Goal: Information Seeking & Learning: Compare options

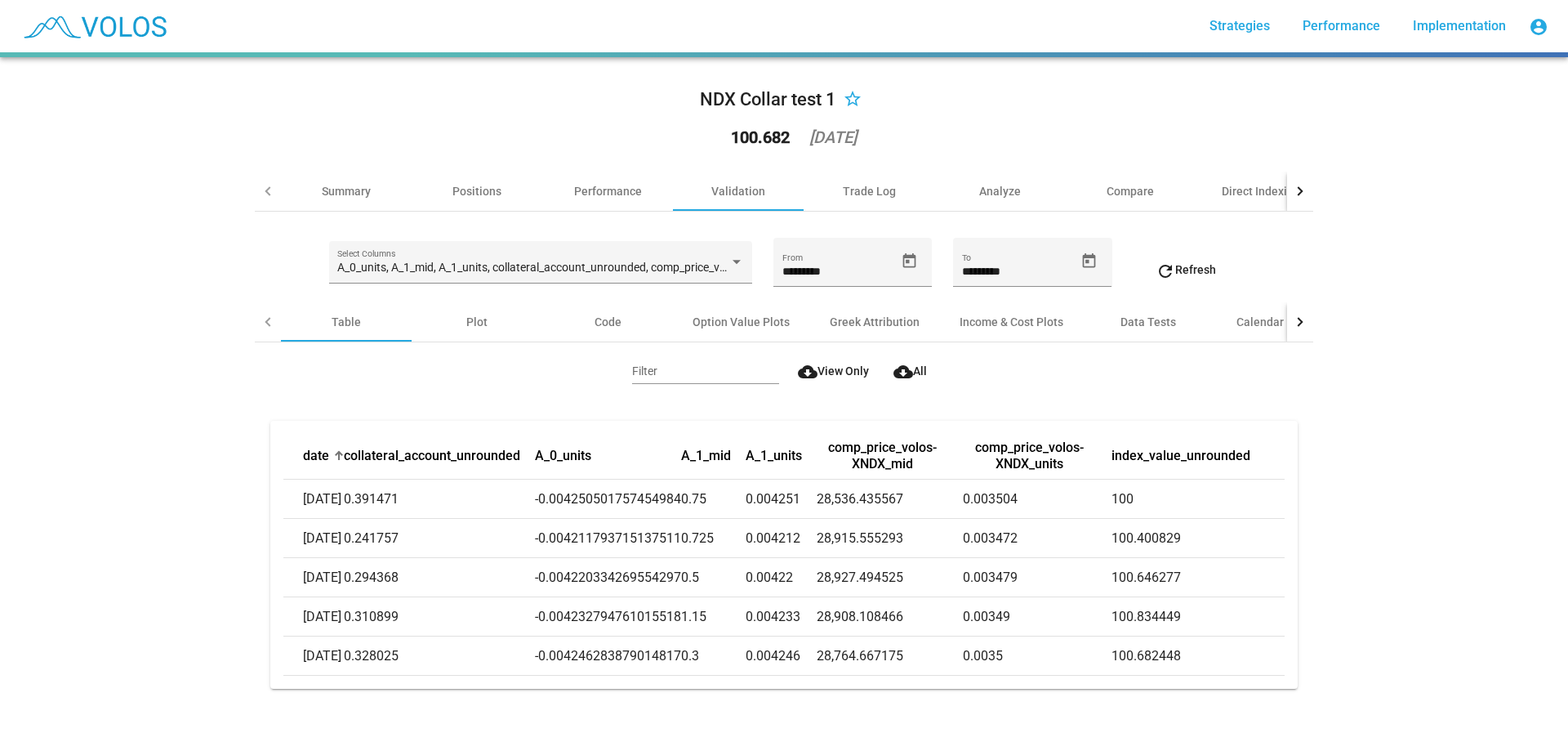
scroll to position [11, 0]
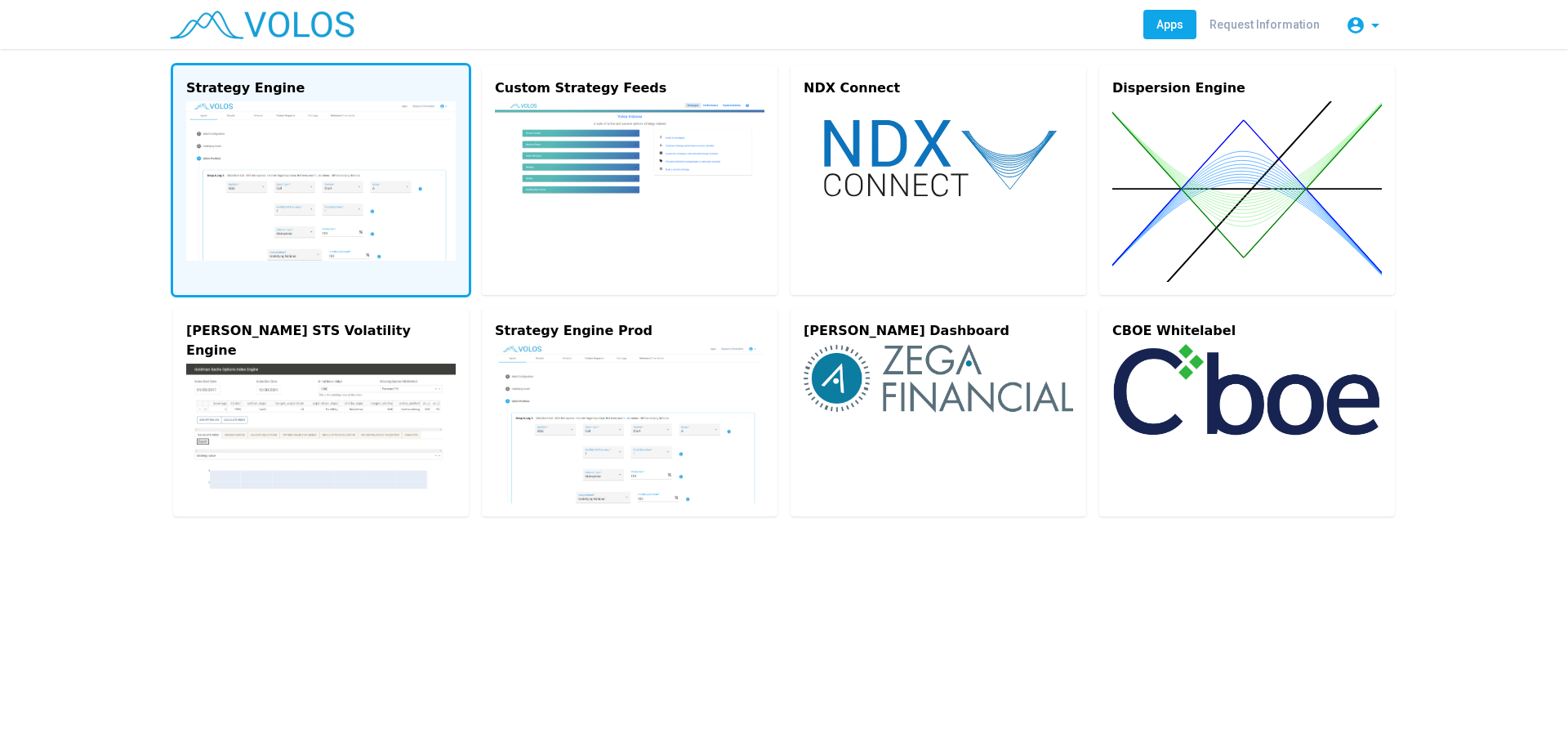
click at [358, 190] on img at bounding box center [321, 181] width 270 height 160
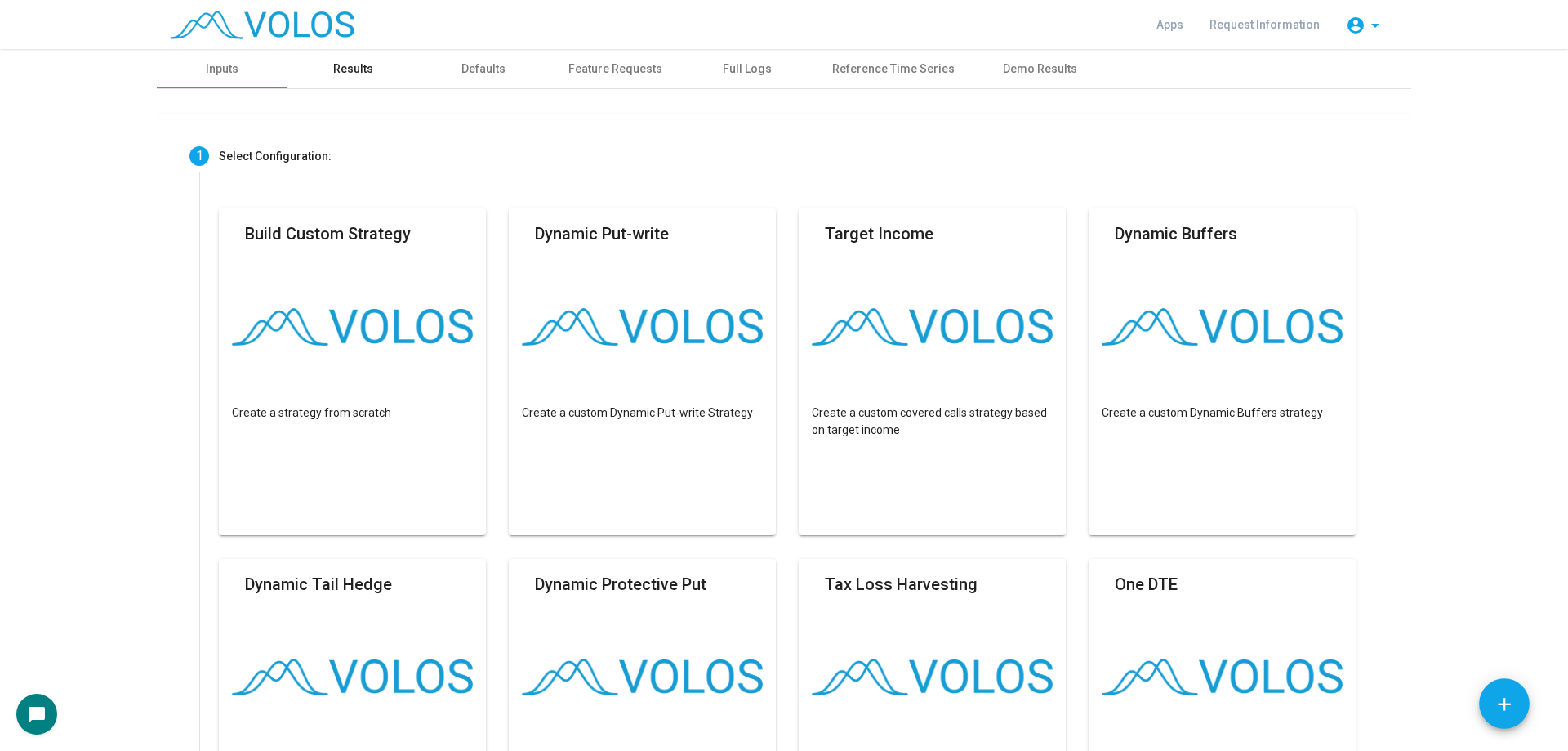
click at [354, 71] on div "Results" at bounding box center [353, 68] width 40 height 17
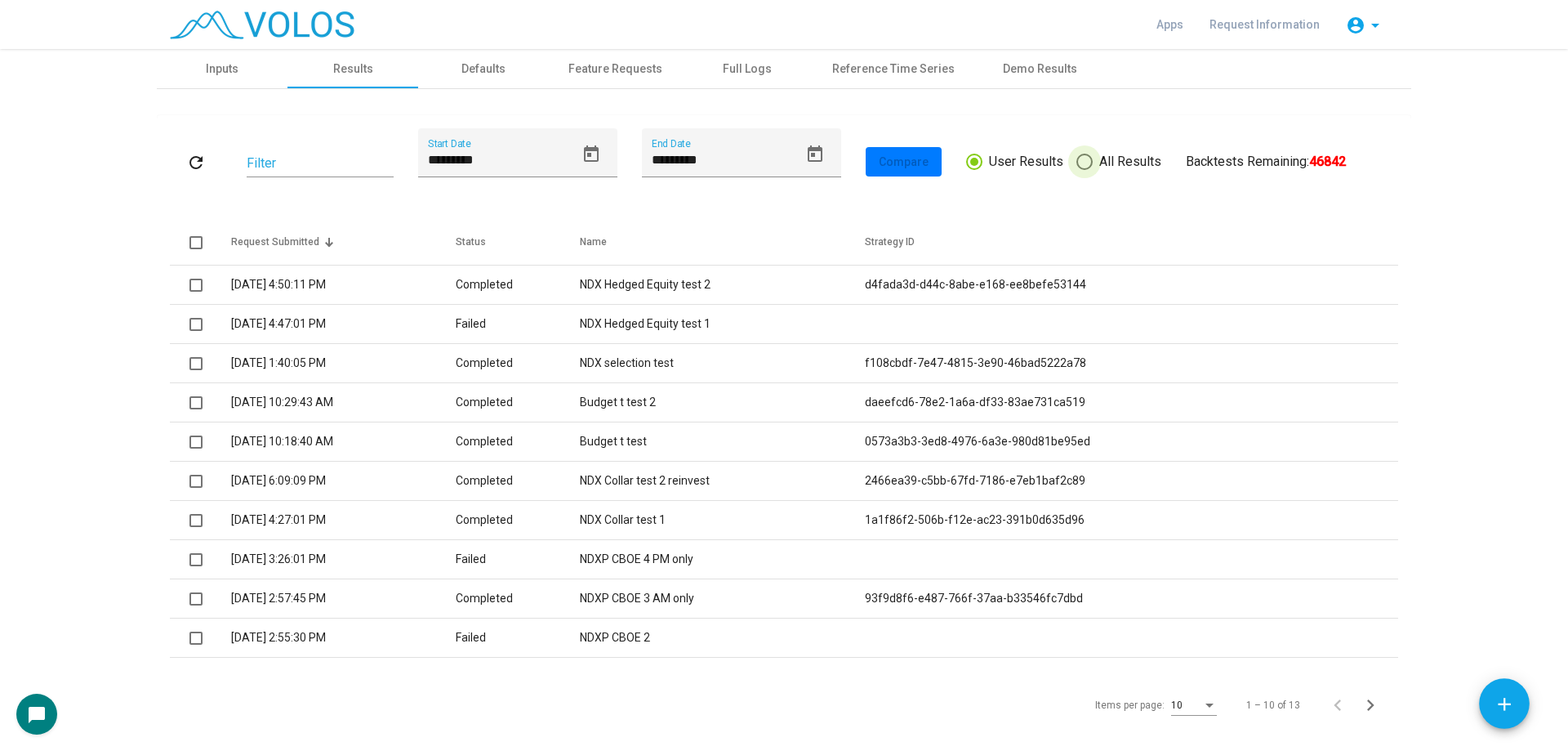
click at [1092, 153] on span "All Results" at bounding box center [1127, 162] width 69 height 20
type input "*********"
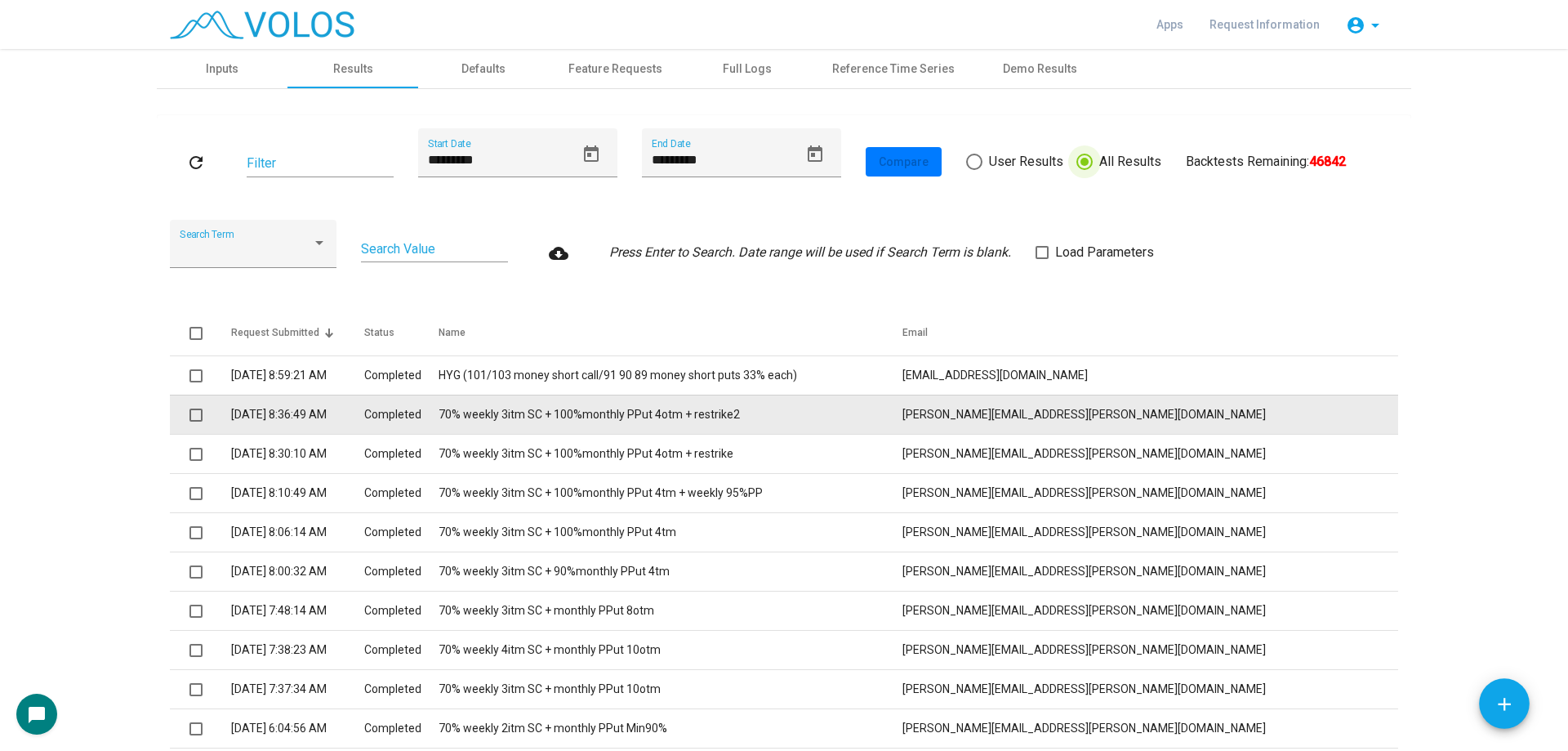
click at [687, 412] on td "70% weekly 3itm SC + 100%monthly PPut 4otm + restrike2" at bounding box center [670, 414] width 464 height 39
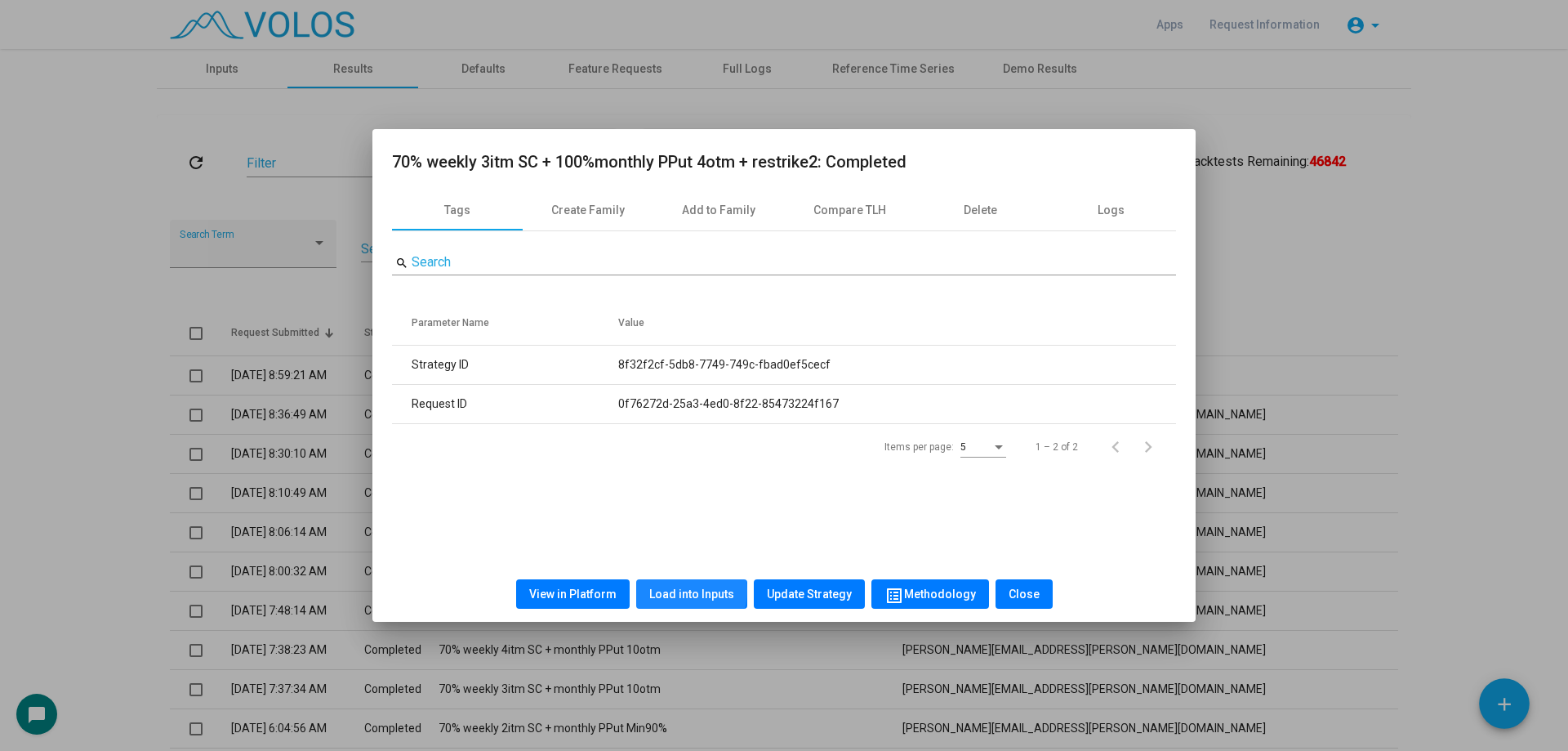
click at [688, 590] on span "Load into Inputs" at bounding box center [691, 593] width 85 height 13
click at [124, 262] on div at bounding box center [784, 376] width 1568 height 751
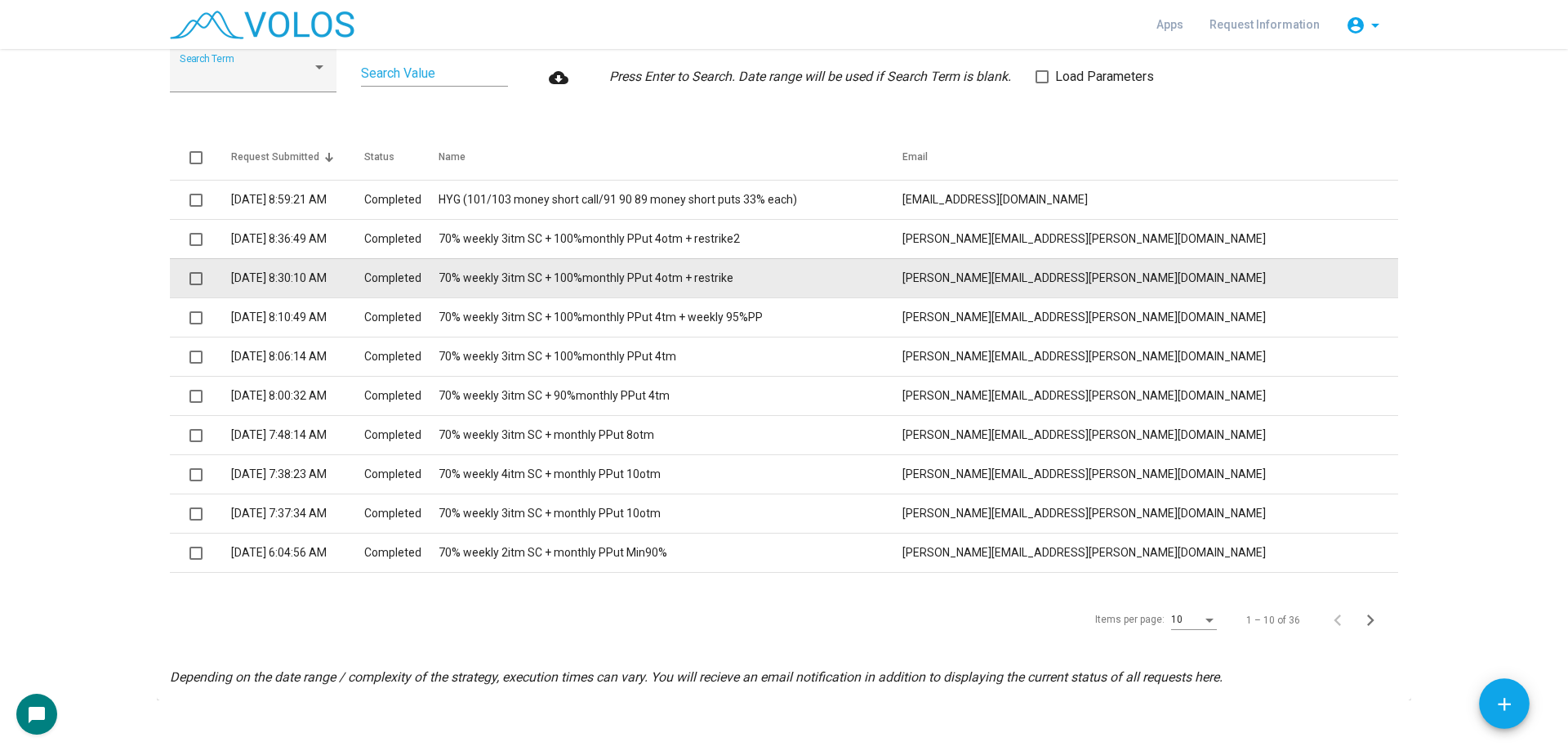
scroll to position [190, 0]
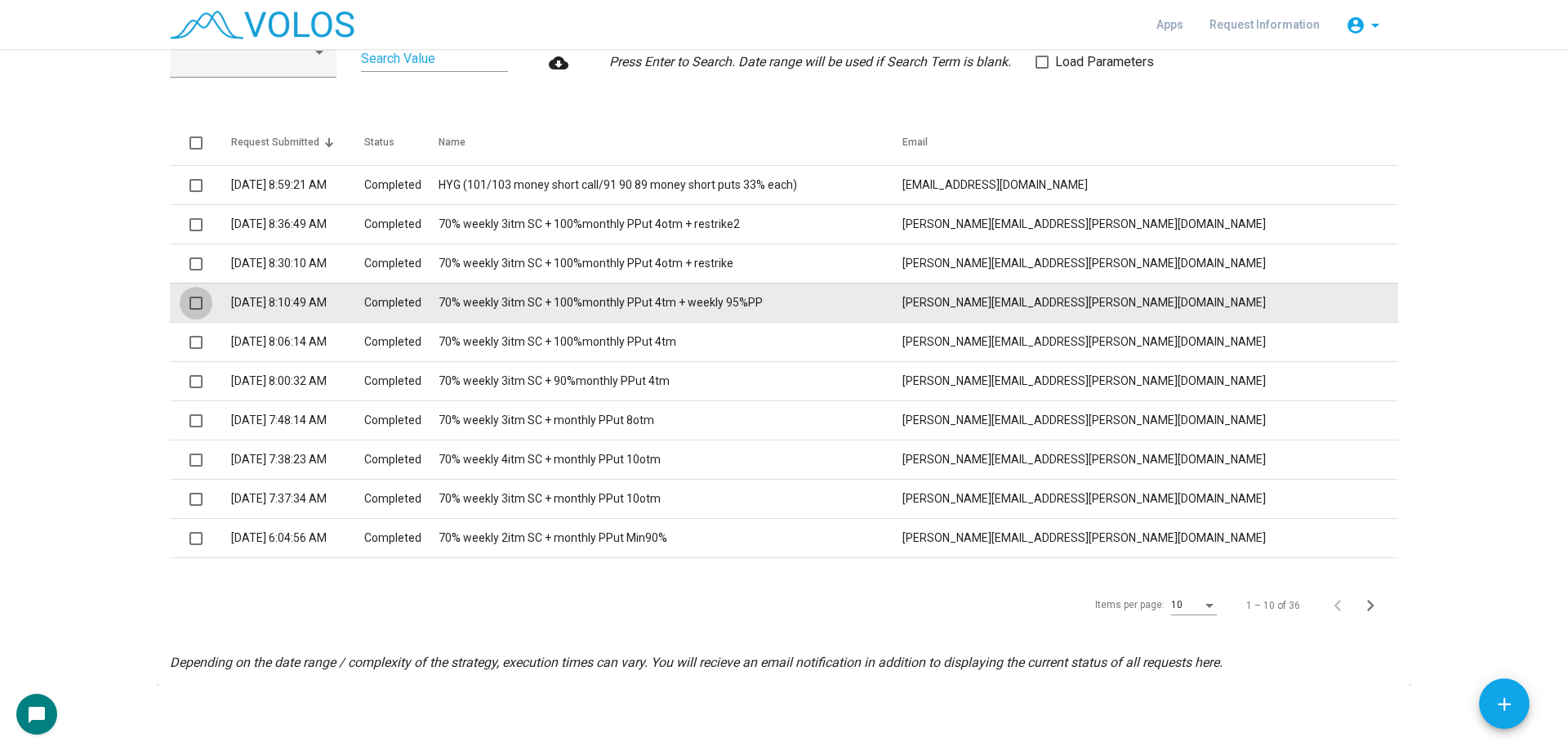
click at [189, 302] on span at bounding box center [195, 303] width 13 height 13
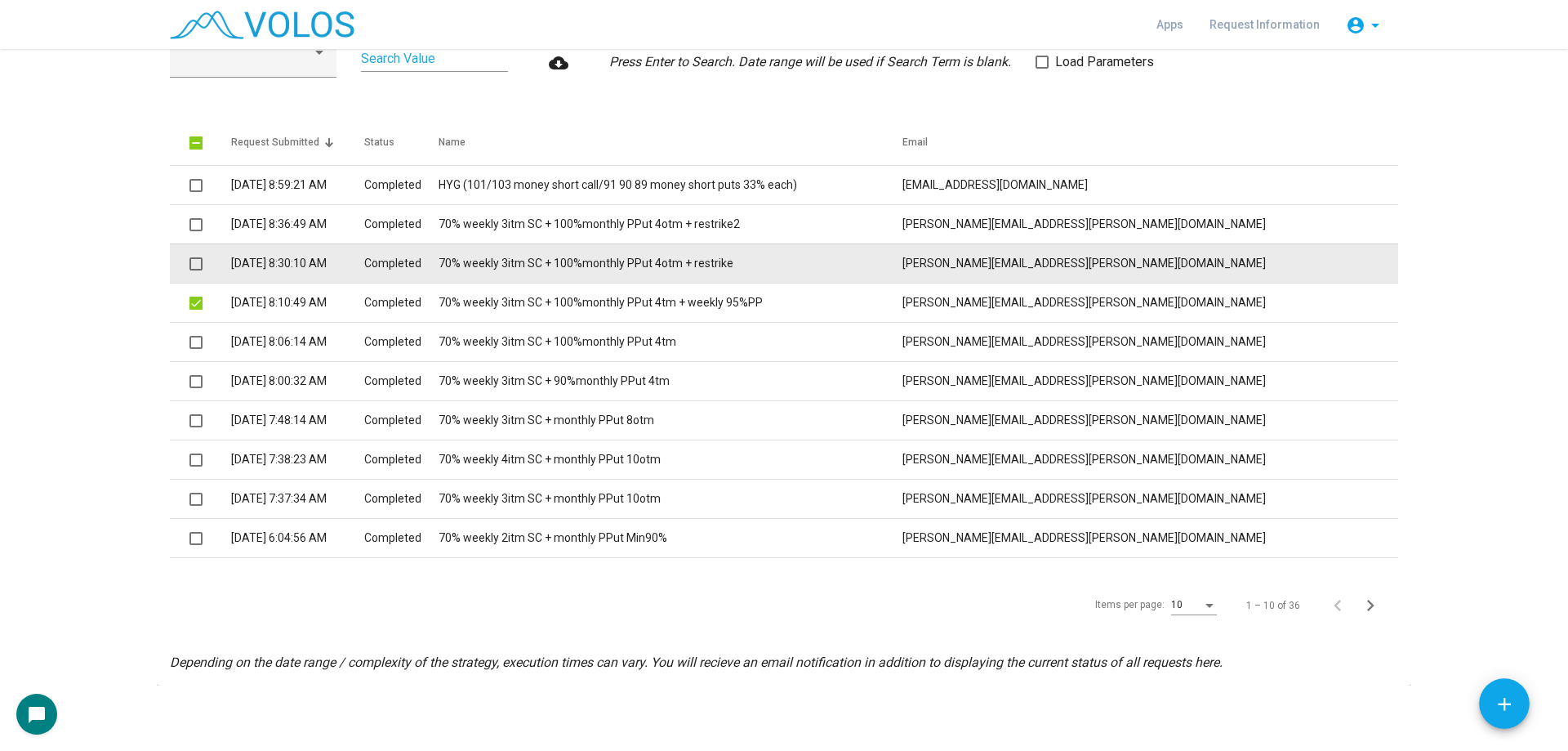
click at [189, 265] on span at bounding box center [195, 263] width 13 height 13
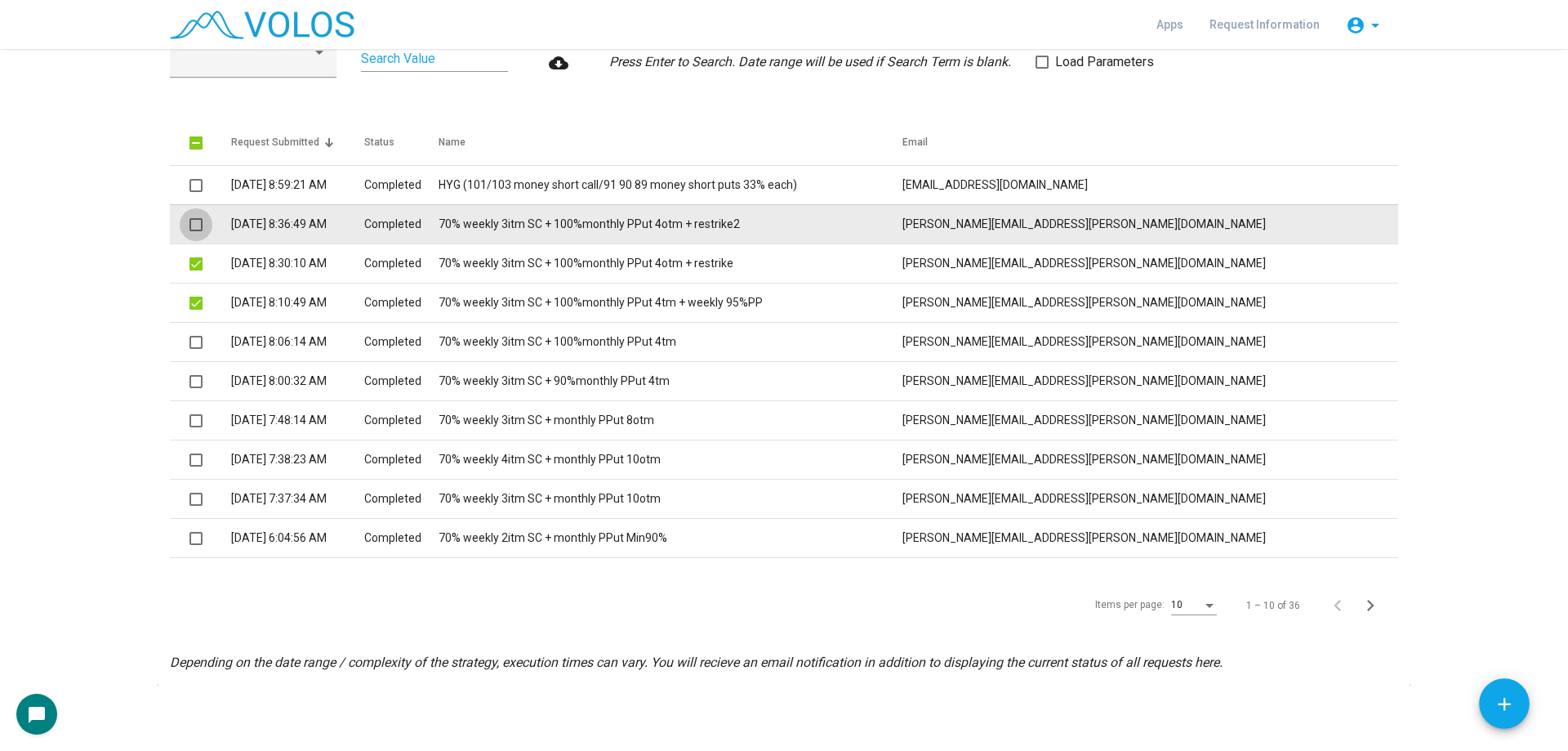
click at [192, 222] on span at bounding box center [195, 224] width 13 height 13
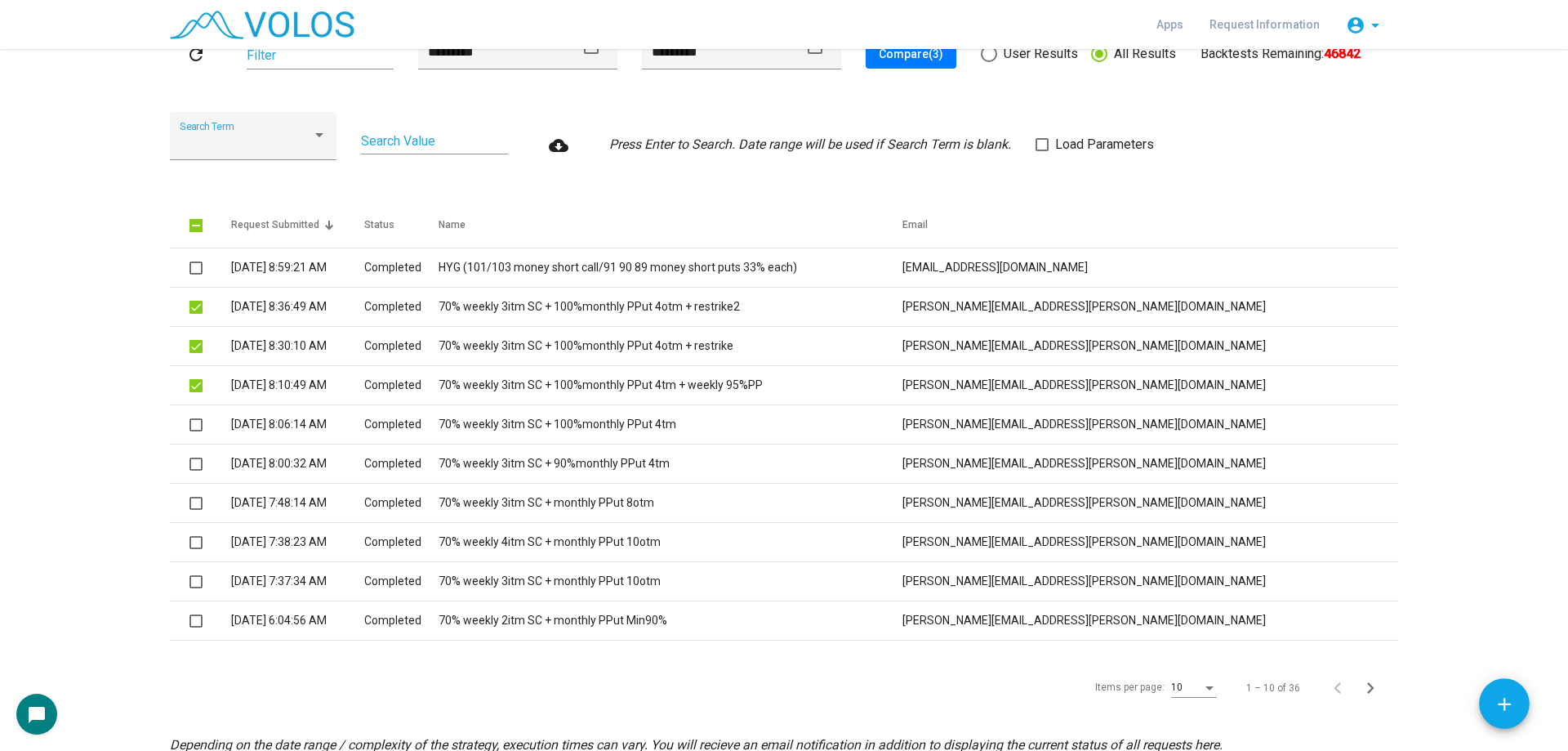
scroll to position [0, 0]
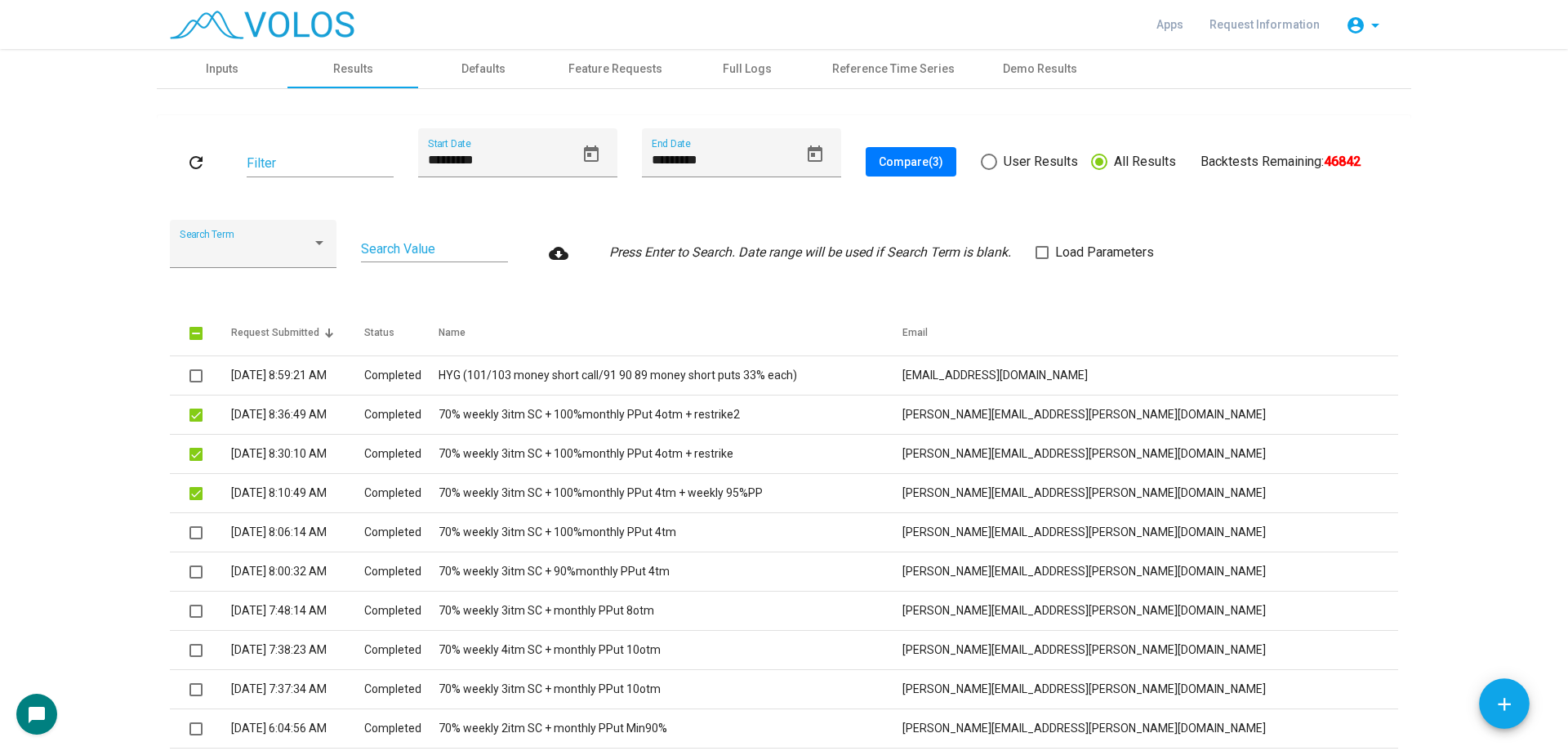
click at [914, 167] on span "Compare (3)" at bounding box center [910, 162] width 64 height 13
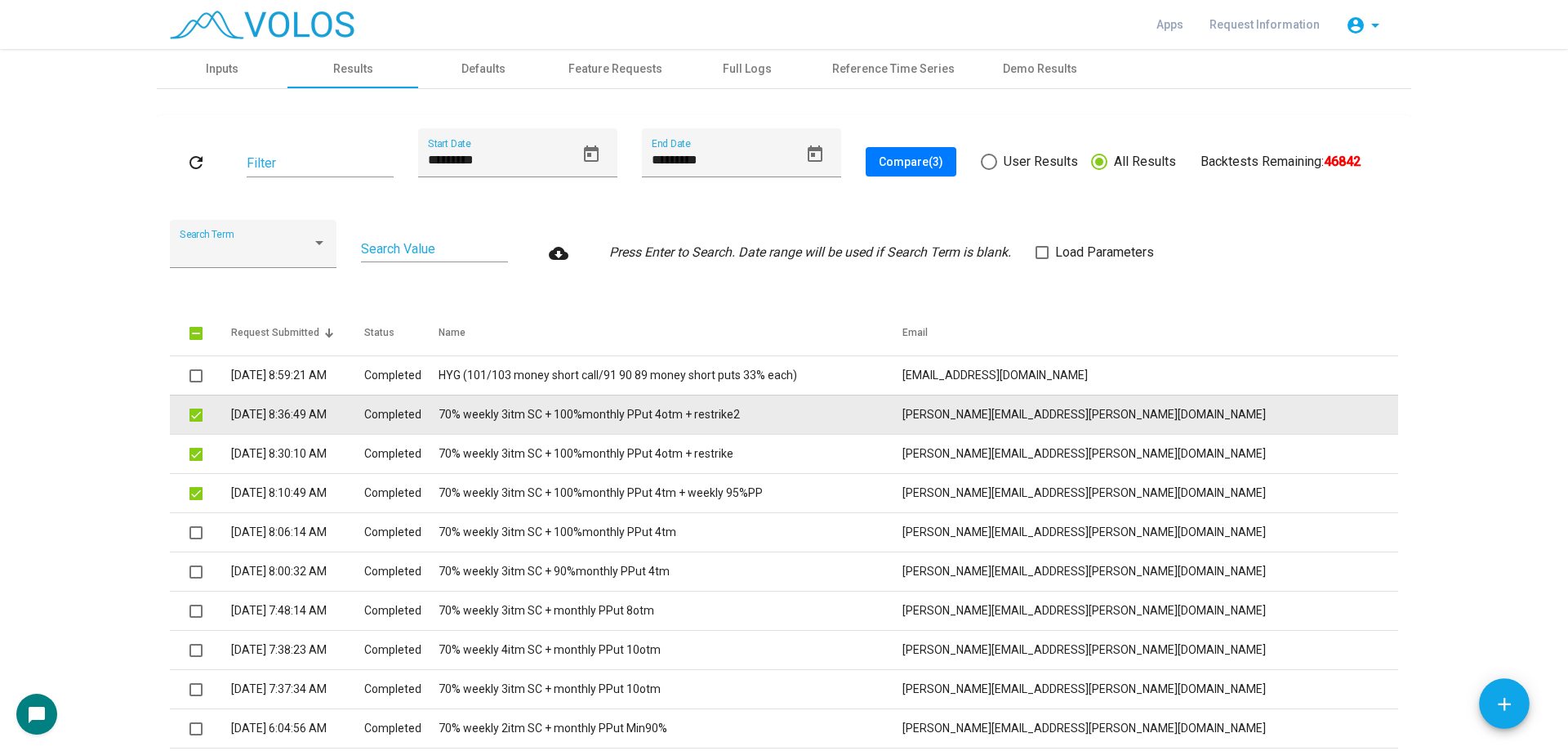
click at [698, 423] on td "70% weekly 3itm SC + 100%monthly PPut 4otm + restrike2" at bounding box center [670, 414] width 464 height 39
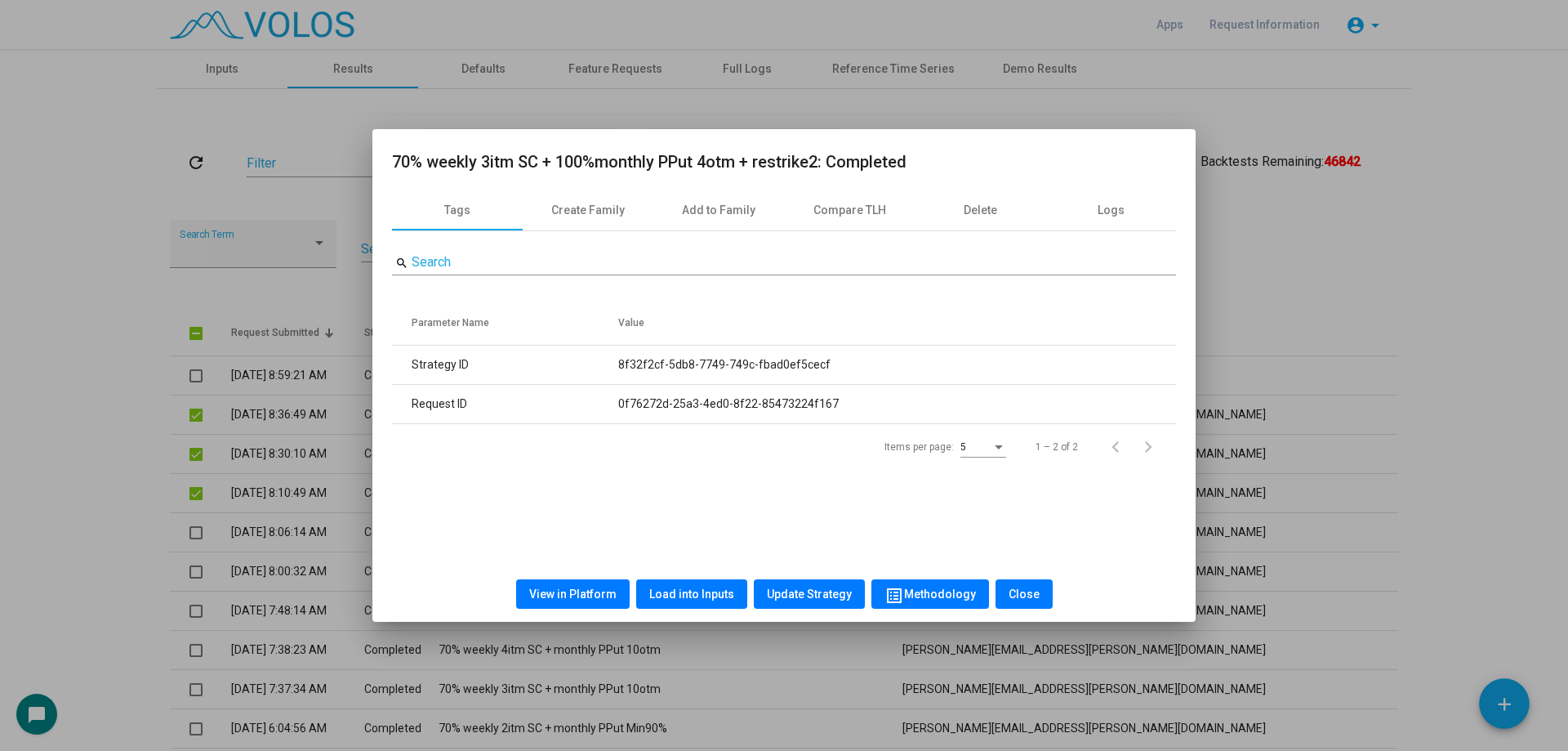
click at [153, 366] on div at bounding box center [784, 376] width 1568 height 751
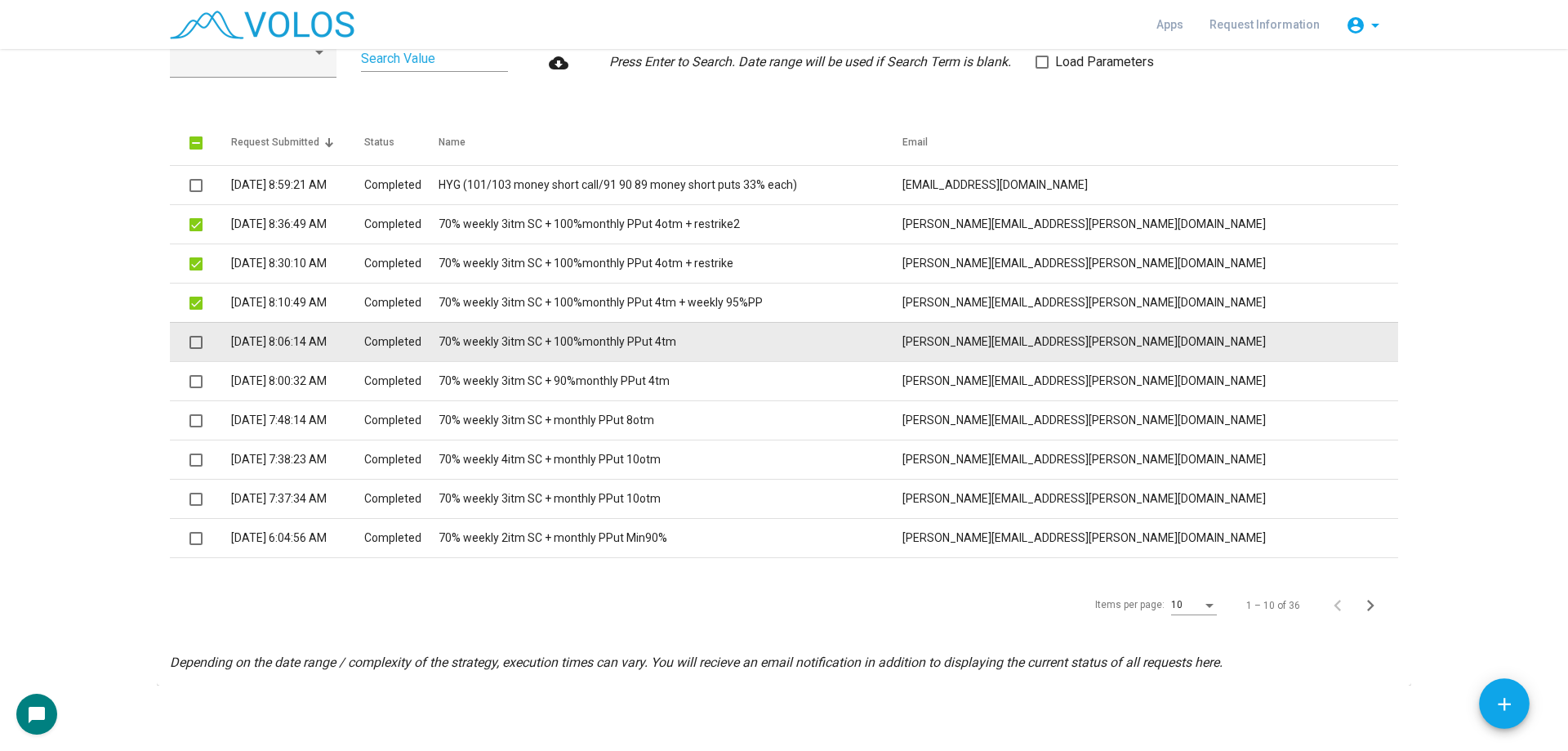
scroll to position [27, 0]
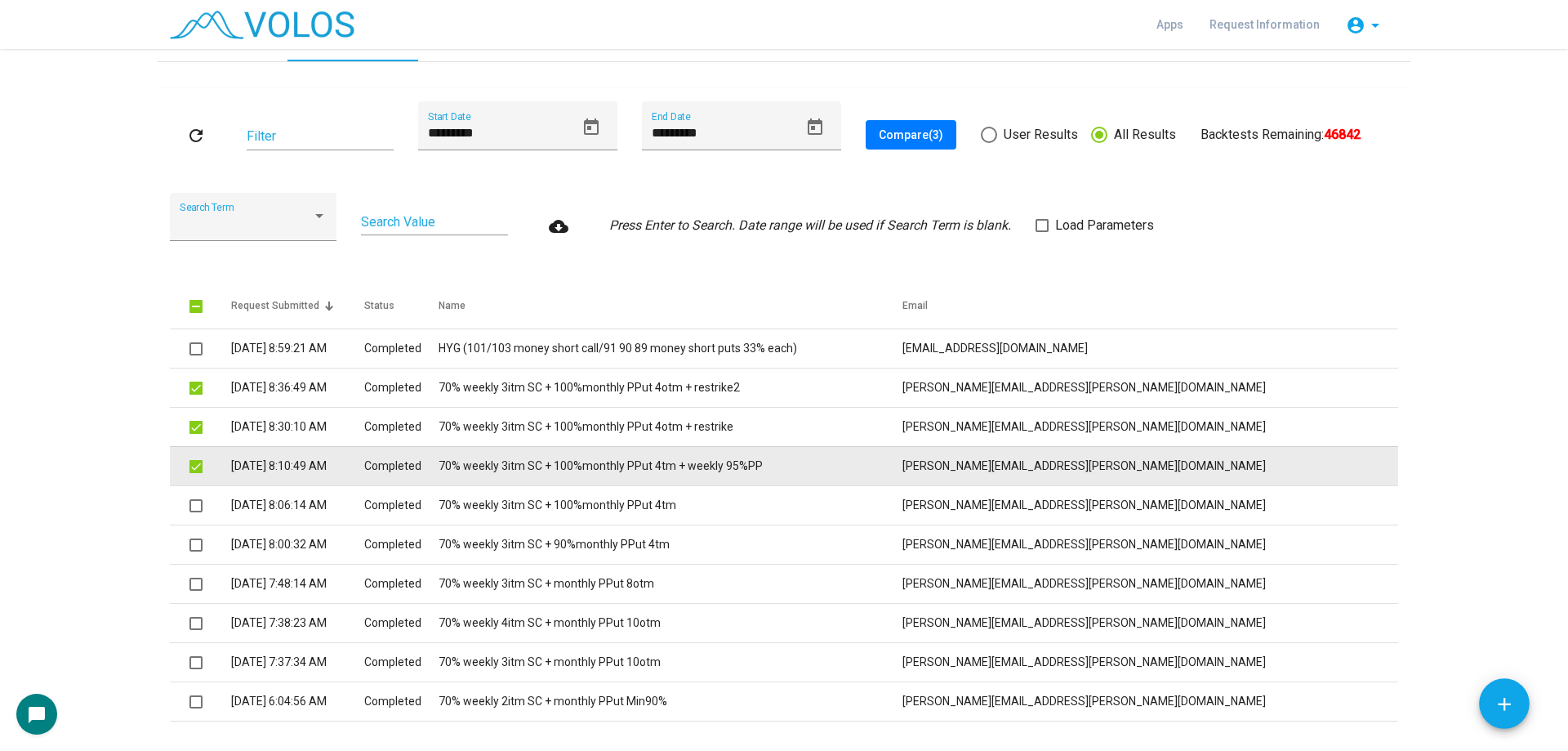
click at [195, 470] on span at bounding box center [195, 466] width 13 height 13
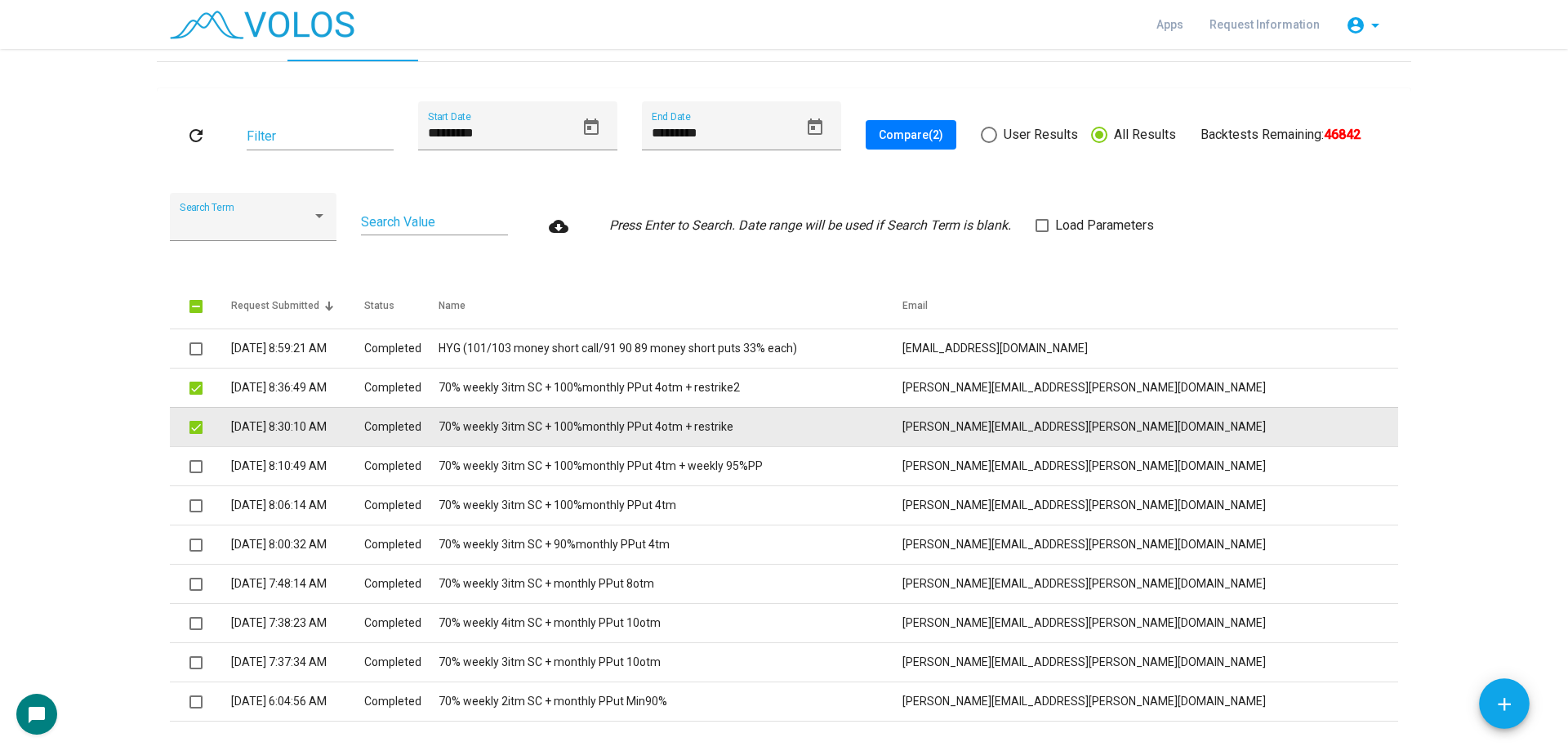
click at [191, 428] on span at bounding box center [195, 427] width 13 height 13
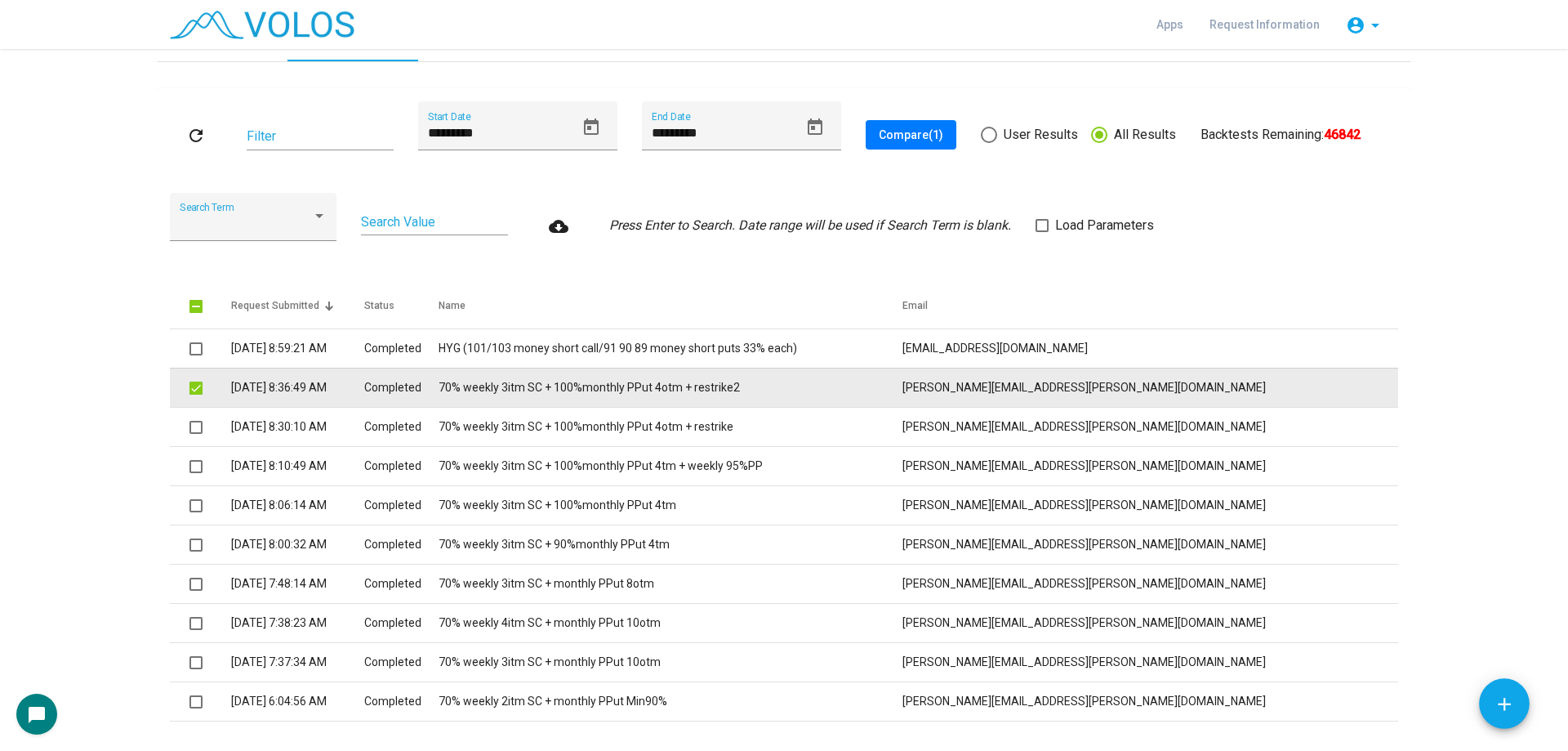
click at [192, 385] on span at bounding box center [195, 387] width 13 height 13
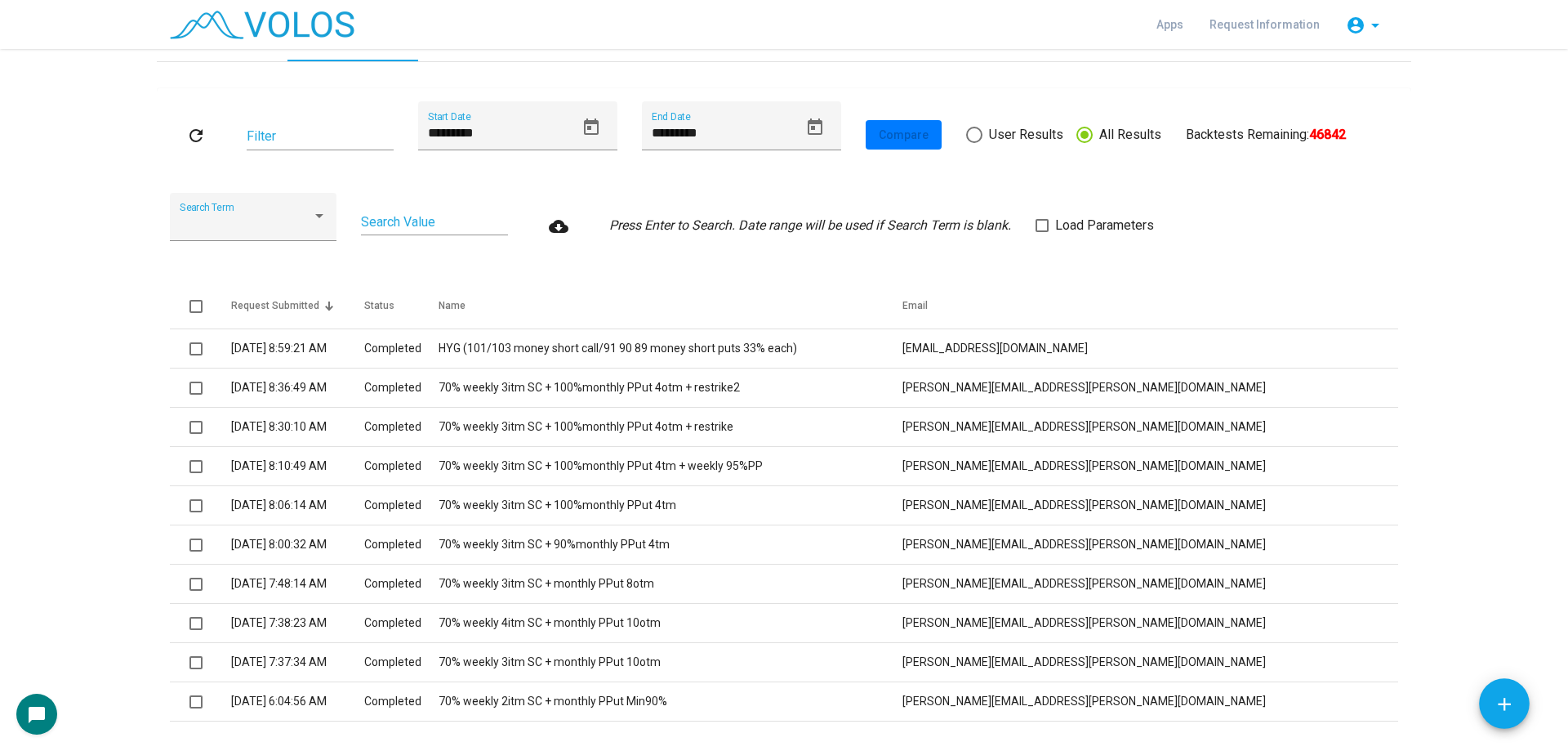
click at [132, 349] on as-strategy-engine-wrapper "**********" at bounding box center [784, 435] width 1568 height 827
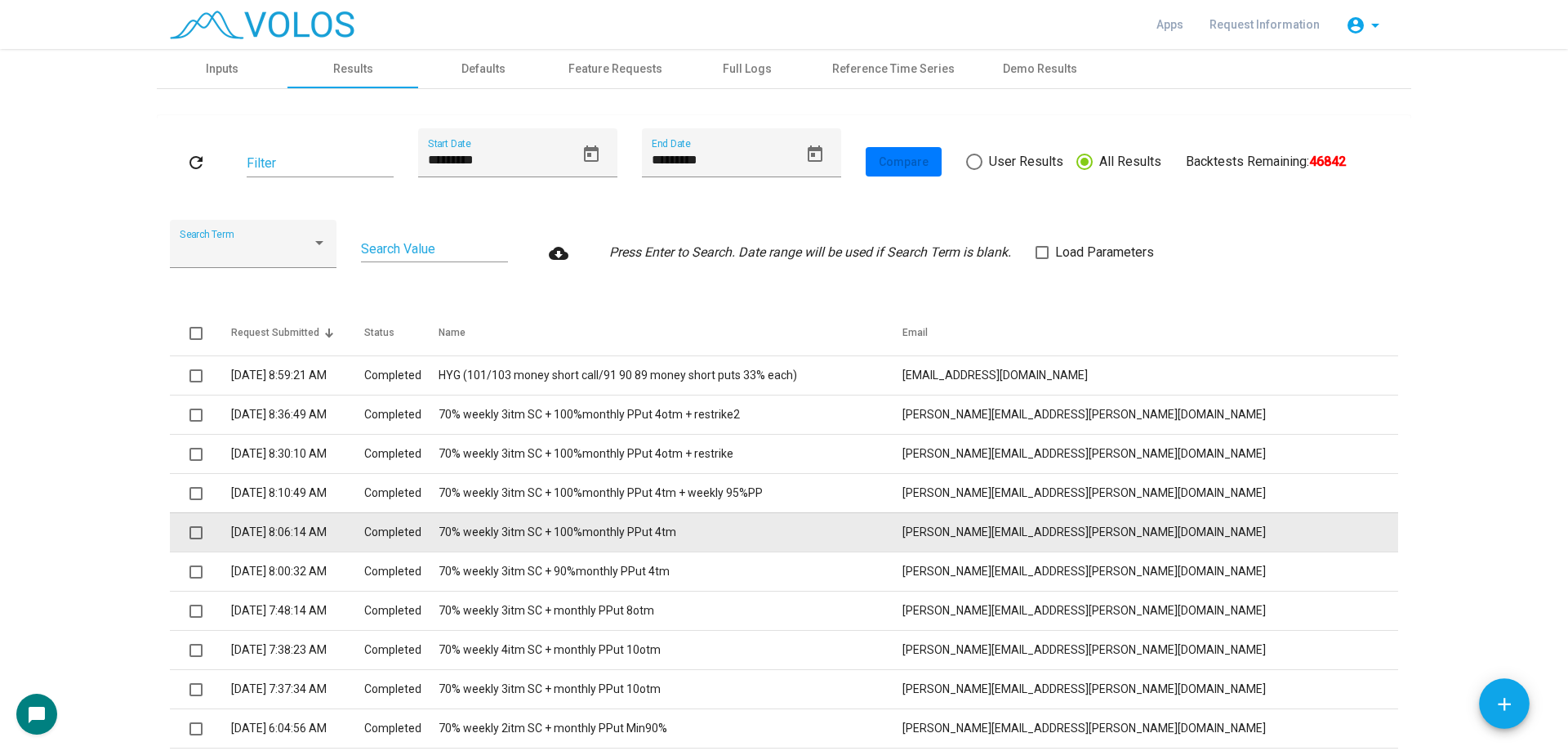
click at [733, 527] on td "70% weekly 3itm SC + 100%monthly PPut 4tm" at bounding box center [670, 532] width 464 height 39
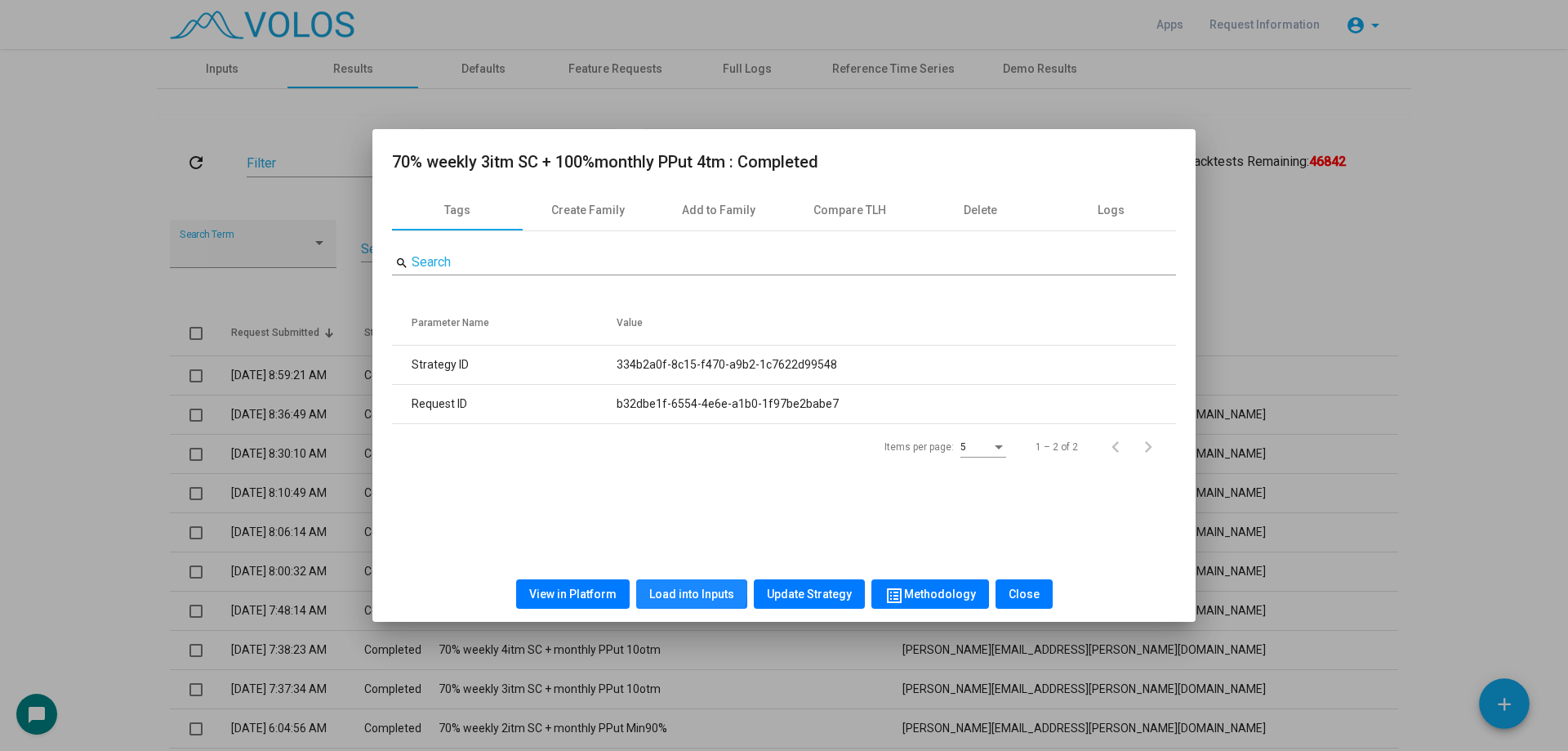
click at [687, 590] on span "Load into Inputs" at bounding box center [691, 593] width 85 height 13
drag, startPoint x: 411, startPoint y: 168, endPoint x: 934, endPoint y: 164, distance: 523.0
click at [930, 164] on h2 "70% weekly 3itm SC + 100%monthly PPut 4tm : Completed" at bounding box center [784, 162] width 784 height 27
click at [934, 164] on h2 "70% weekly 3itm SC + 100%monthly PPut 4tm : Completed" at bounding box center [784, 162] width 784 height 27
click at [94, 275] on div at bounding box center [784, 376] width 1568 height 751
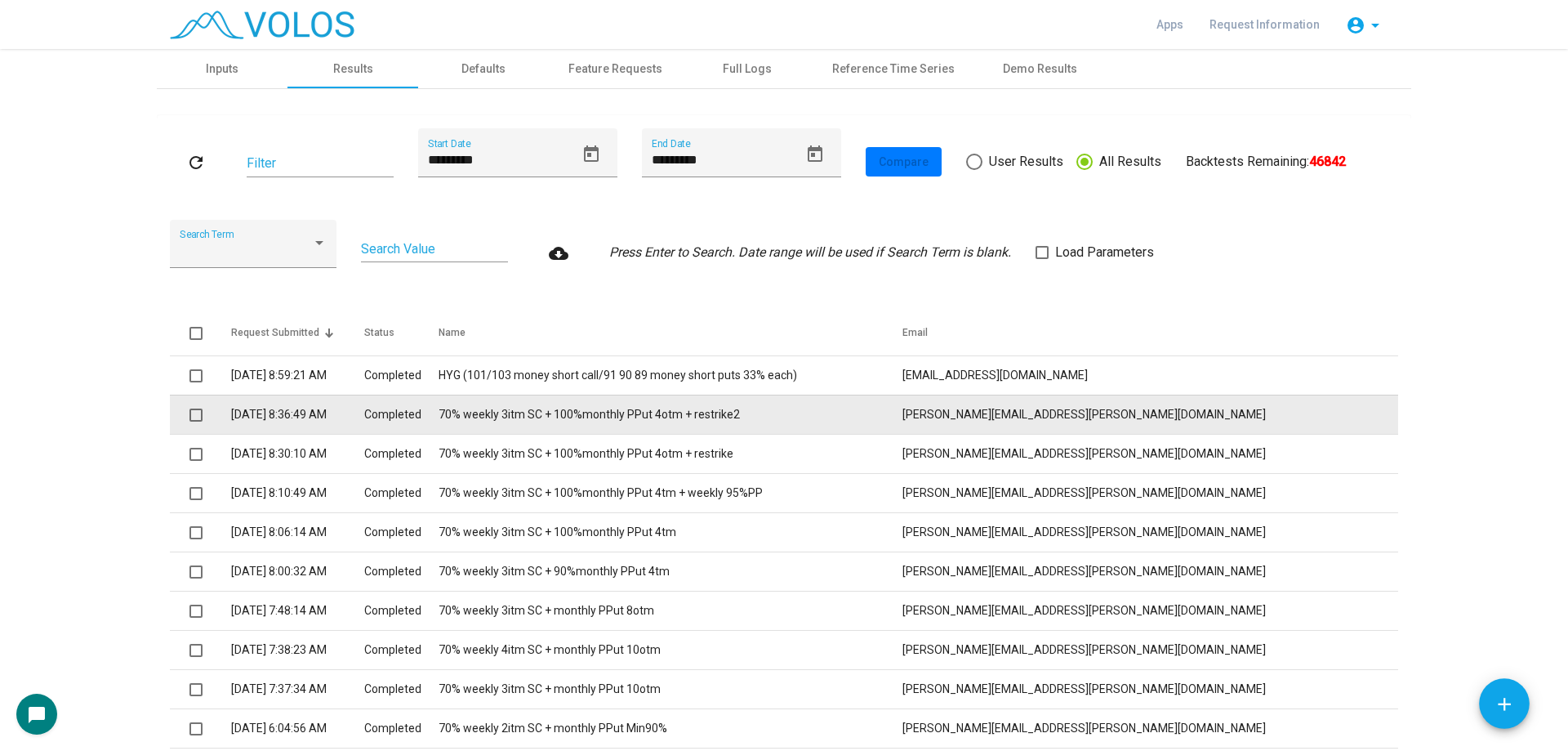
click at [192, 416] on span at bounding box center [195, 414] width 13 height 13
click at [189, 415] on span at bounding box center [195, 414] width 13 height 13
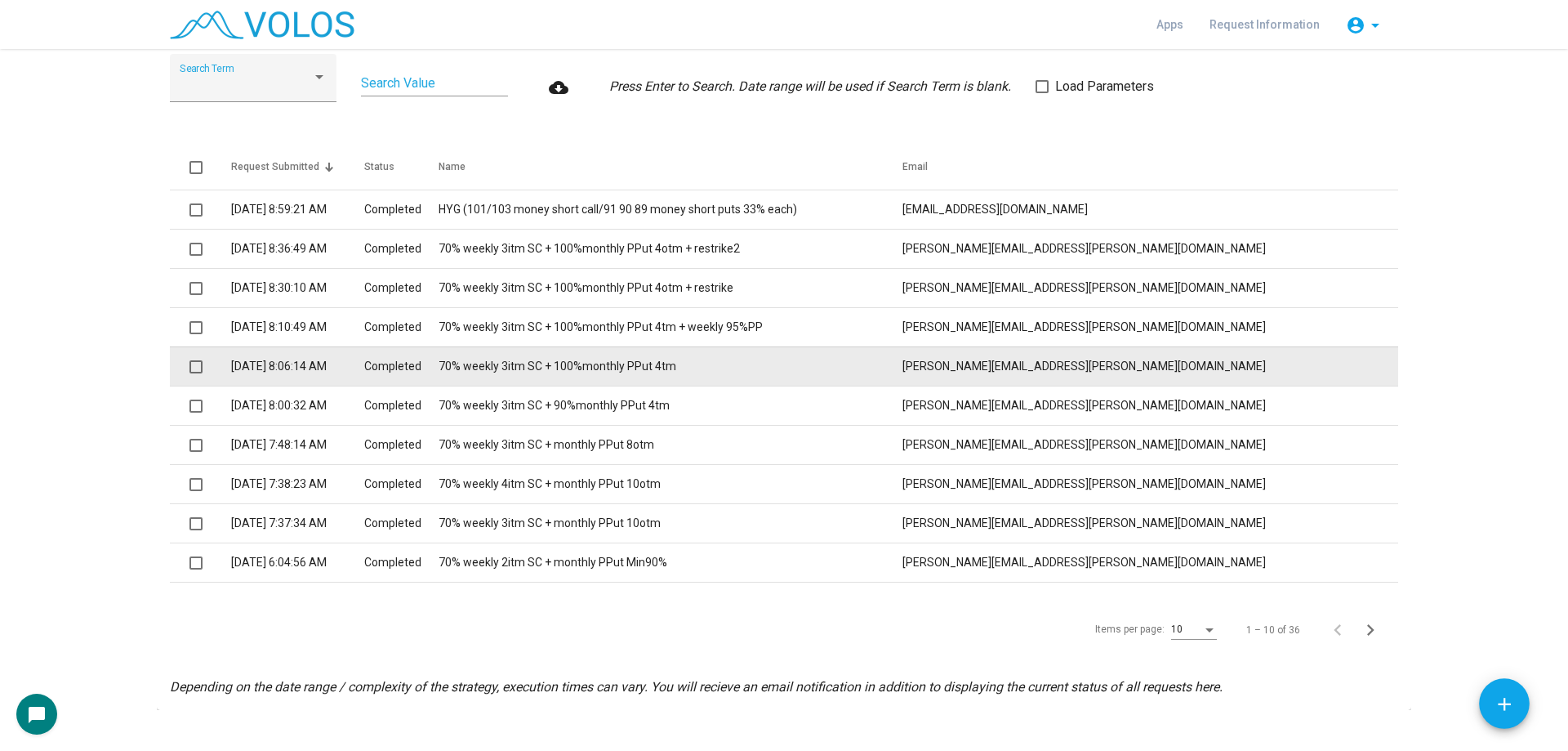
scroll to position [190, 0]
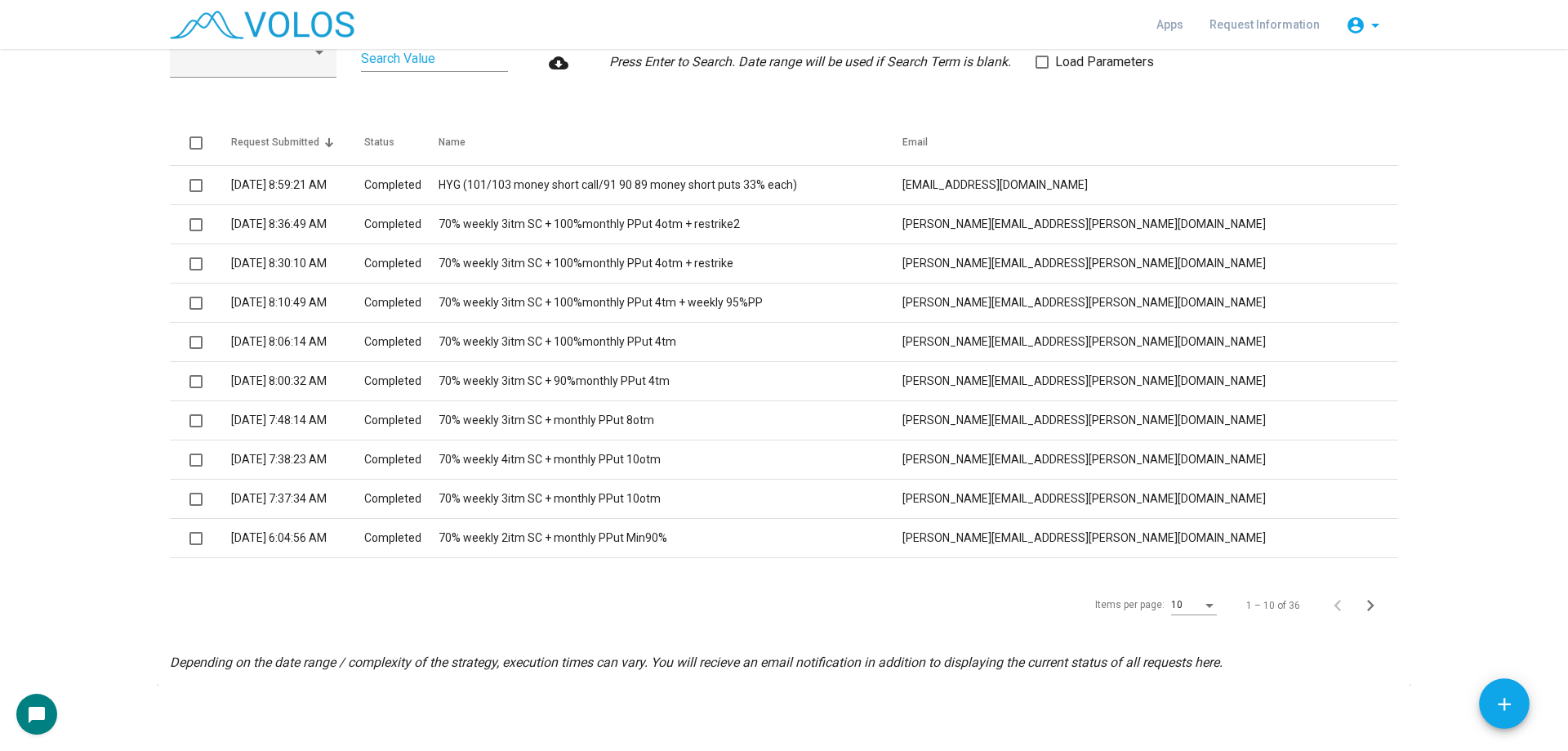
click at [1194, 610] on div "10" at bounding box center [1187, 605] width 32 height 12
click at [1188, 594] on span "100" at bounding box center [1189, 596] width 45 height 30
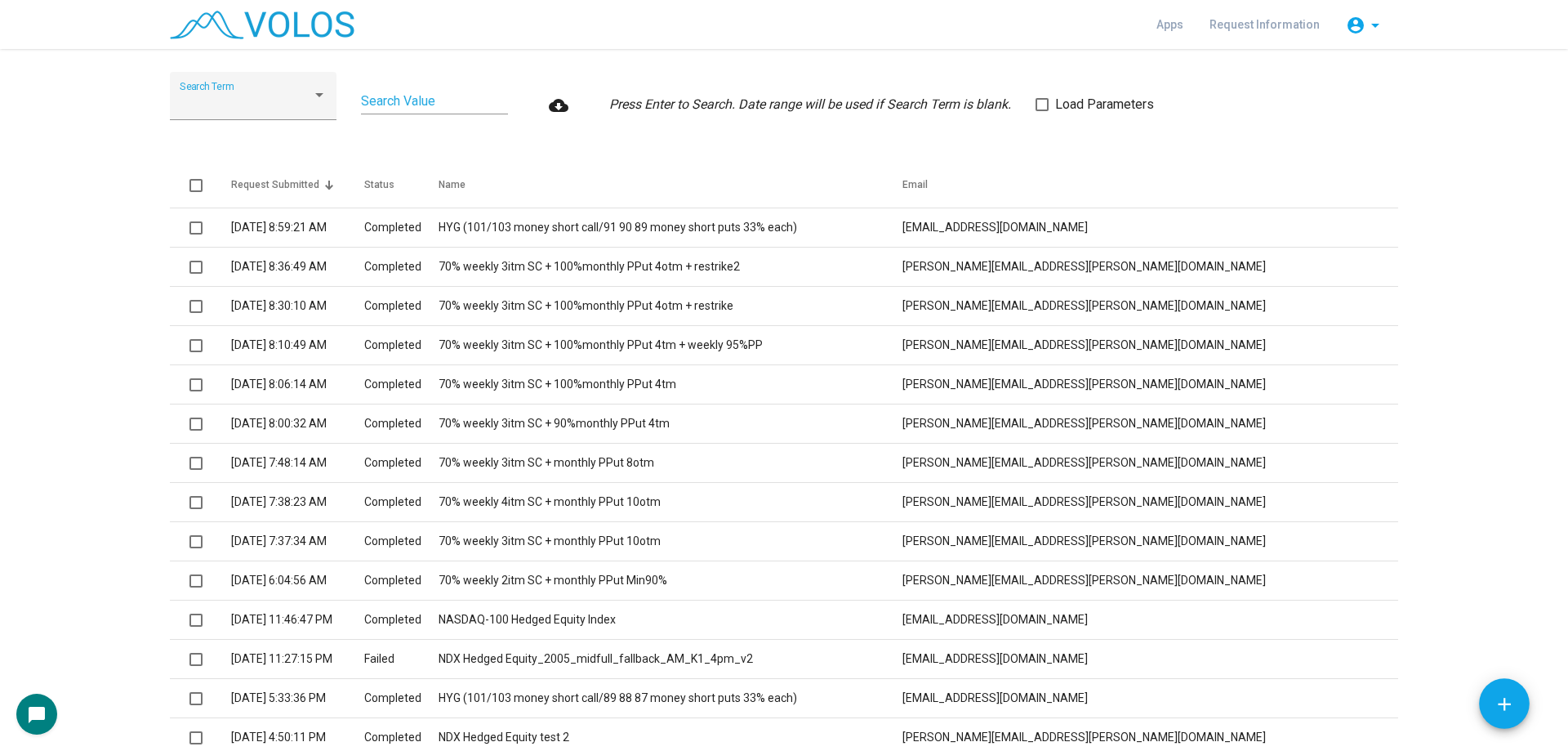
scroll to position [0, 0]
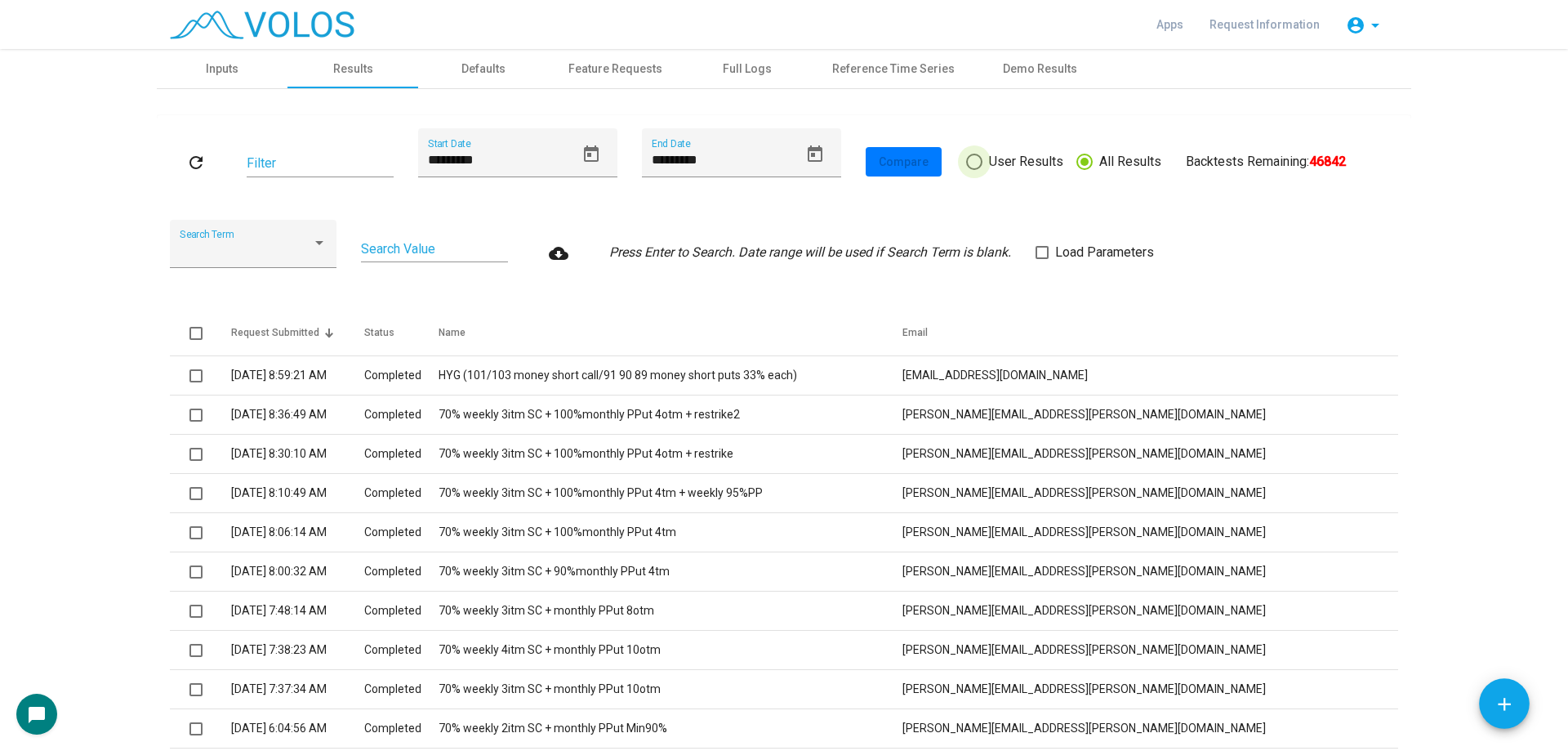
click at [995, 155] on span "User Results" at bounding box center [1022, 162] width 81 height 20
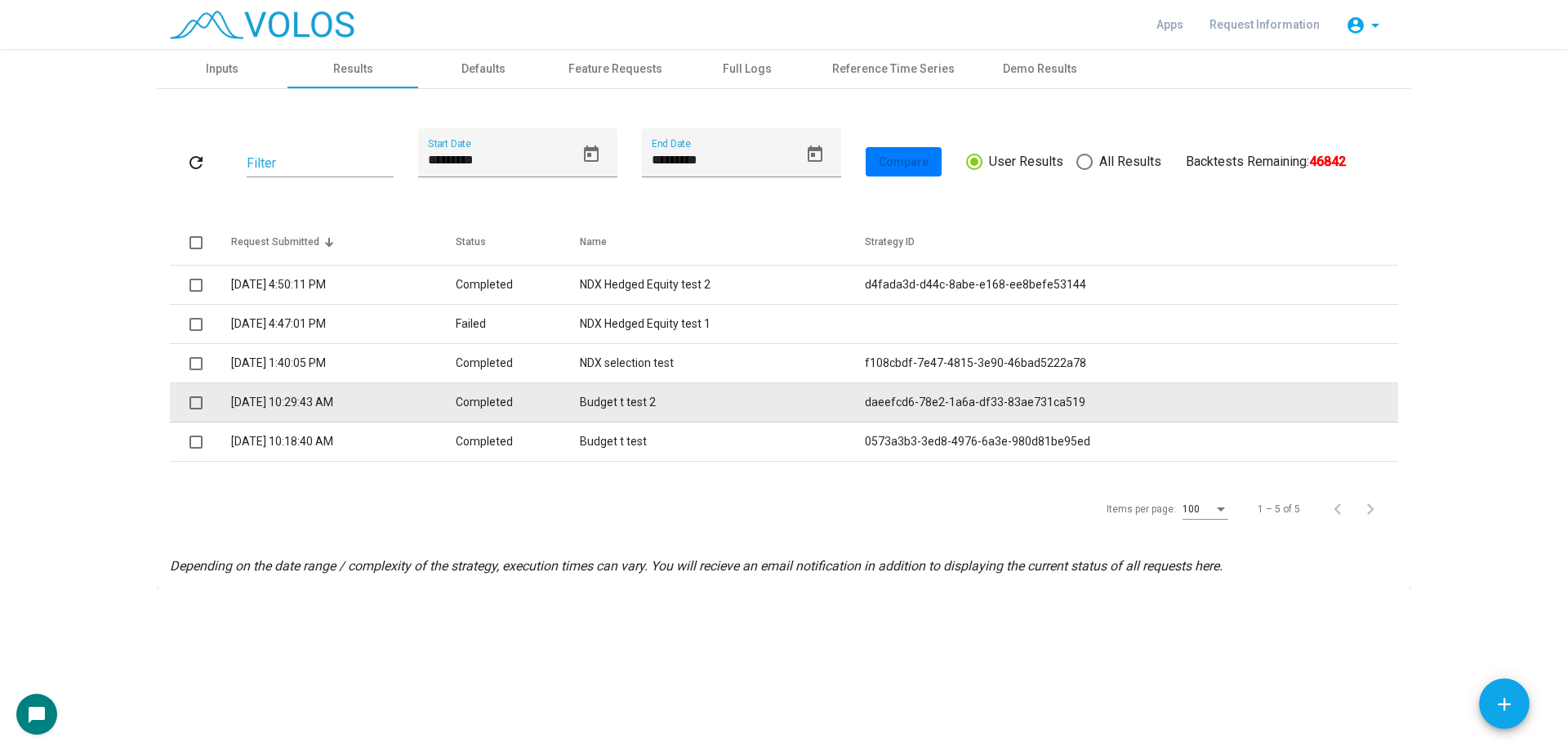
click at [194, 401] on span at bounding box center [195, 402] width 13 height 13
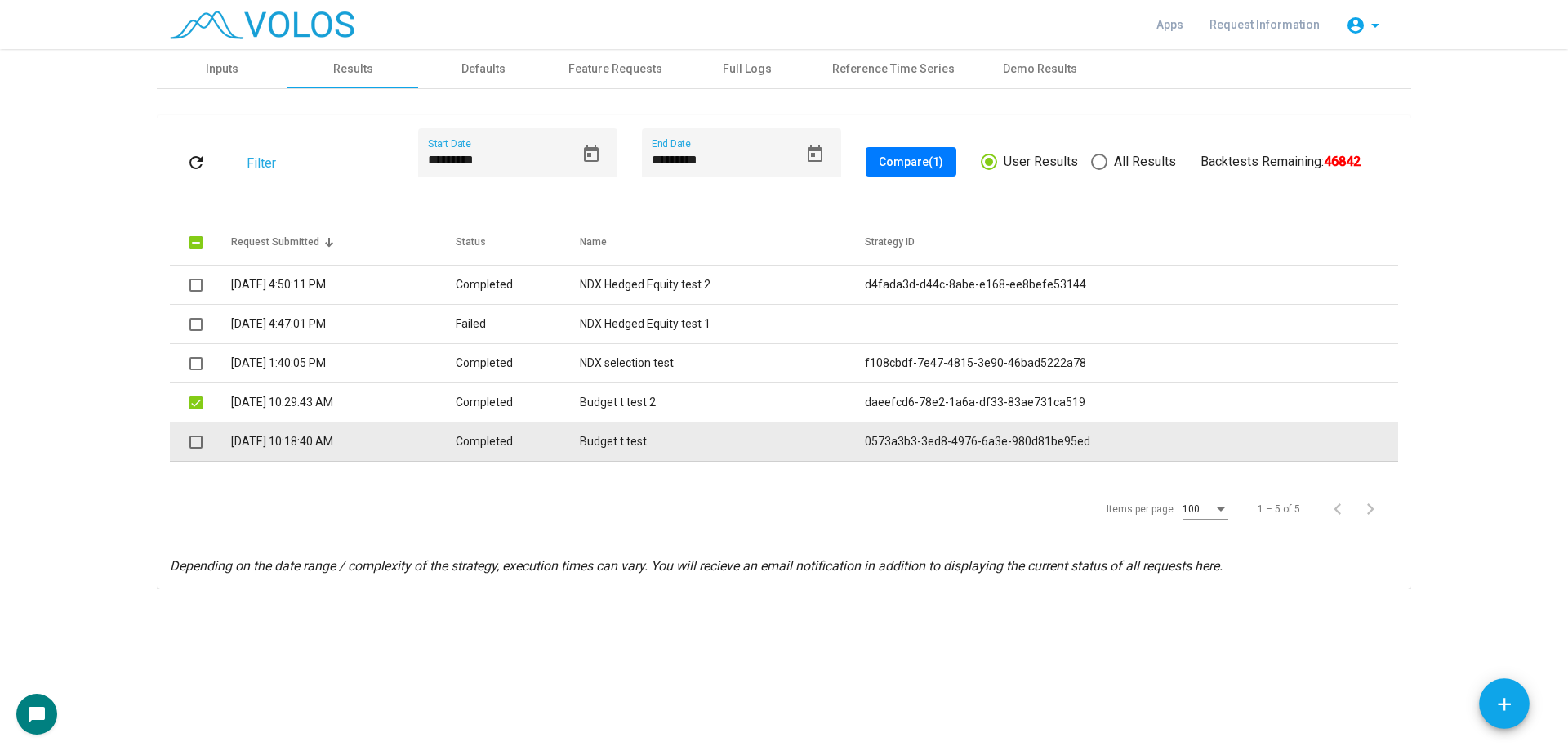
click at [196, 446] on span at bounding box center [195, 442] width 13 height 13
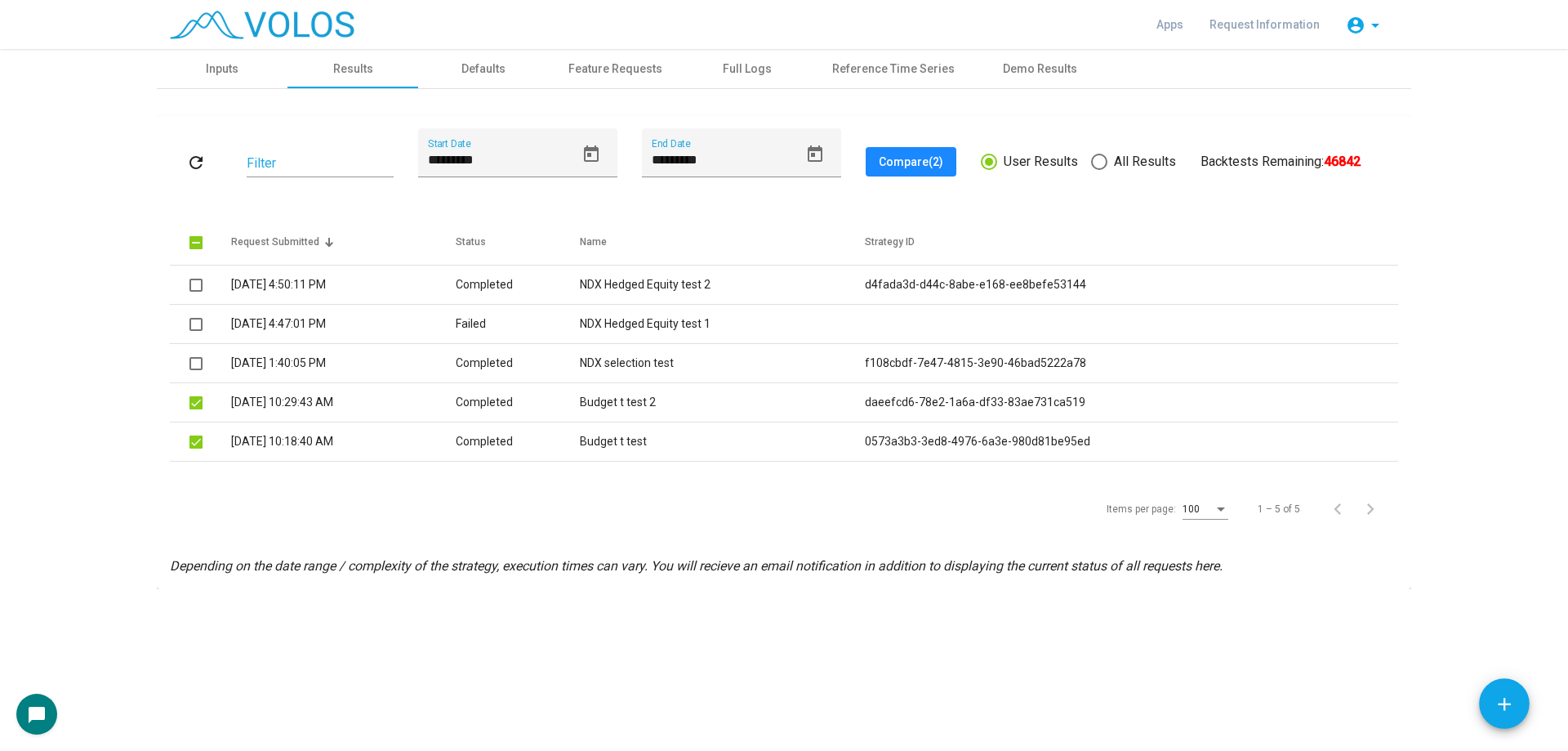
click at [890, 170] on button "Compare (2)" at bounding box center [911, 162] width 91 height 30
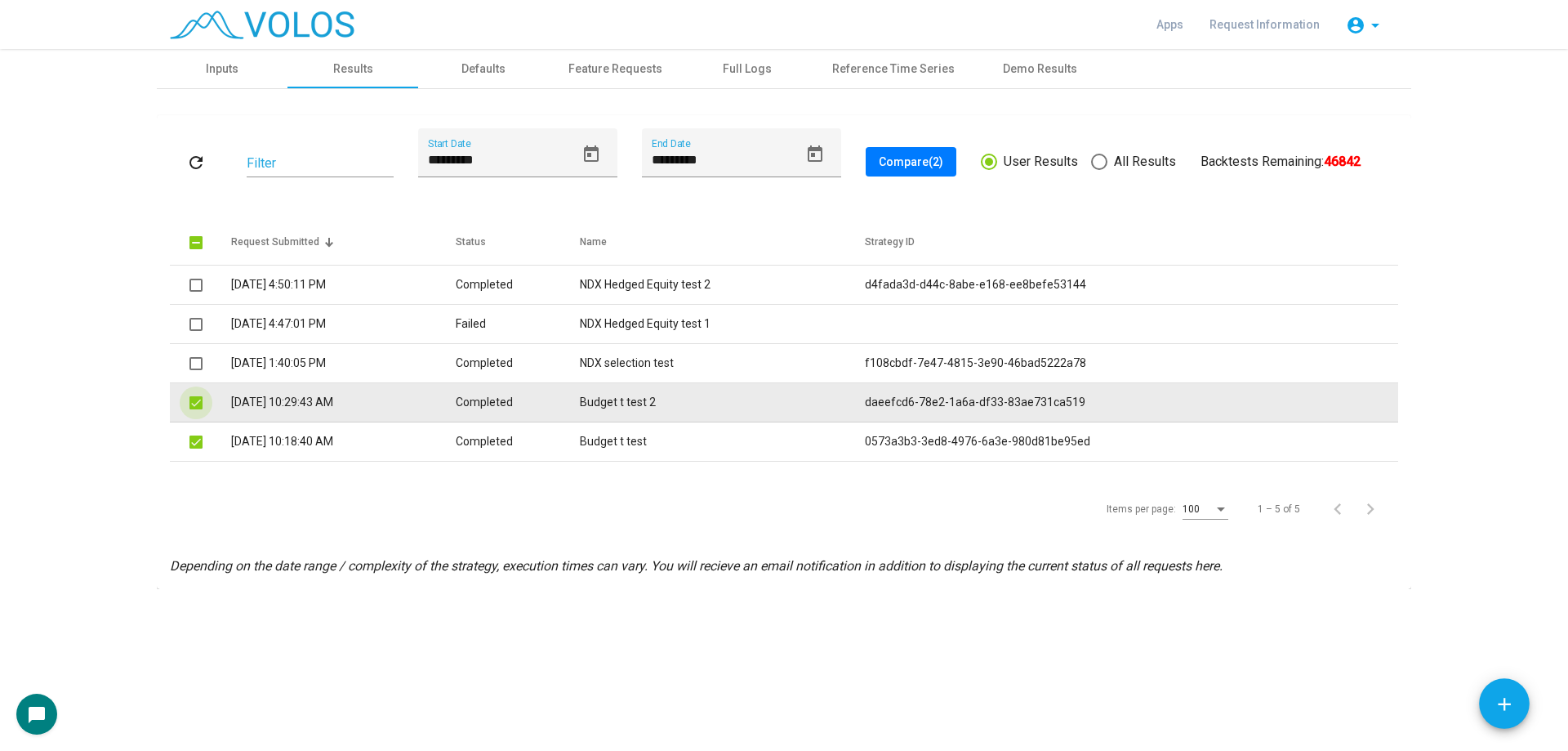
click at [201, 406] on span at bounding box center [195, 402] width 13 height 13
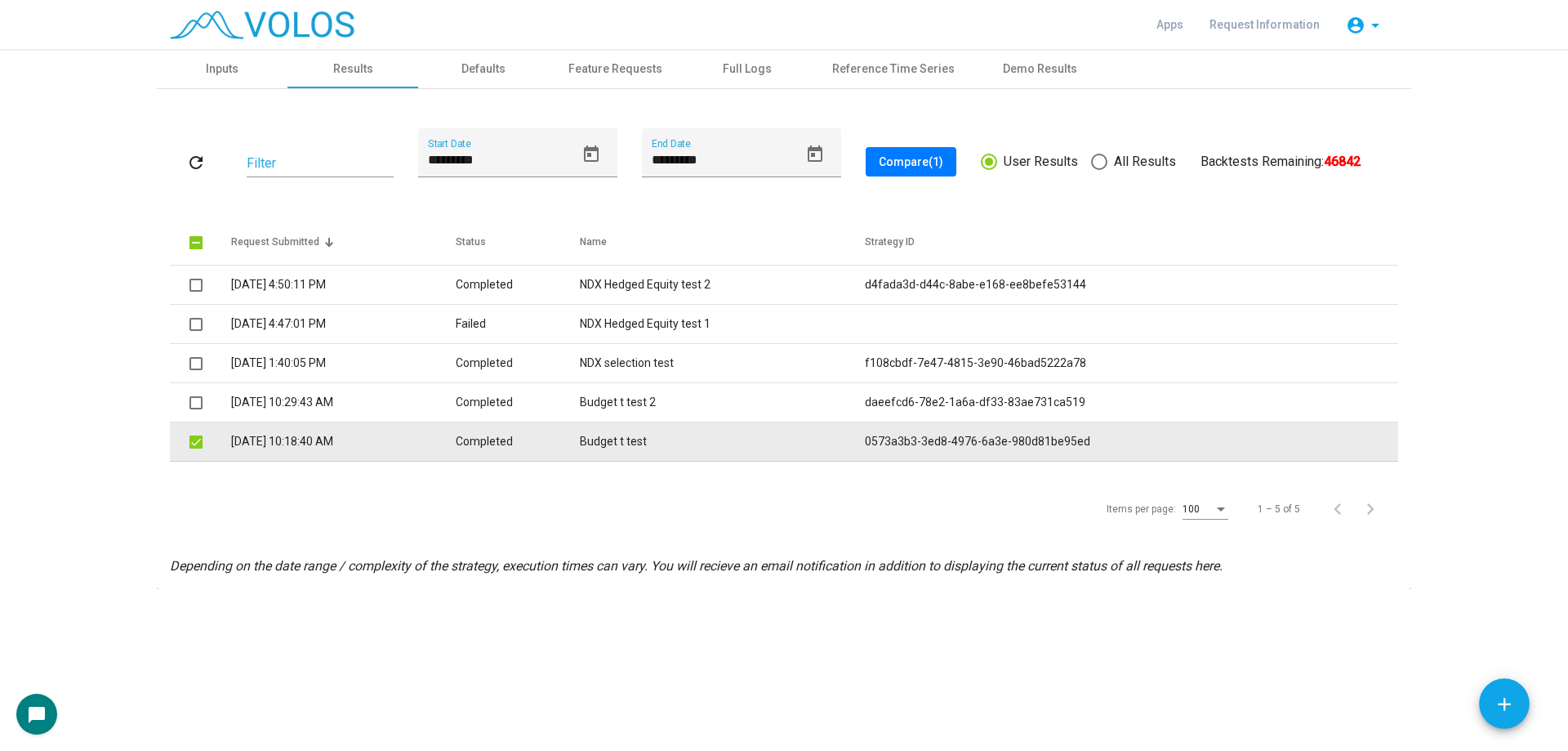
click at [201, 434] on mat-checkbox at bounding box center [195, 441] width 13 height 17
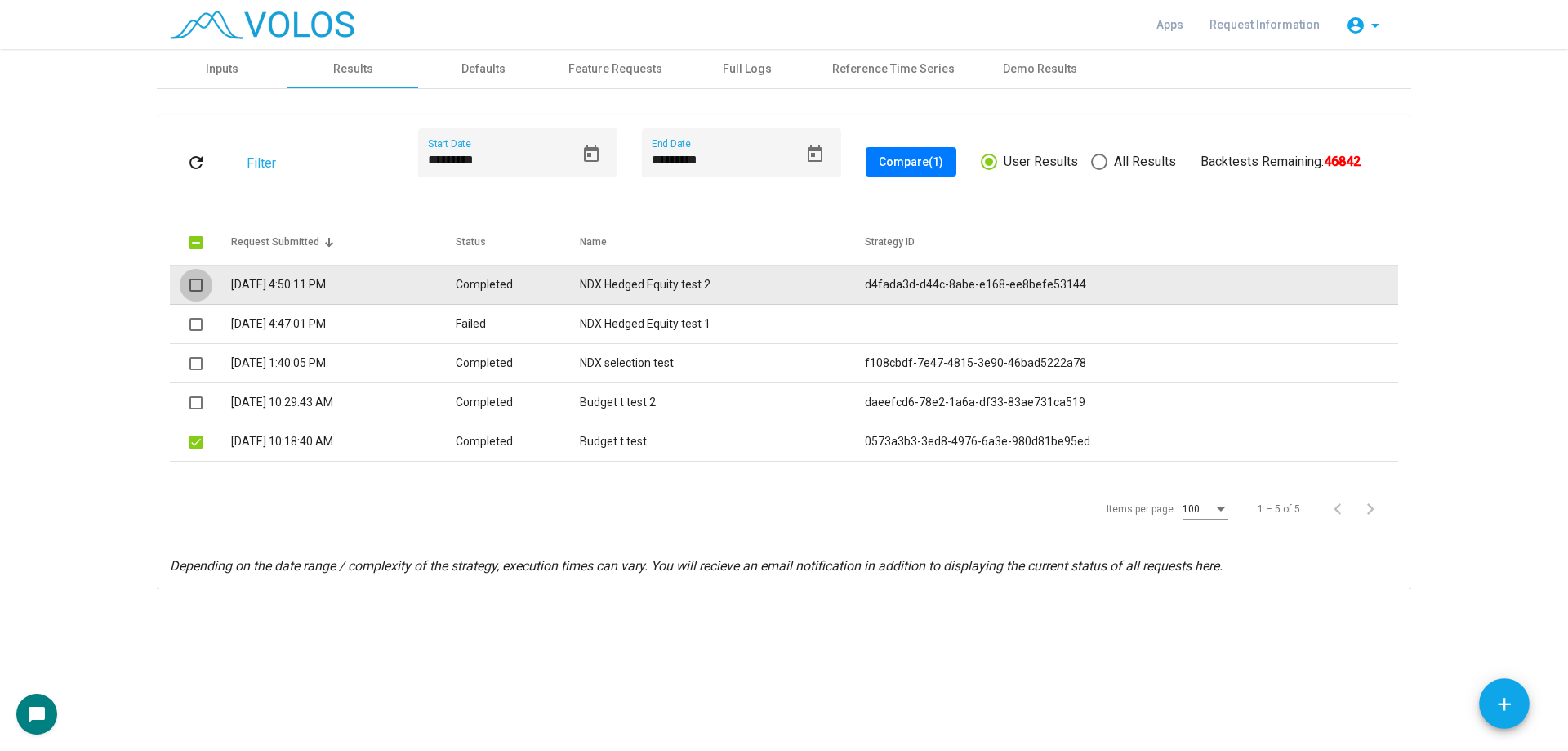
click at [201, 287] on span at bounding box center [195, 285] width 13 height 13
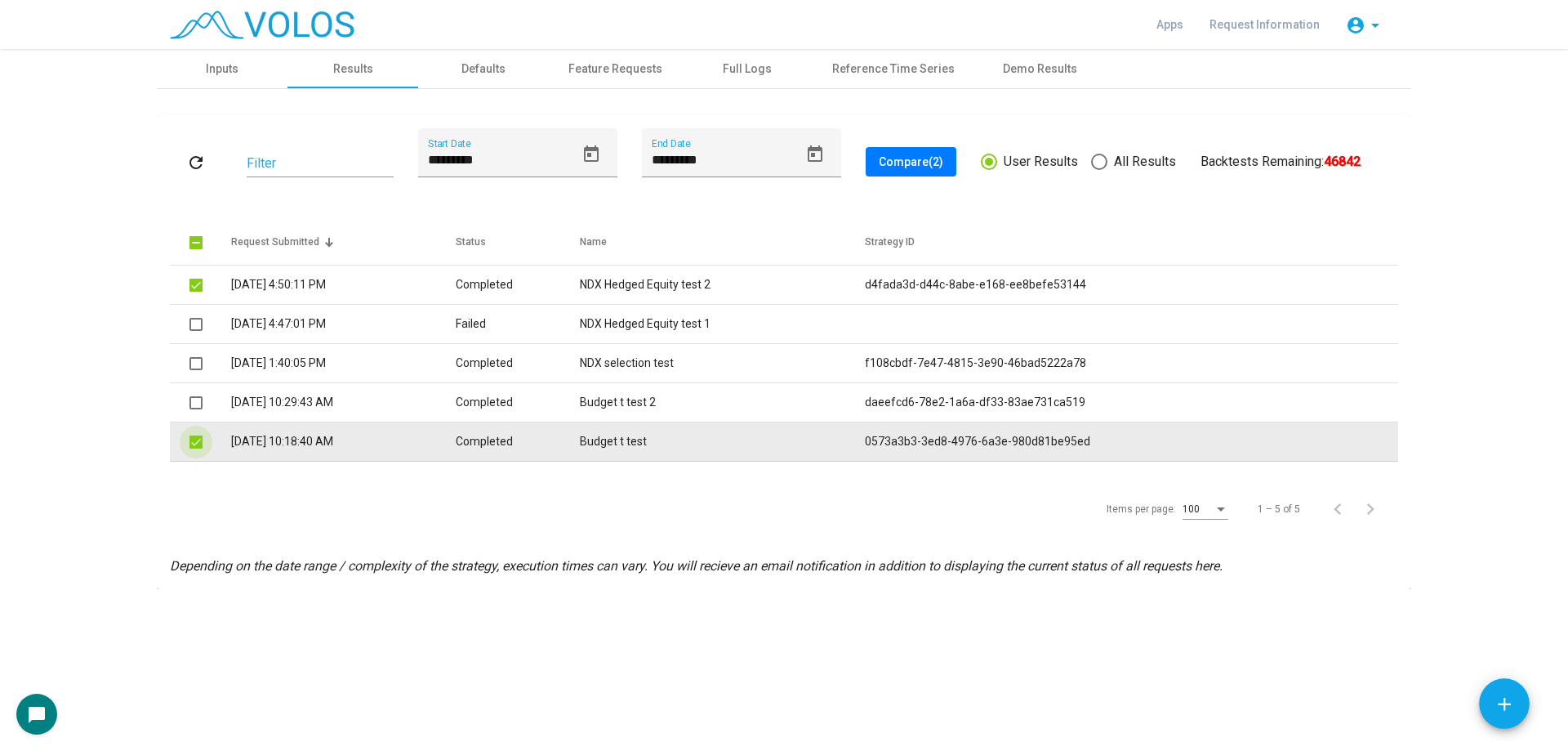
drag, startPoint x: 196, startPoint y: 443, endPoint x: 209, endPoint y: 438, distance: 13.9
click at [196, 444] on span at bounding box center [195, 442] width 13 height 13
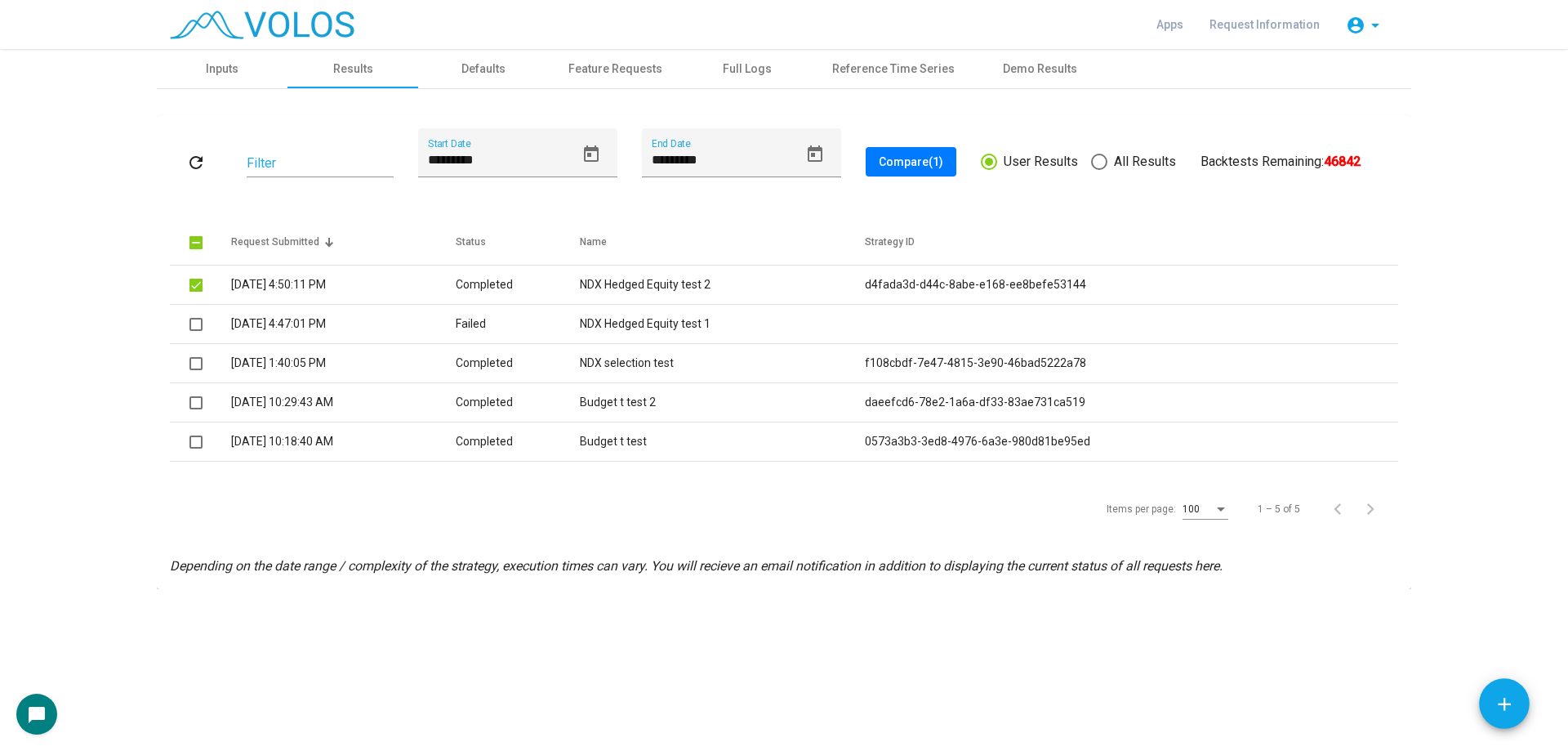
click at [936, 150] on button "Compare (1)" at bounding box center [911, 162] width 91 height 30
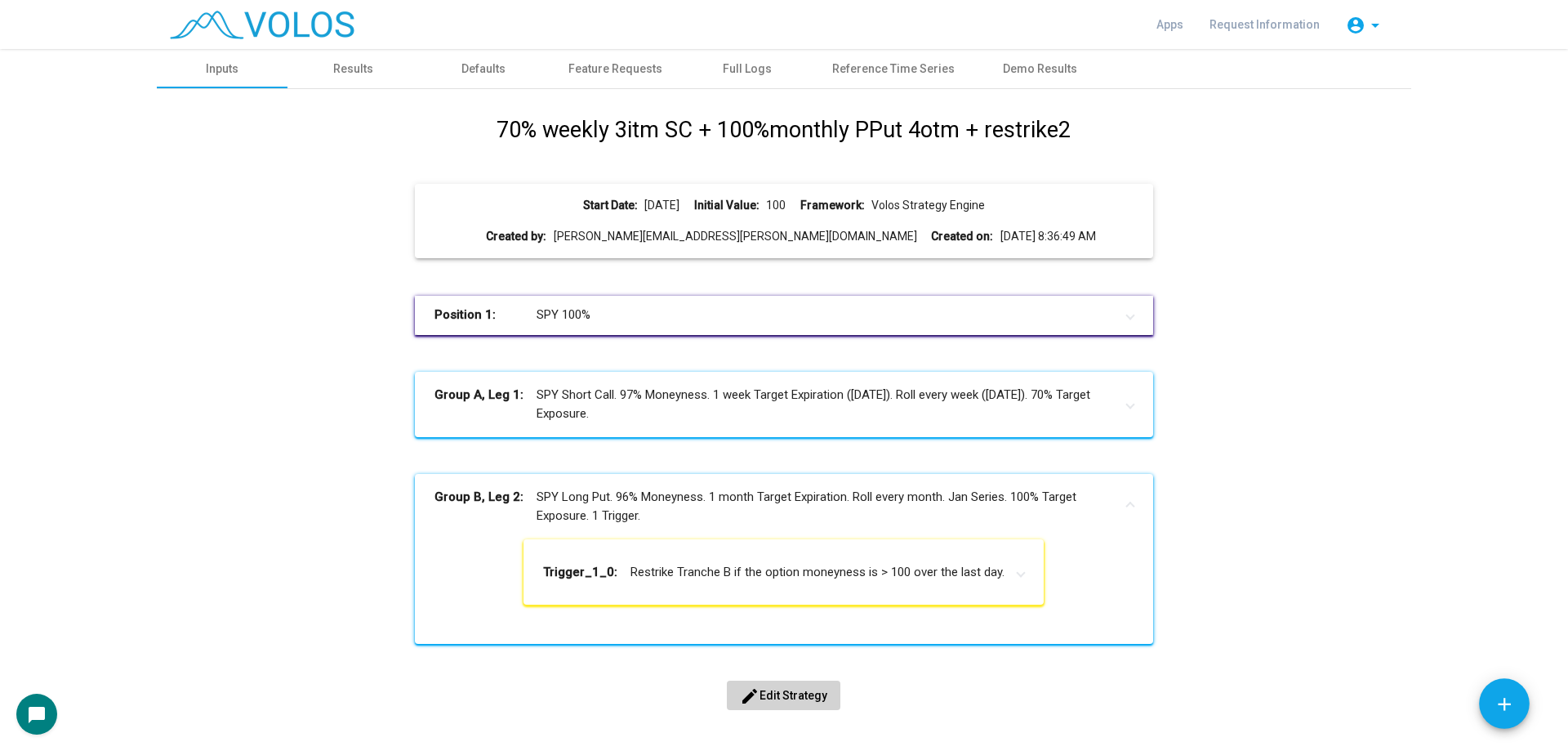
click at [1375, 274] on div "70% weekly 3itm SC + 100%monthly PPut 4otm + restrike2 Start Date: 2016-02-01 I…" at bounding box center [784, 430] width 1229 height 633
drag, startPoint x: 412, startPoint y: 110, endPoint x: 1326, endPoint y: 146, distance: 914.7
click at [1205, 139] on div "70% weekly 3itm SC + 100%monthly PPut 4otm + restrike2 Start Date: 2016-02-01 I…" at bounding box center [783, 417] width 1254 height 657
click at [1344, 153] on div "70% weekly 3itm SC + 100%monthly PPut 4otm + restrike2 Start Date: 2016-02-01 I…" at bounding box center [784, 430] width 1229 height 633
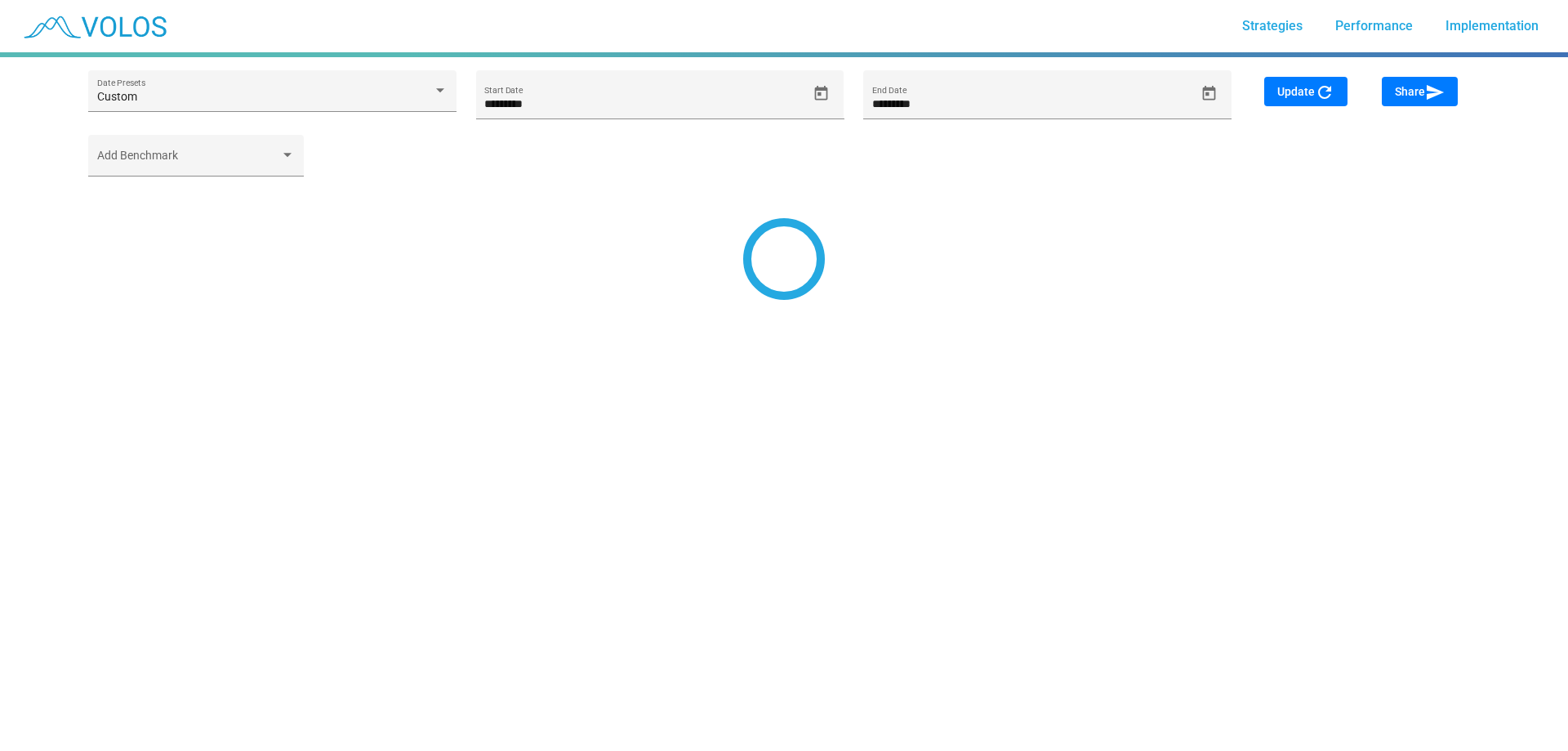
type input "*********"
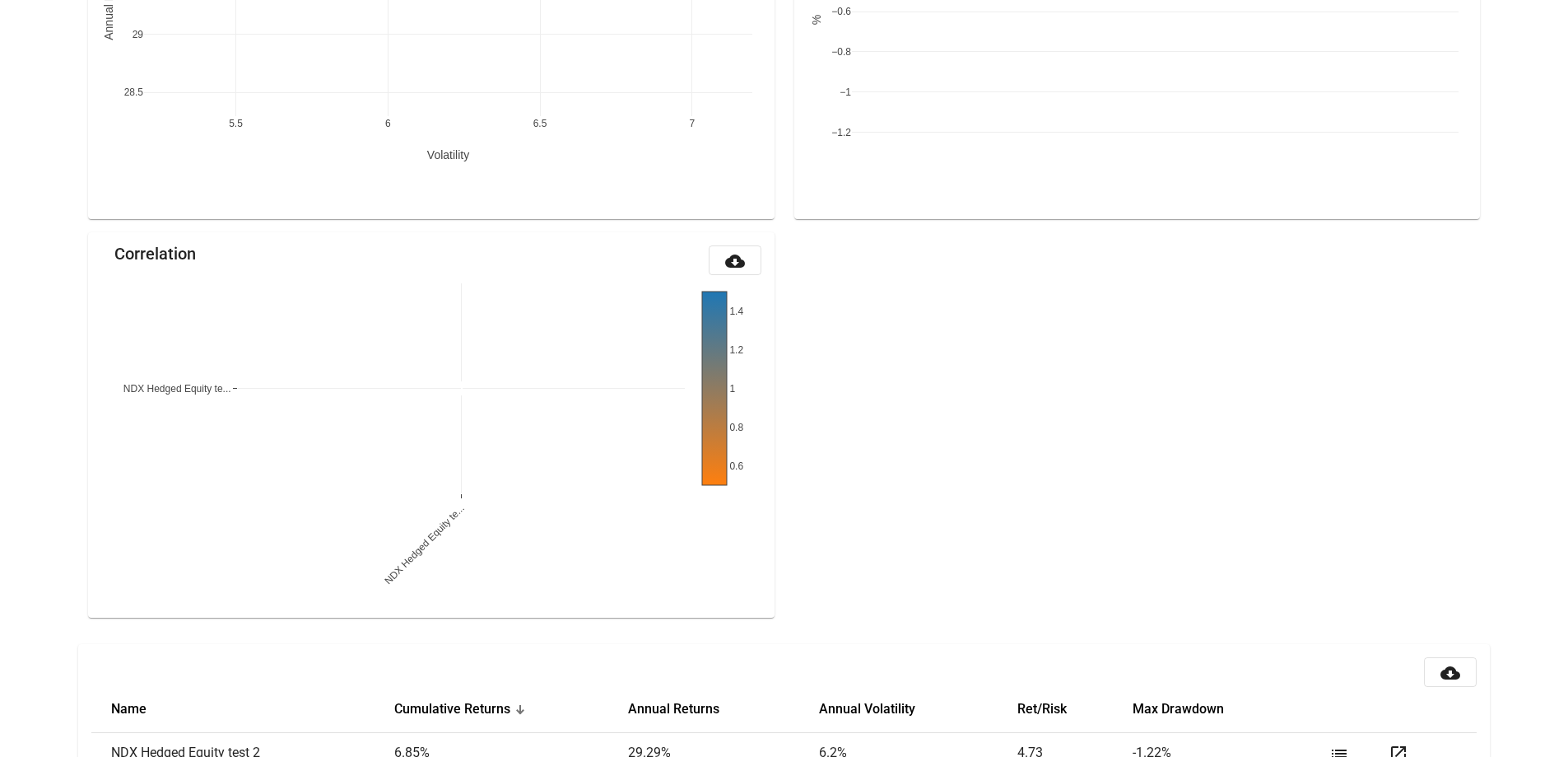
scroll to position [1624, 0]
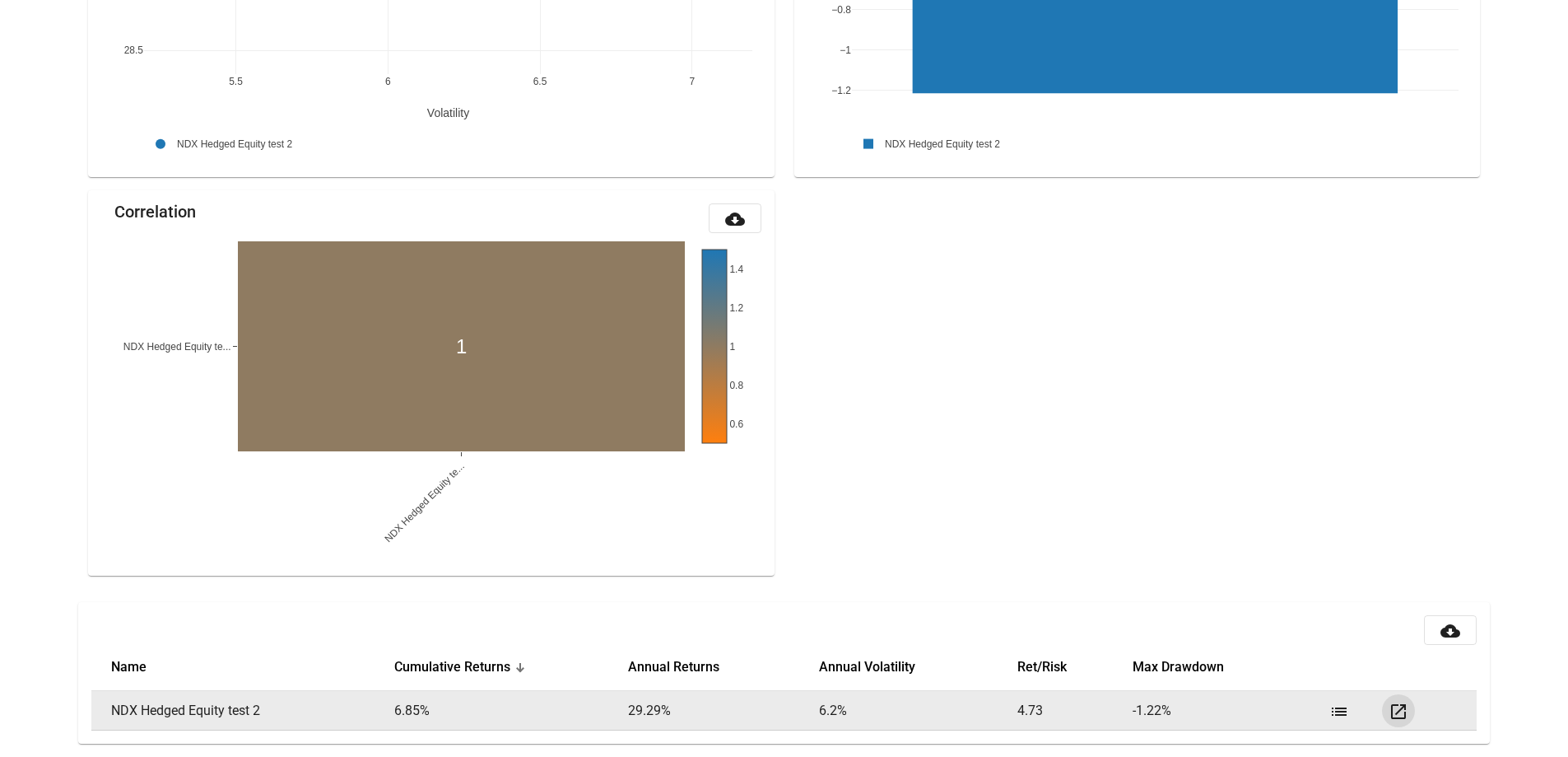
click at [1396, 707] on mat-icon "open_in_new" at bounding box center [1398, 711] width 20 height 20
click at [1344, 710] on mat-icon "list" at bounding box center [1340, 711] width 20 height 20
click at [1335, 706] on mat-icon "list" at bounding box center [1340, 711] width 20 height 20
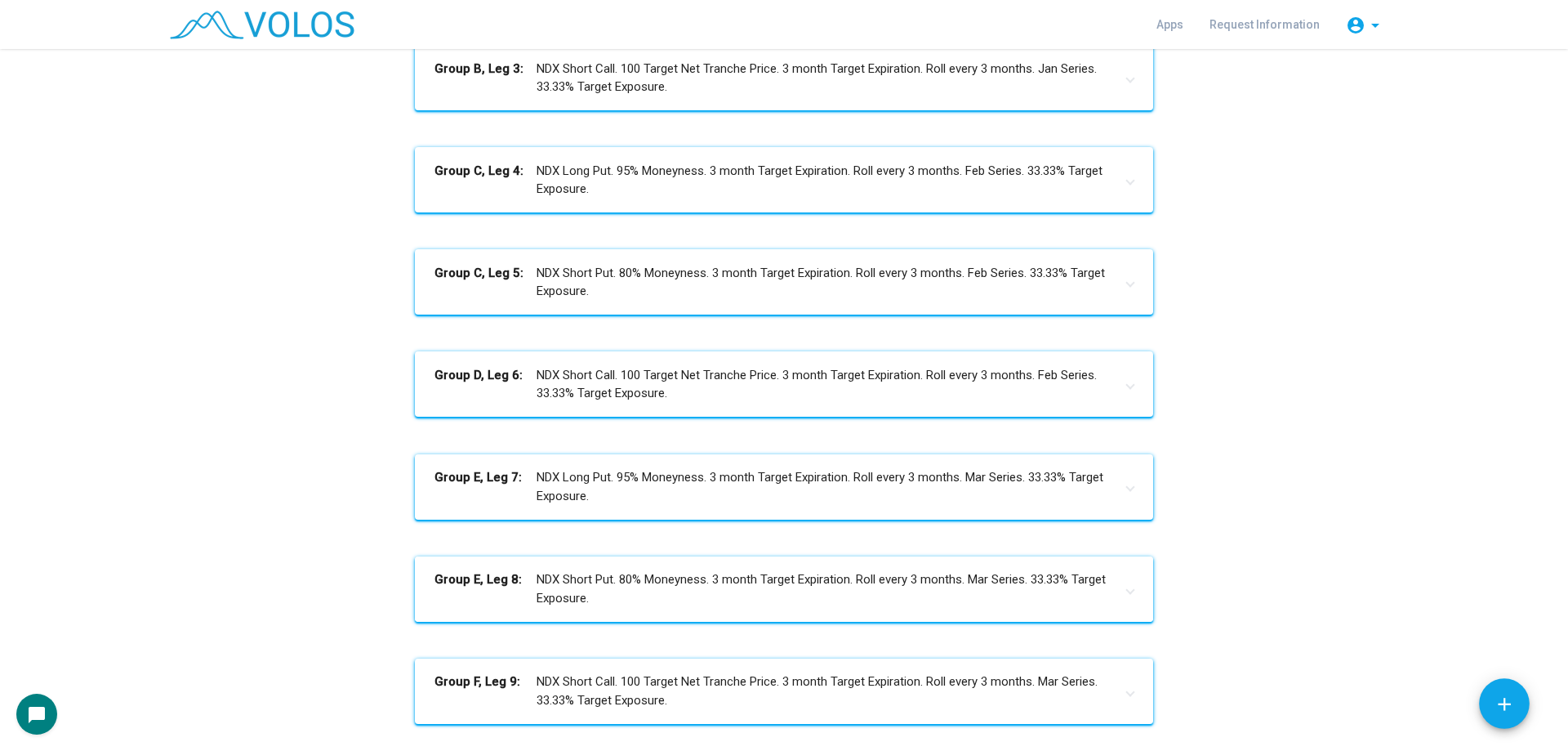
scroll to position [672, 0]
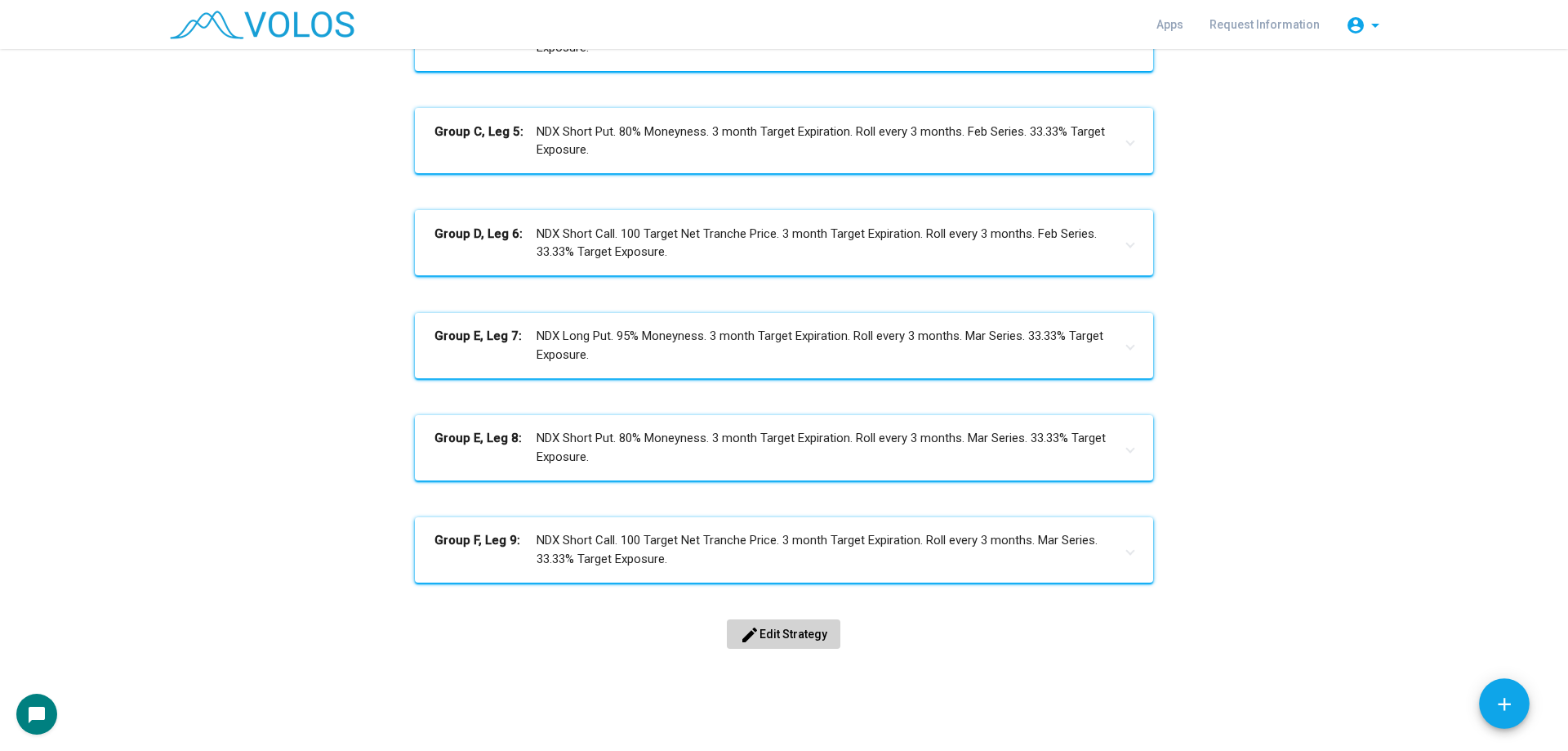
click at [787, 632] on span "edit Edit Strategy" at bounding box center [783, 634] width 88 height 13
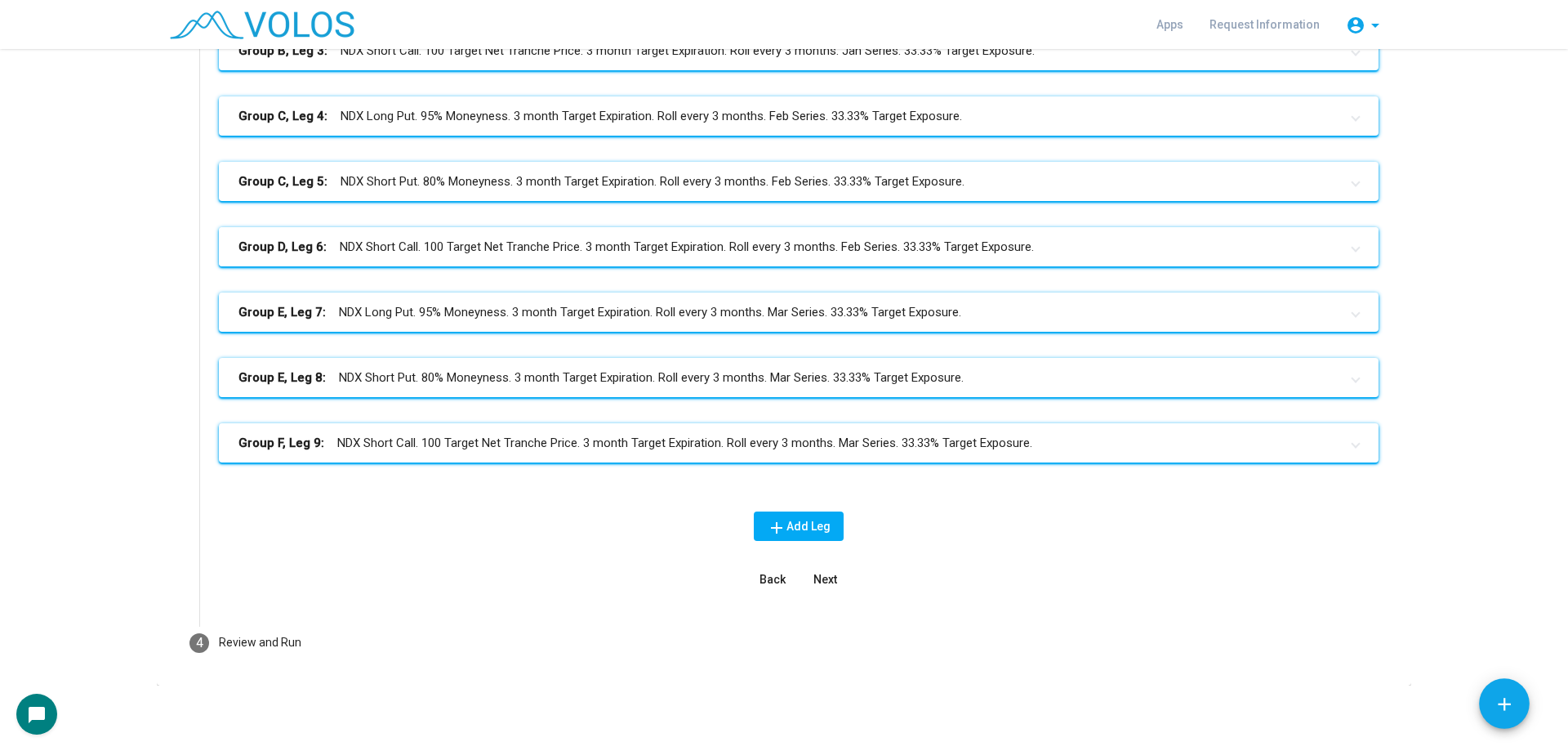
scroll to position [429, 0]
click at [609, 249] on mat-panel-title "Group D, Leg 6: NDX Short Call. 100 Target Net Tranche Price. 3 month Target Ex…" at bounding box center [788, 246] width 1100 height 19
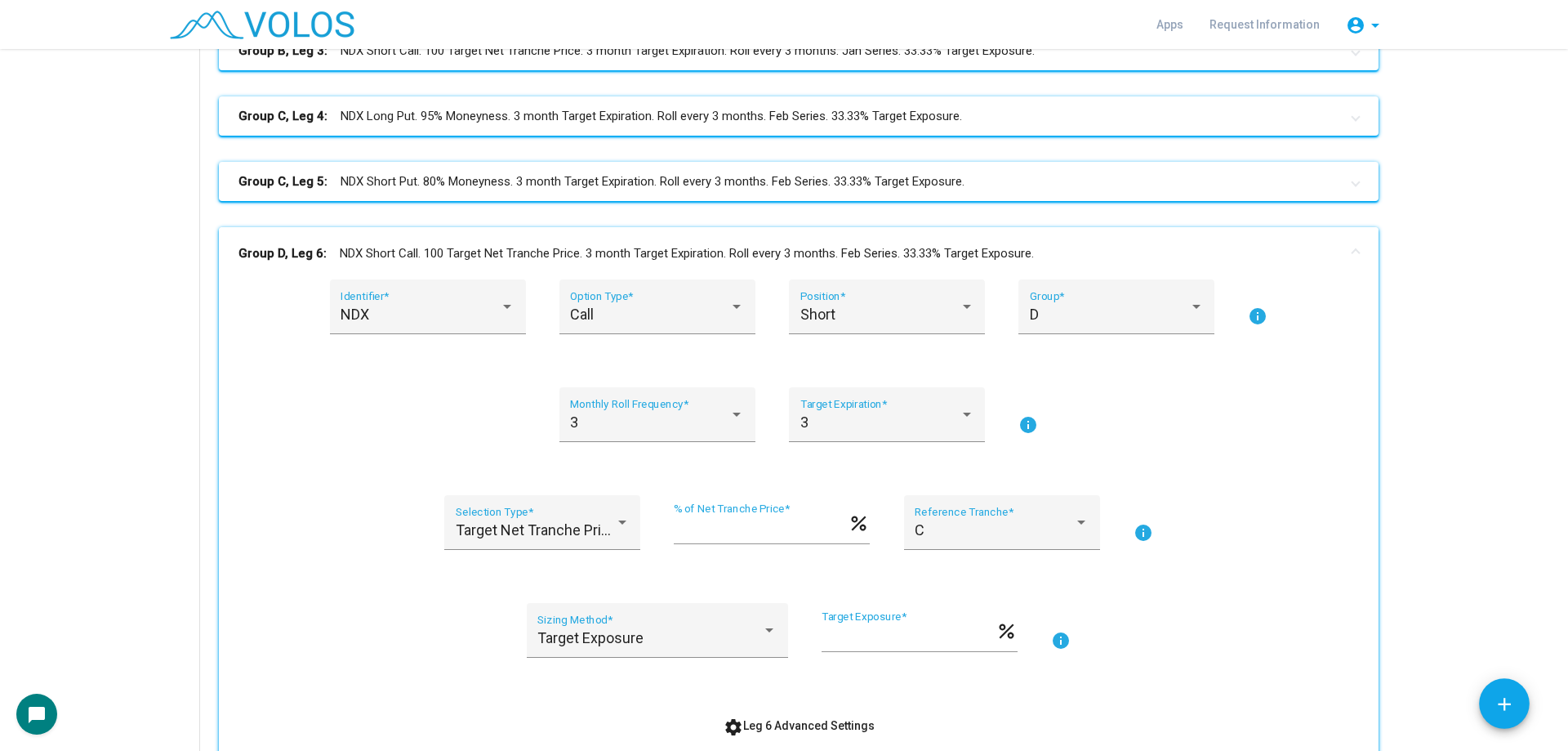
click at [538, 257] on mat-panel-title "Group D, Leg 6: NDX Short Call. 100 Target Net Tranche Price. 3 month Target Ex…" at bounding box center [788, 253] width 1100 height 19
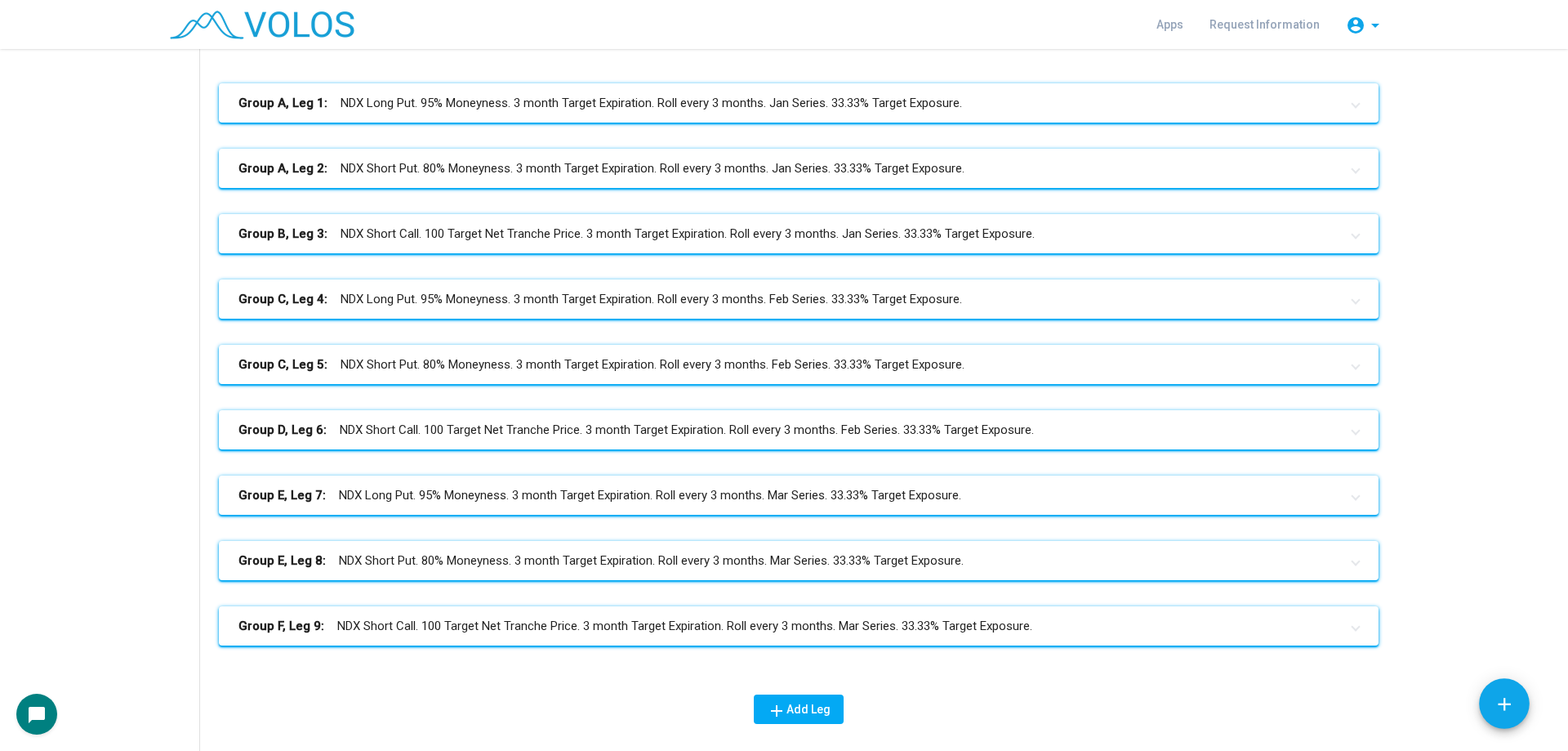
scroll to position [265, 0]
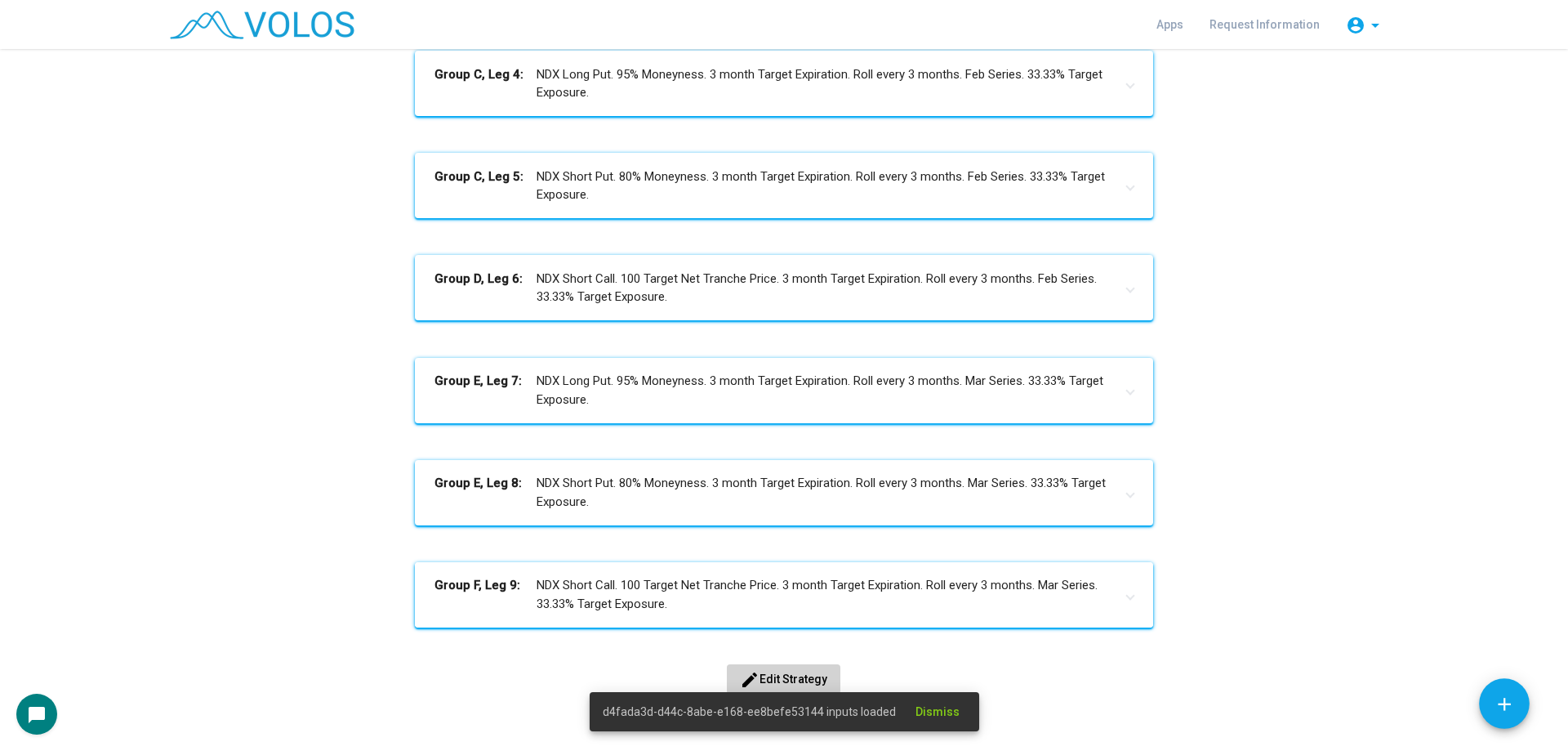
scroll to position [672, 0]
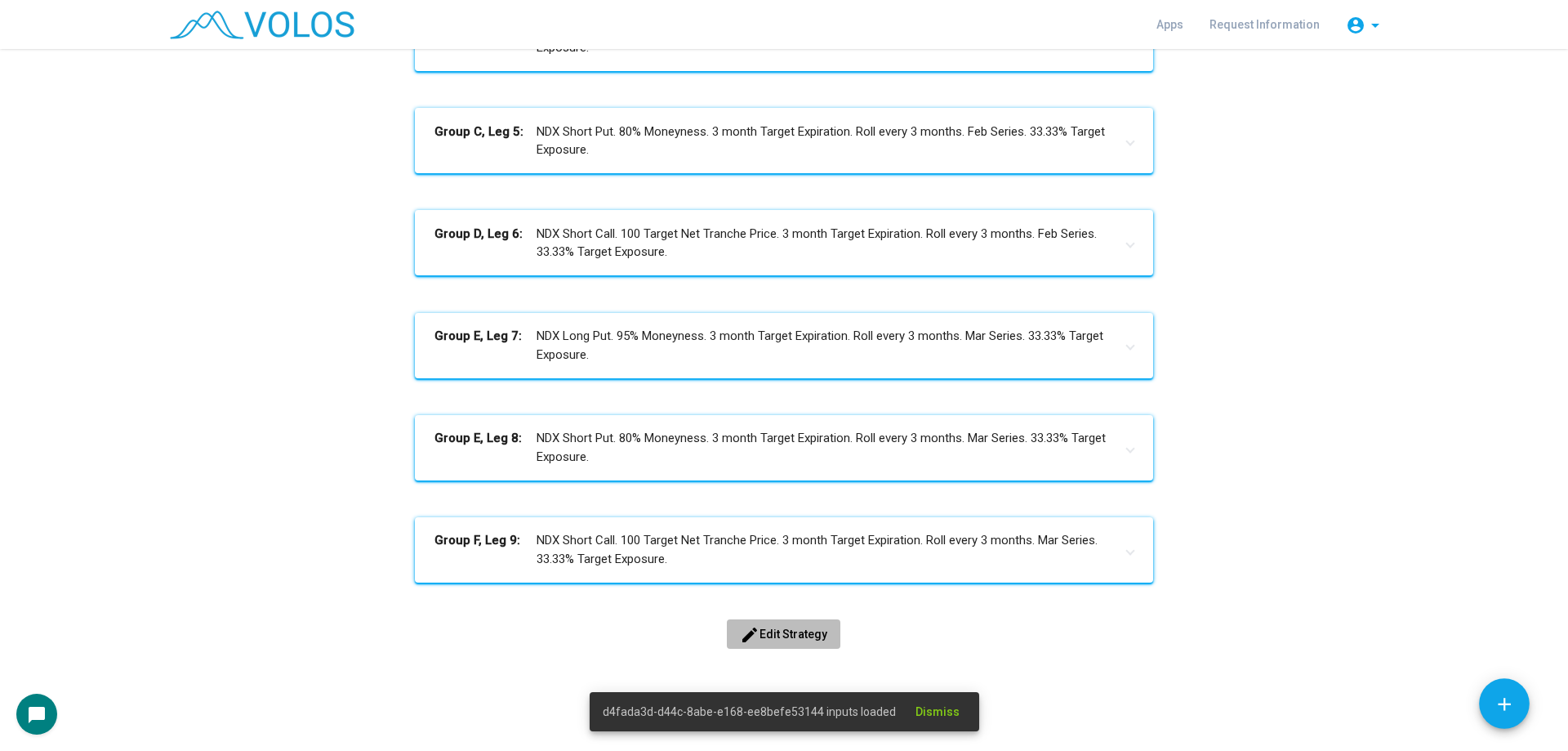
click at [781, 624] on button "edit Edit Strategy" at bounding box center [783, 634] width 113 height 30
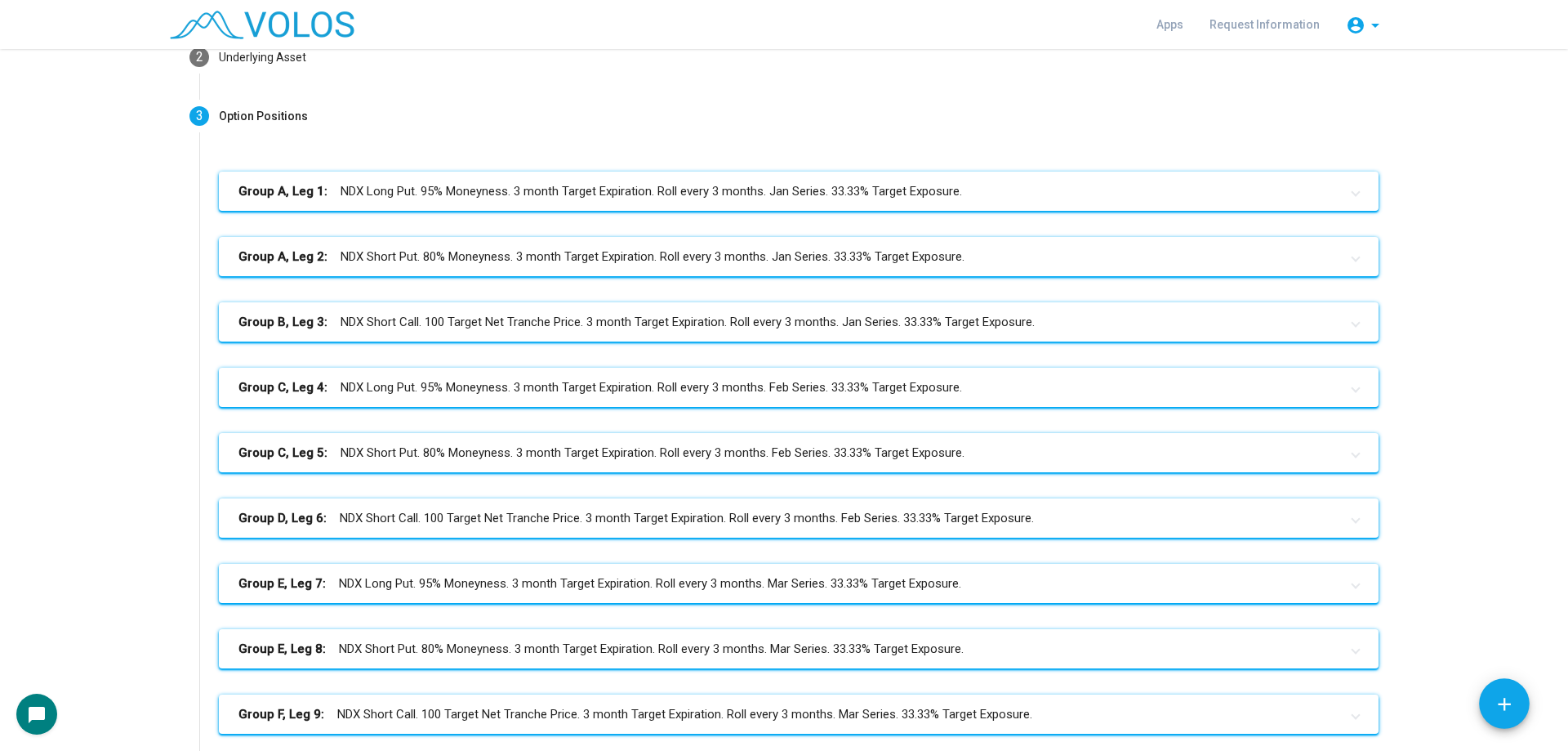
scroll to position [184, 0]
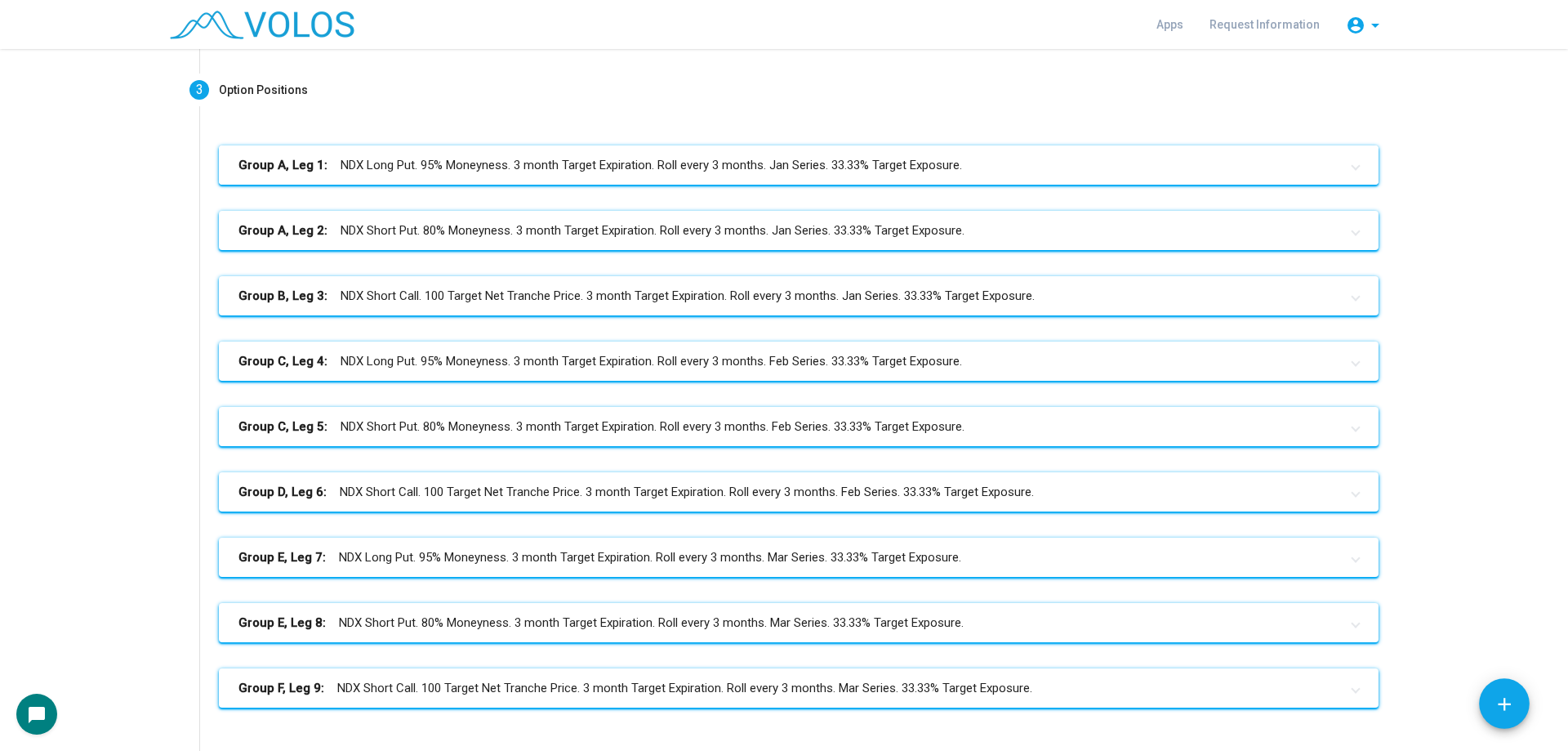
click at [556, 165] on mat-panel-title "Group A, Leg 1: NDX Long Put. 95% Moneyness. 3 month Target Expiration. Roll ev…" at bounding box center [788, 165] width 1100 height 19
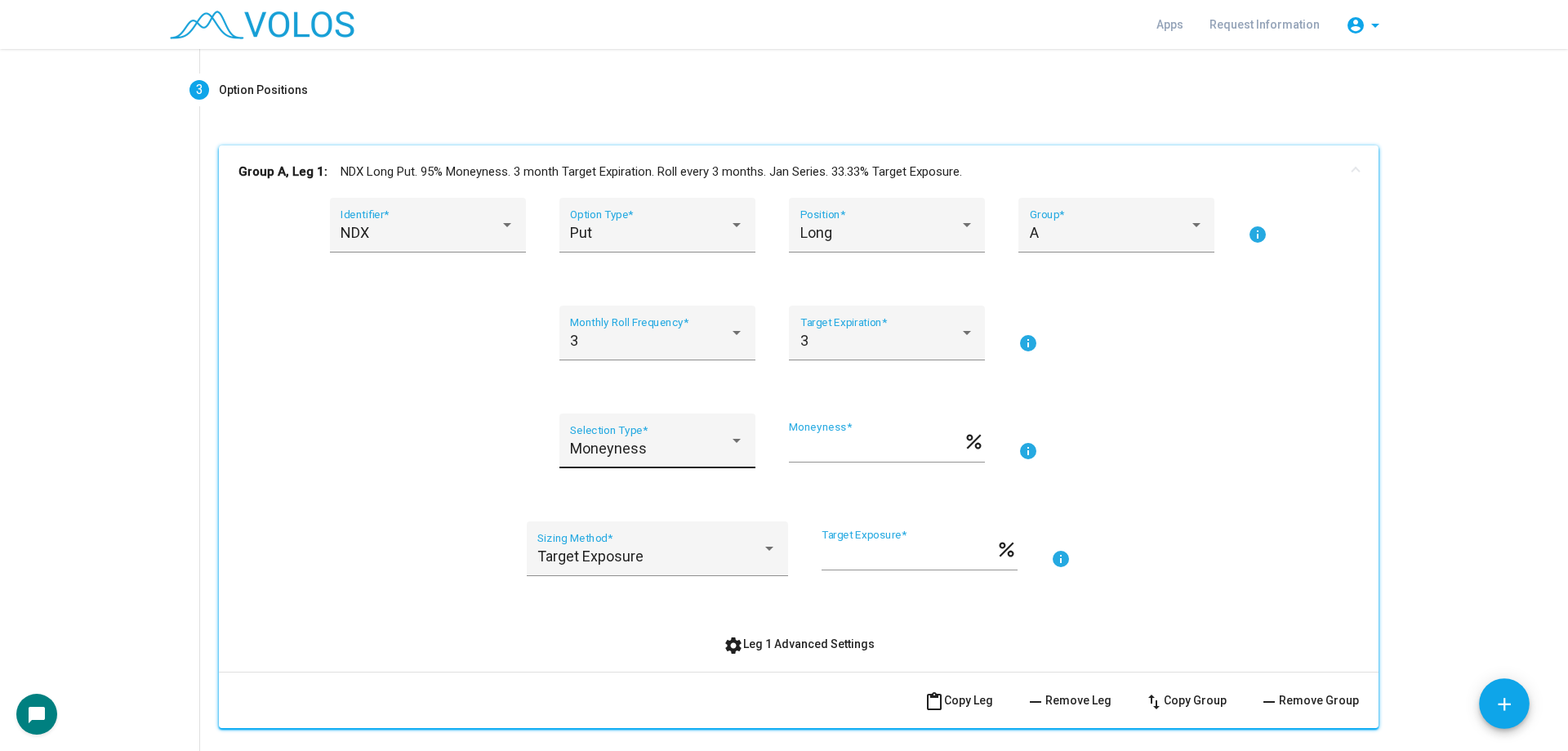
click at [579, 433] on div "Moneyness Selection Type *" at bounding box center [657, 446] width 174 height 43
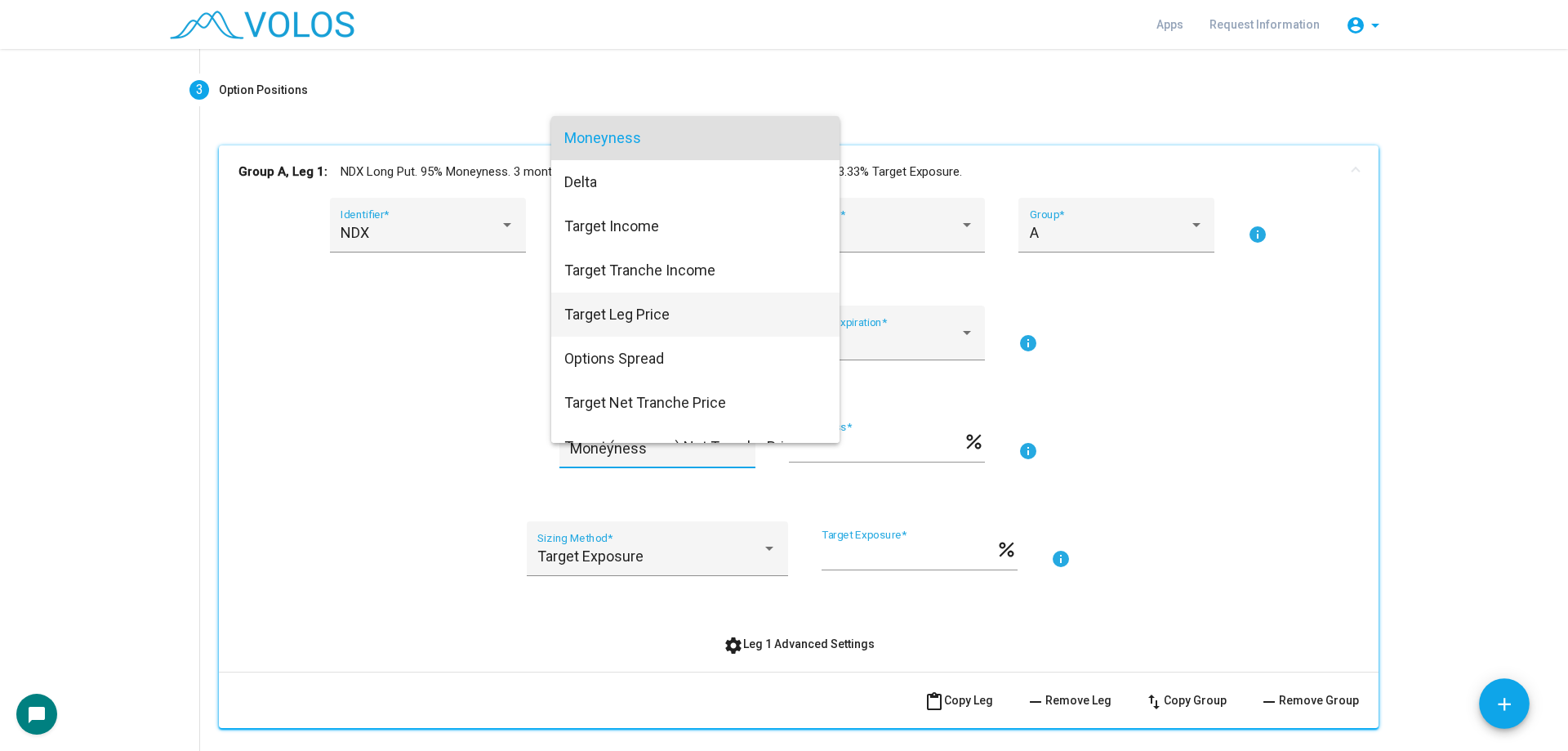
scroll to position [159, 0]
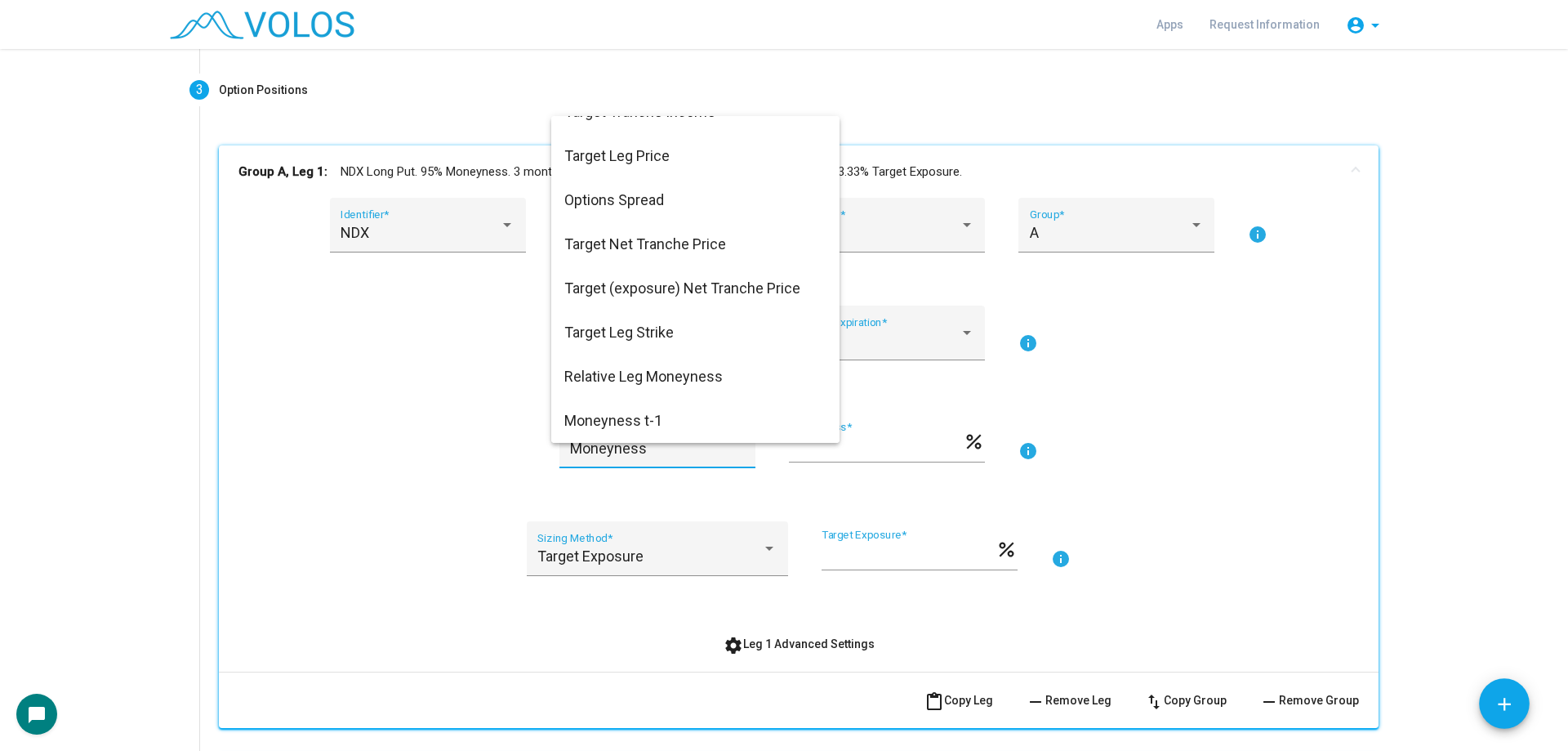
click at [441, 426] on div at bounding box center [784, 376] width 1568 height 751
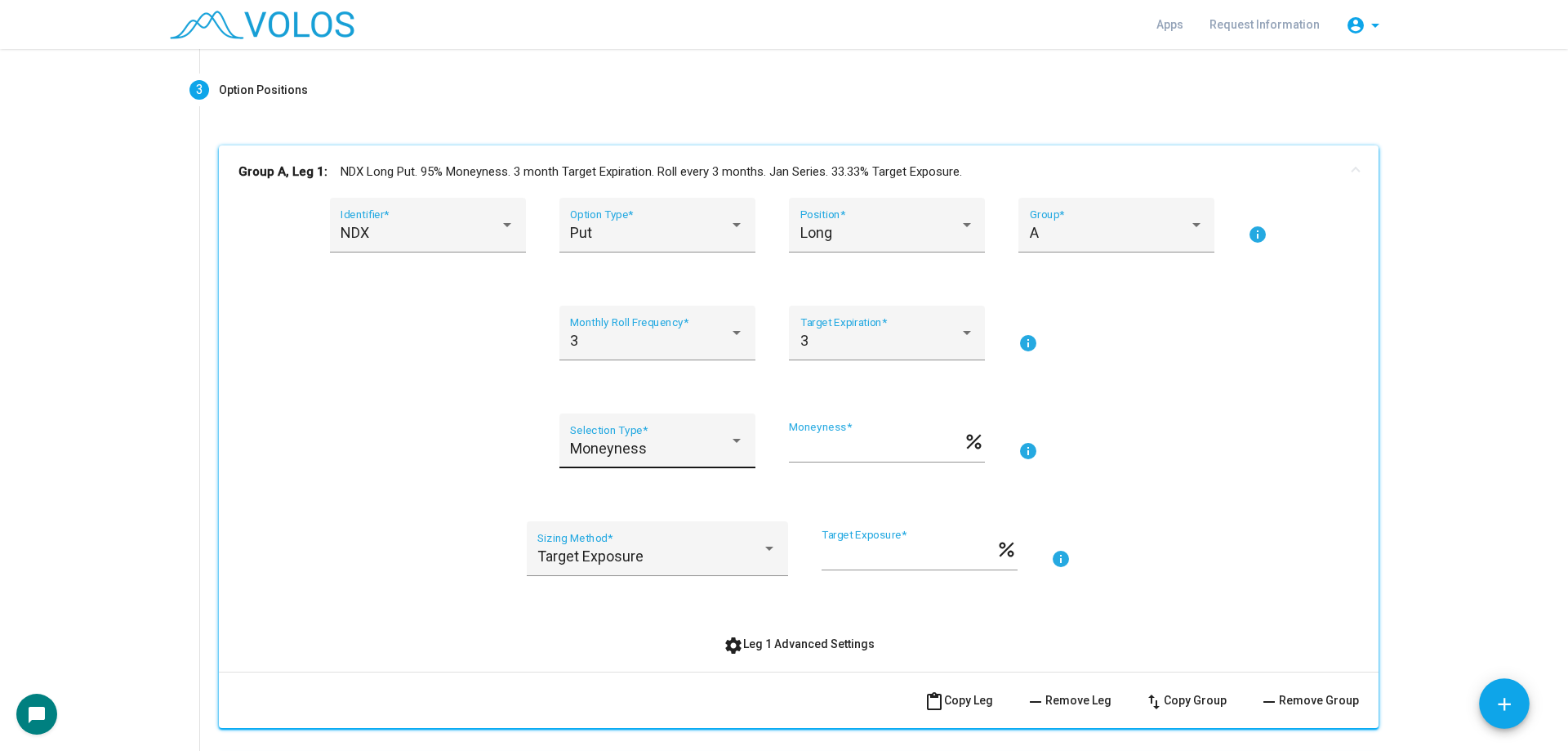
click at [583, 447] on span "Moneyness" at bounding box center [609, 447] width 77 height 17
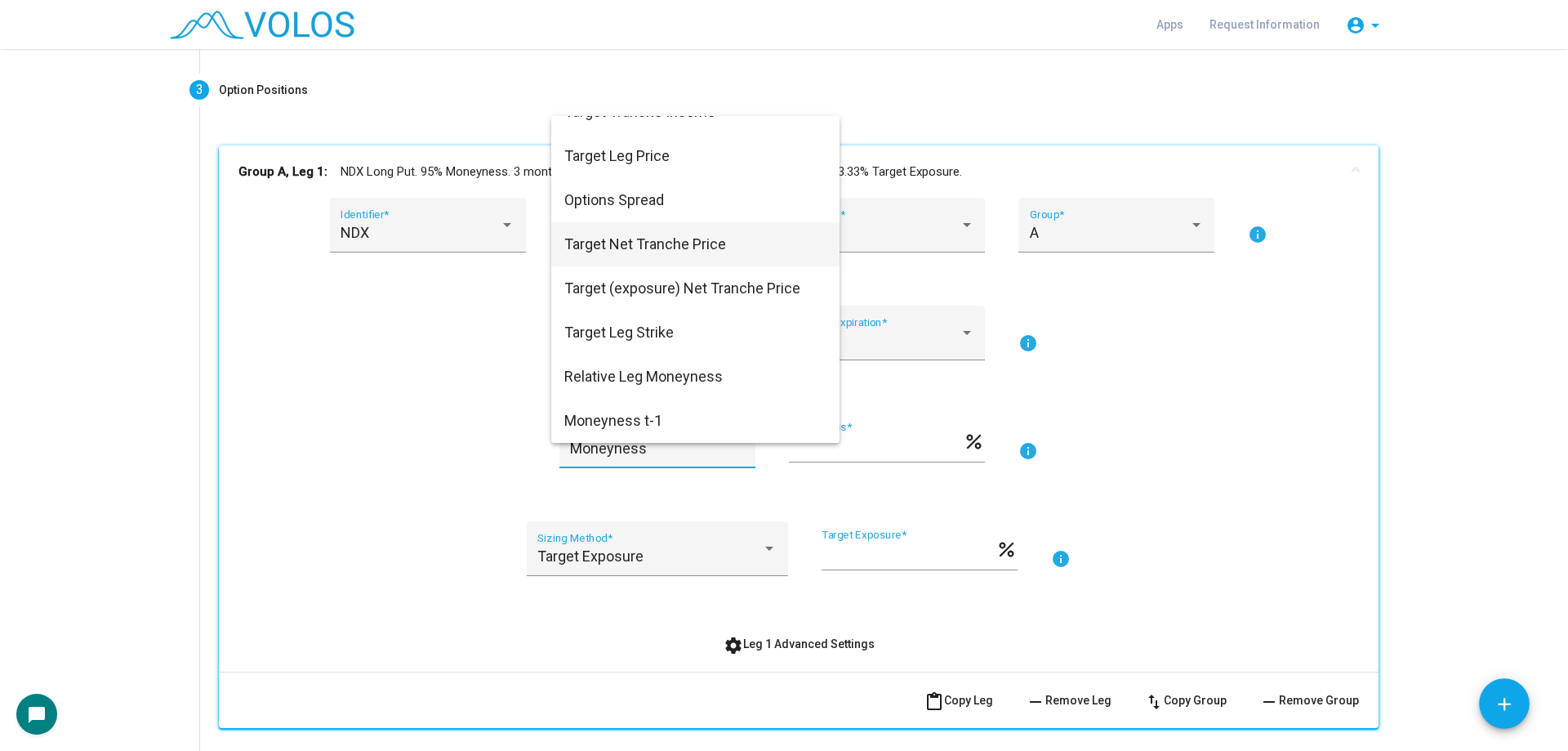
scroll to position [0, 0]
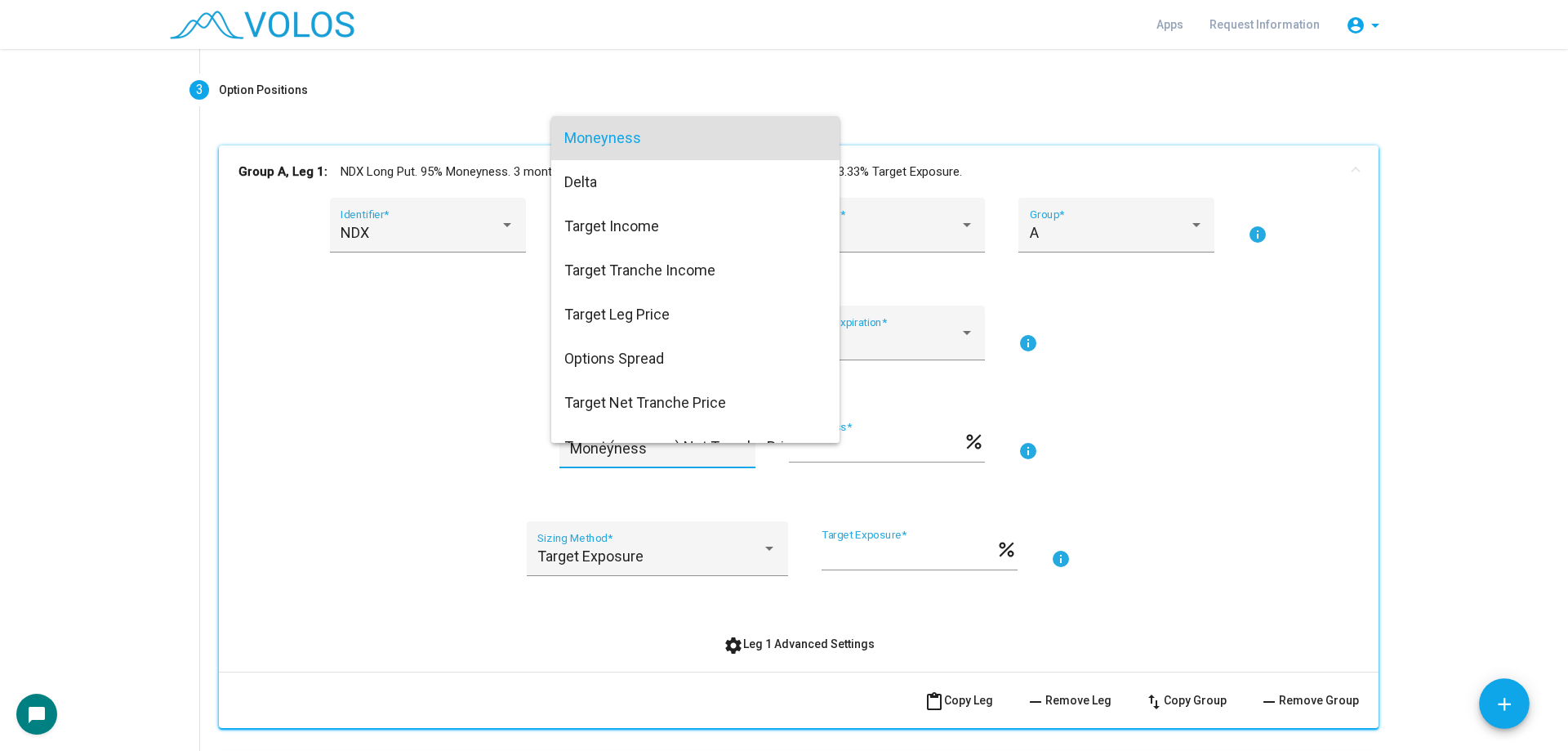
click at [627, 562] on div at bounding box center [784, 376] width 1568 height 751
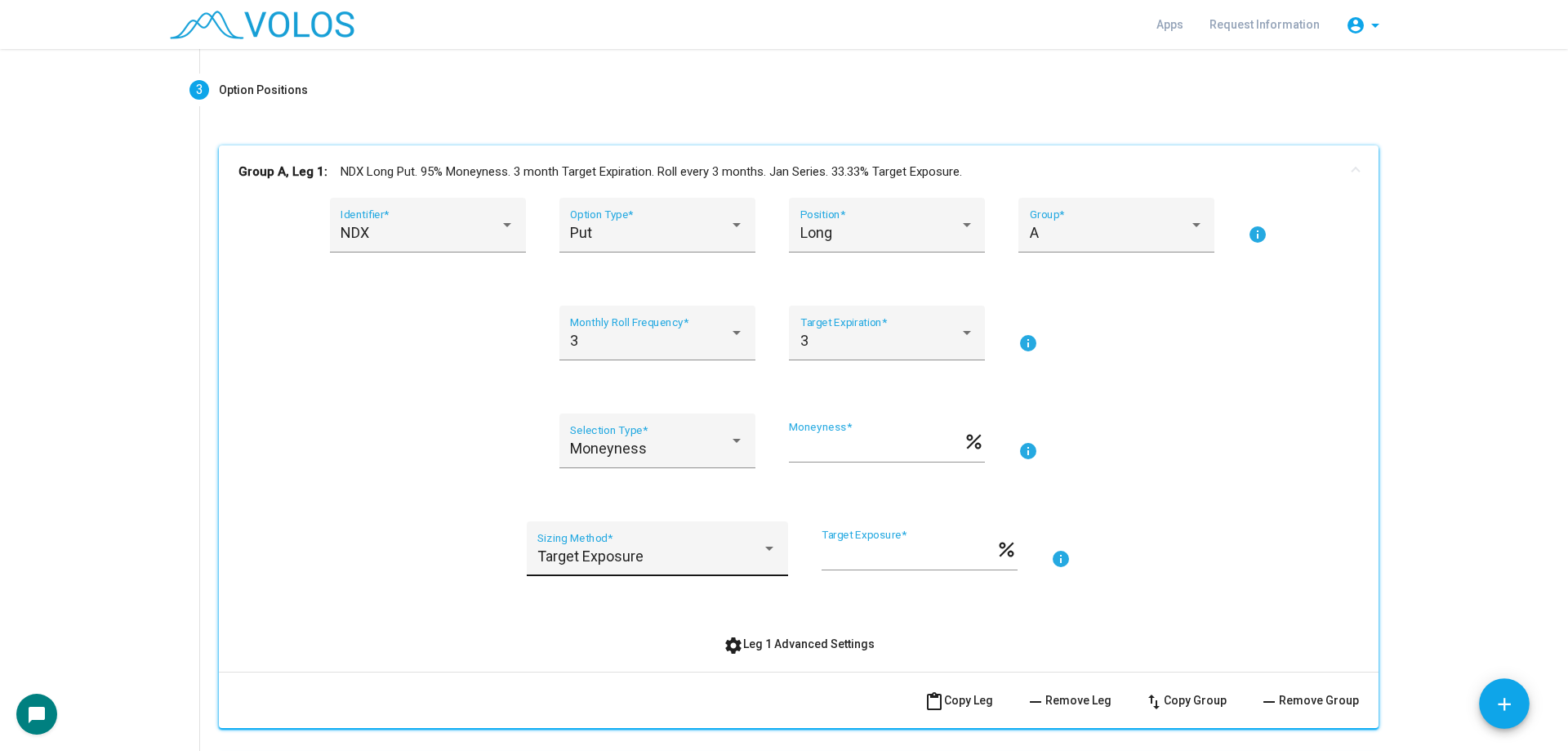
click at [619, 562] on span "Target Exposure" at bounding box center [590, 555] width 106 height 17
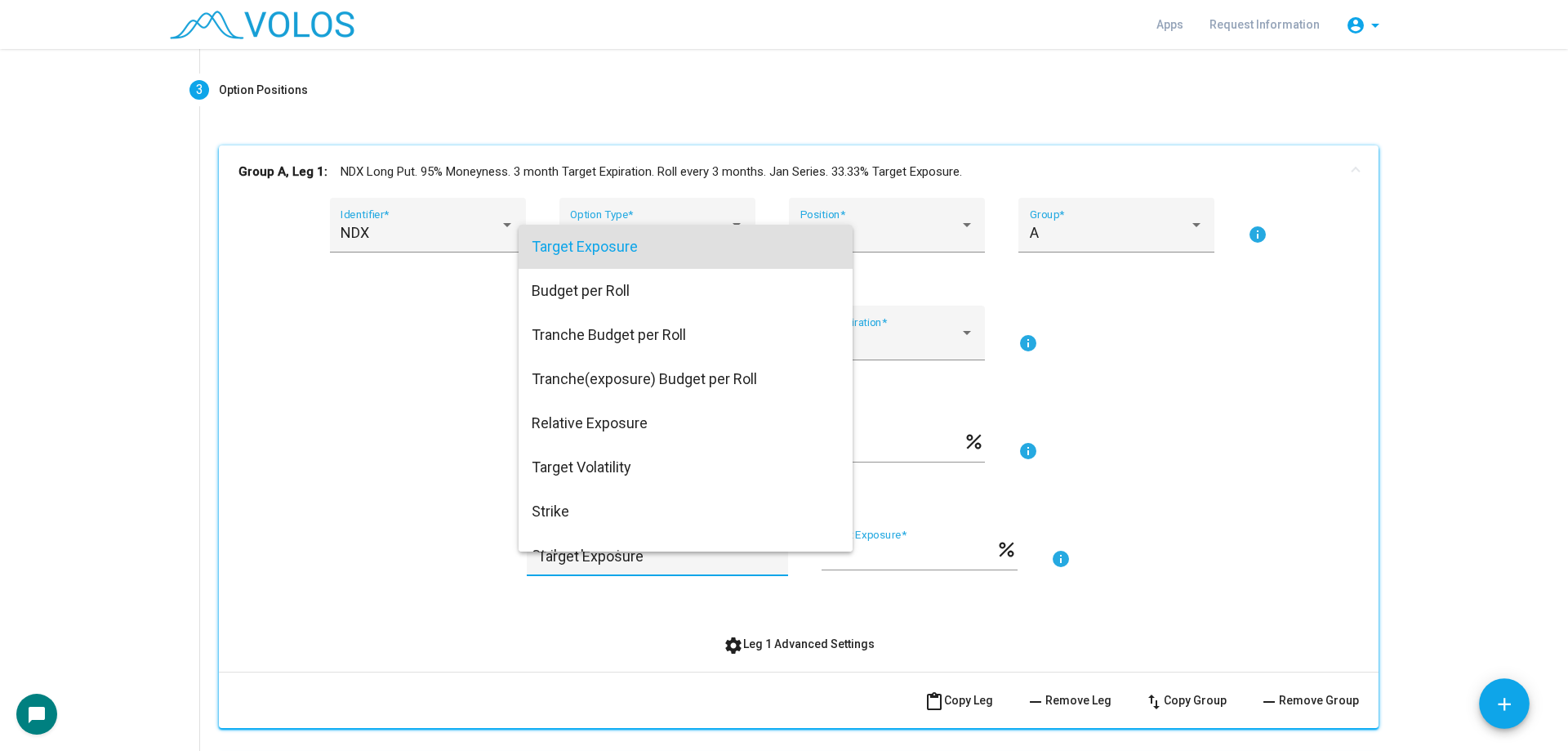
click at [407, 513] on div at bounding box center [784, 376] width 1568 height 751
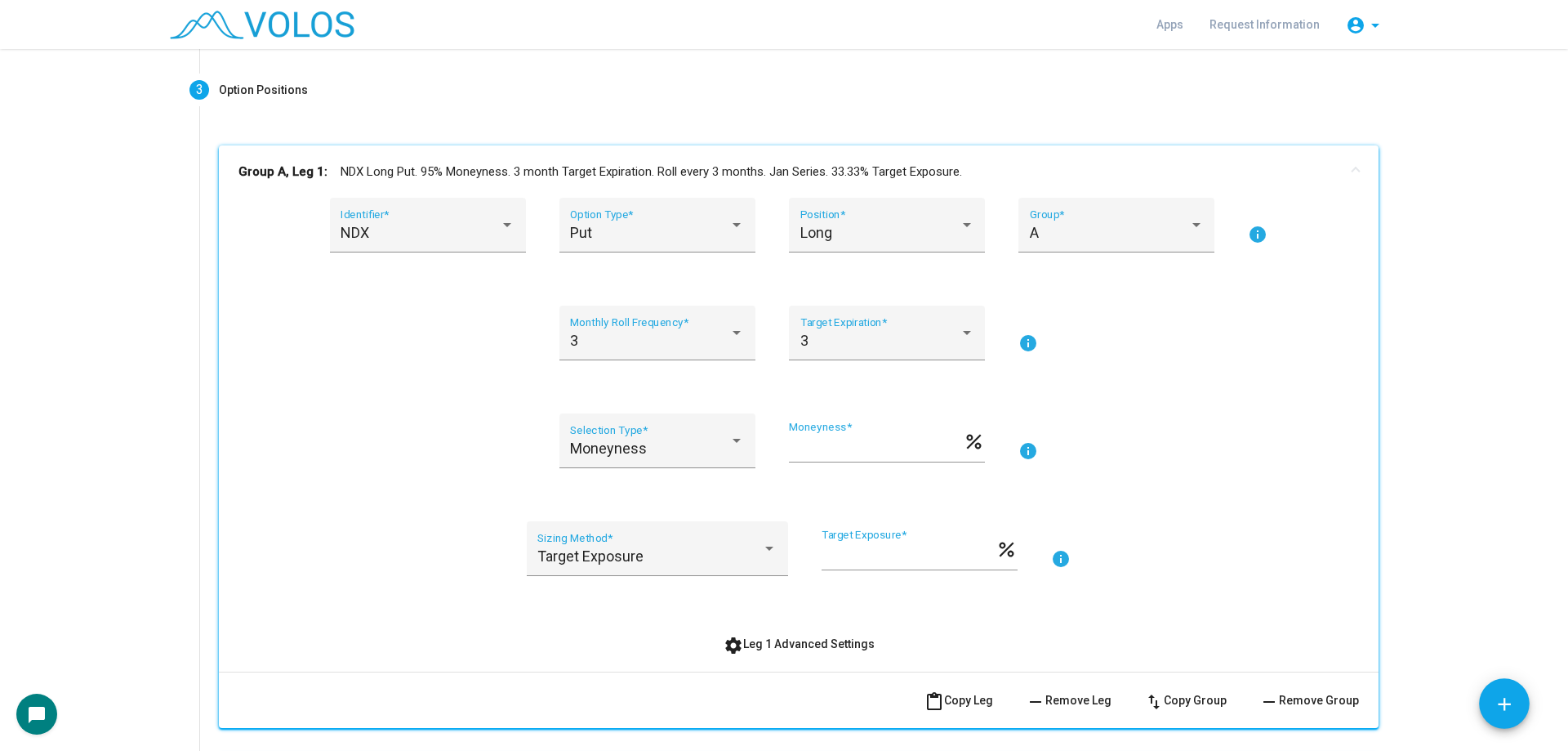
click at [780, 630] on button "settings Leg 1 Advanced Settings" at bounding box center [799, 644] width 177 height 30
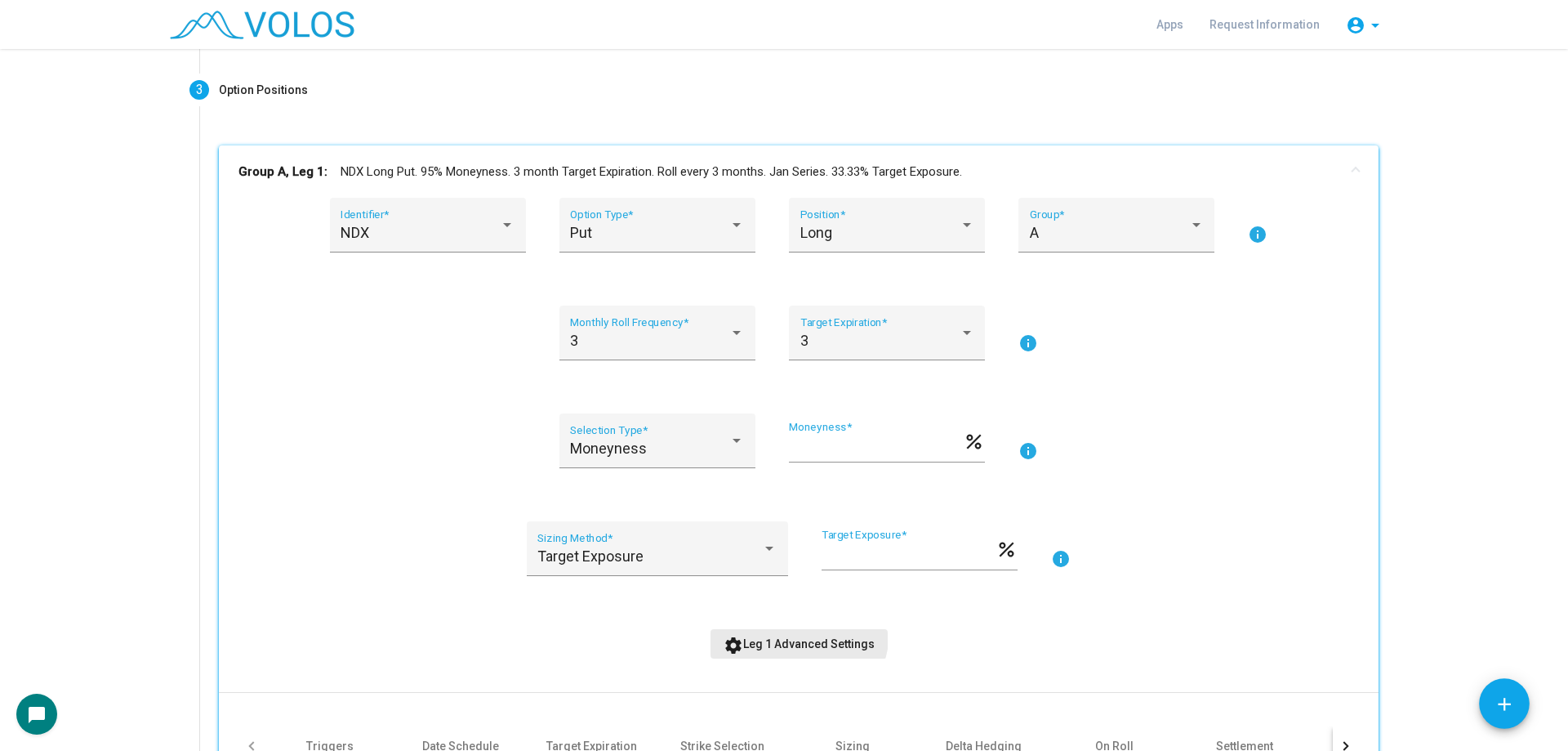
scroll to position [511, 0]
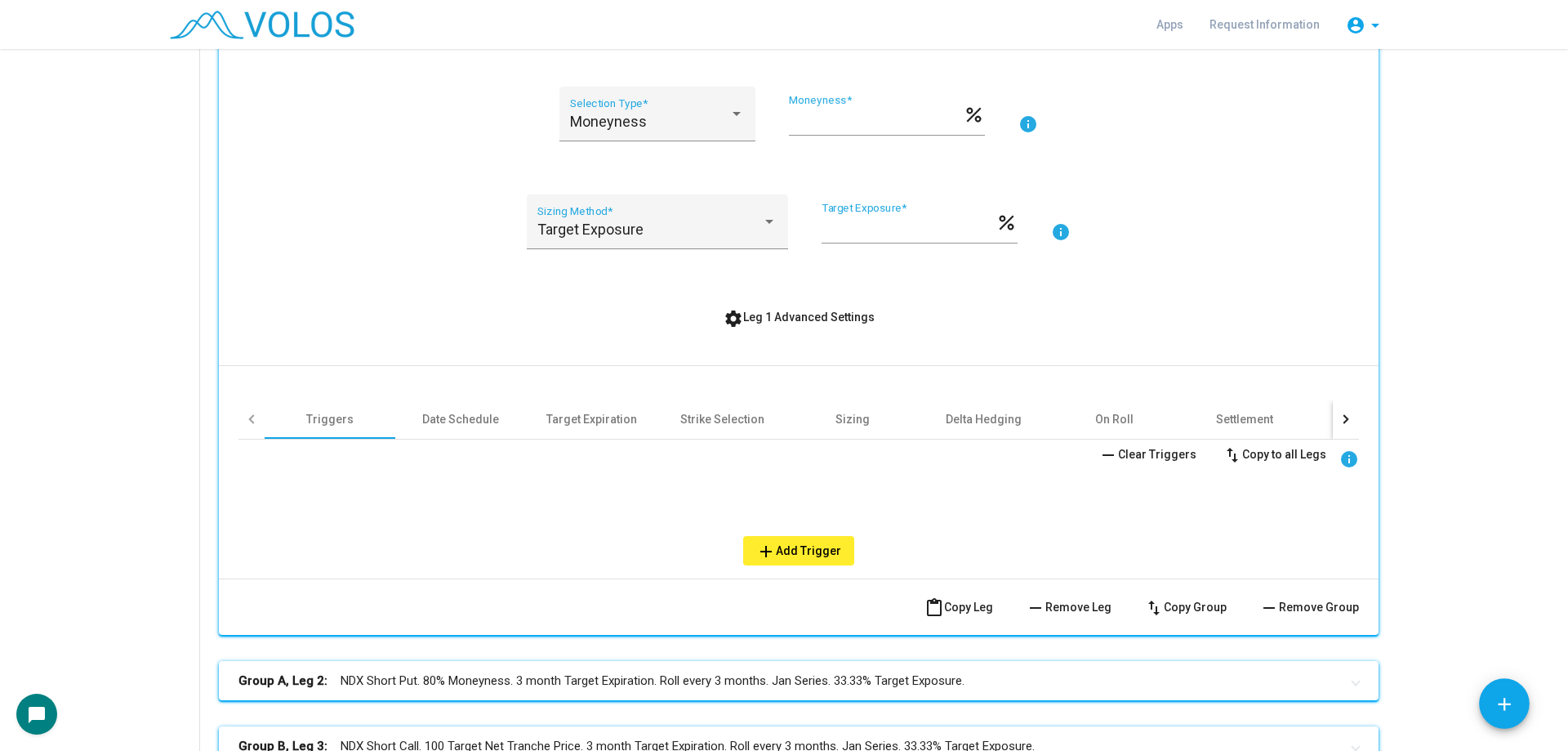
click at [809, 566] on div "NDX Identifier * Put Option Type * Long Position * A Group * info 3 Monthly Rol…" at bounding box center [798, 225] width 1159 height 708
click at [801, 557] on button "add Add Trigger" at bounding box center [798, 551] width 111 height 30
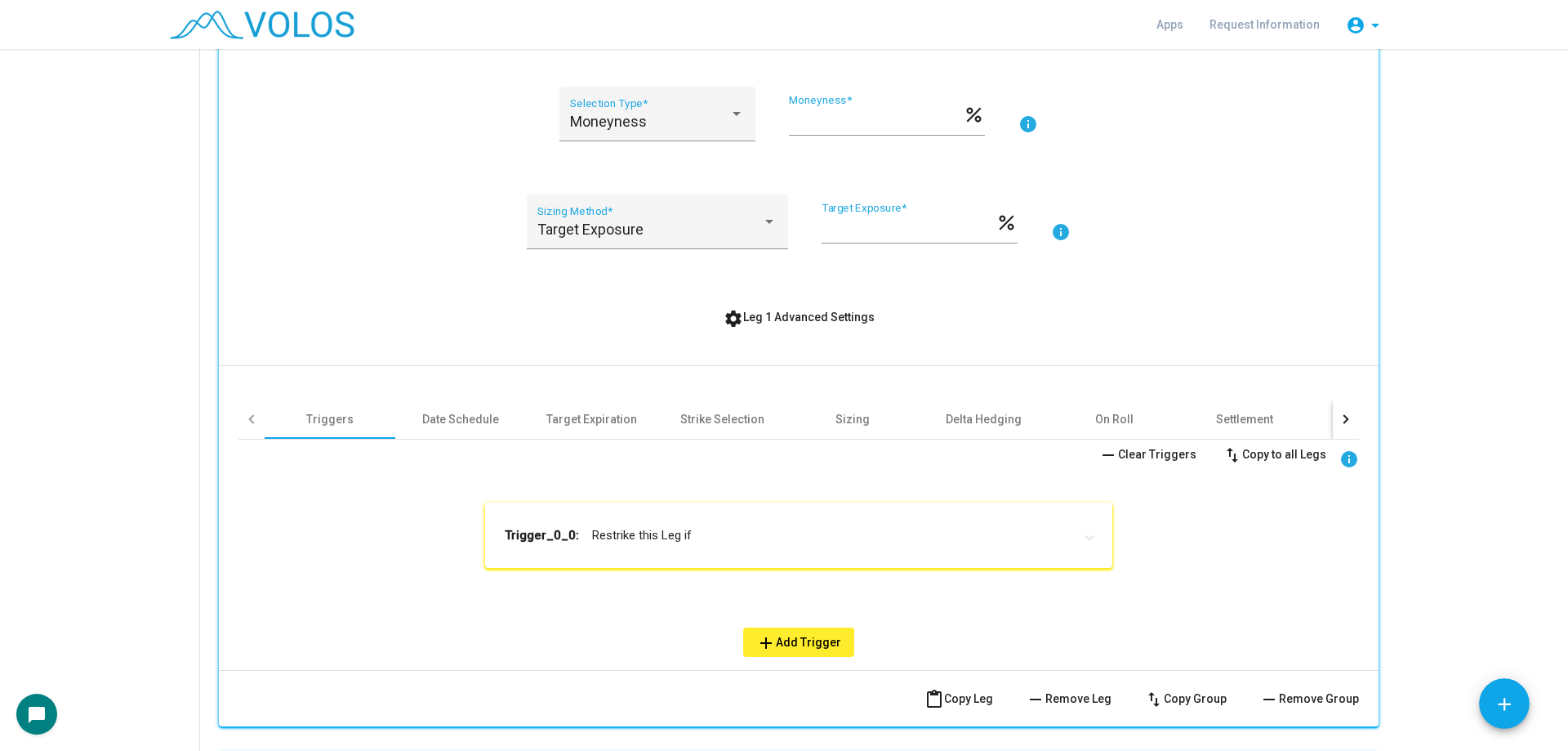
click at [661, 551] on mat-expansion-panel-header "Trigger_0_0: Restrike this Leg if" at bounding box center [798, 535] width 627 height 65
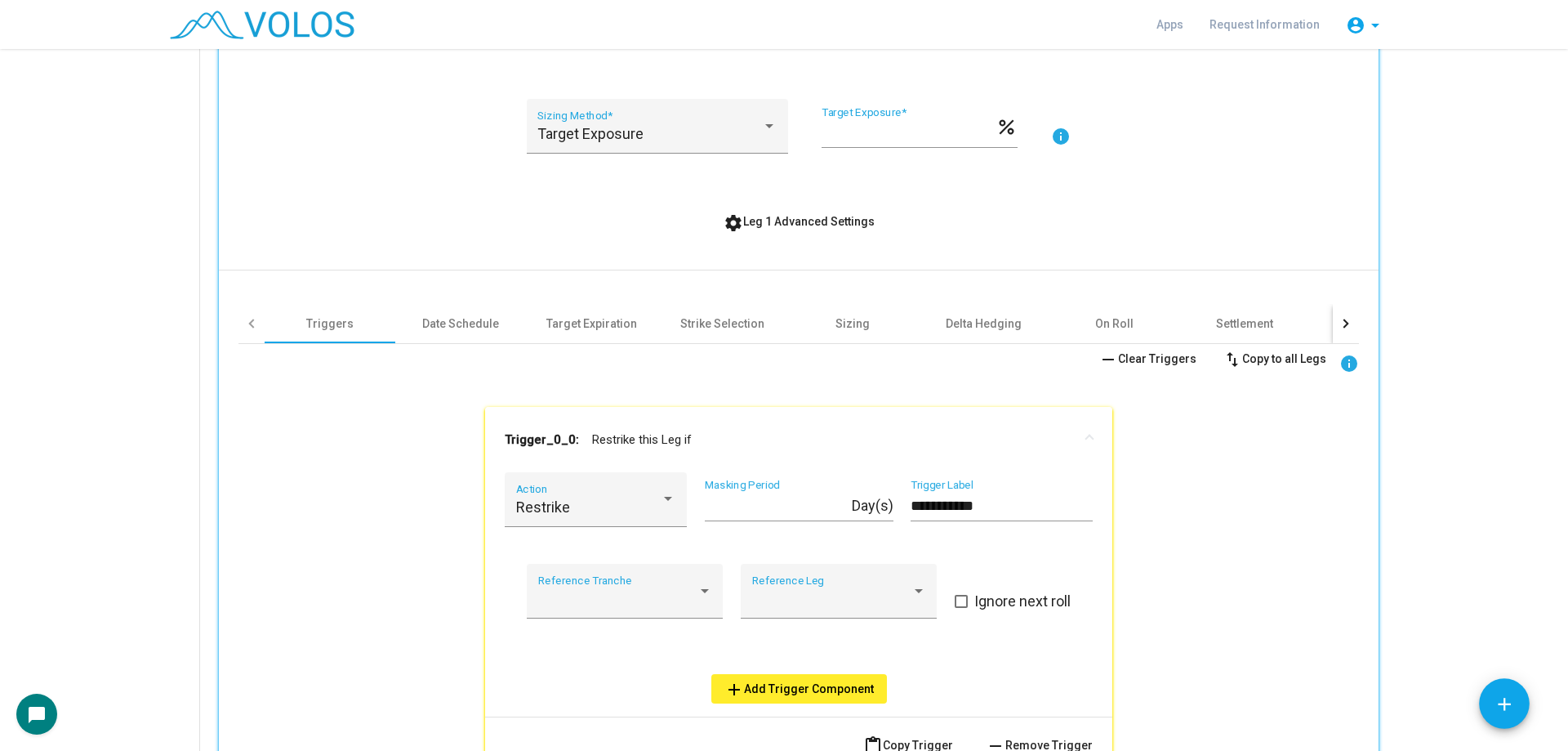
scroll to position [756, 0]
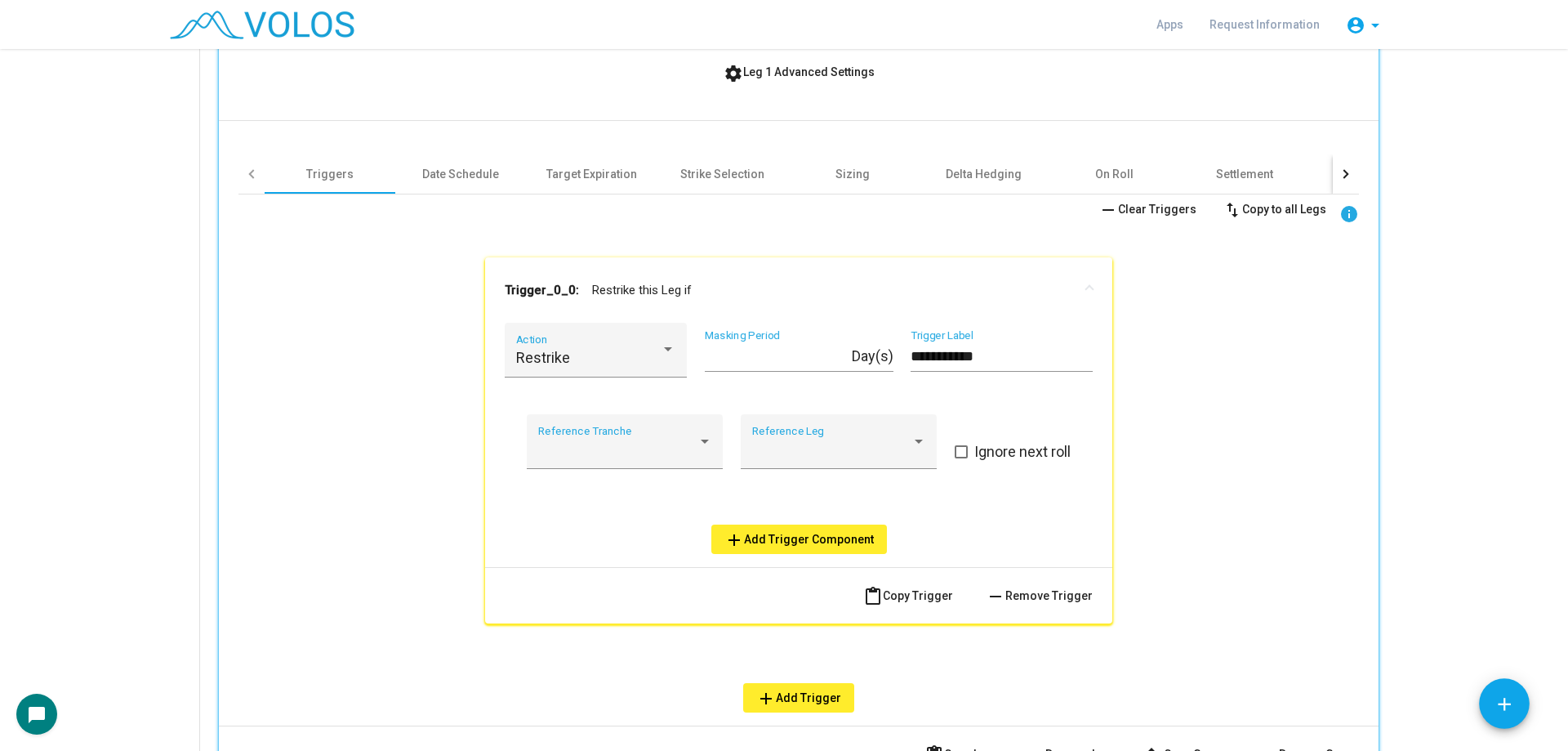
click at [754, 537] on span "add Add Trigger Component" at bounding box center [799, 538] width 150 height 13
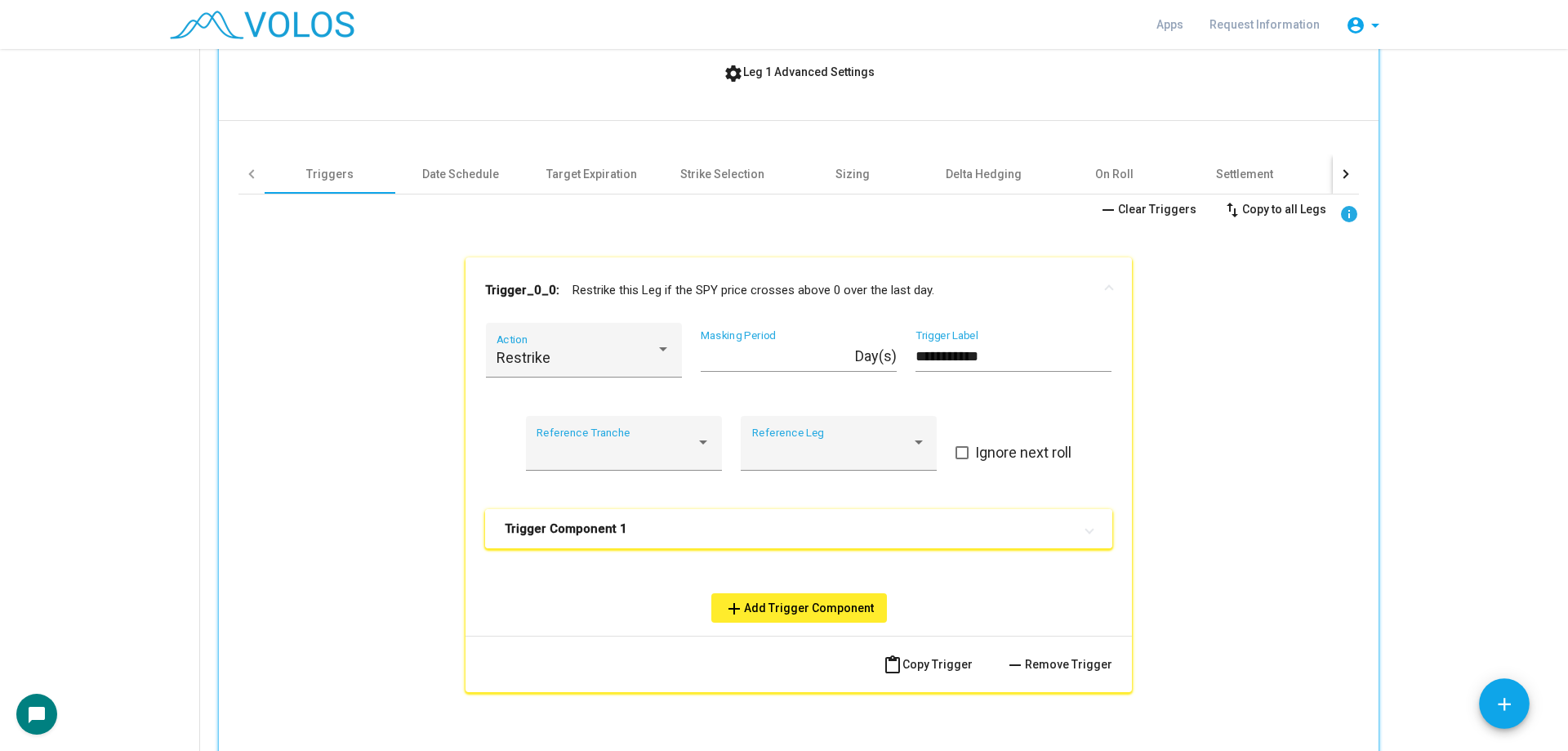
click at [686, 541] on mat-expansion-panel-header "Trigger Component 1" at bounding box center [798, 528] width 627 height 39
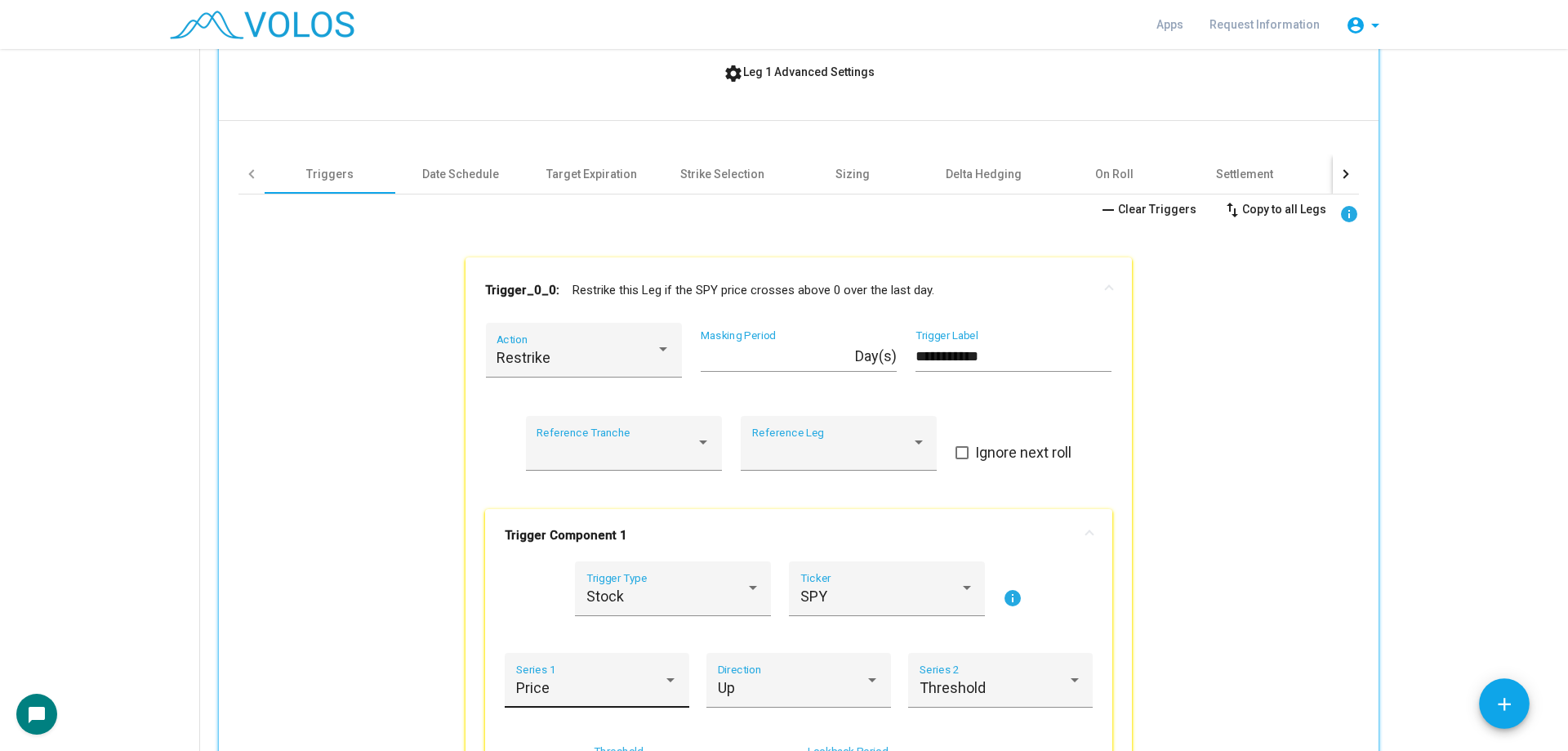
click at [595, 664] on div "Price Series 1" at bounding box center [597, 686] width 163 height 43
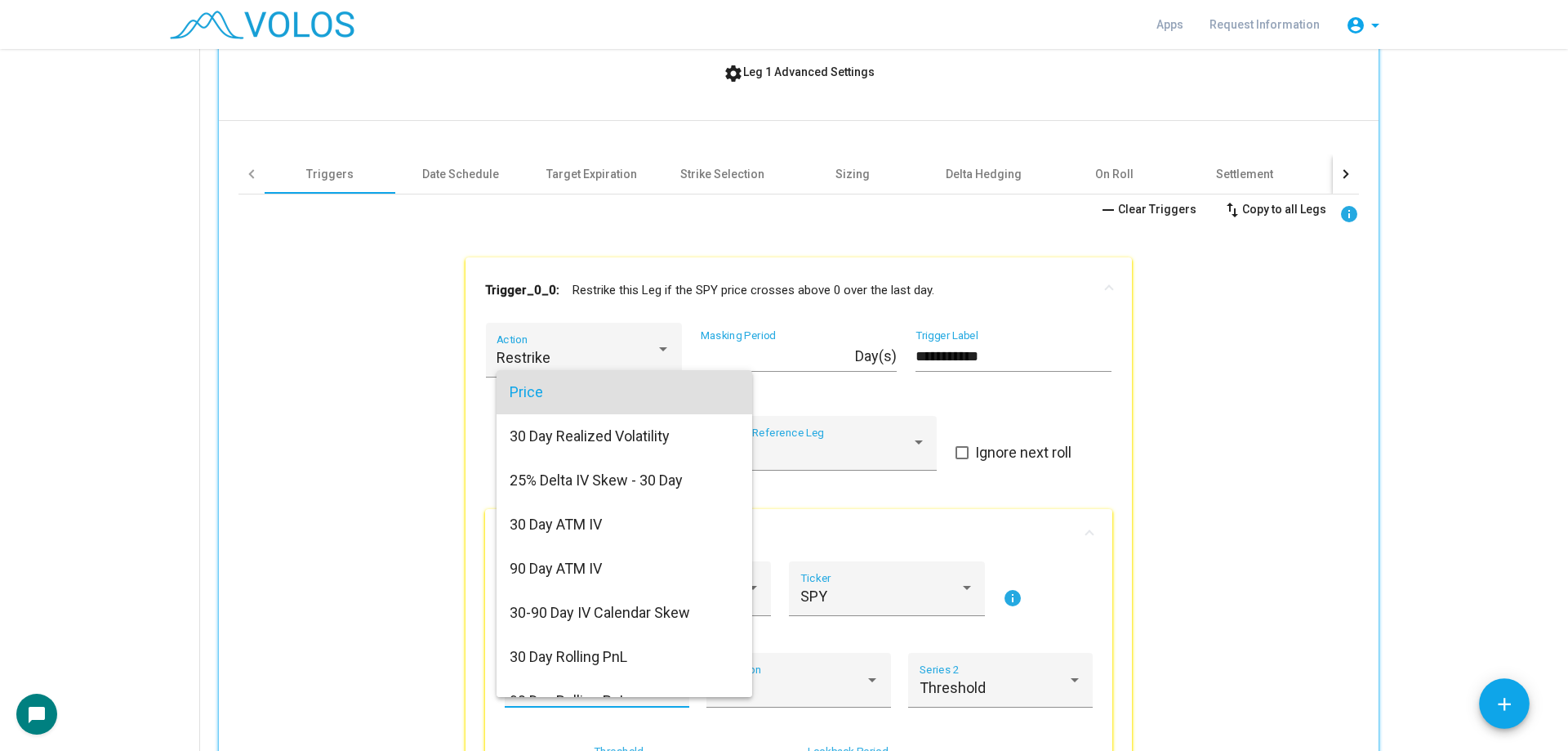
click at [446, 594] on div at bounding box center [784, 376] width 1568 height 751
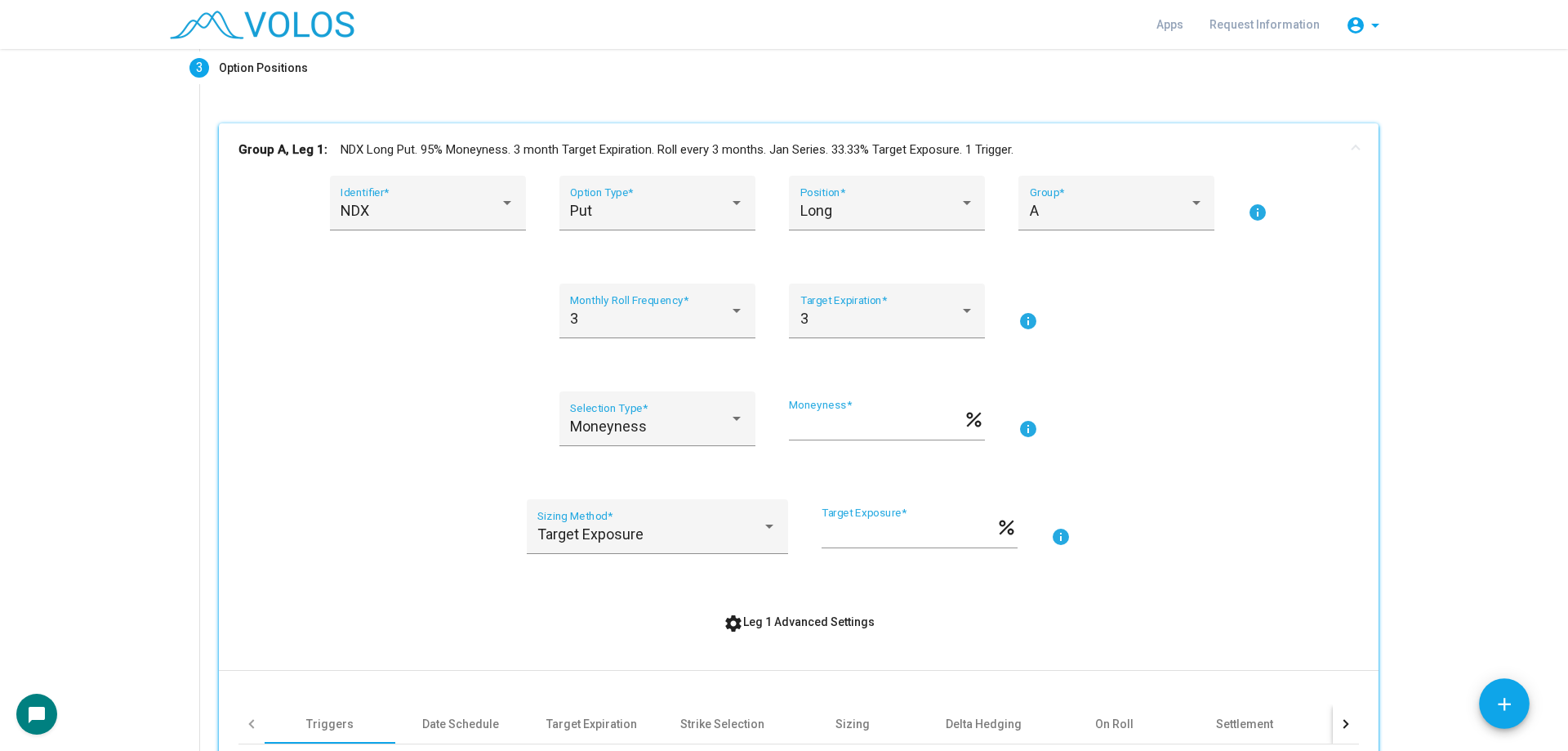
scroll to position [102, 0]
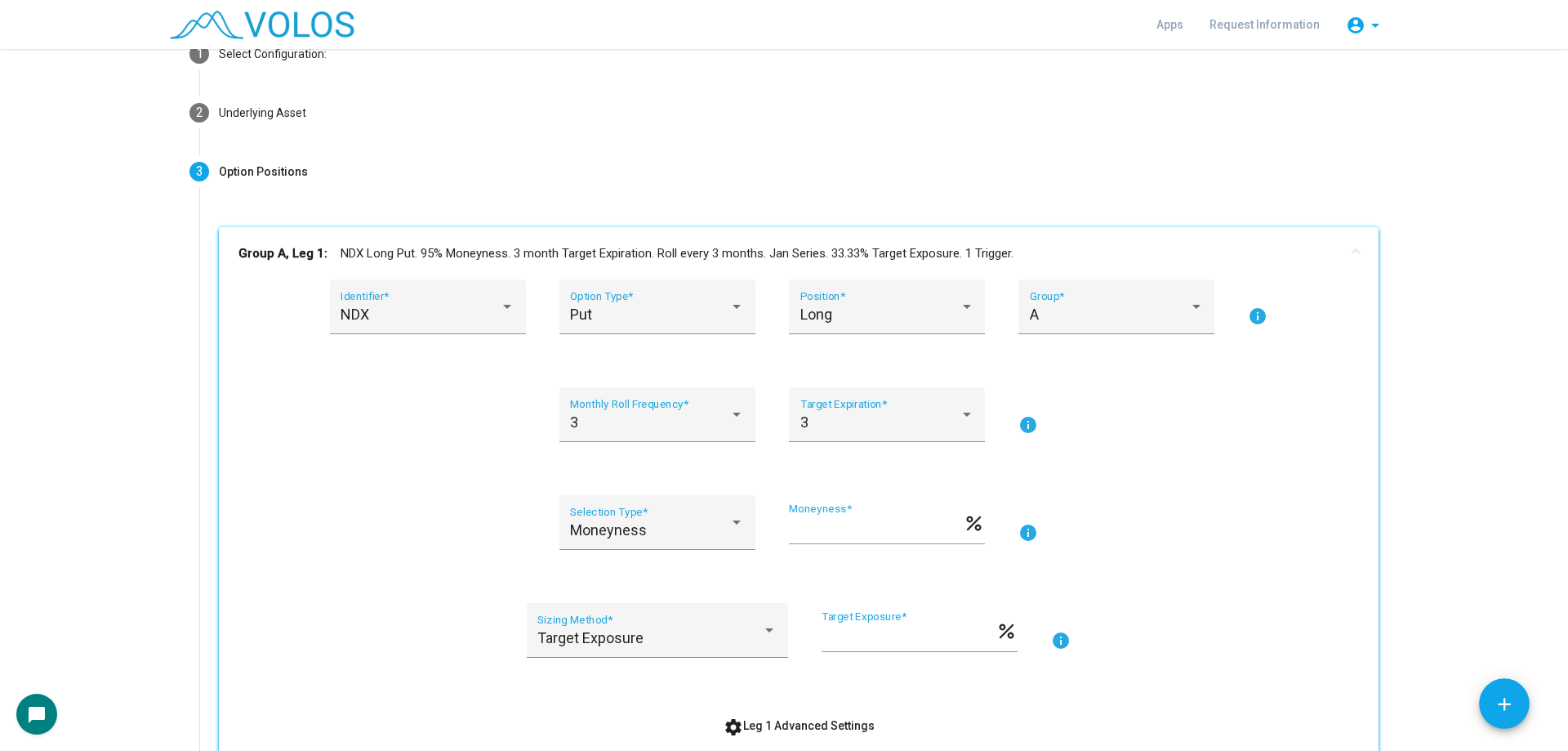
click at [393, 336] on div "NDX Identifier *" at bounding box center [427, 316] width 196 height 74
click at [431, 311] on div "NDX" at bounding box center [421, 314] width 160 height 17
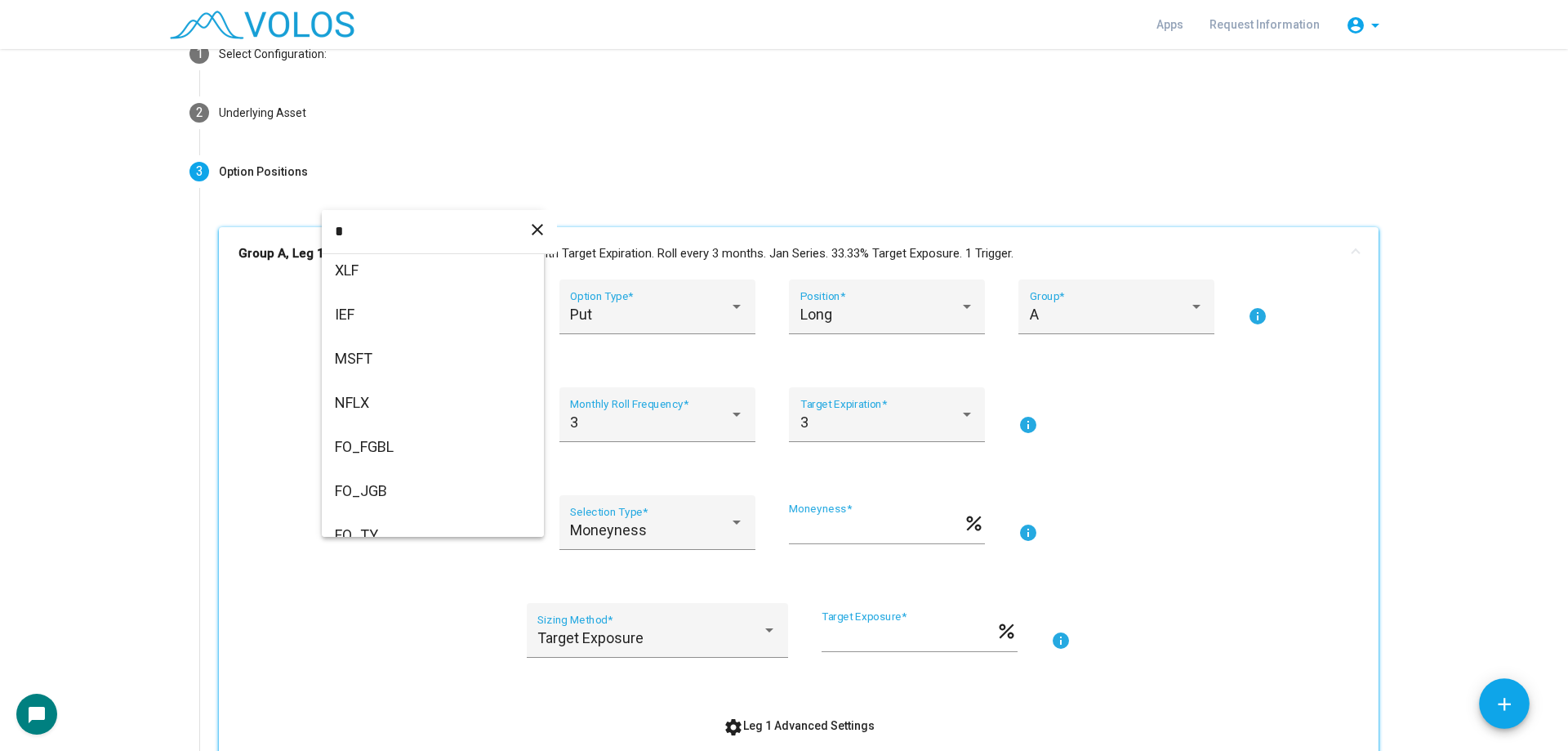
scroll to position [0, 0]
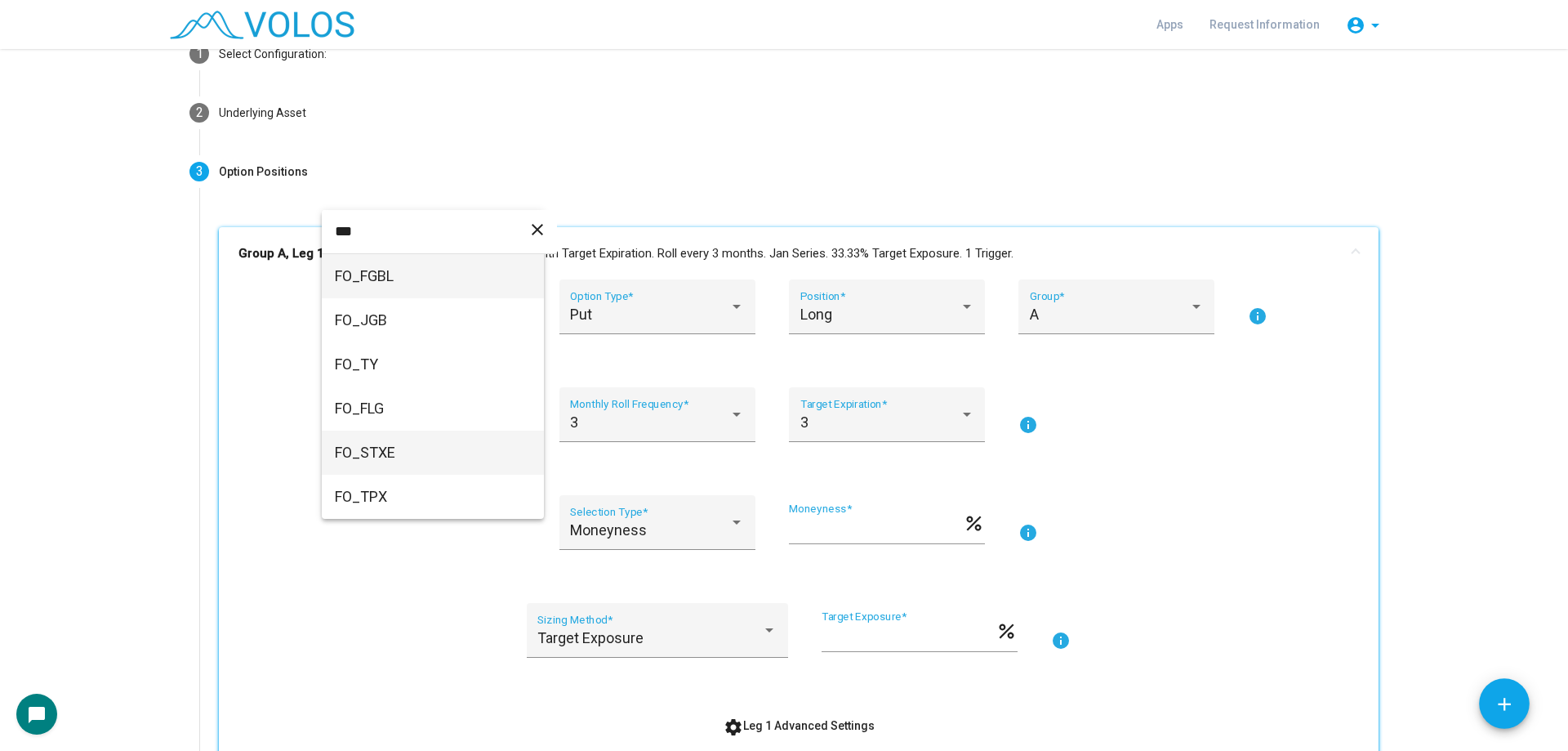
type input "***"
click at [433, 446] on span "FO_STXE" at bounding box center [432, 452] width 196 height 44
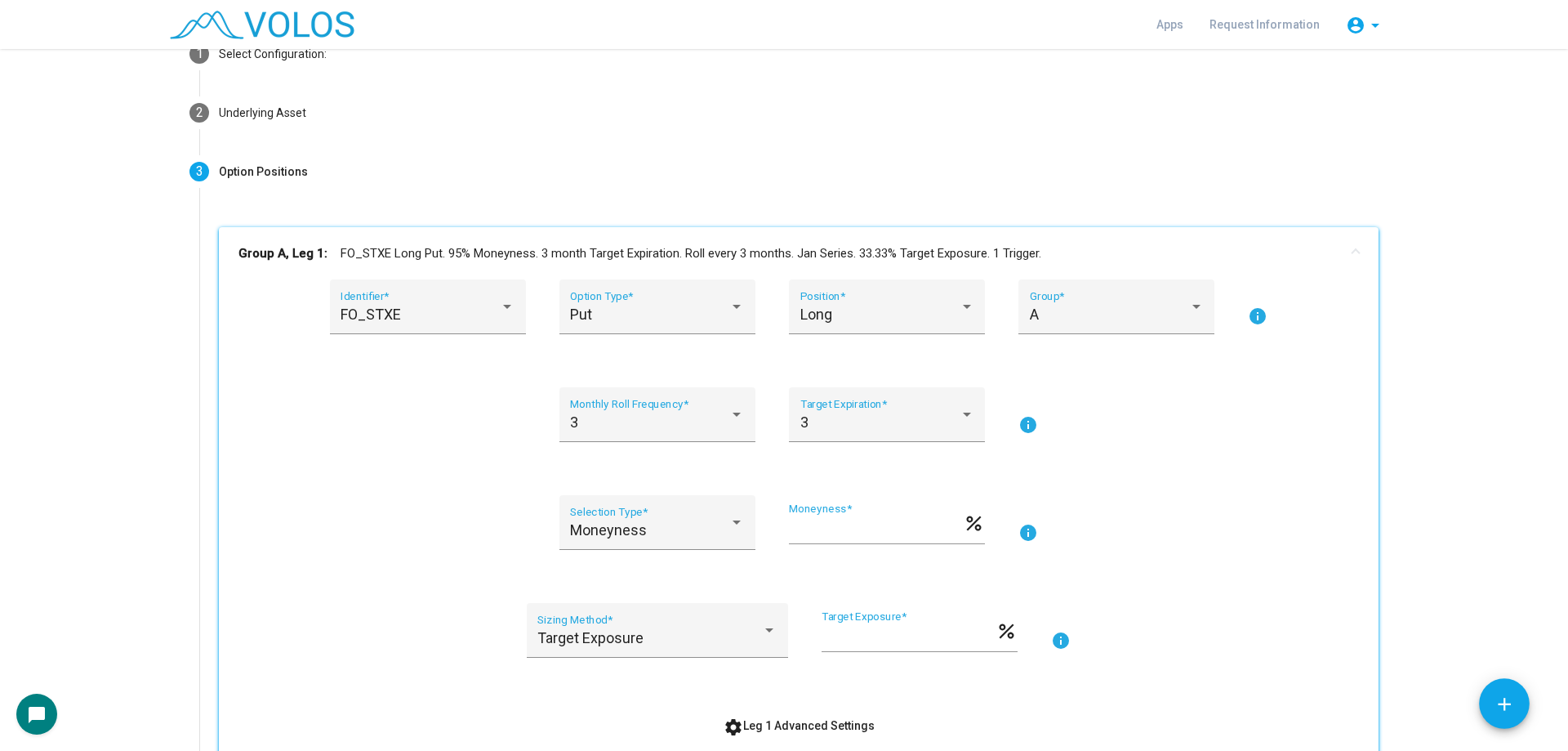
scroll to position [184, 0]
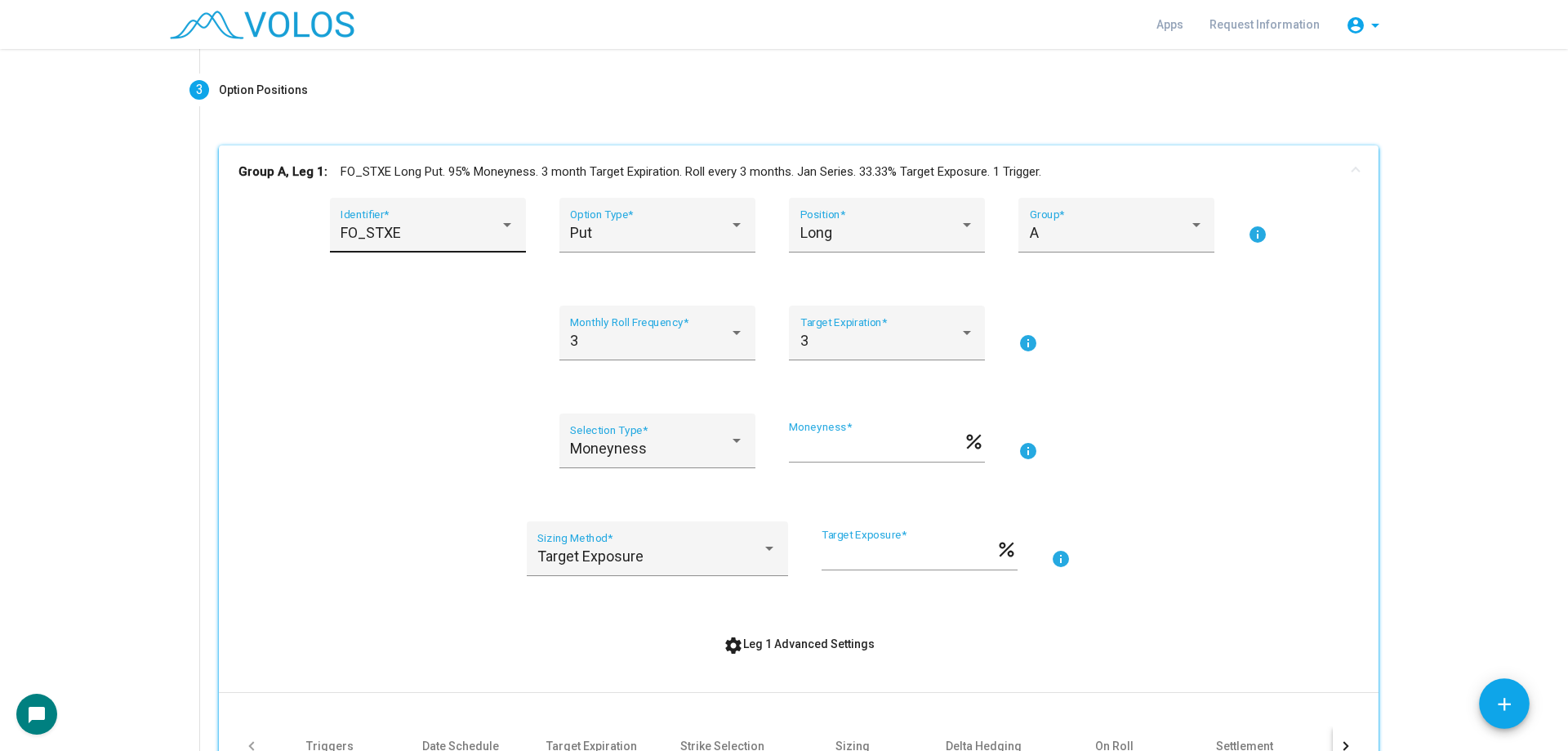
click at [453, 246] on div "FO_STXE Identifier *" at bounding box center [427, 231] width 174 height 43
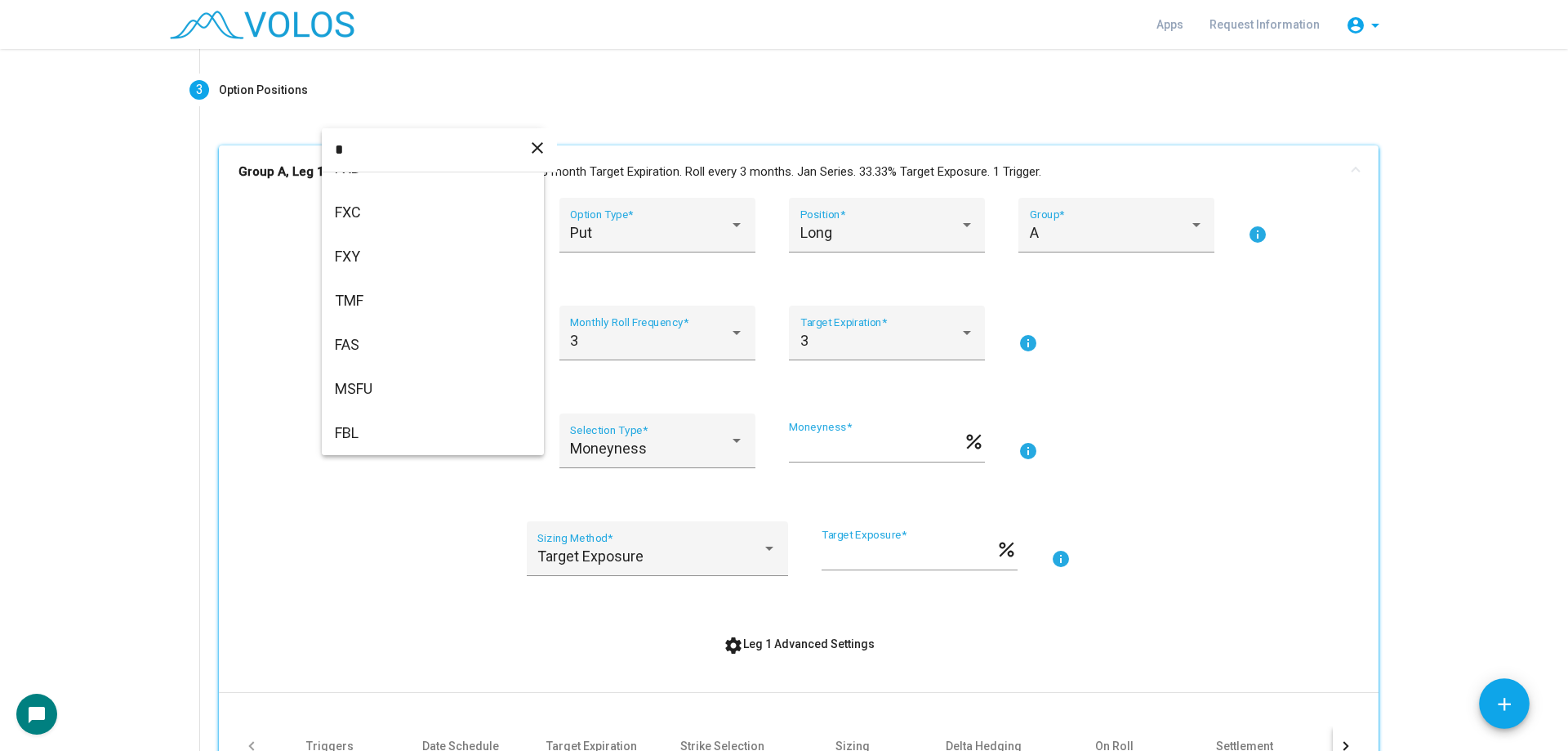
scroll to position [0, 0]
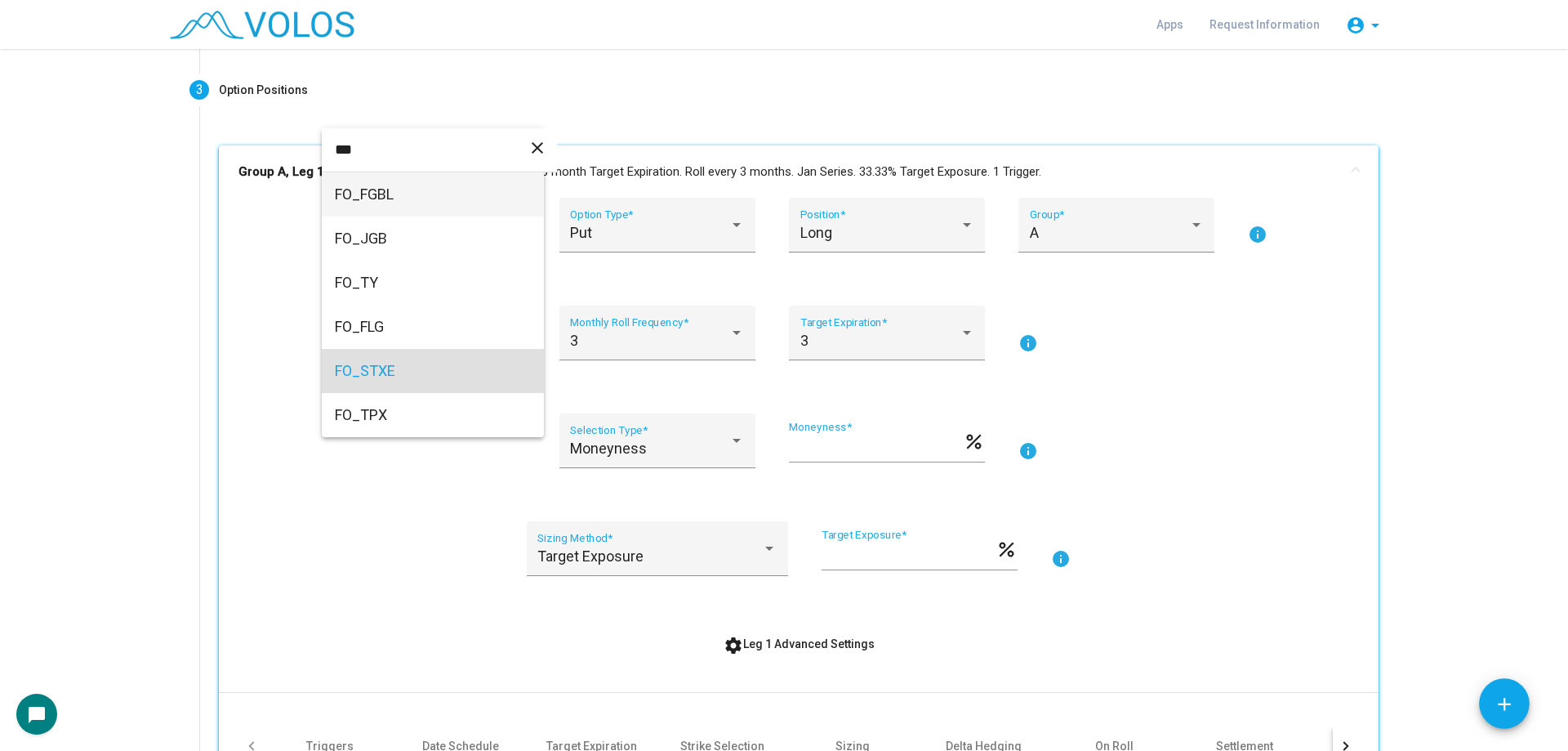
type input "***"
click at [359, 367] on span "FO_STXE" at bounding box center [432, 371] width 196 height 44
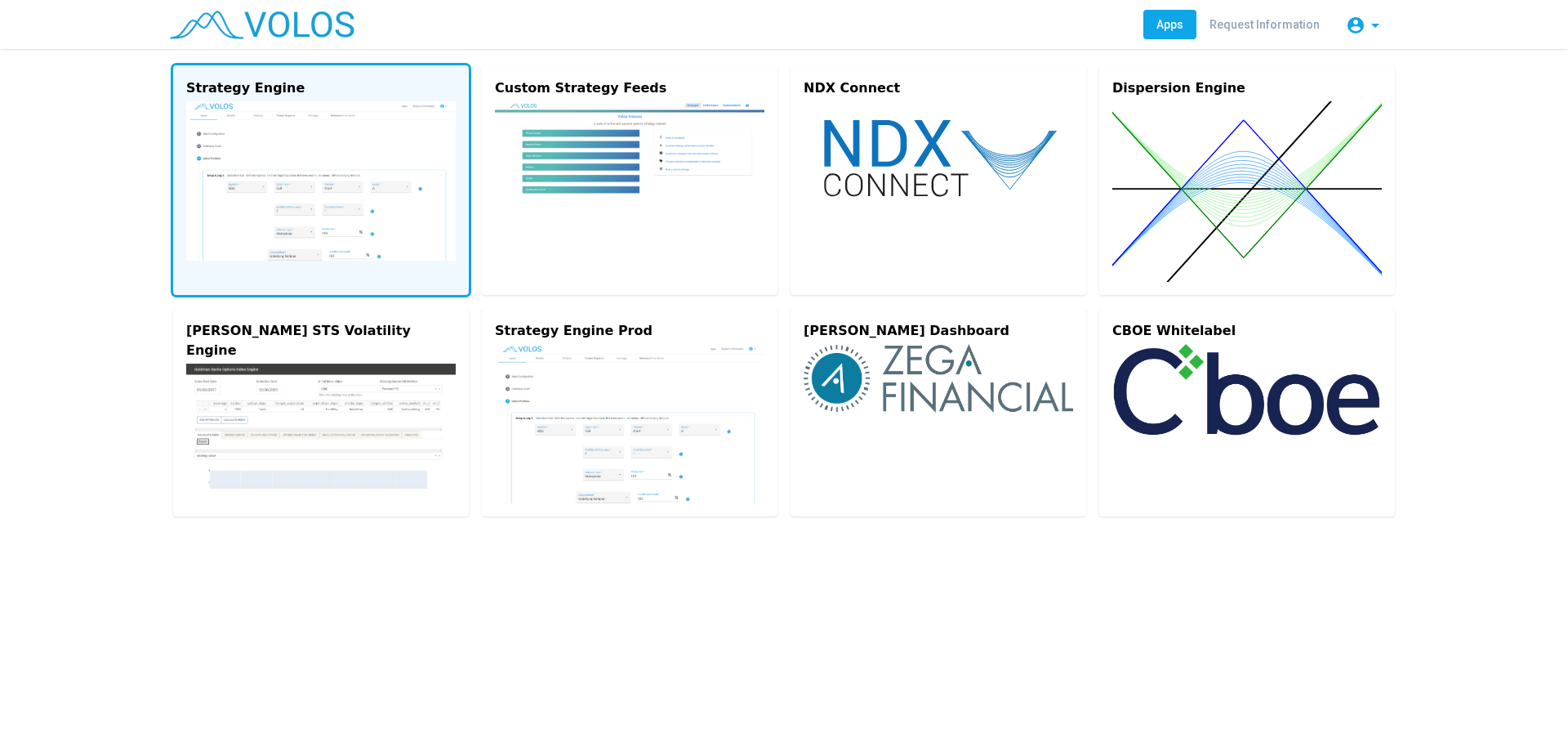
click at [336, 123] on img at bounding box center [321, 181] width 270 height 160
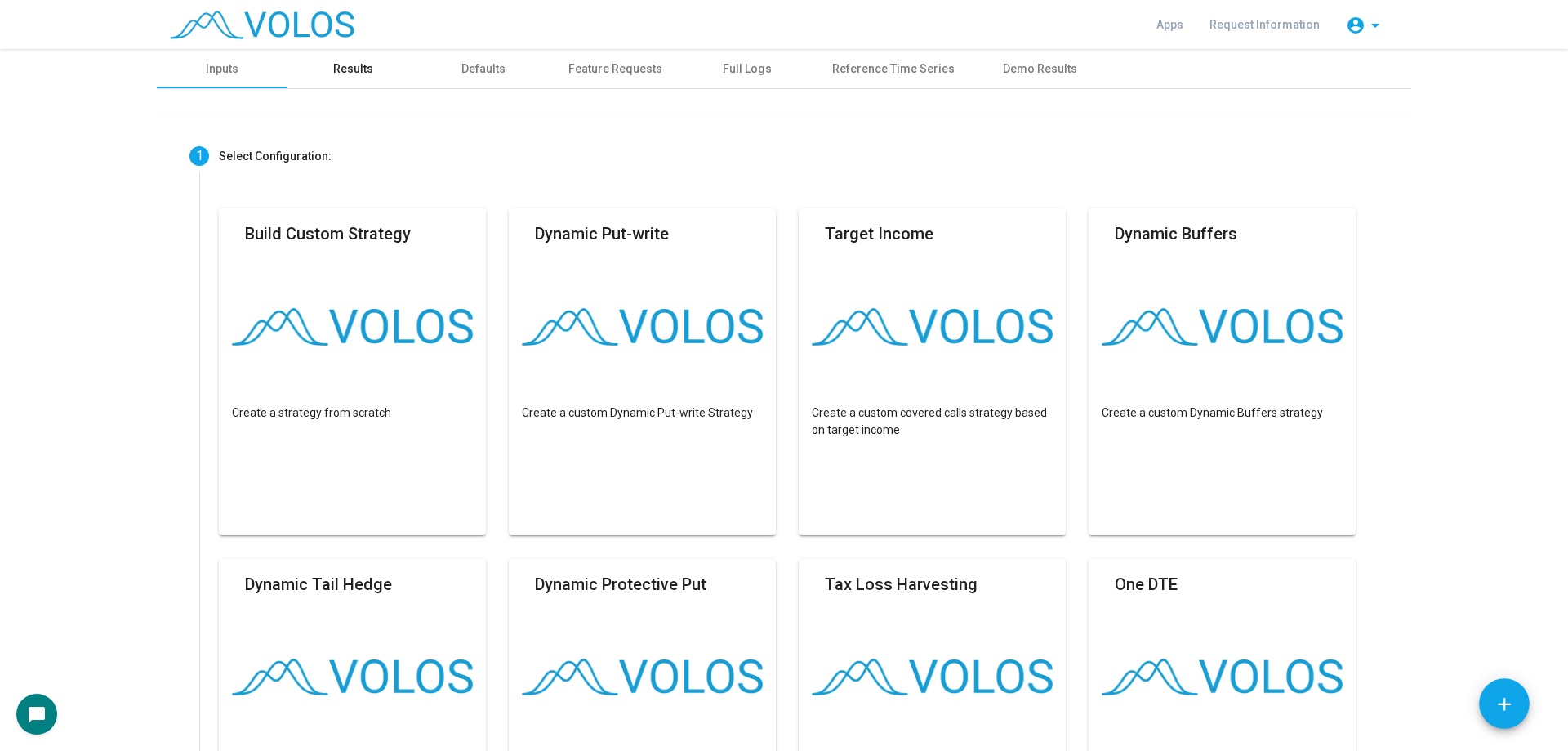
click at [381, 72] on div "Results" at bounding box center [353, 69] width 131 height 39
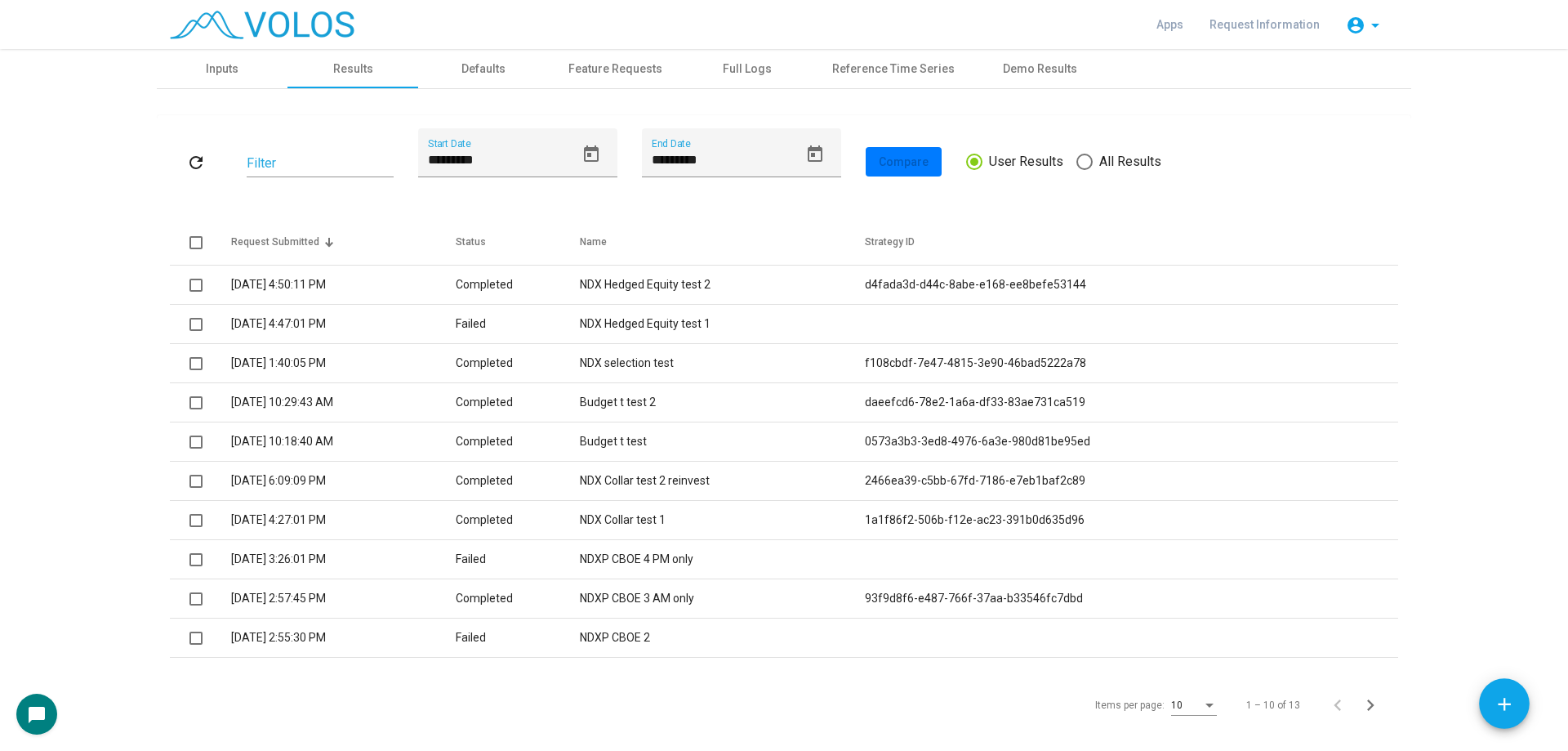
click at [1124, 174] on div "refresh Filter ********* Start Date ********* End Date Compare User Results All…" at bounding box center [783, 162] width 1228 height 67
click at [1126, 168] on span "All Results" at bounding box center [1127, 162] width 69 height 20
type input "*********"
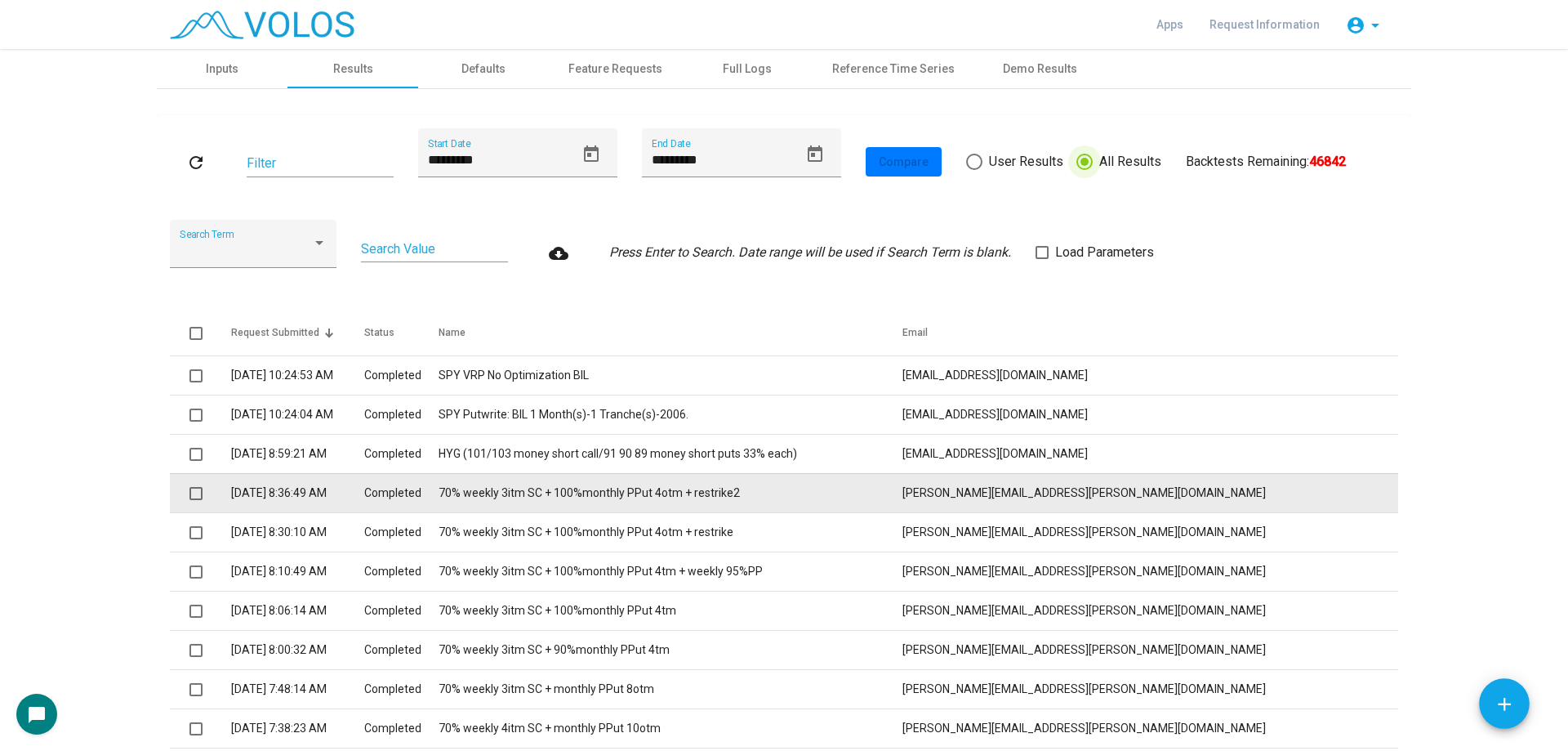
click at [189, 500] on span at bounding box center [195, 493] width 13 height 13
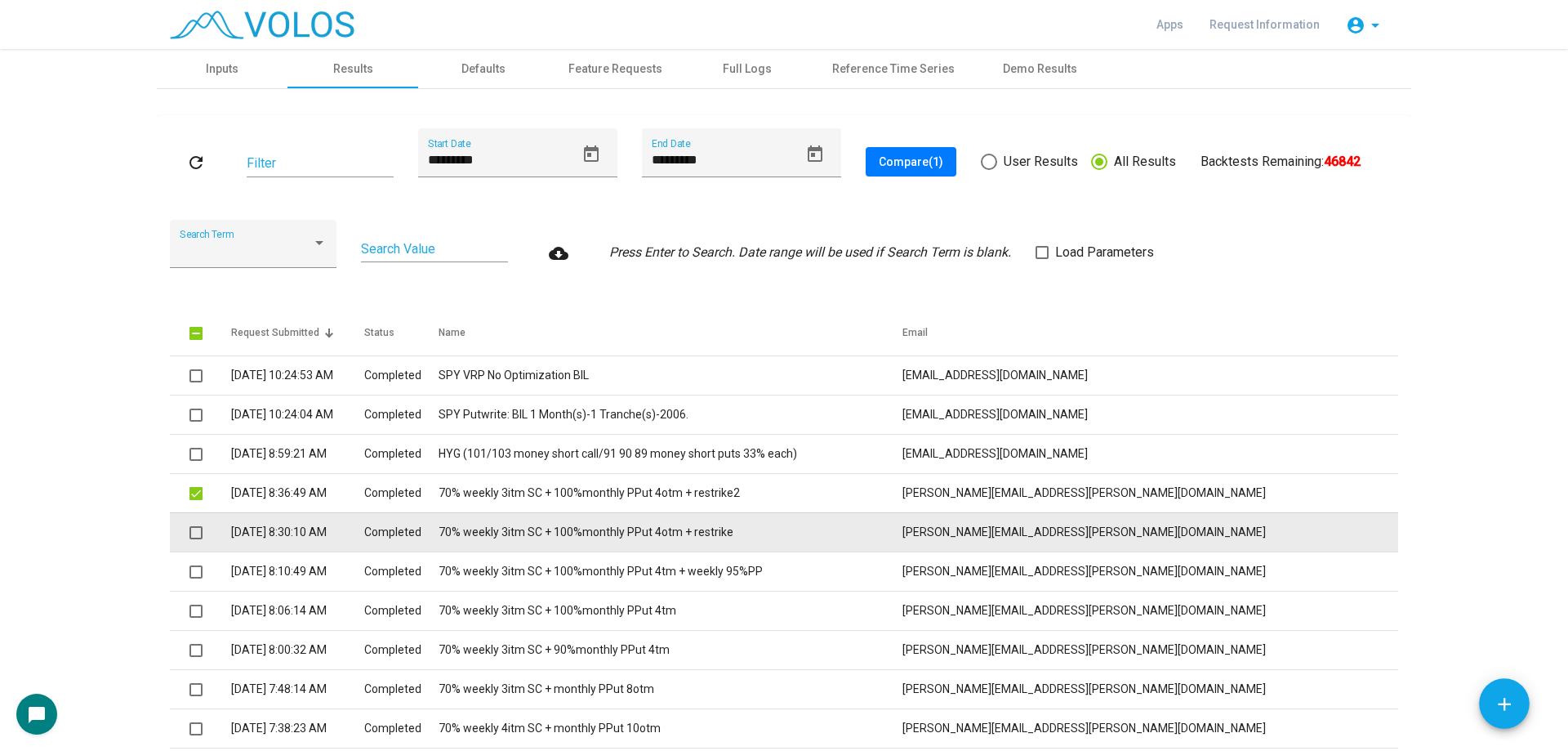
click at [193, 532] on span at bounding box center [195, 532] width 13 height 13
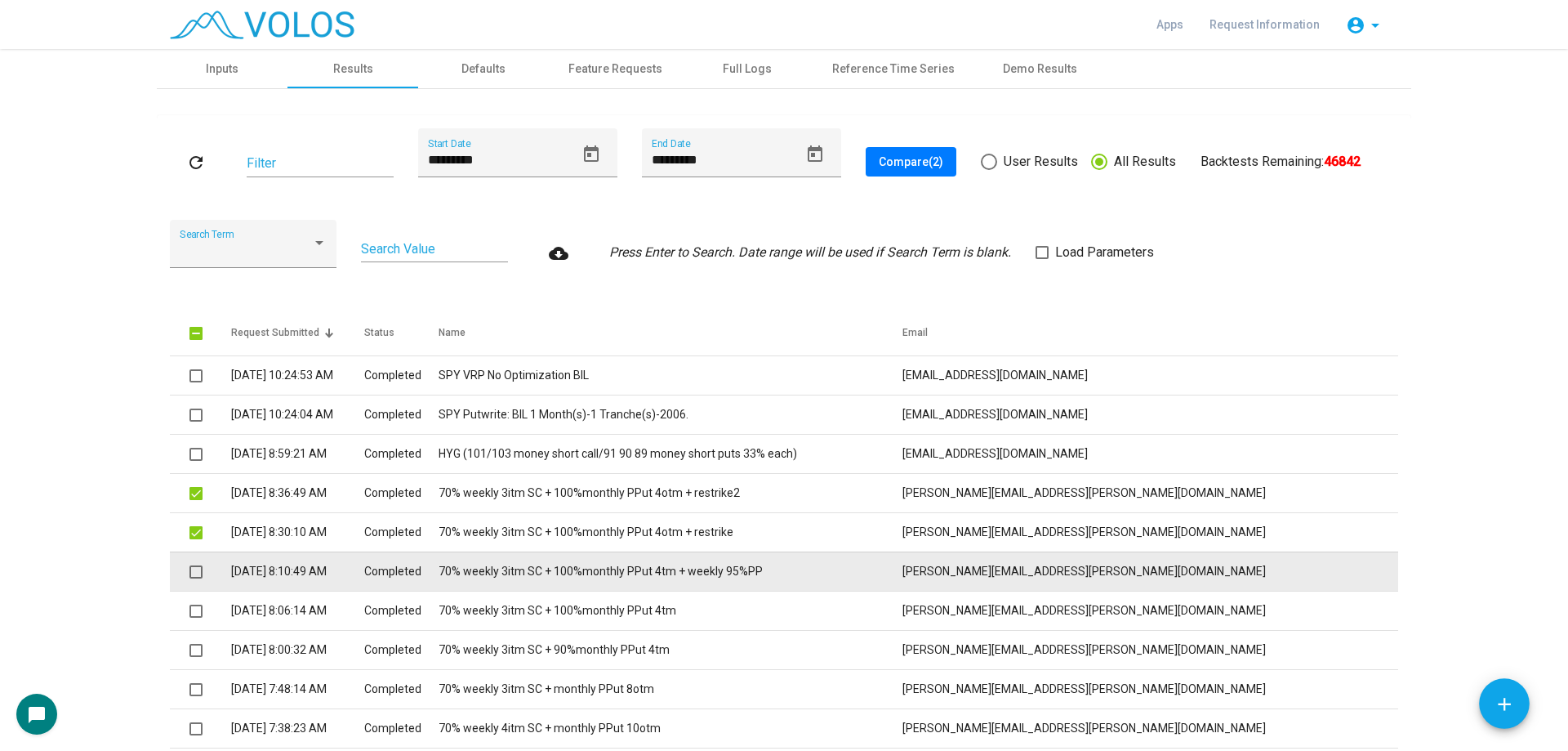
click at [192, 569] on span at bounding box center [195, 572] width 13 height 13
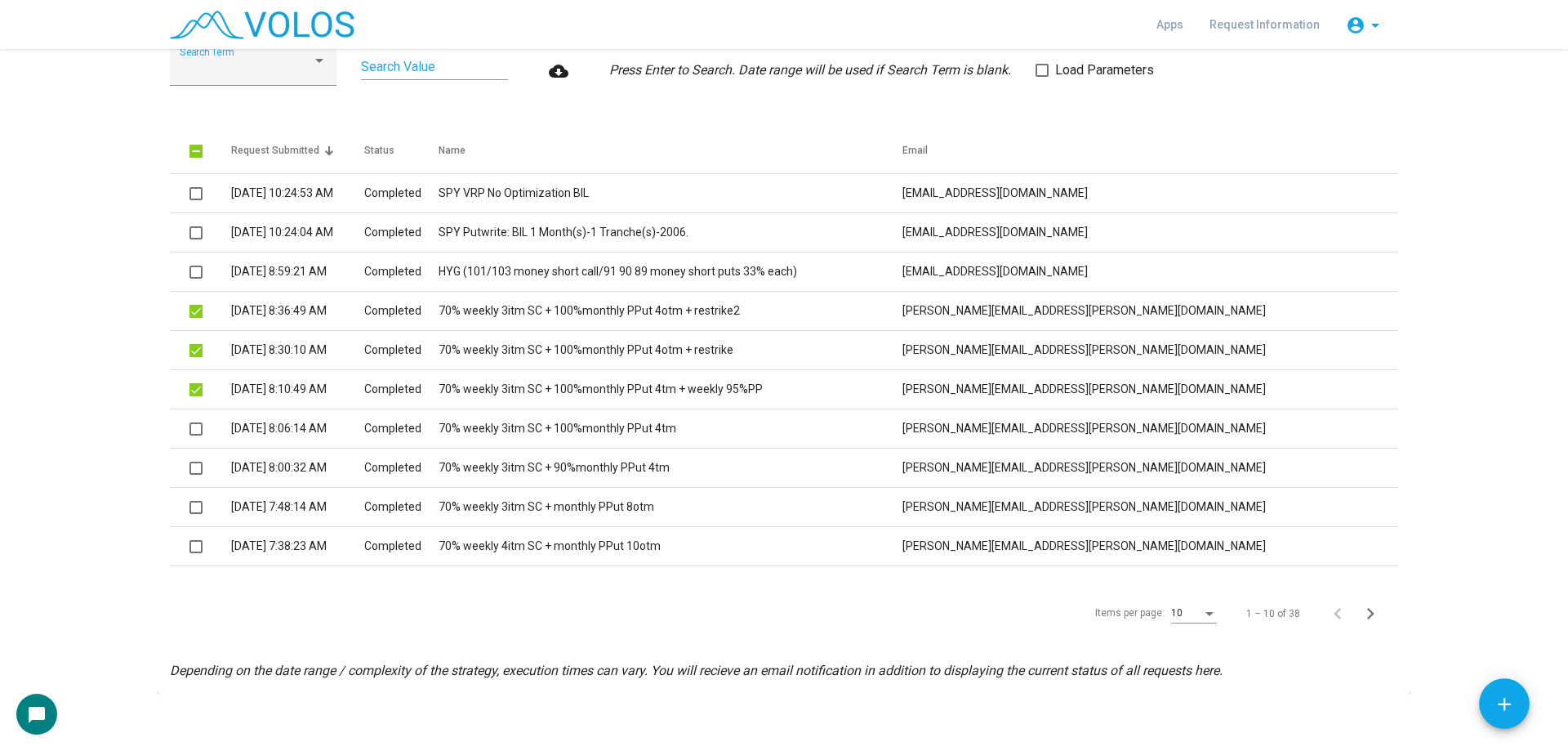
scroll to position [190, 0]
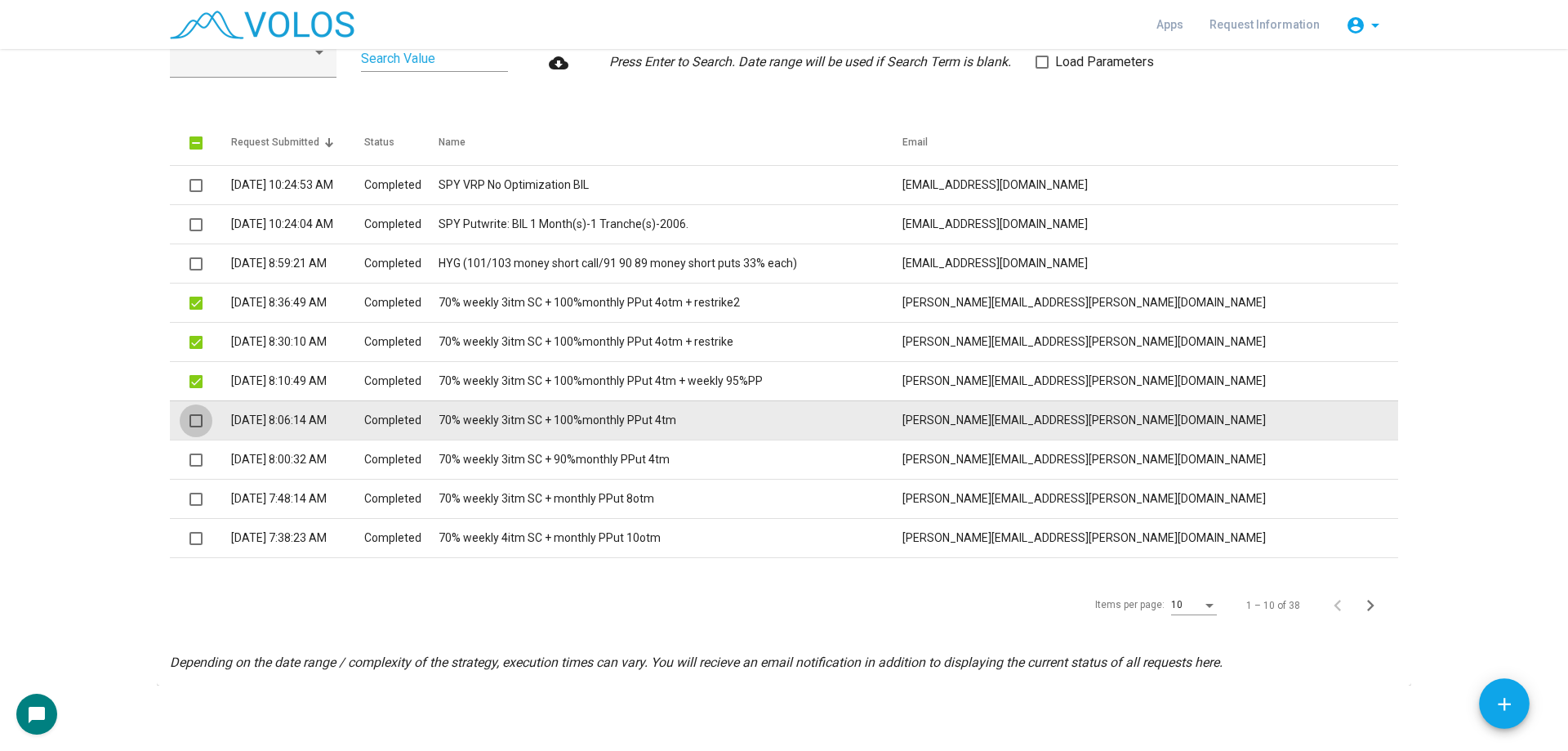
click at [193, 421] on span at bounding box center [195, 420] width 13 height 13
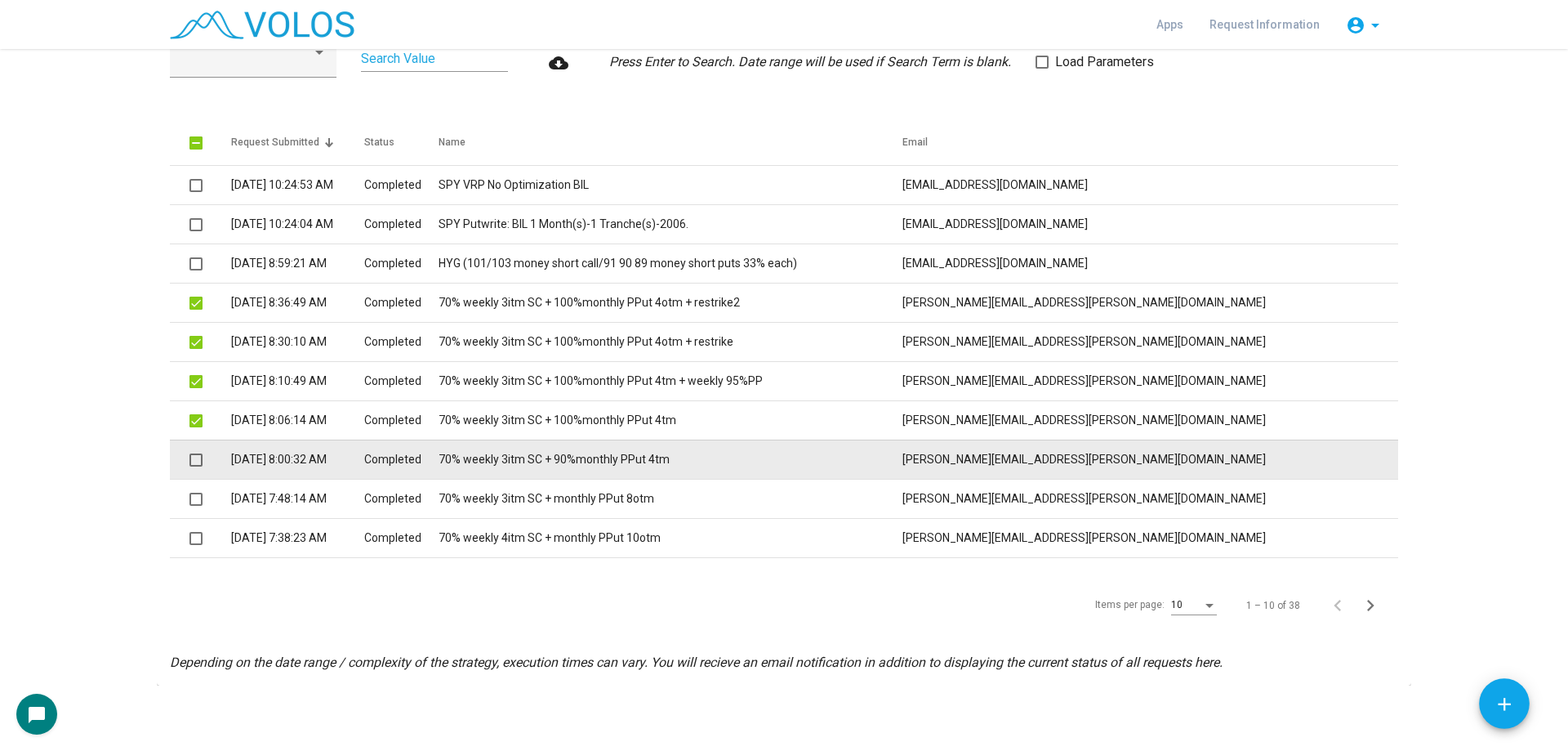
click at [189, 466] on span at bounding box center [195, 459] width 13 height 13
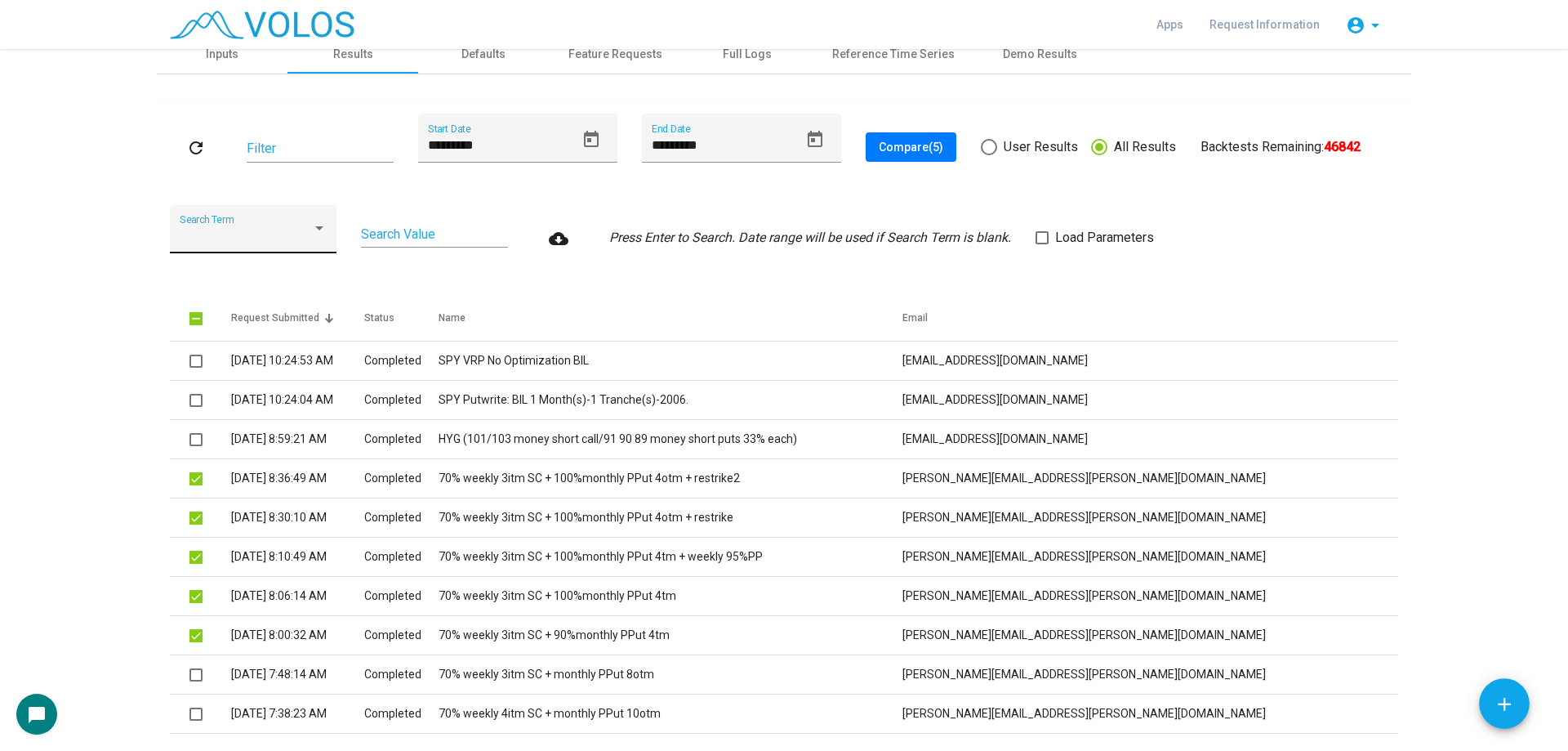
scroll to position [0, 0]
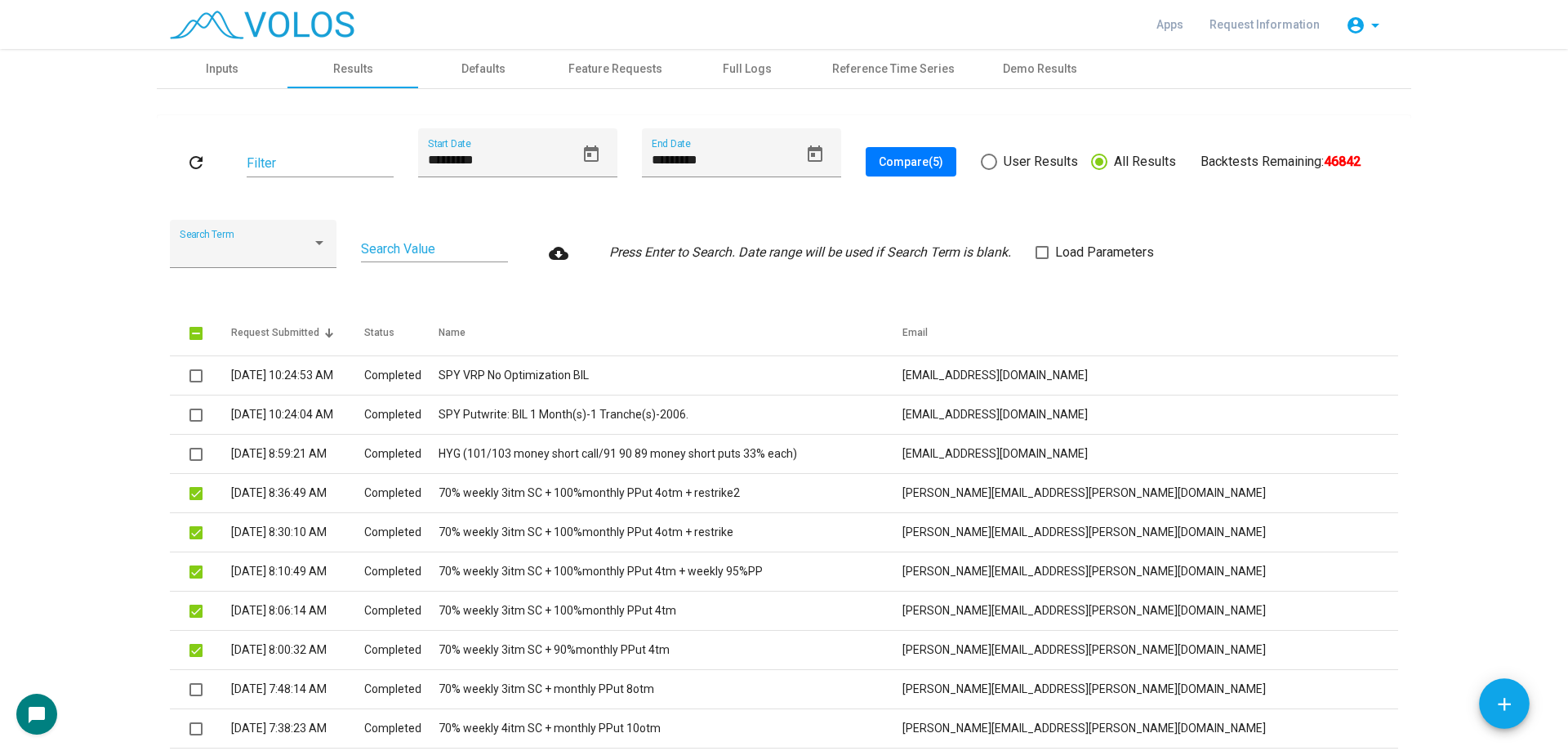
click at [899, 172] on button "Compare (5)" at bounding box center [911, 162] width 91 height 30
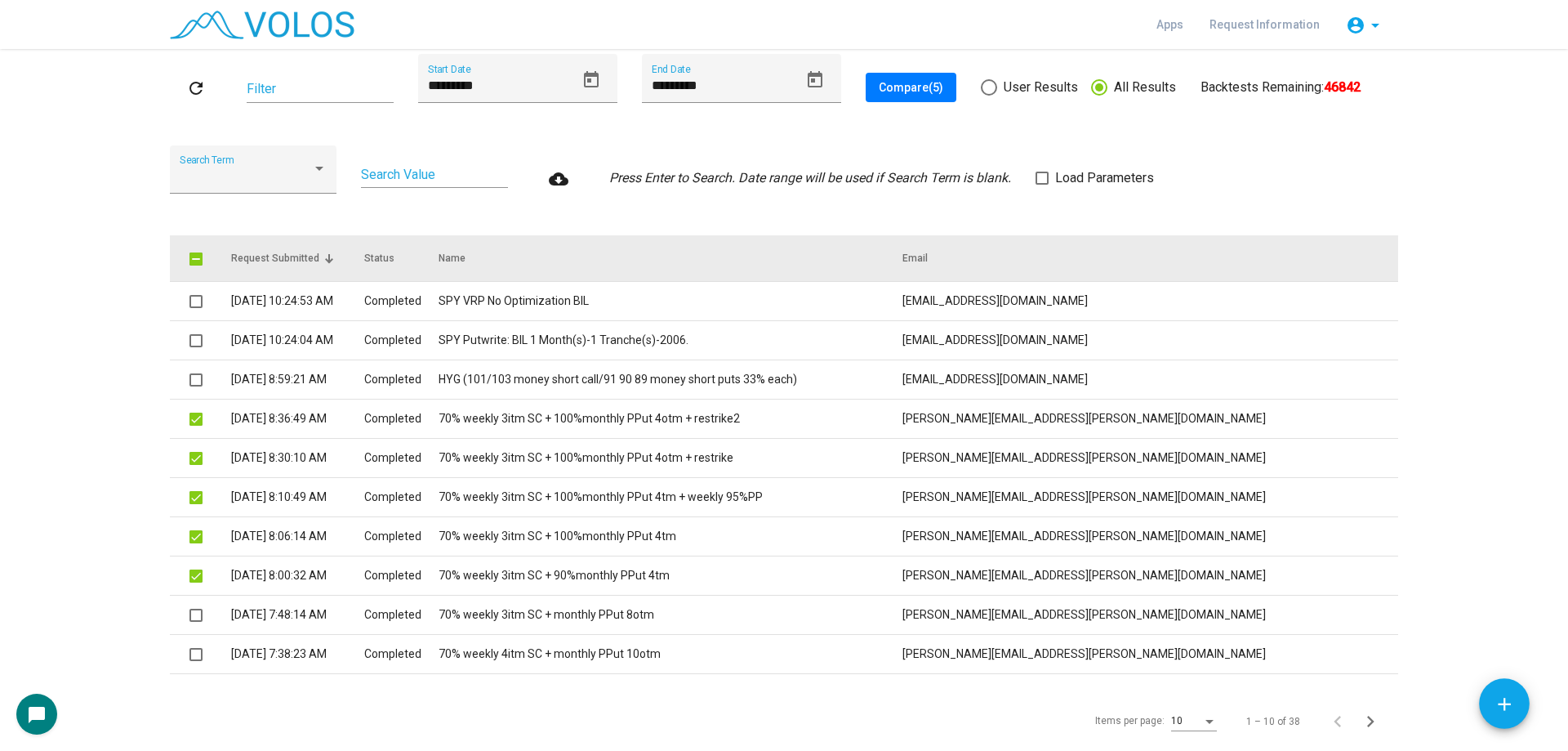
scroll to position [190, 0]
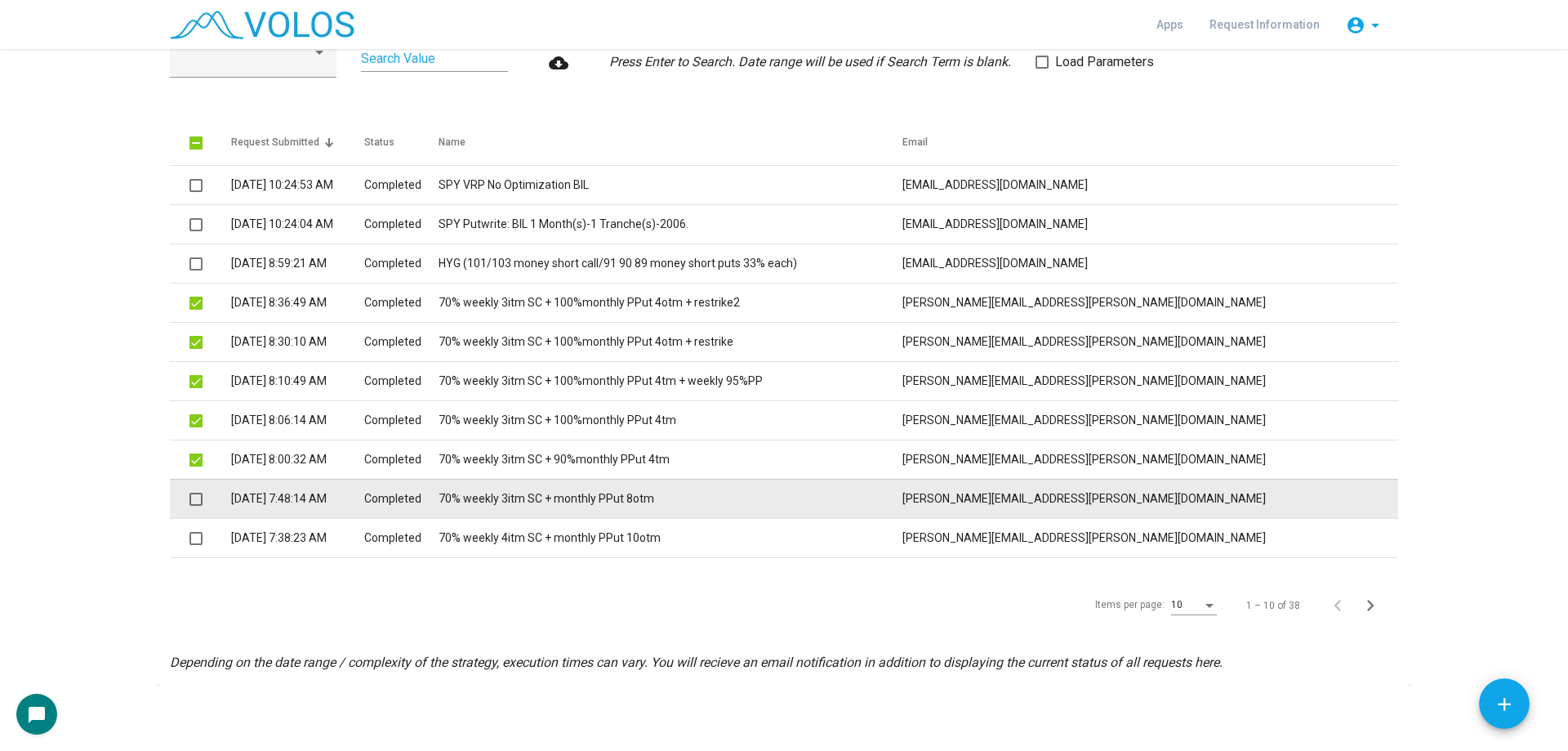
click at [193, 502] on span at bounding box center [195, 499] width 13 height 13
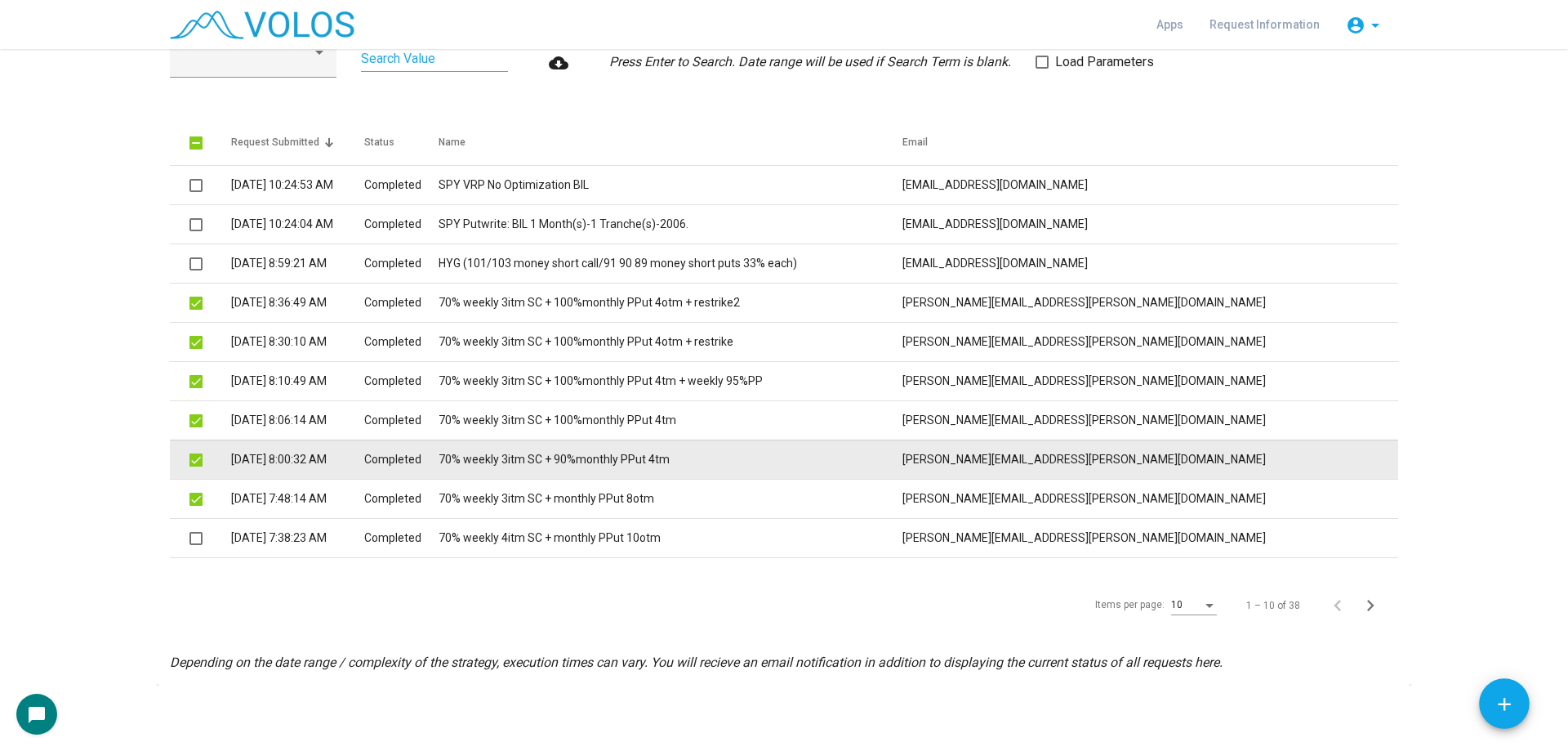
click at [192, 466] on mat-checkbox at bounding box center [195, 459] width 13 height 17
click at [193, 456] on span at bounding box center [195, 459] width 13 height 13
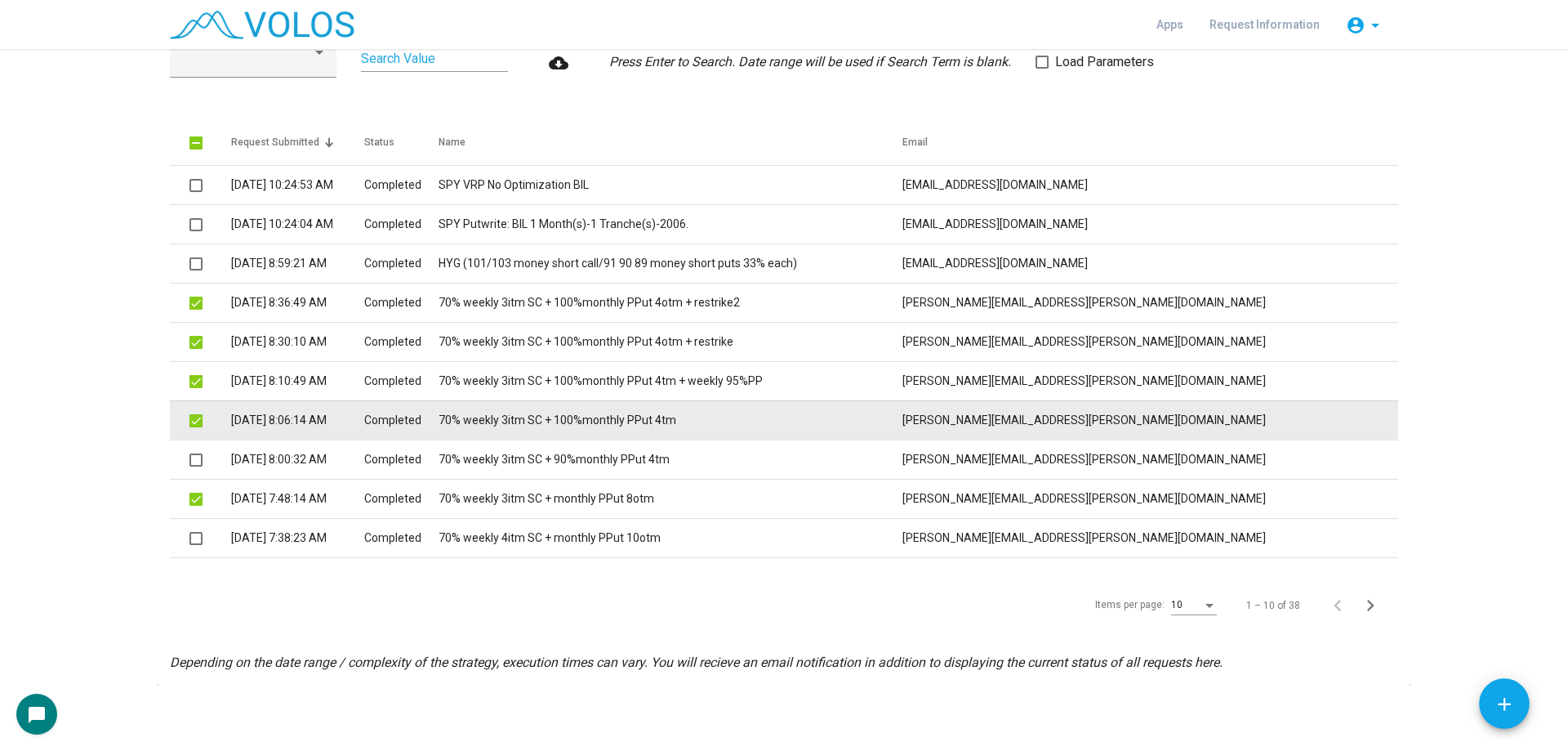
click at [192, 423] on span at bounding box center [195, 420] width 13 height 13
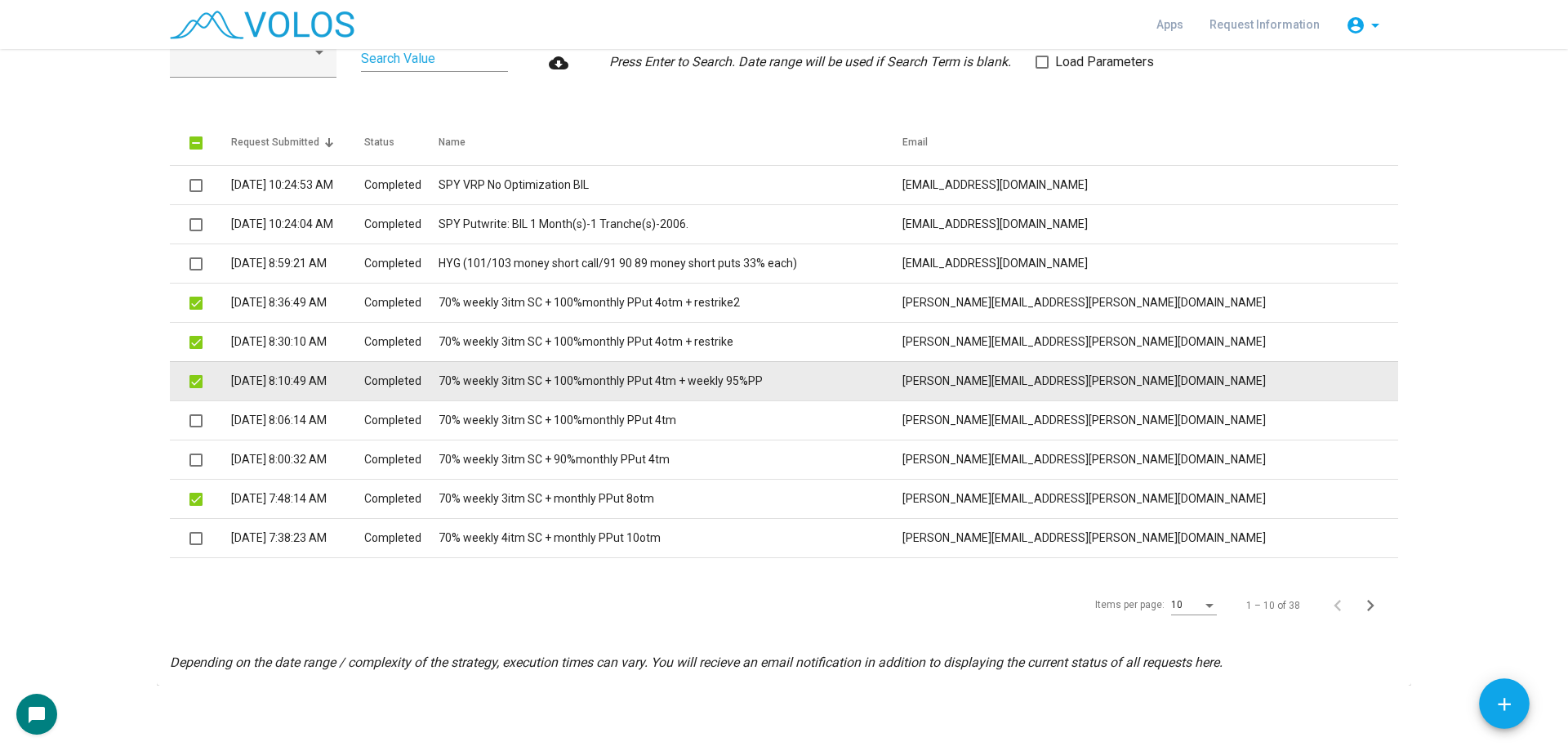
click at [192, 378] on span at bounding box center [195, 381] width 13 height 13
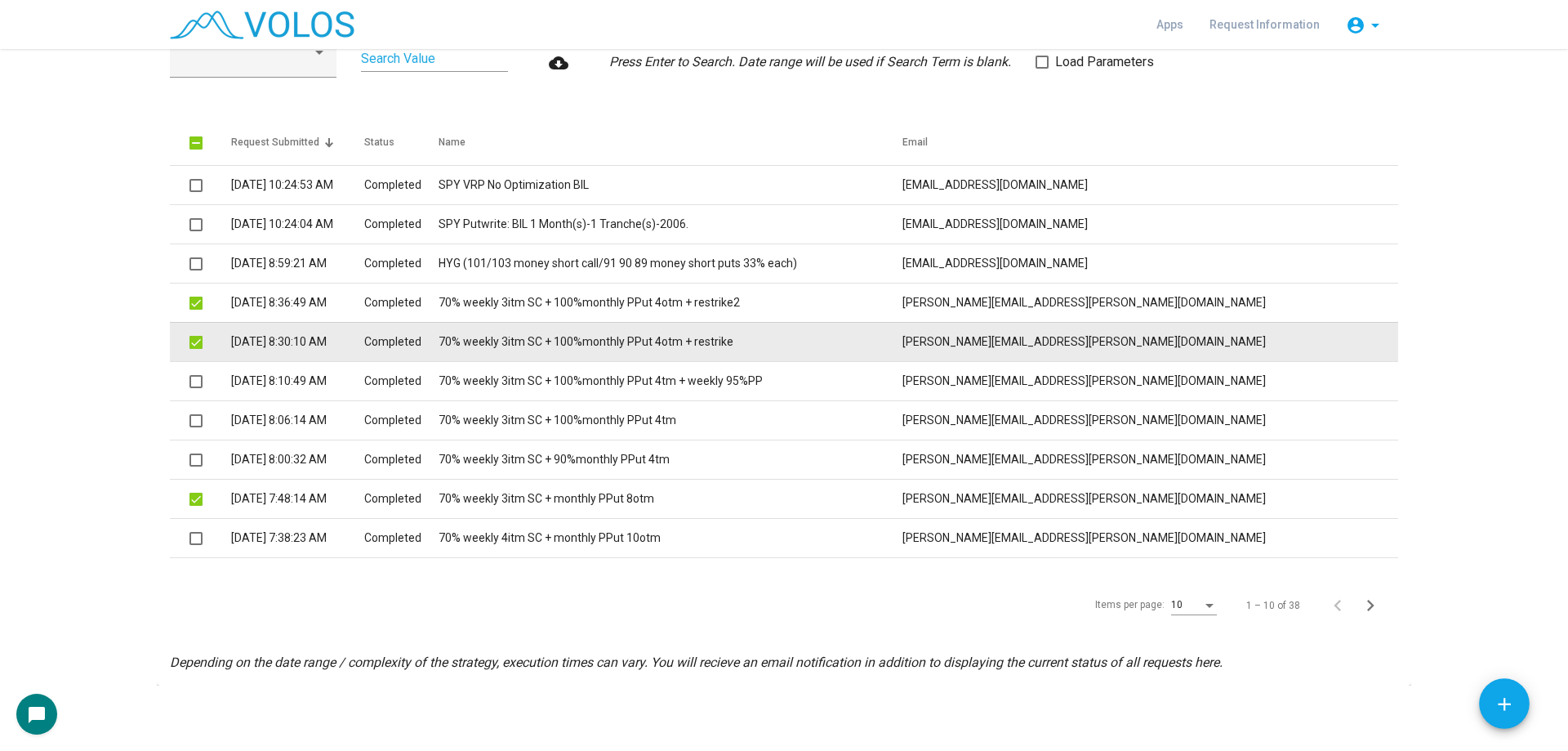
click at [192, 342] on span at bounding box center [195, 342] width 13 height 13
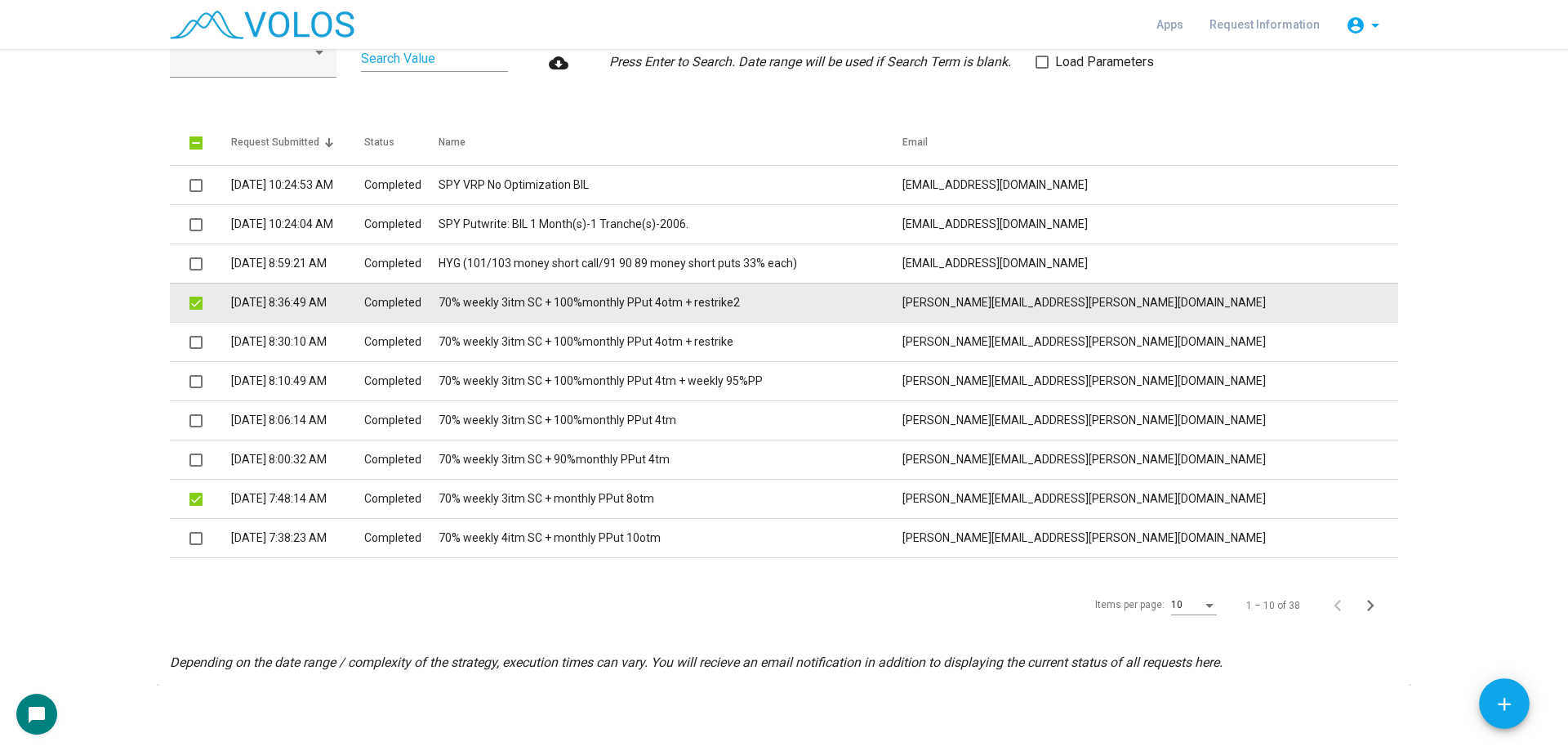
click at [192, 299] on span at bounding box center [195, 303] width 13 height 13
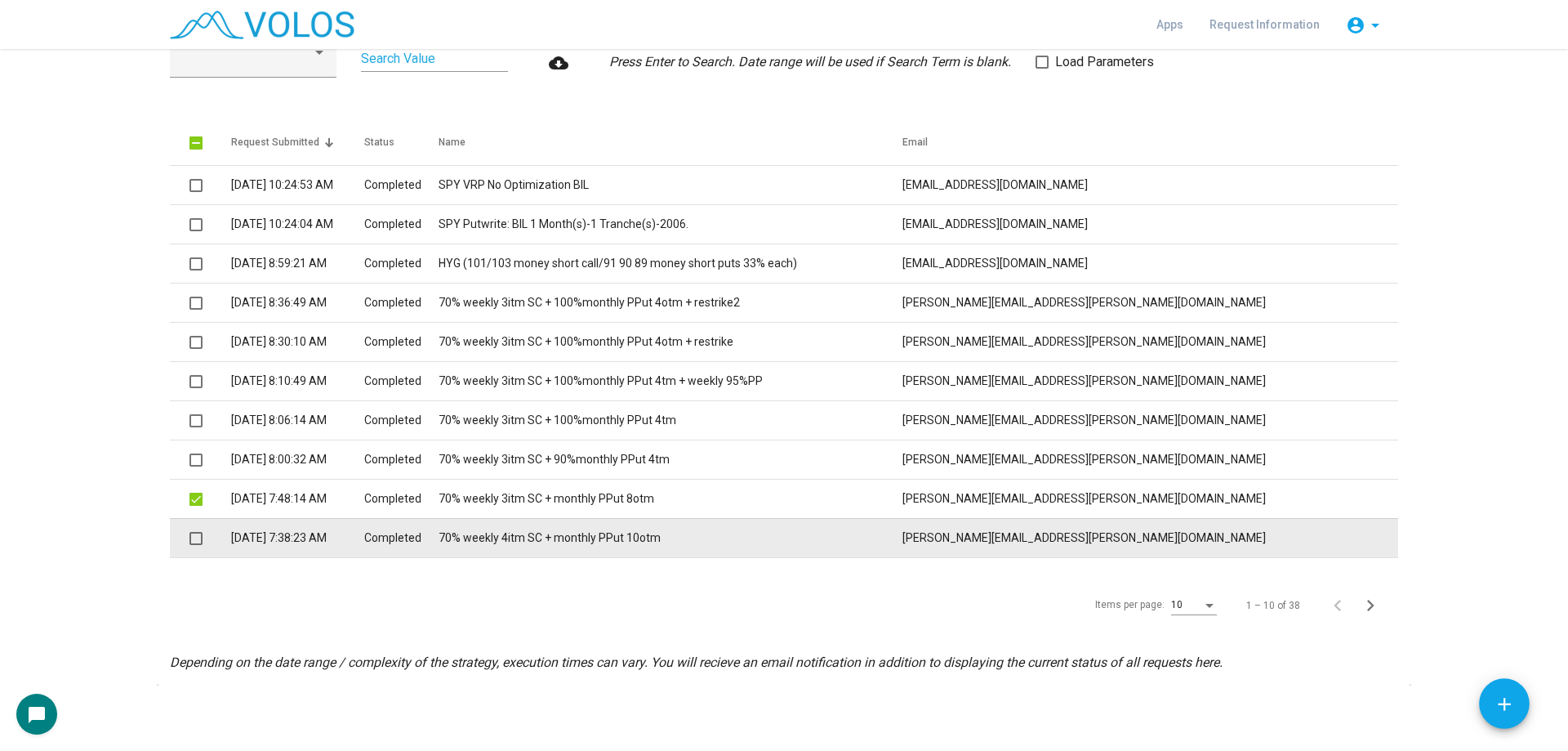
click at [190, 538] on span at bounding box center [195, 538] width 13 height 13
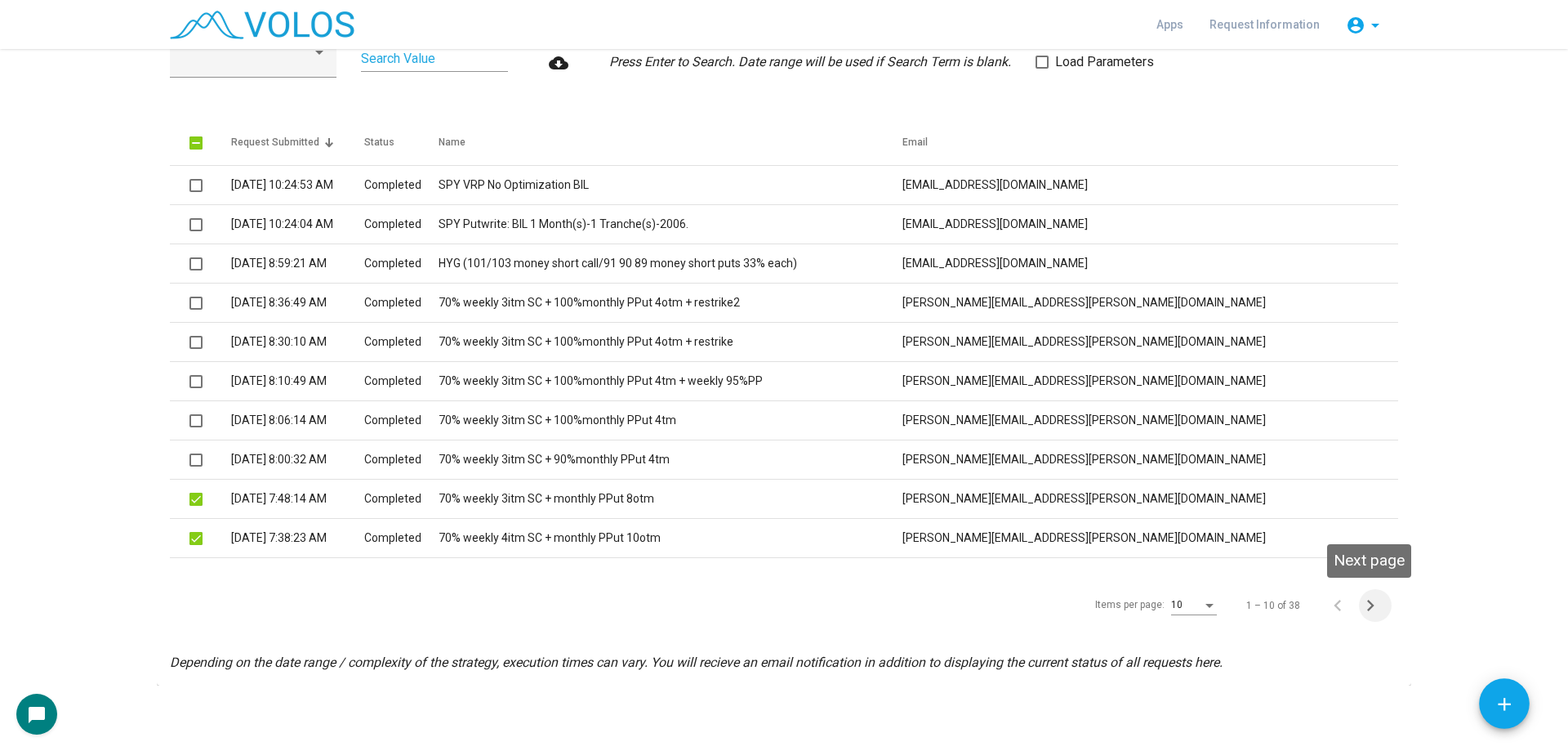
click at [1358, 602] on icon "Next page" at bounding box center [1369, 605] width 23 height 23
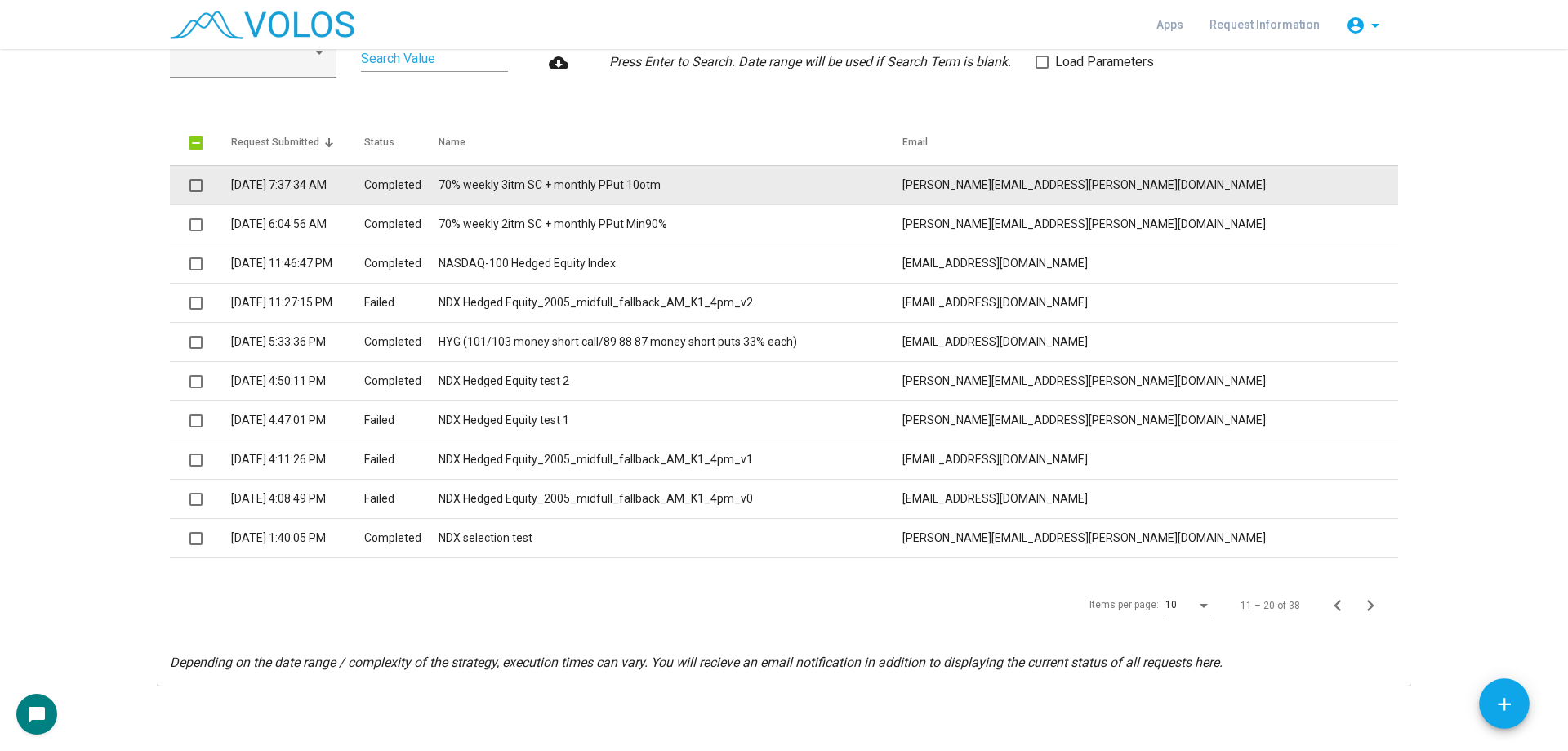
click at [195, 184] on span at bounding box center [195, 185] width 13 height 13
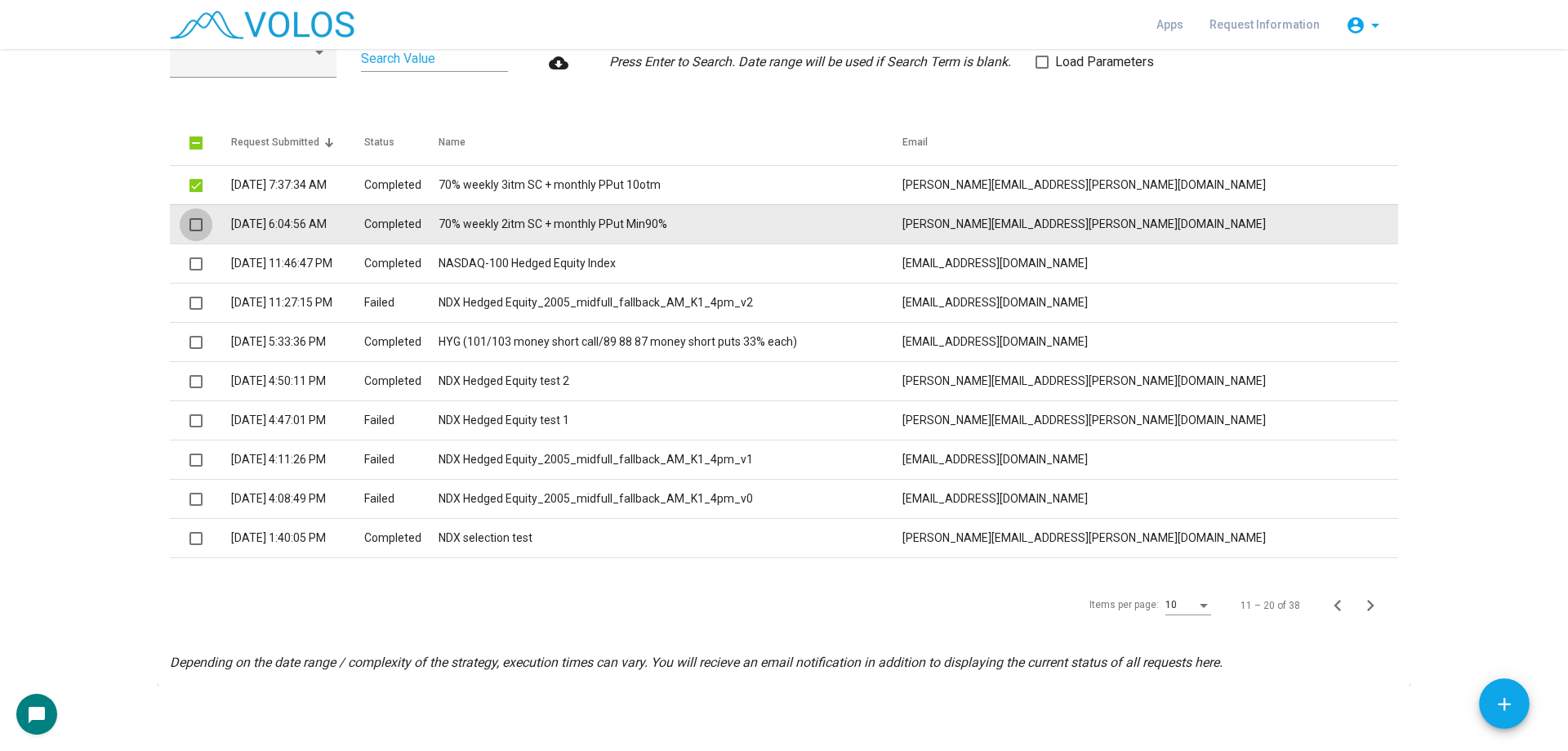
click at [189, 224] on span at bounding box center [195, 224] width 13 height 13
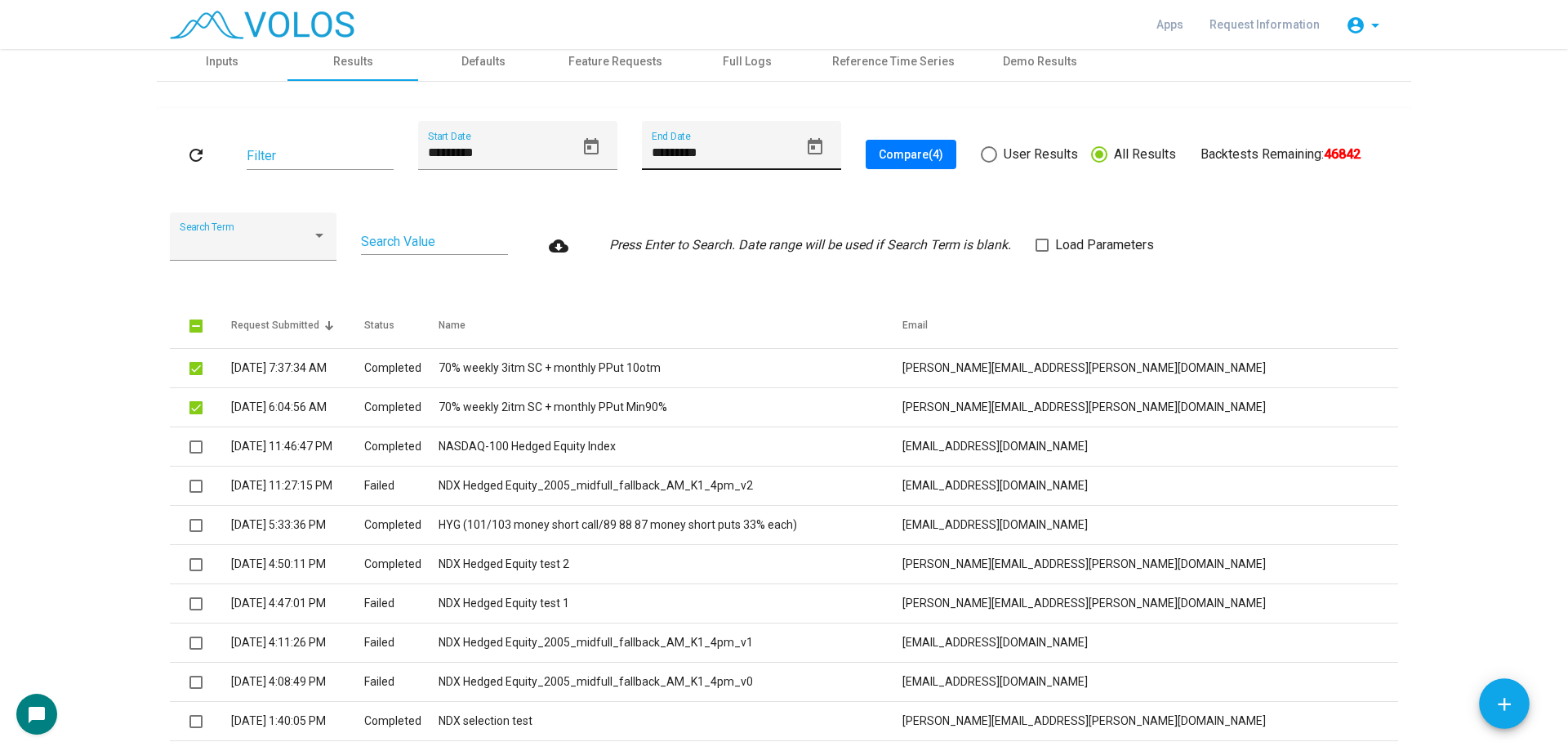
scroll to position [0, 0]
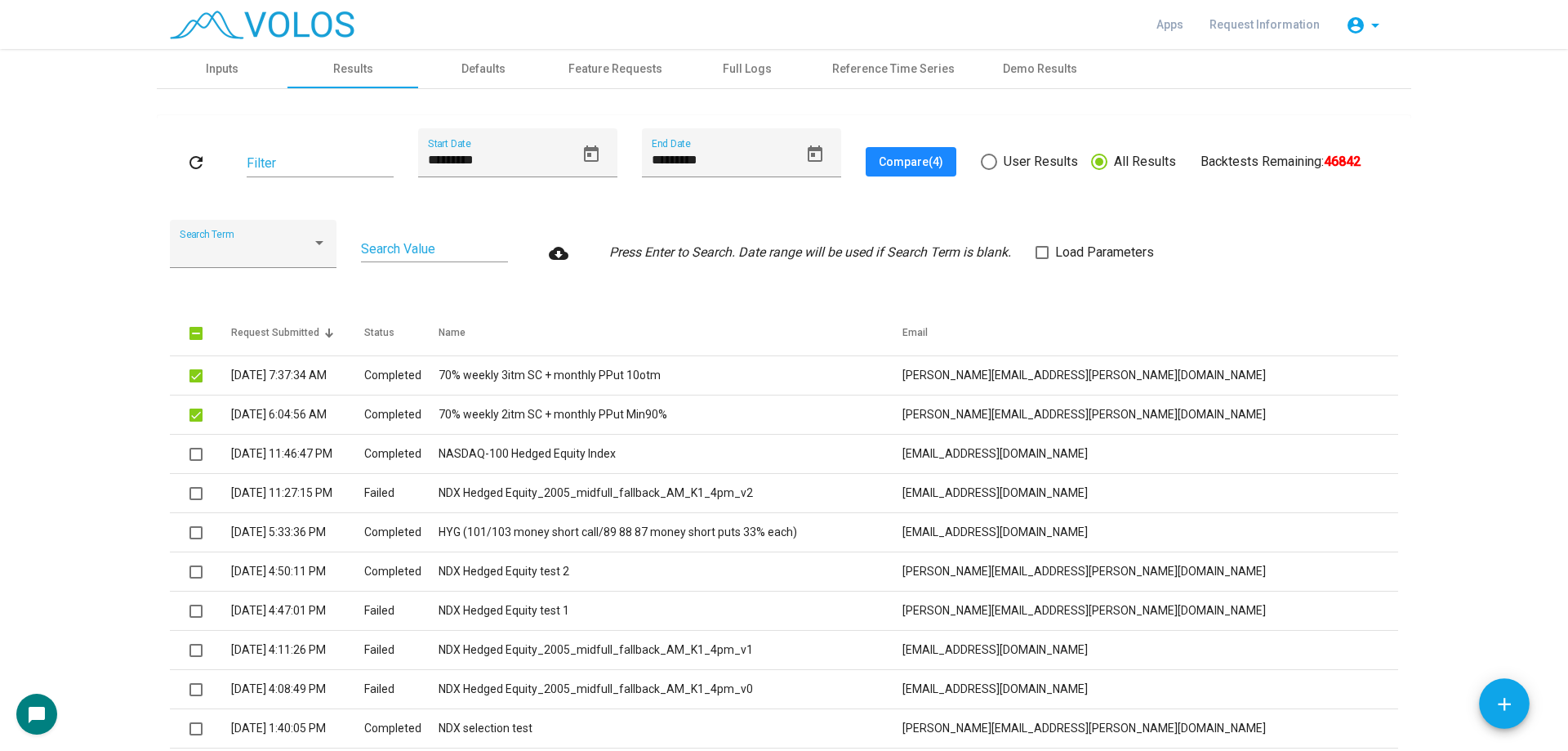
click at [929, 162] on span "Compare (4)" at bounding box center [910, 162] width 64 height 13
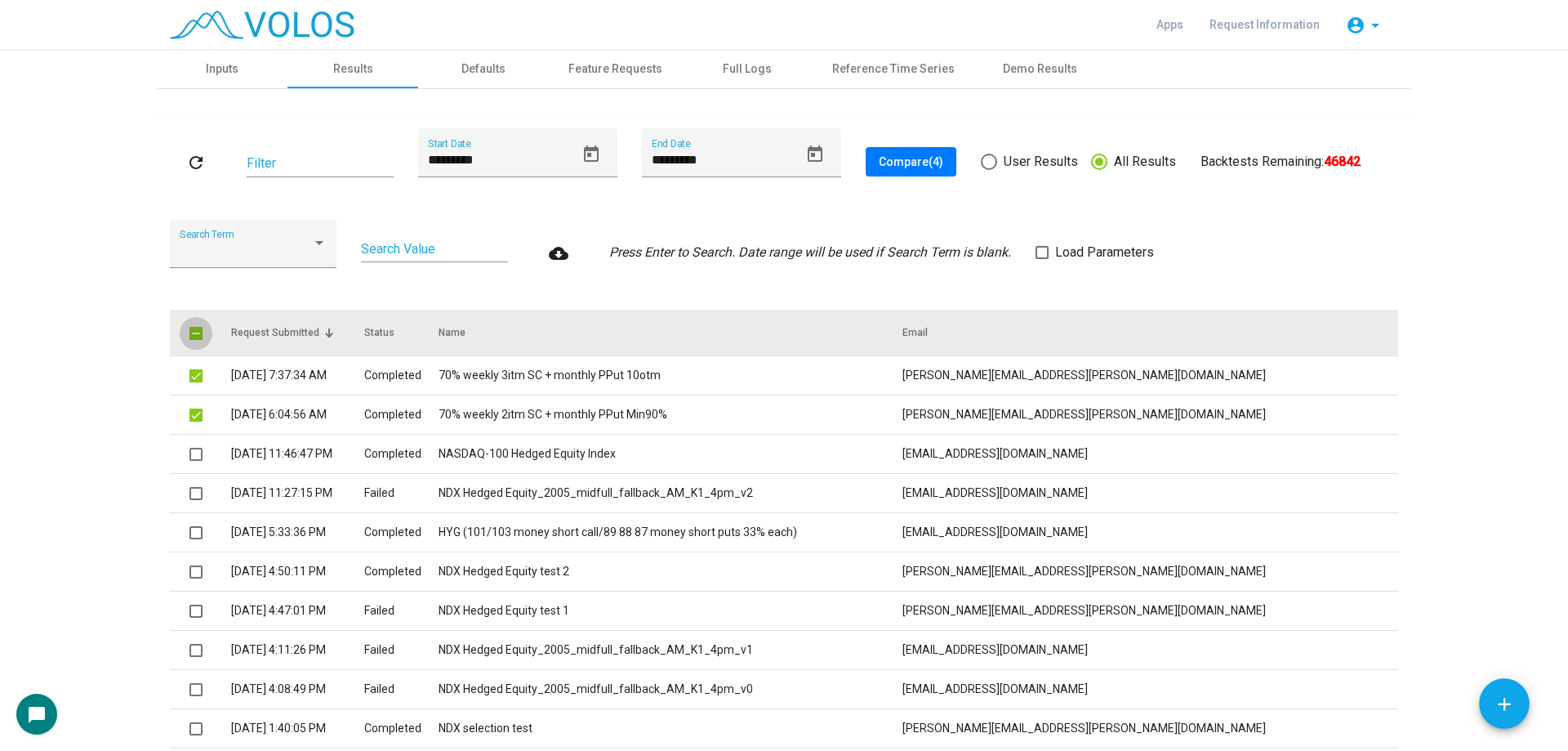
click at [193, 337] on span at bounding box center [195, 333] width 13 height 13
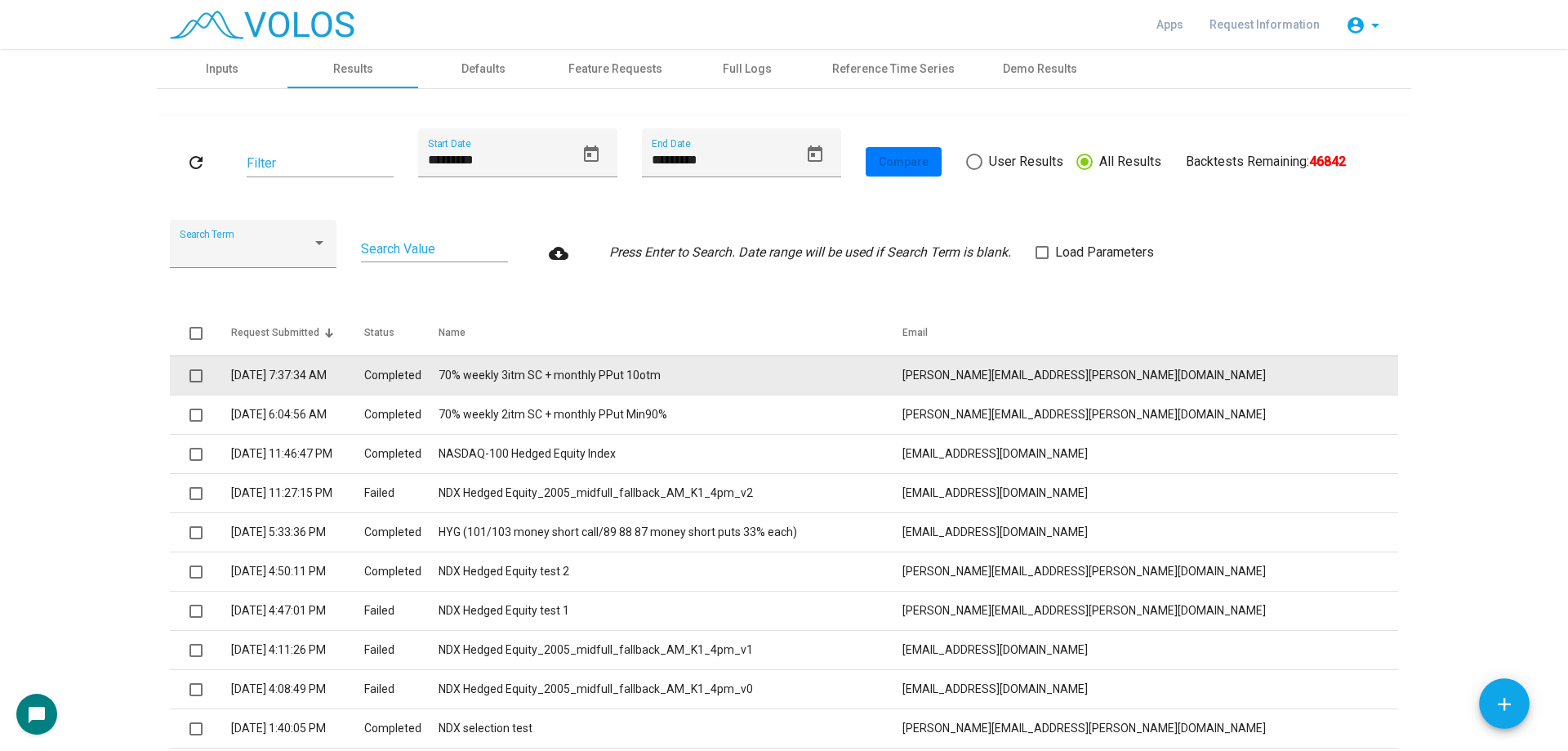
click at [709, 385] on td "70% weekly 3itm SC + monthly PPut 10otm" at bounding box center [670, 376] width 464 height 39
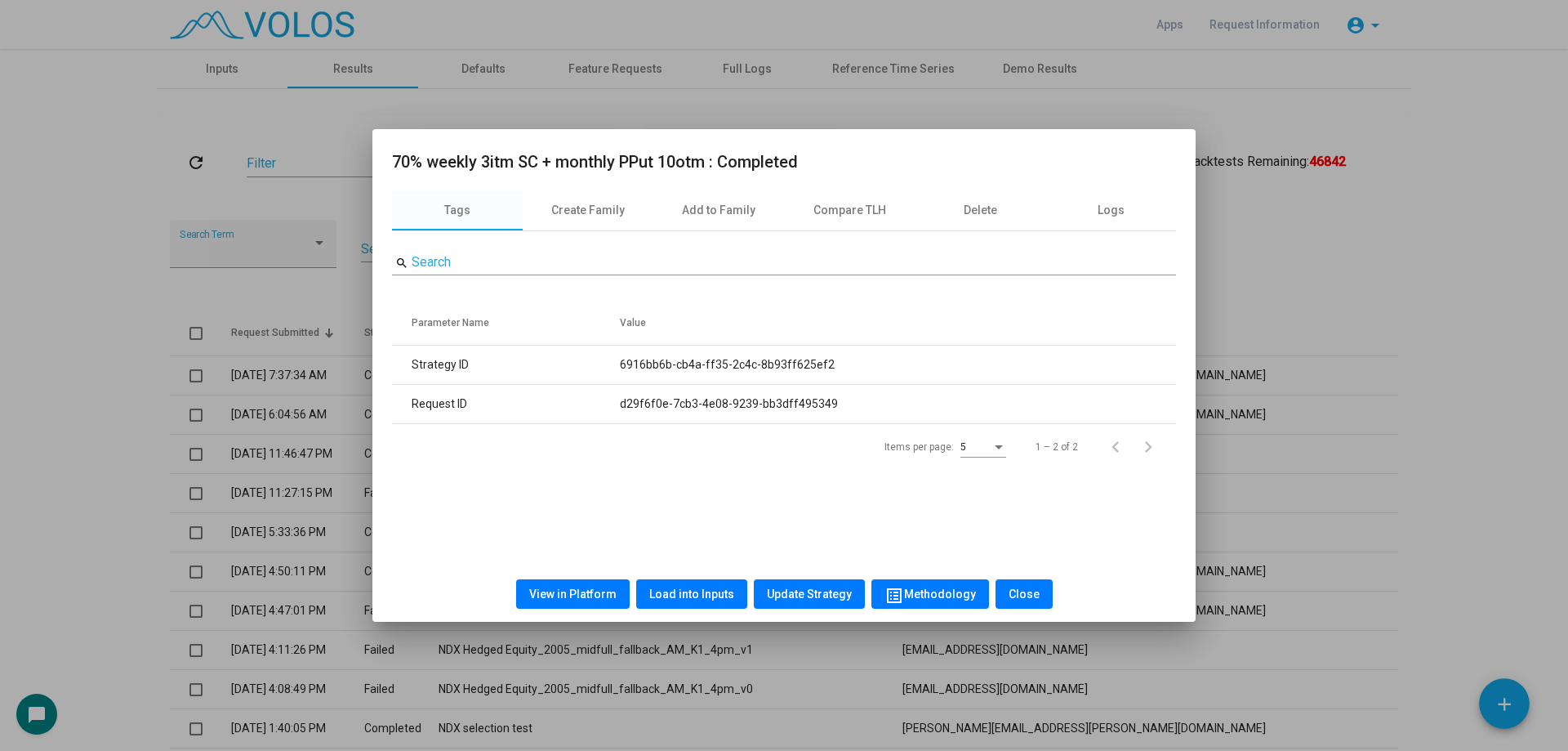
click at [587, 597] on span "View in Platform" at bounding box center [572, 593] width 88 height 13
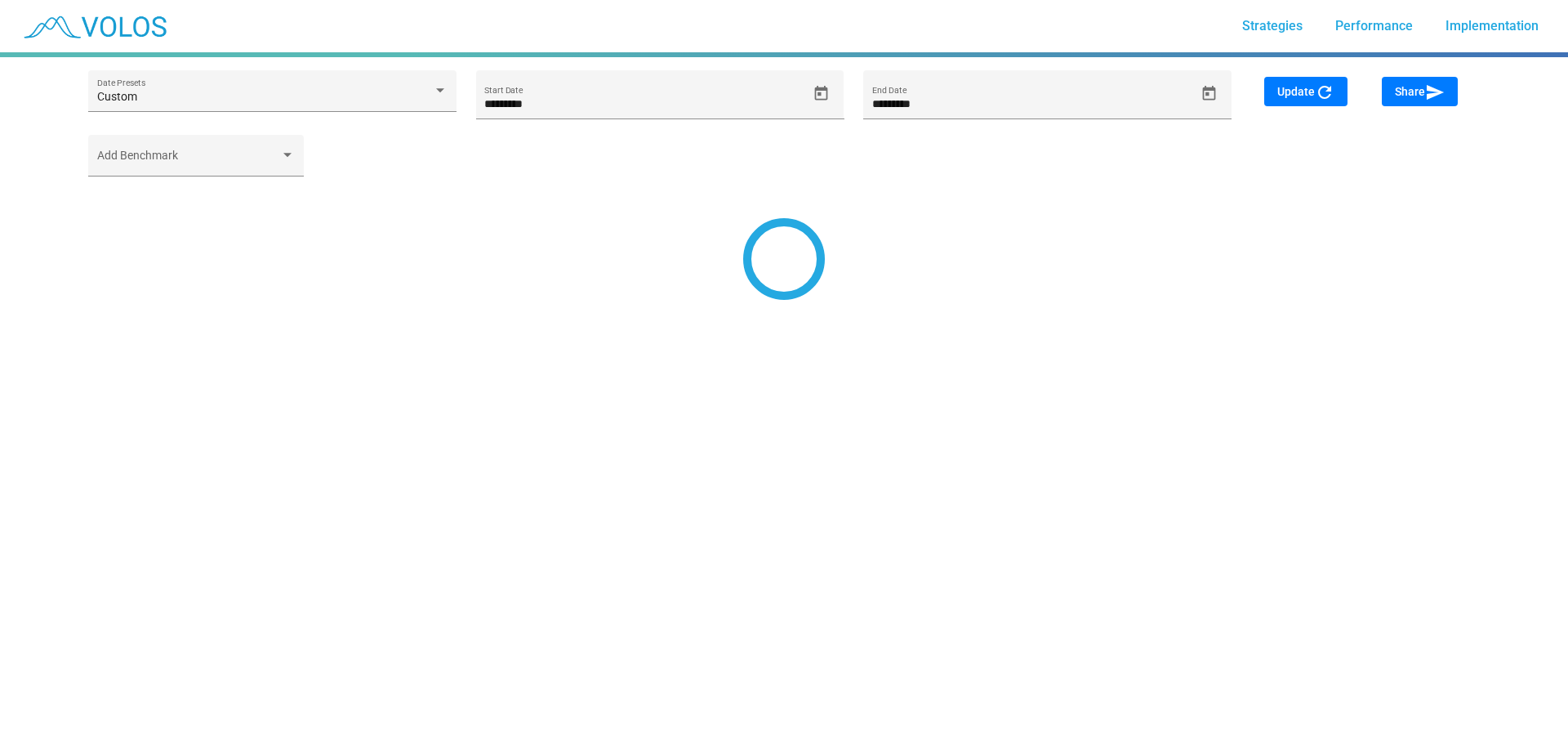
type input "*********"
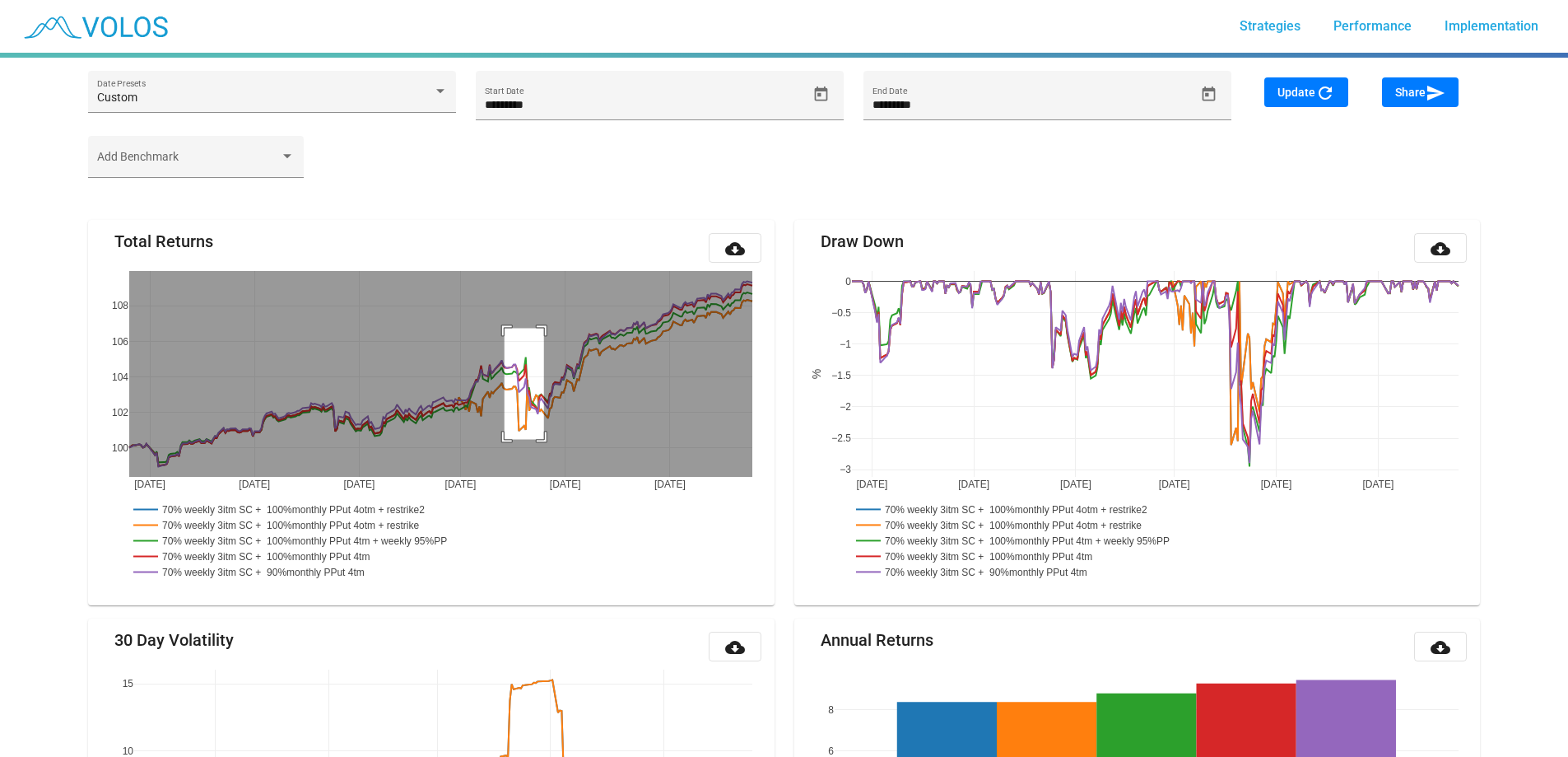
drag, startPoint x: 504, startPoint y: 328, endPoint x: 544, endPoint y: 439, distance: 118.0
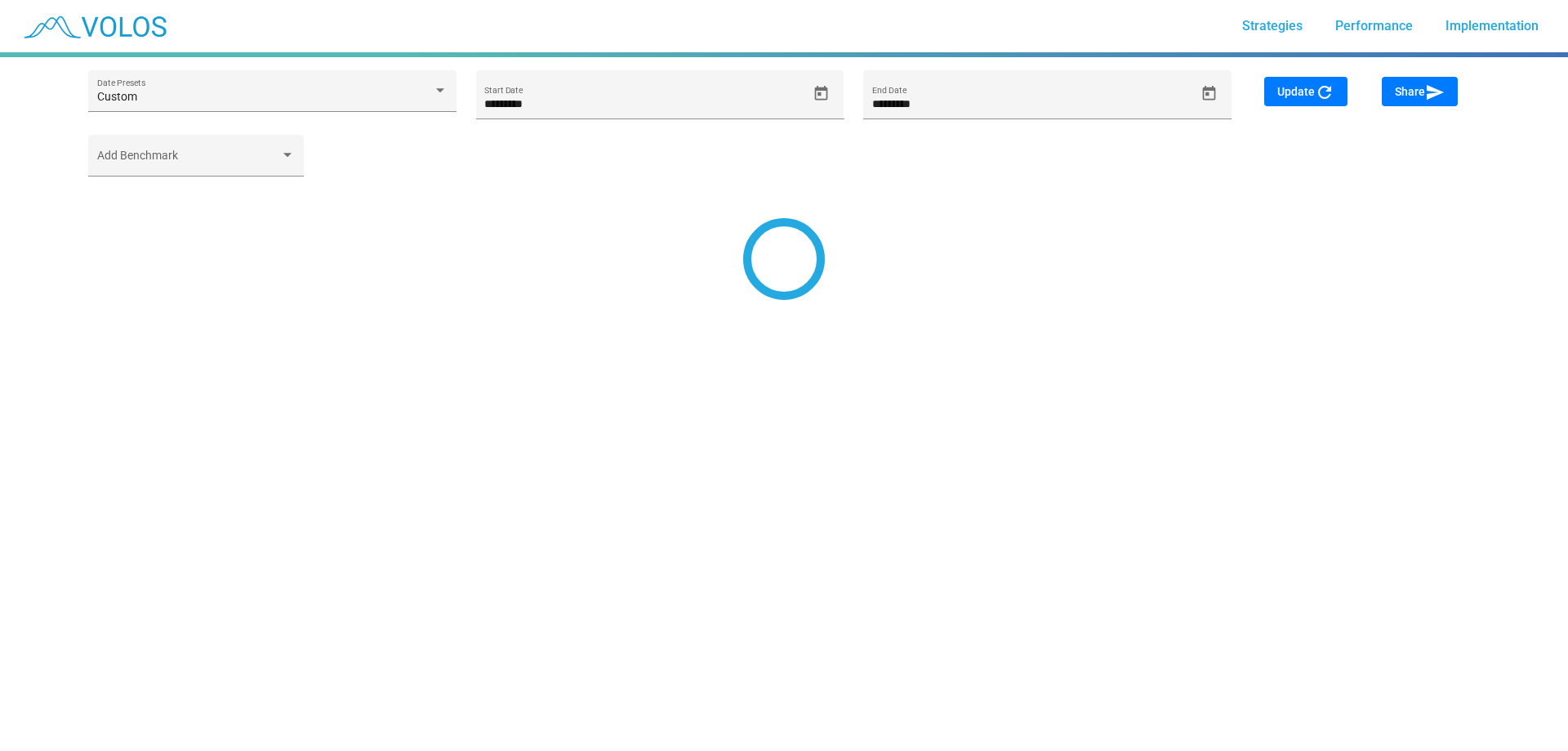
type input "*********"
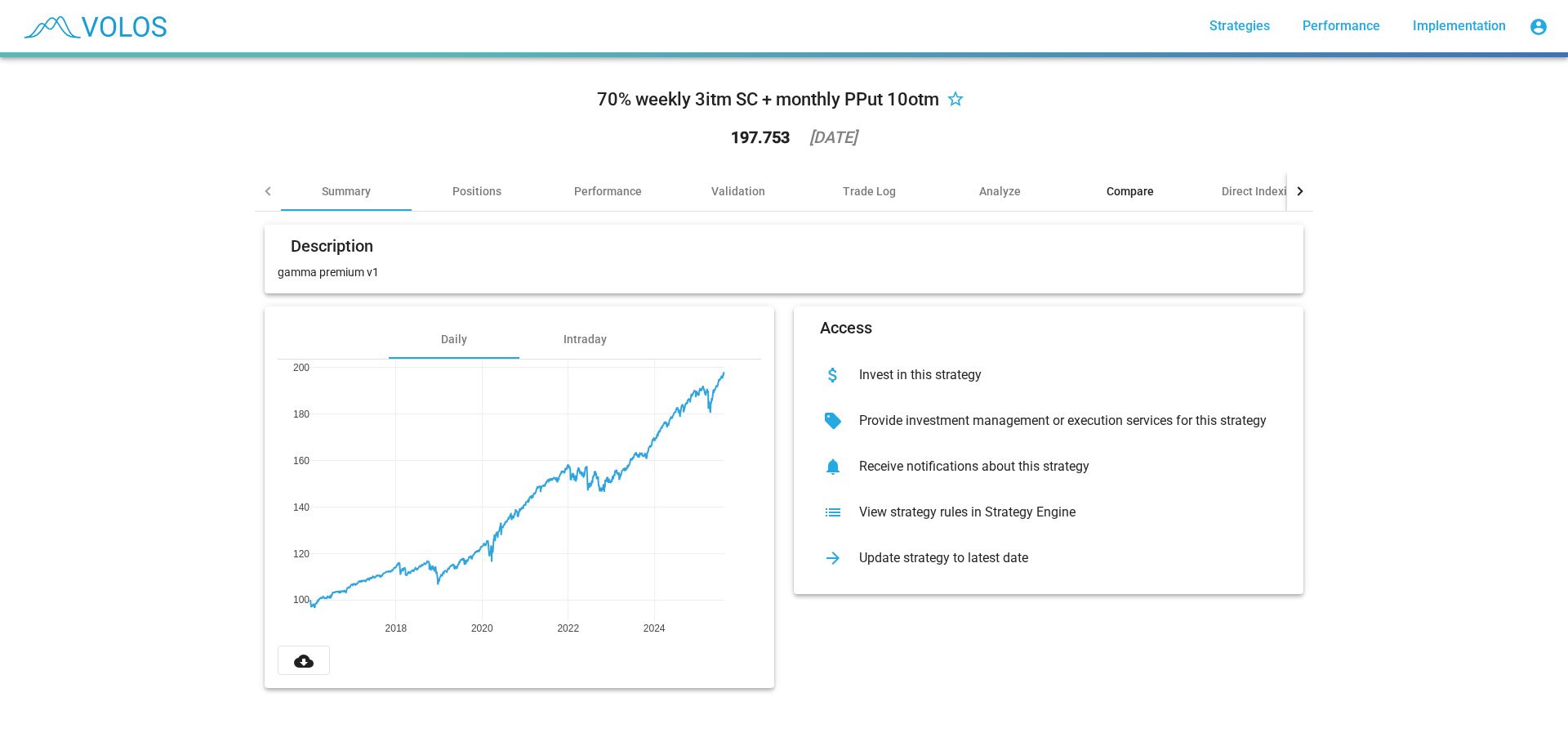
click at [1123, 198] on div "Compare" at bounding box center [1130, 191] width 47 height 17
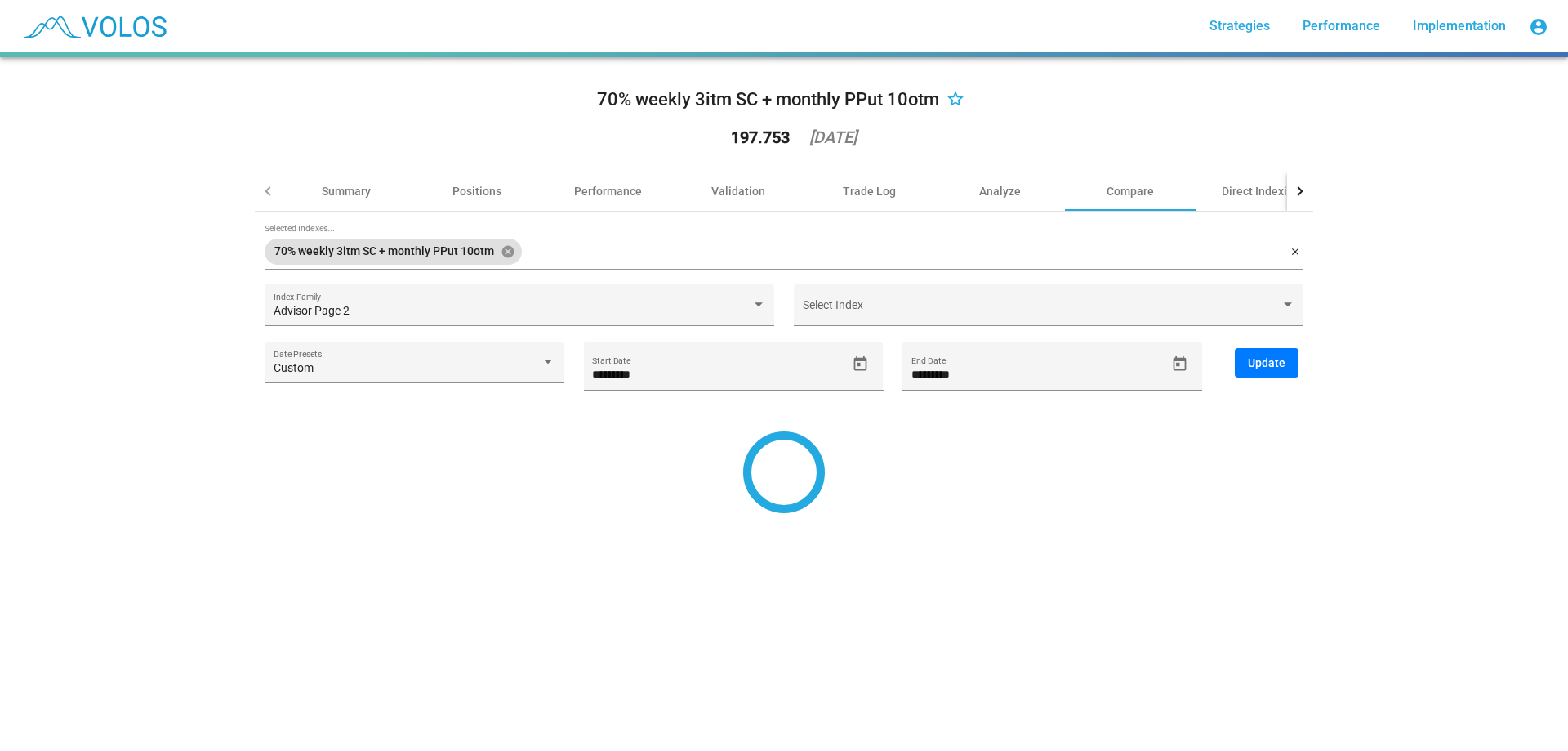
type input "*********"
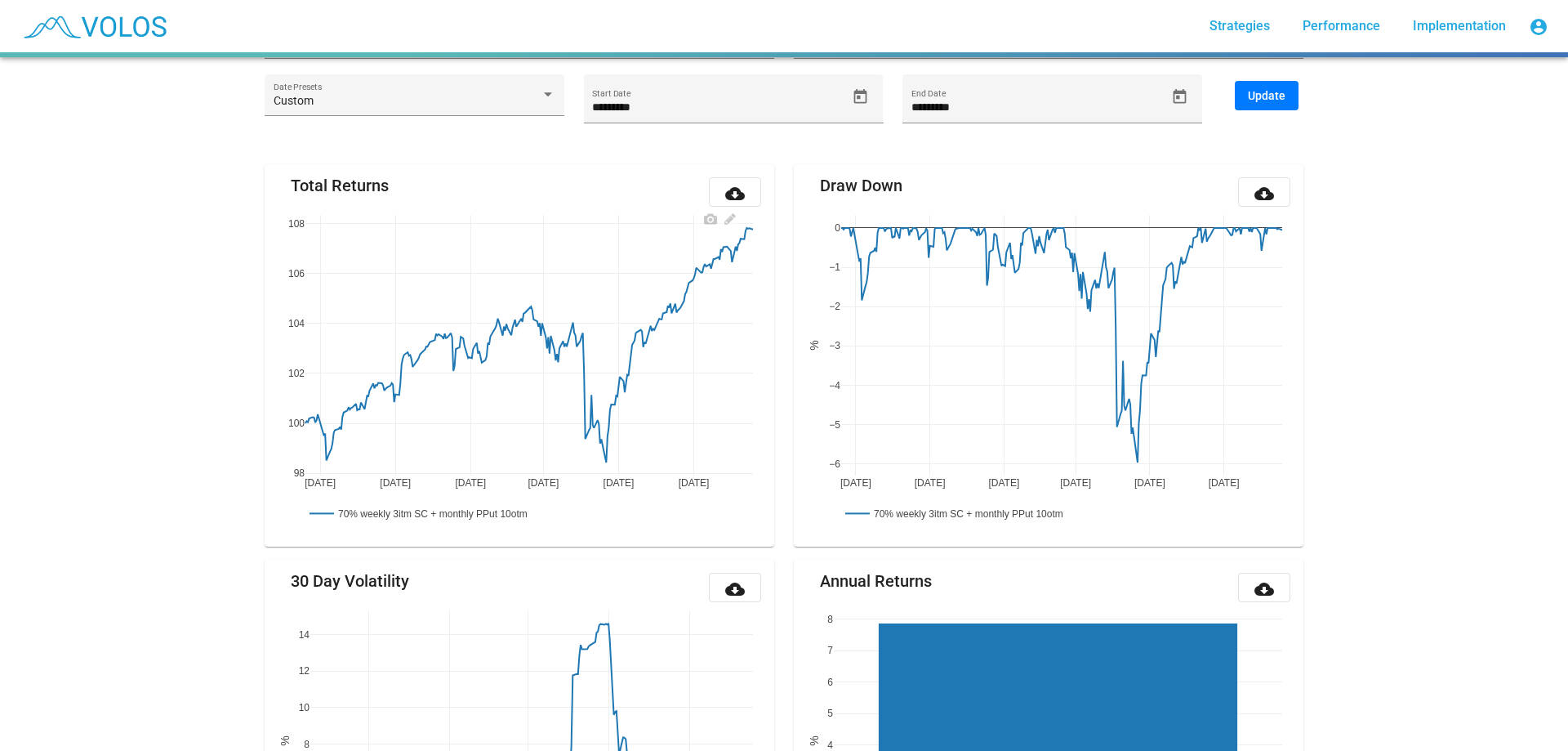
scroll to position [184, 0]
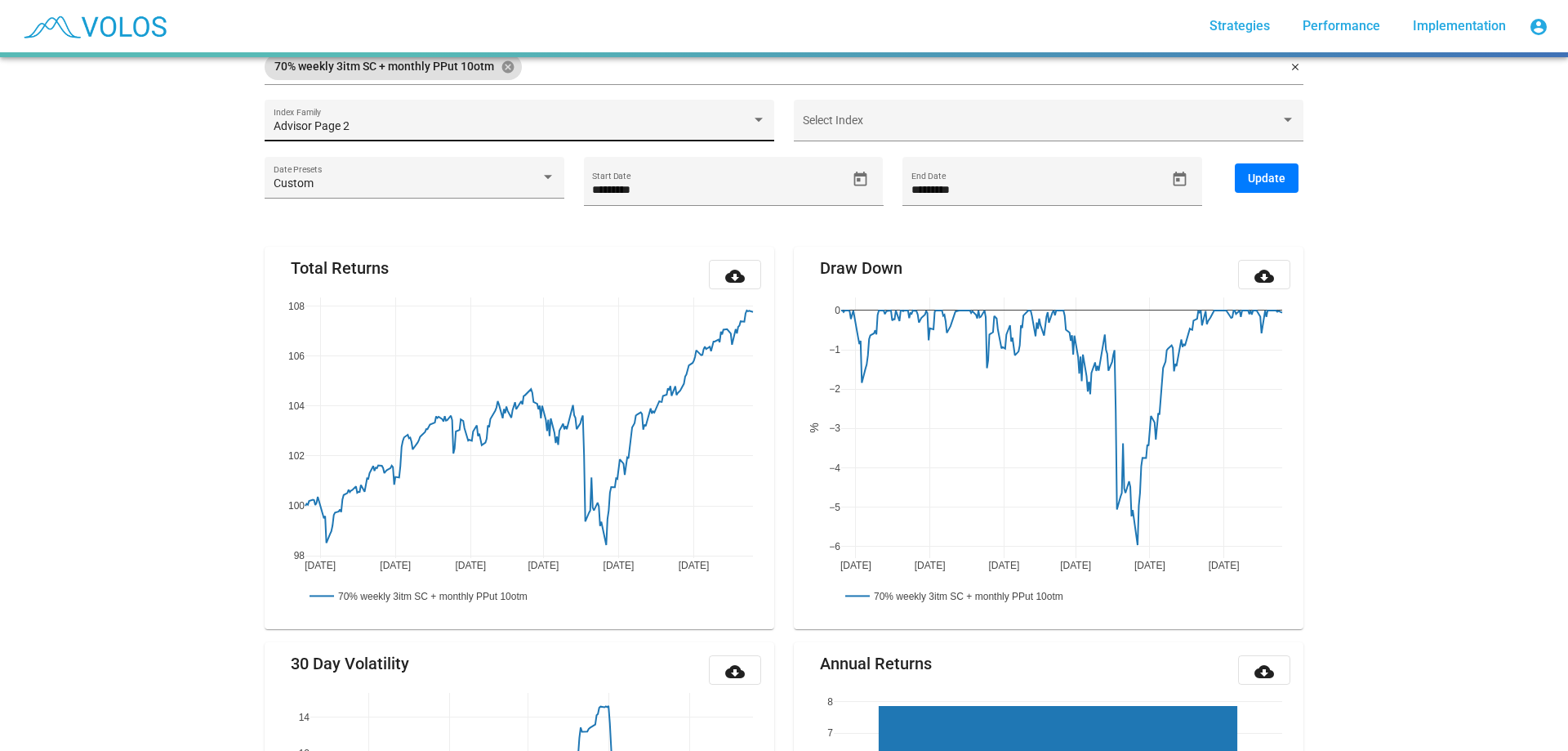
click at [534, 117] on div "Advisor Page 2 Index Family" at bounding box center [520, 124] width 492 height 34
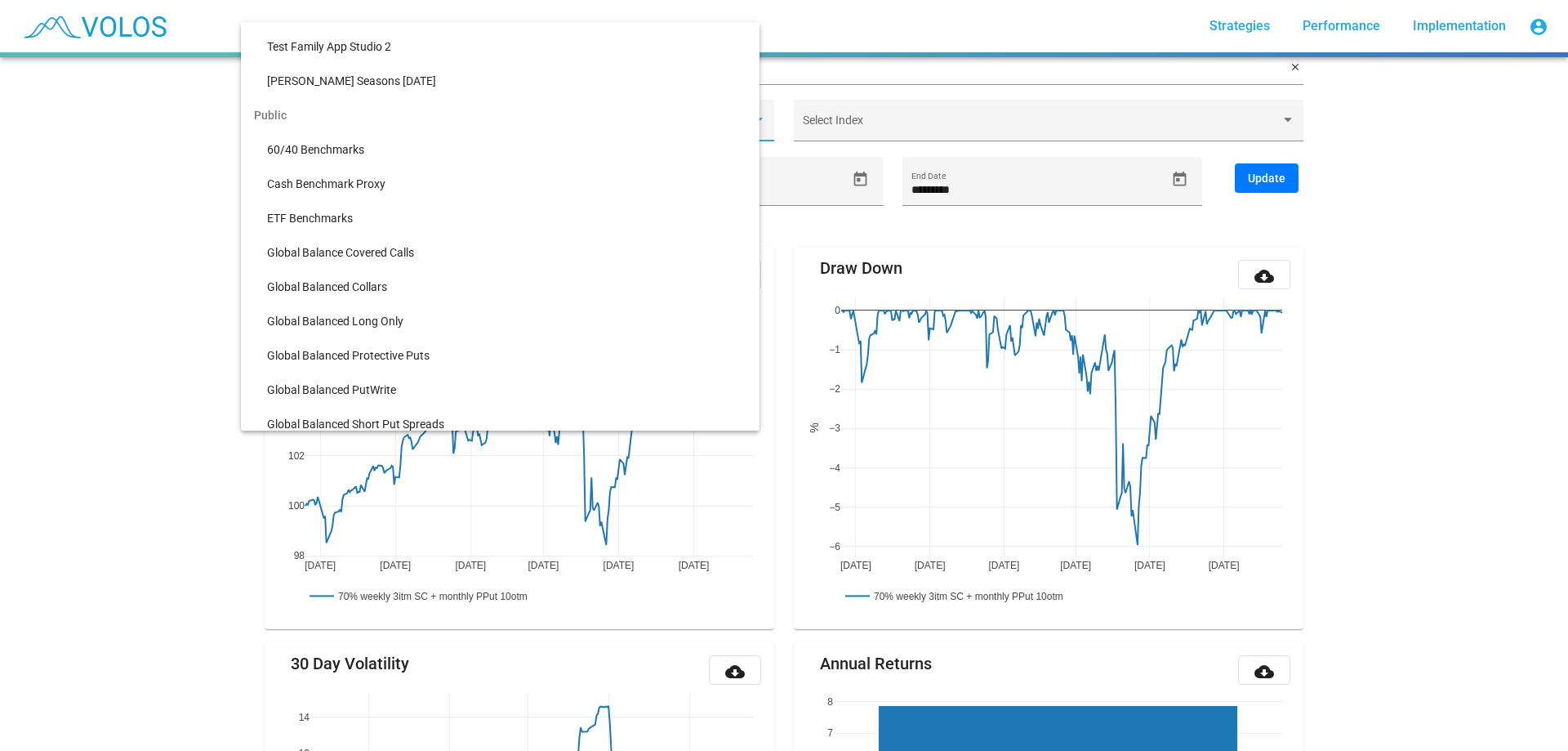
scroll to position [1486, 0]
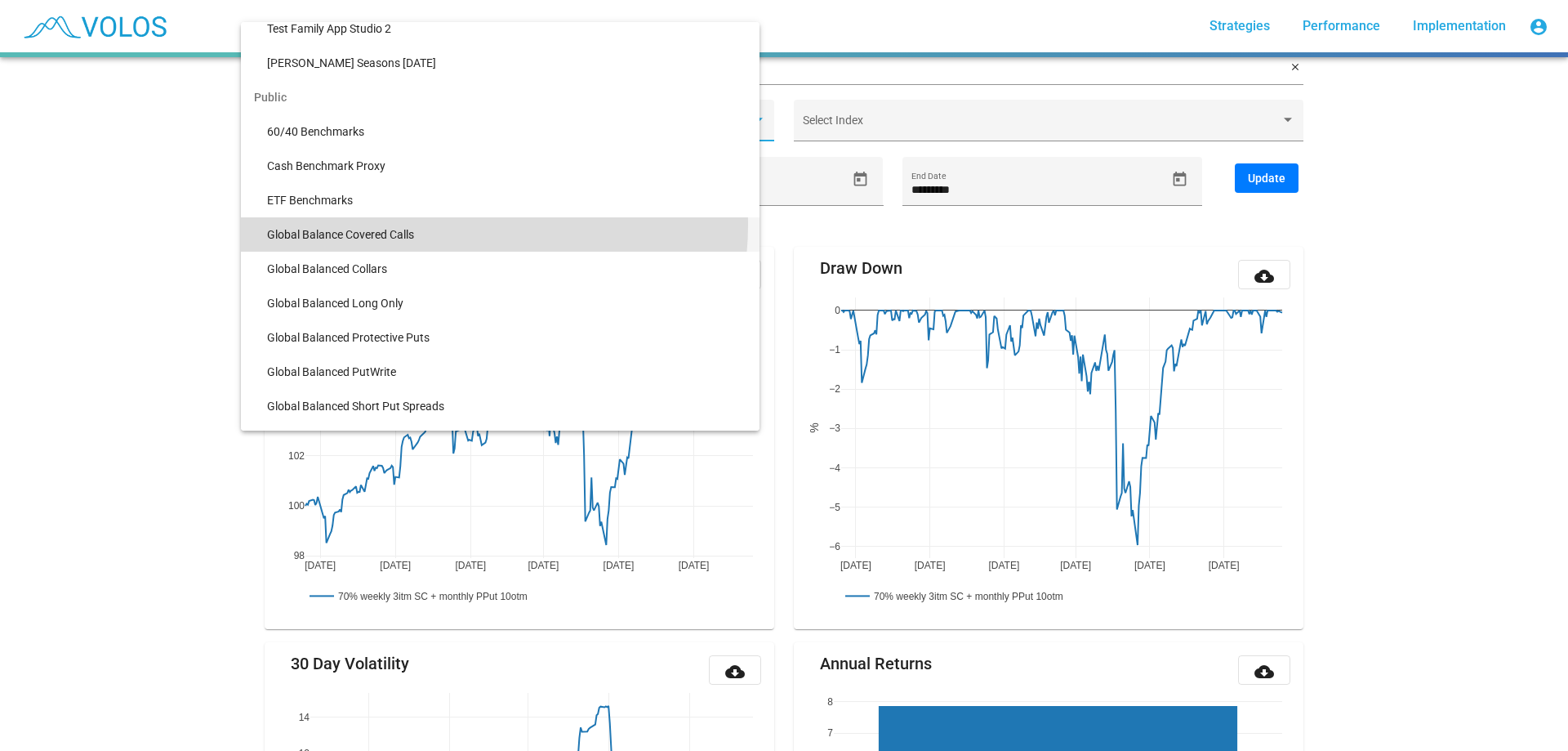
click at [451, 225] on span "Global Balance Covered Calls" at bounding box center [506, 235] width 480 height 34
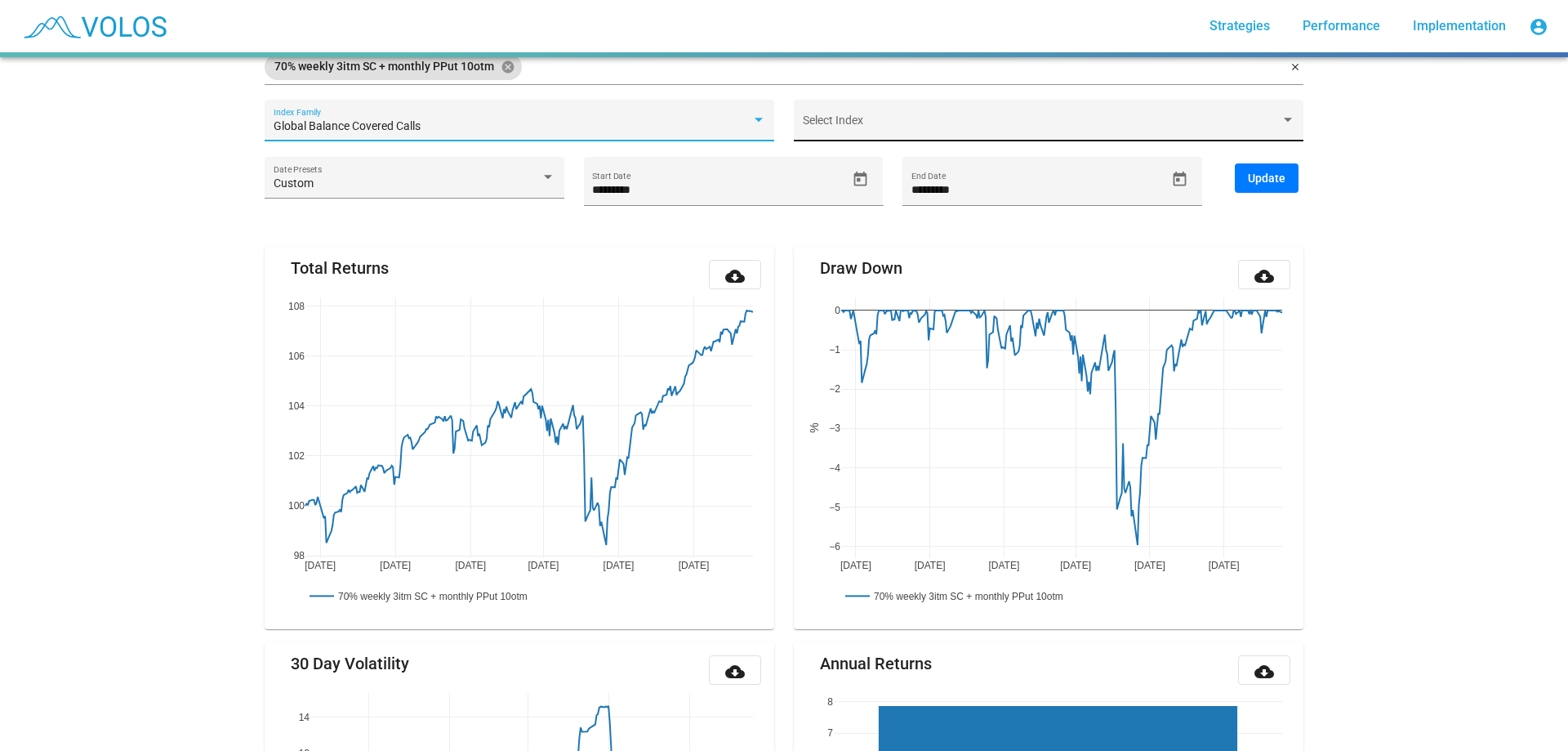
click at [986, 121] on span at bounding box center [1041, 126] width 478 height 13
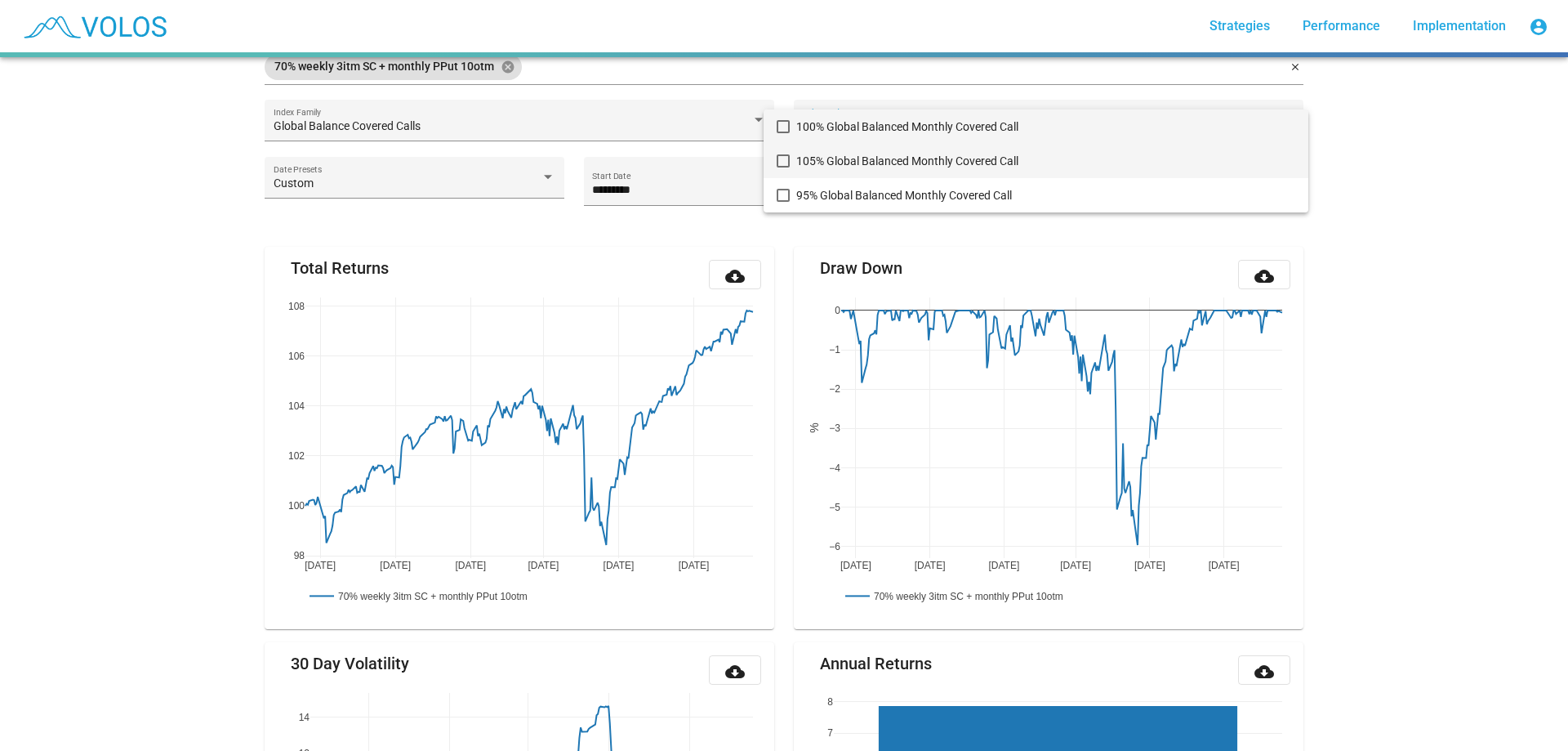
click at [955, 144] on span "105% Global Balanced Monthly Covered Call" at bounding box center [1045, 161] width 499 height 34
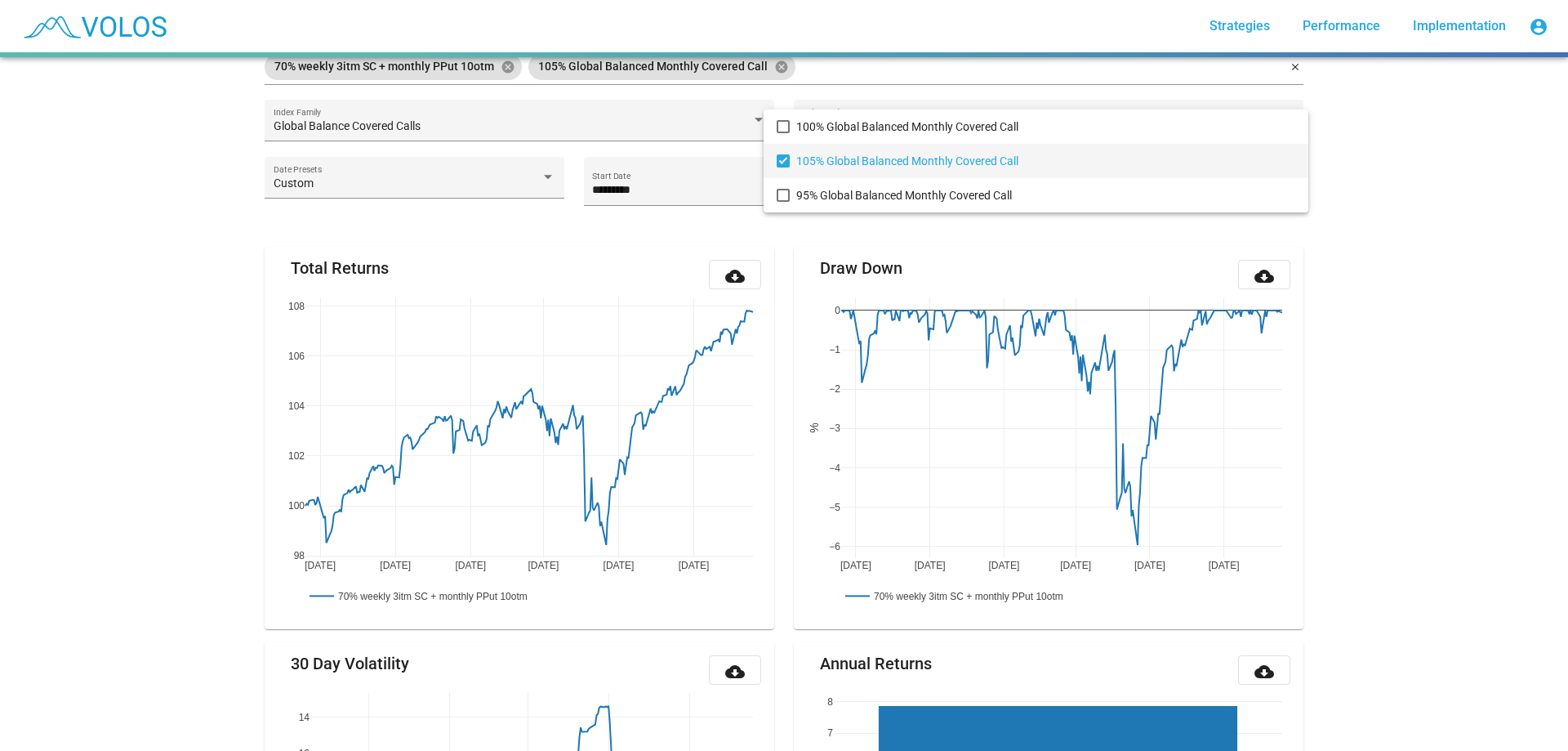
click at [1377, 198] on div at bounding box center [784, 376] width 1568 height 751
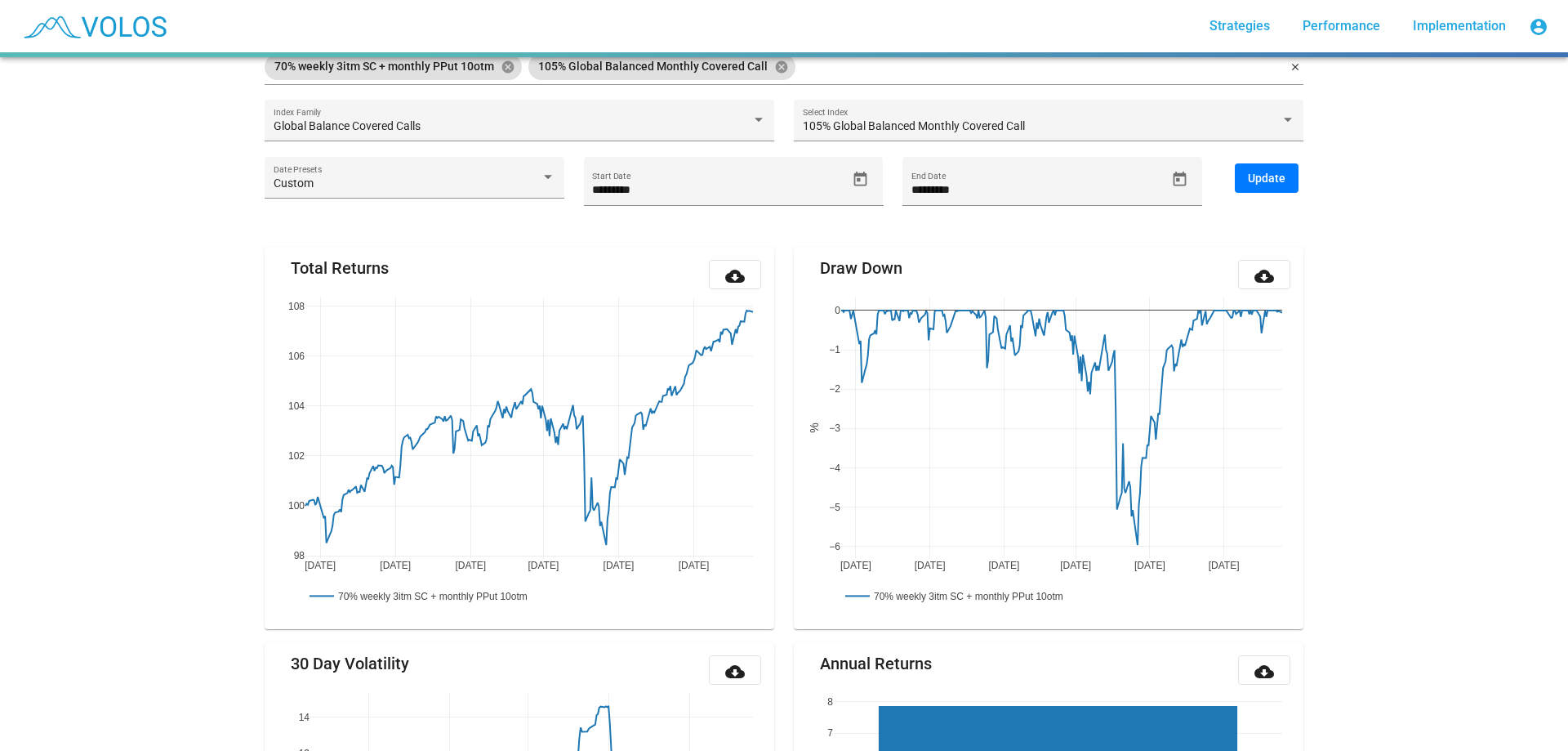
click at [1268, 185] on button "Update" at bounding box center [1266, 178] width 64 height 30
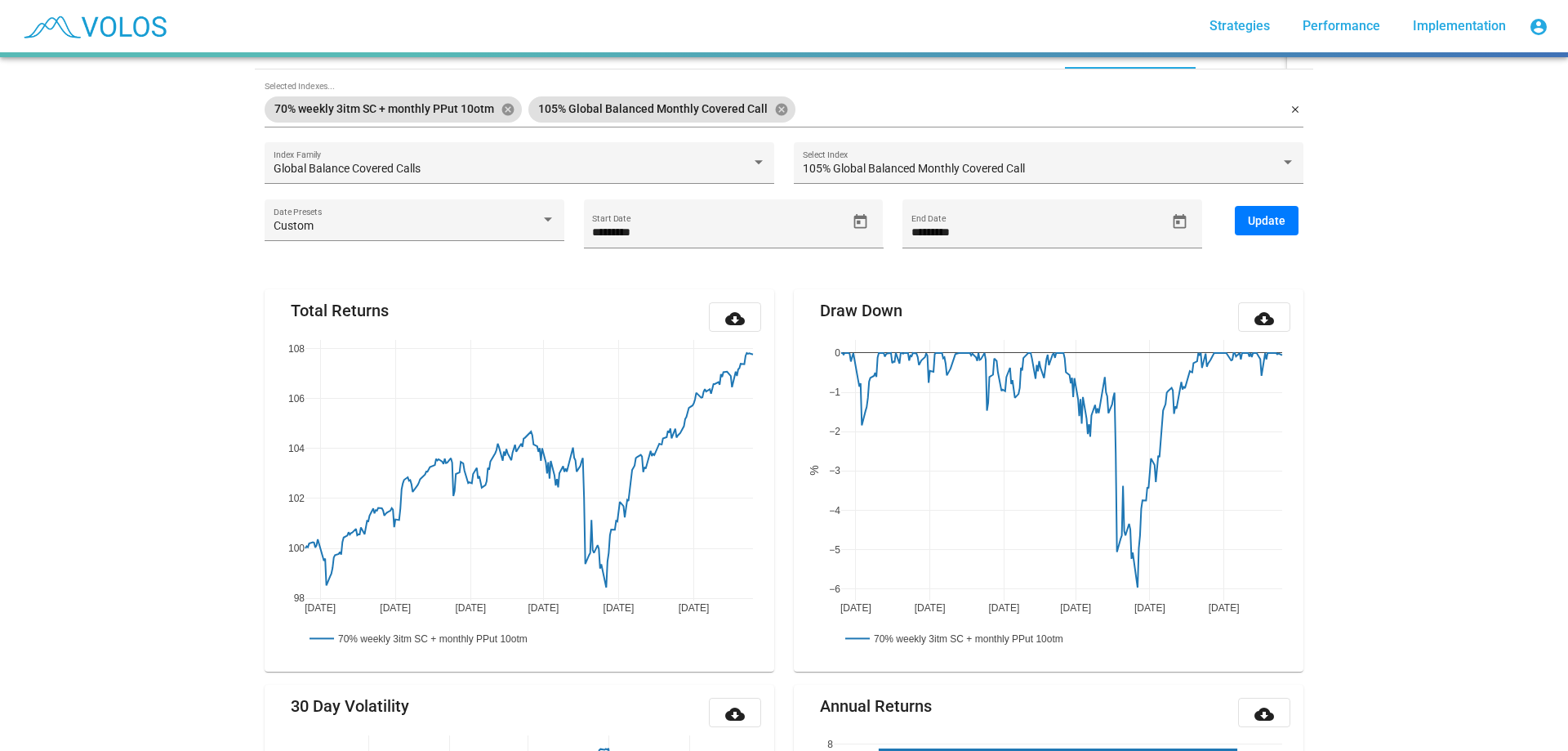
scroll to position [102, 0]
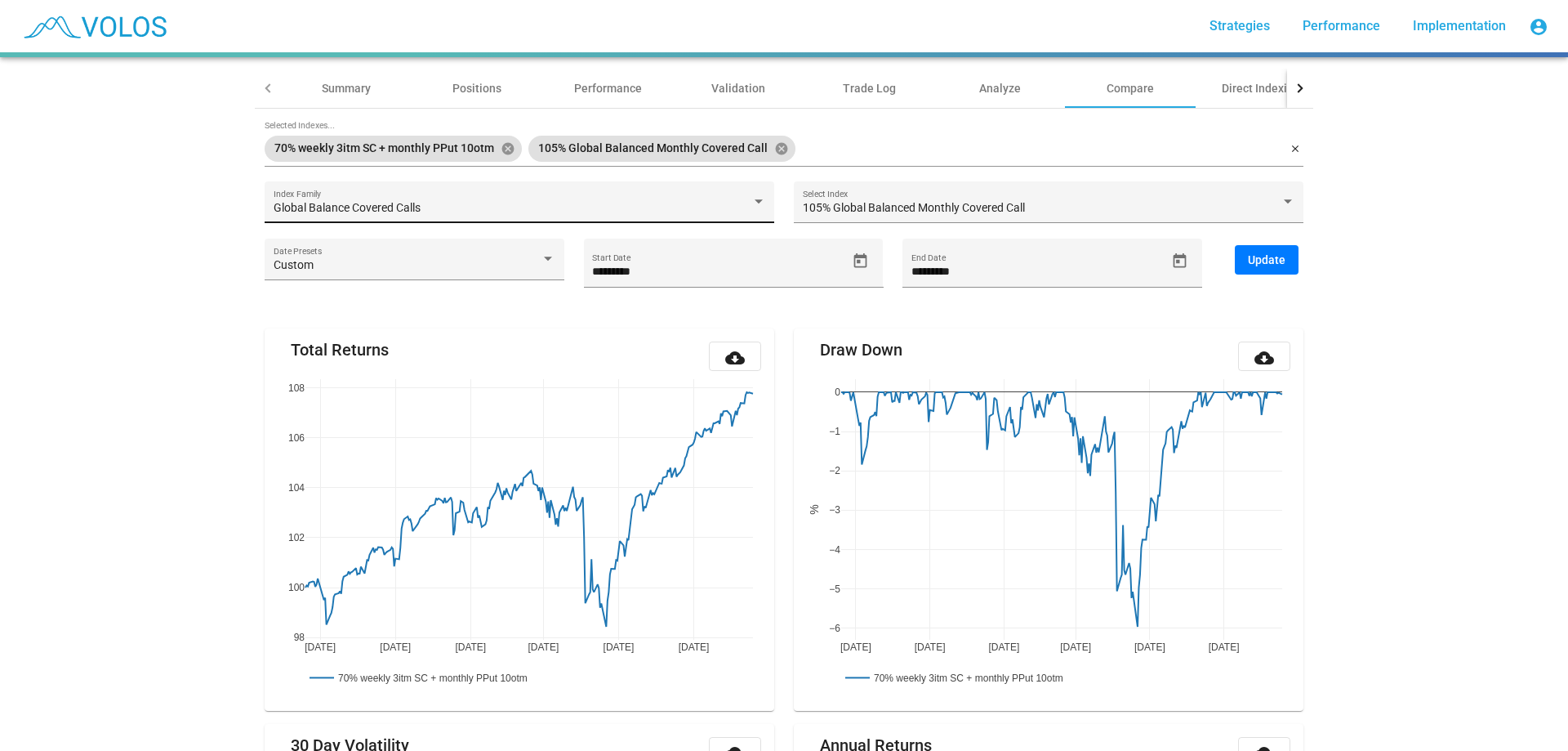
click at [516, 190] on div "Global Balance Covered Calls Index Family" at bounding box center [520, 206] width 492 height 34
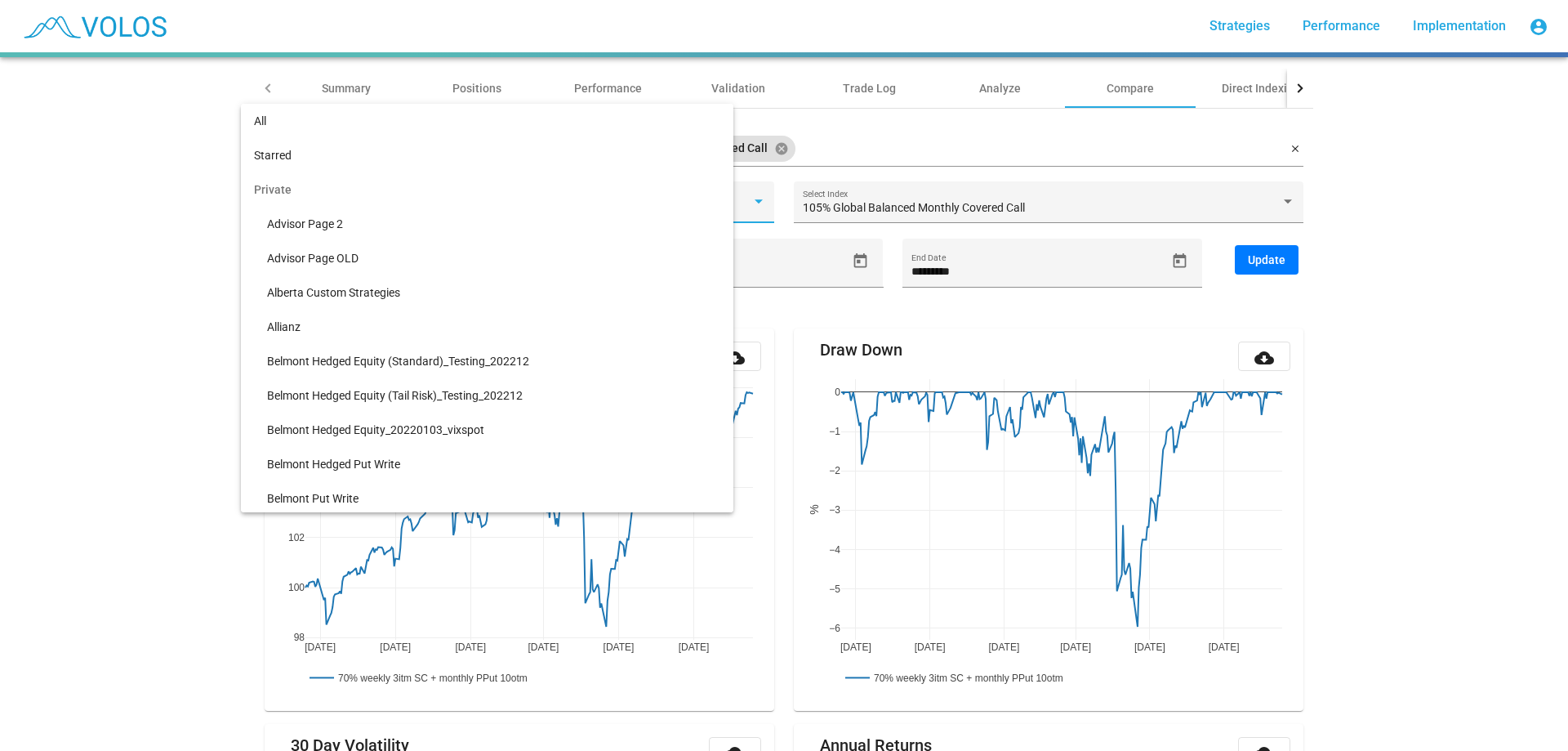
scroll to position [1594, 0]
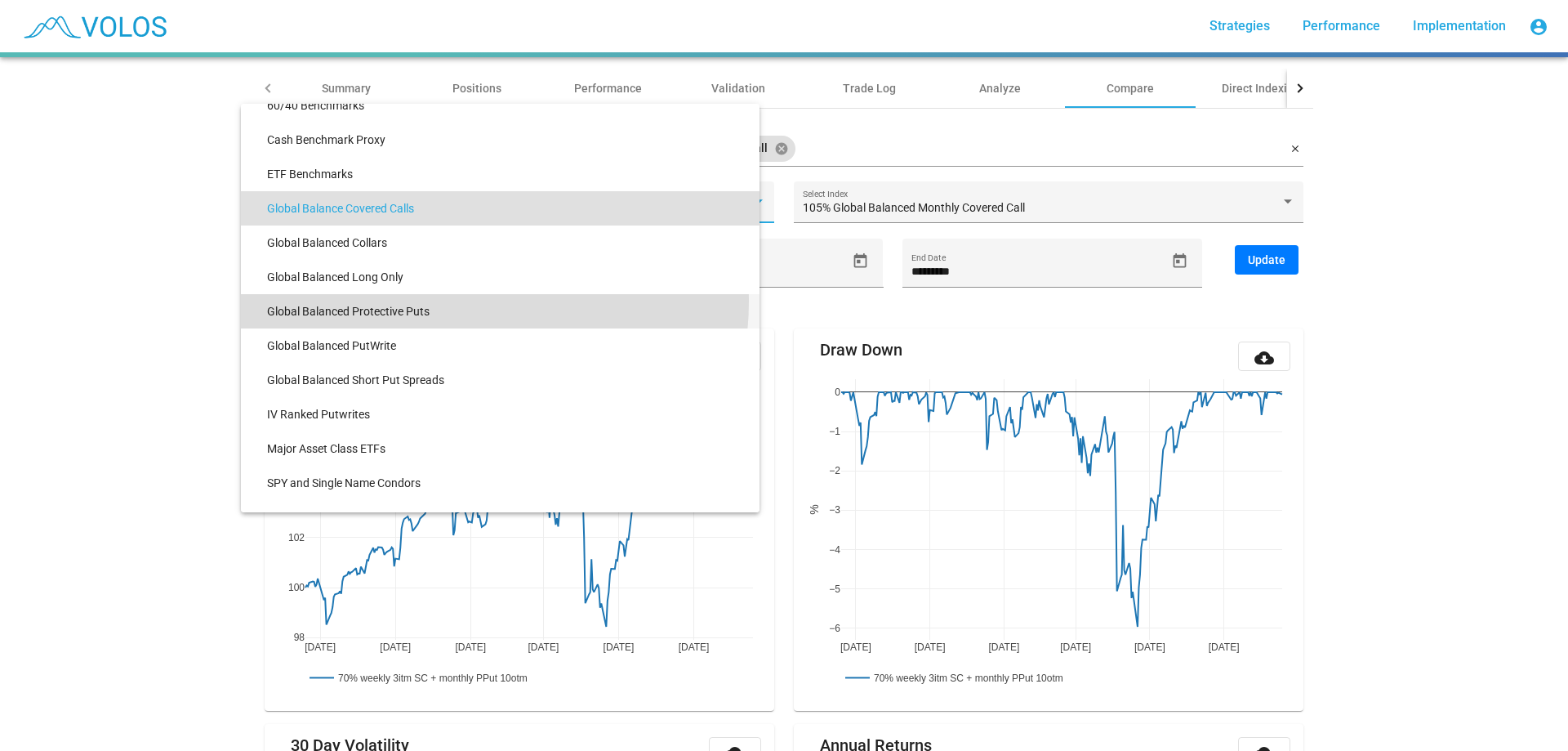
click at [471, 302] on span "Global Balanced Protective Puts" at bounding box center [506, 310] width 480 height 34
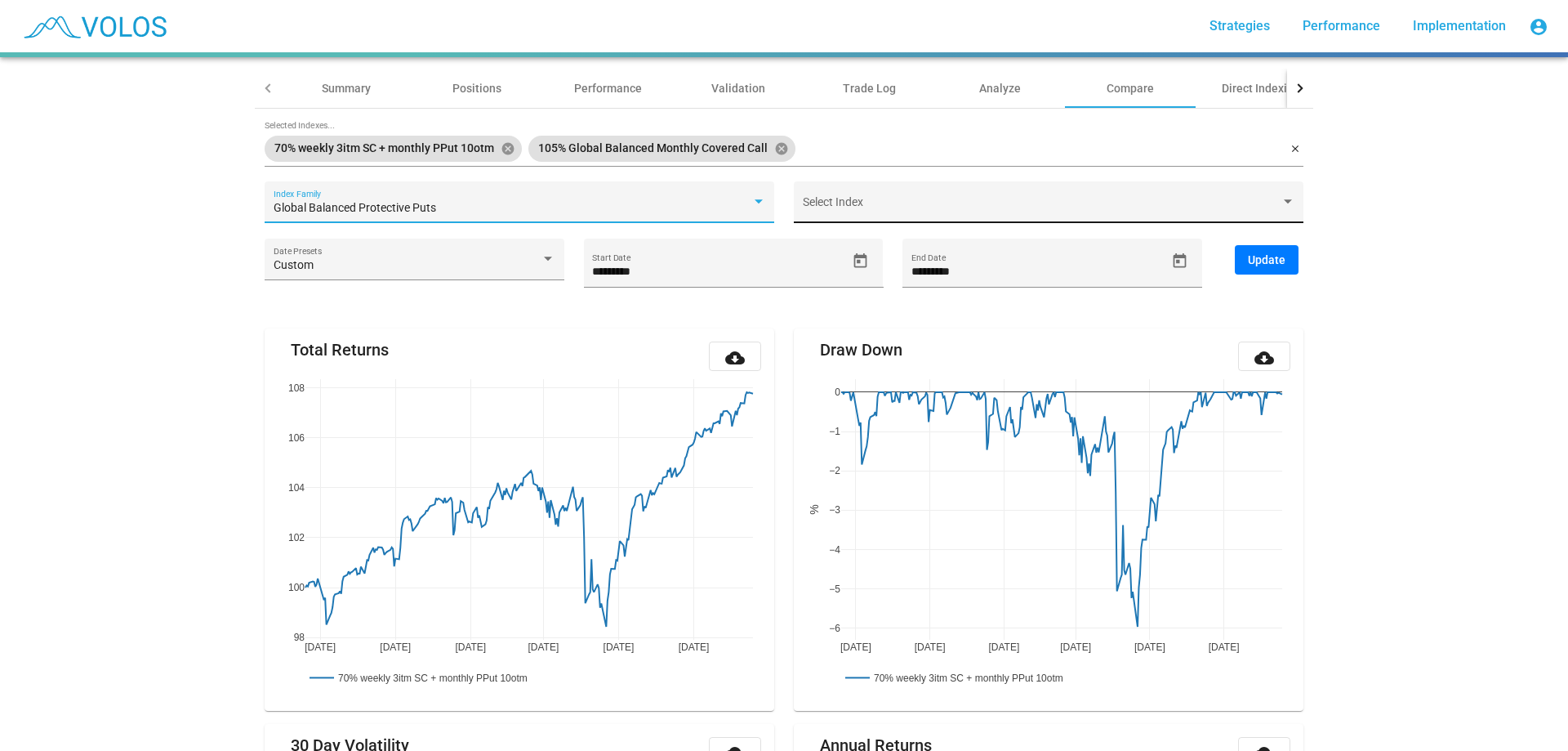
click at [1112, 217] on div "Select Index" at bounding box center [1049, 206] width 492 height 34
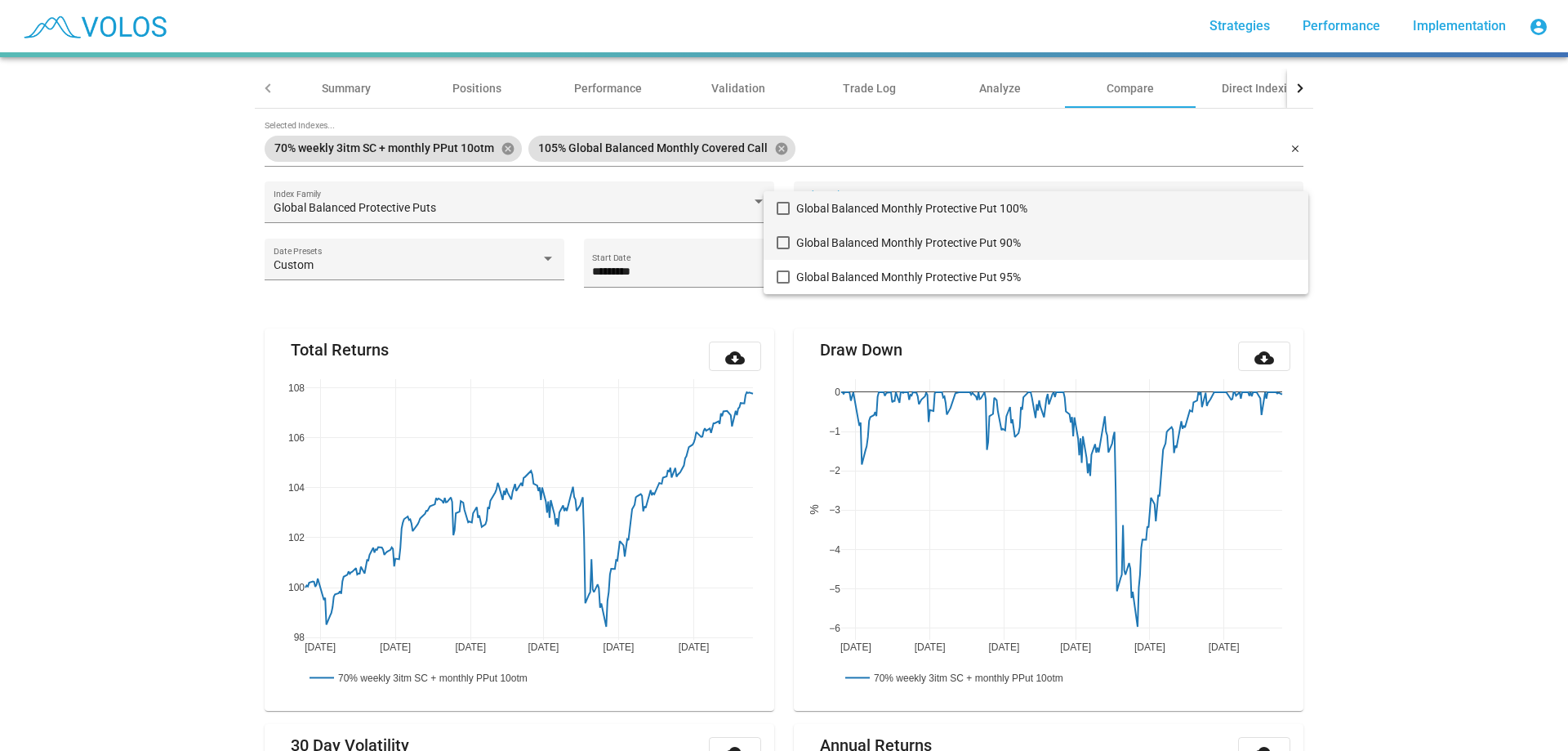
click at [1024, 233] on span "Global Balanced Monthly Protective Put 90%" at bounding box center [1045, 242] width 499 height 34
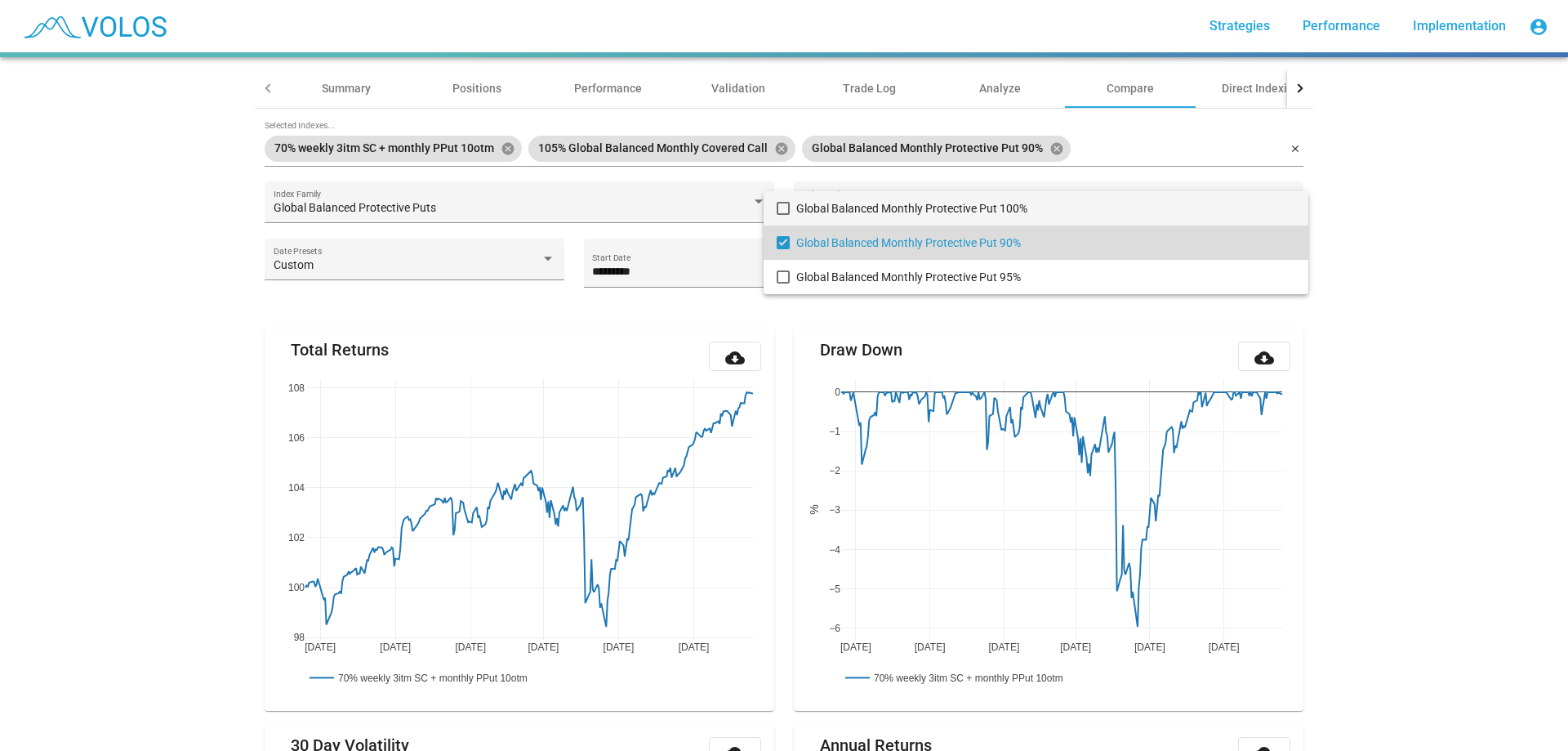
click at [1043, 208] on span "Global Balanced Monthly Protective Put 100%" at bounding box center [1045, 208] width 499 height 34
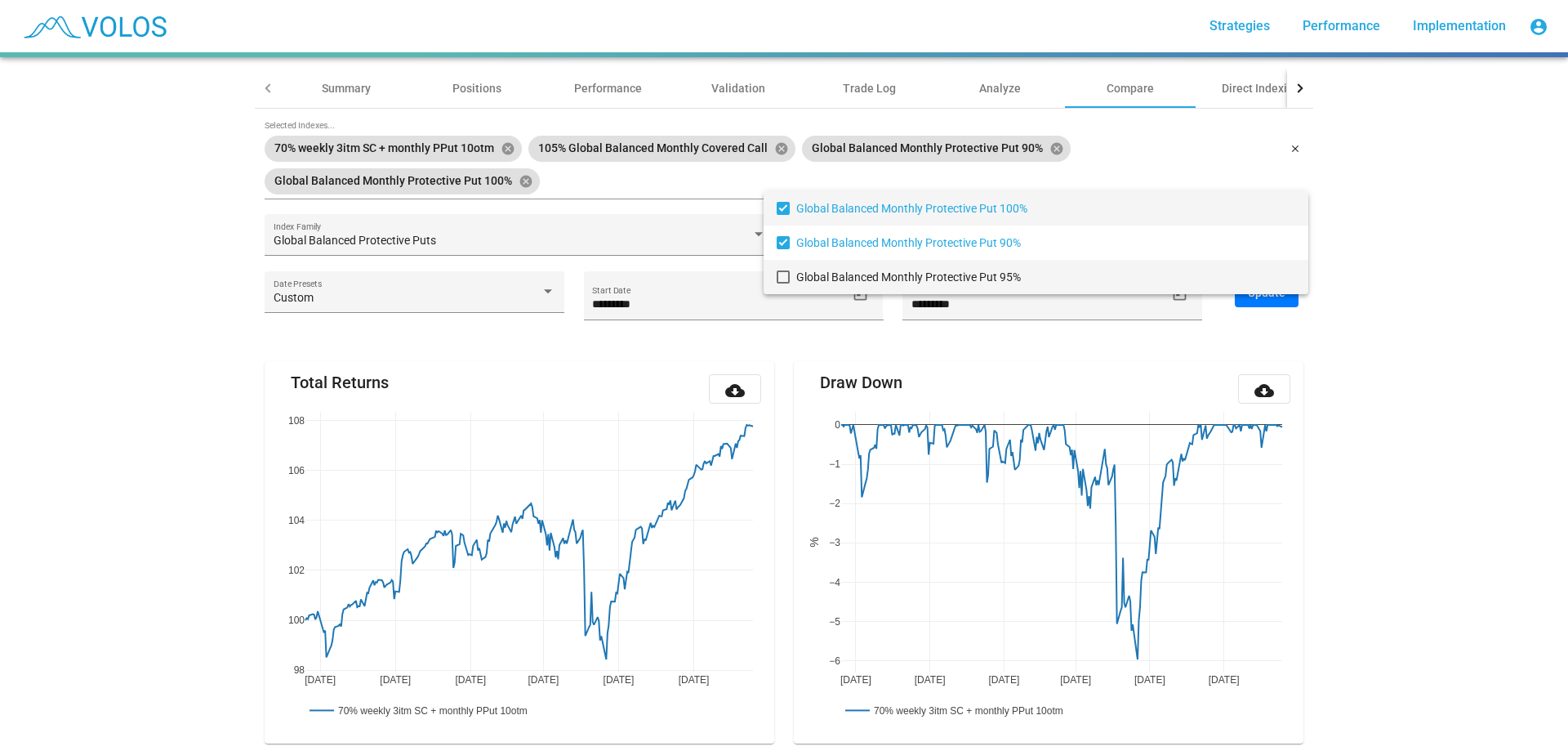
click at [1030, 289] on span "Global Balanced Monthly Protective Put 95%" at bounding box center [1045, 277] width 499 height 34
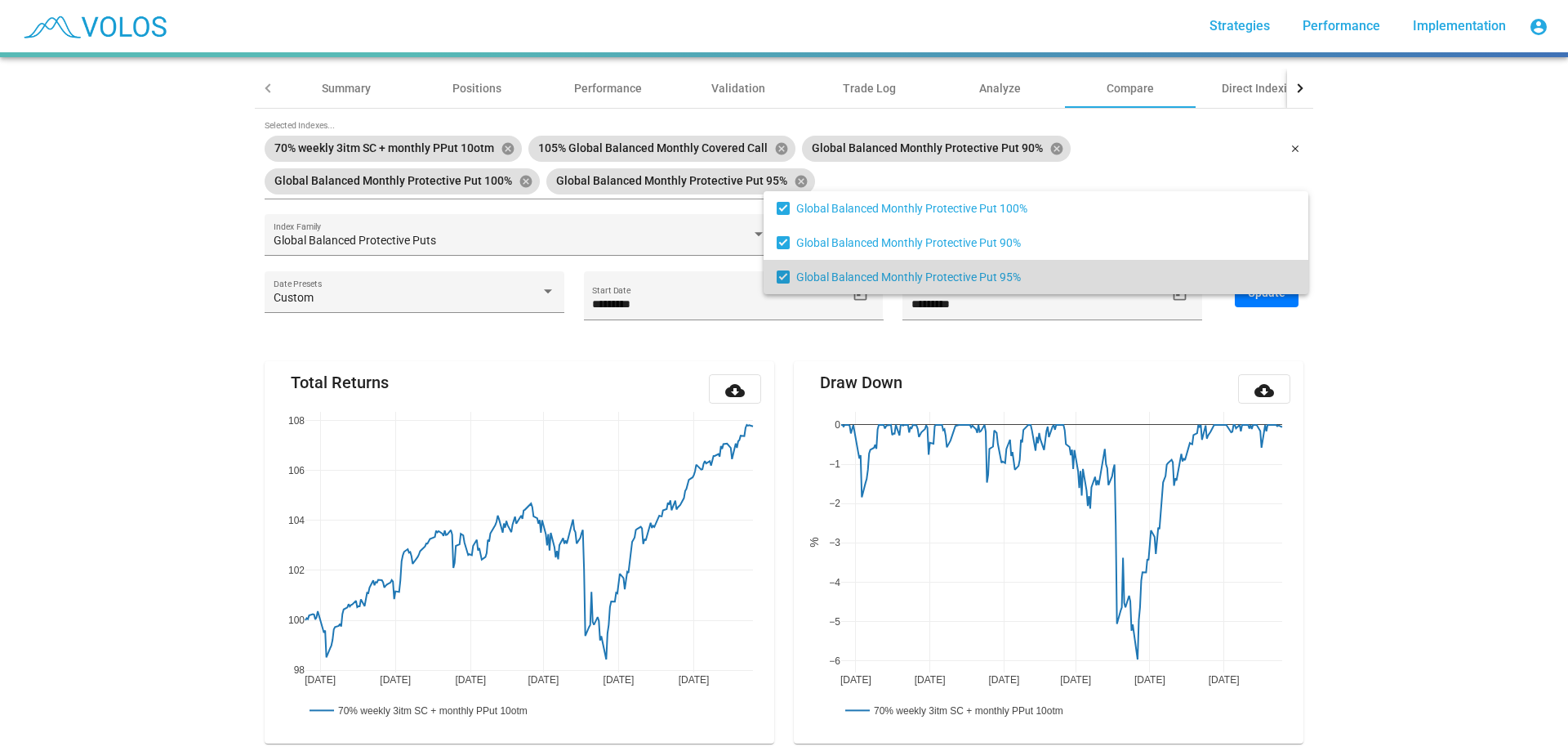
click at [1492, 333] on div at bounding box center [784, 376] width 1568 height 751
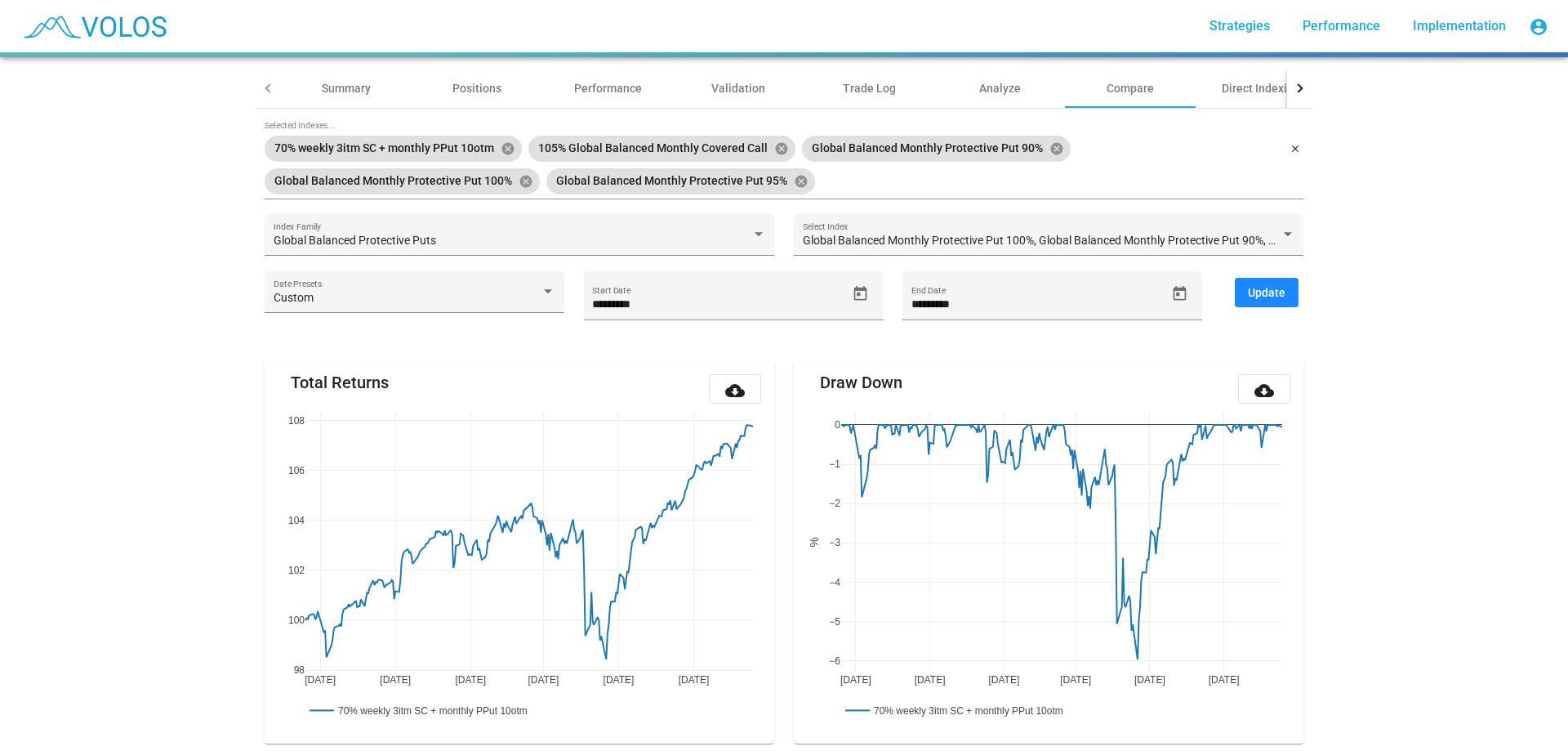
click at [1263, 289] on span "Update" at bounding box center [1267, 292] width 37 height 13
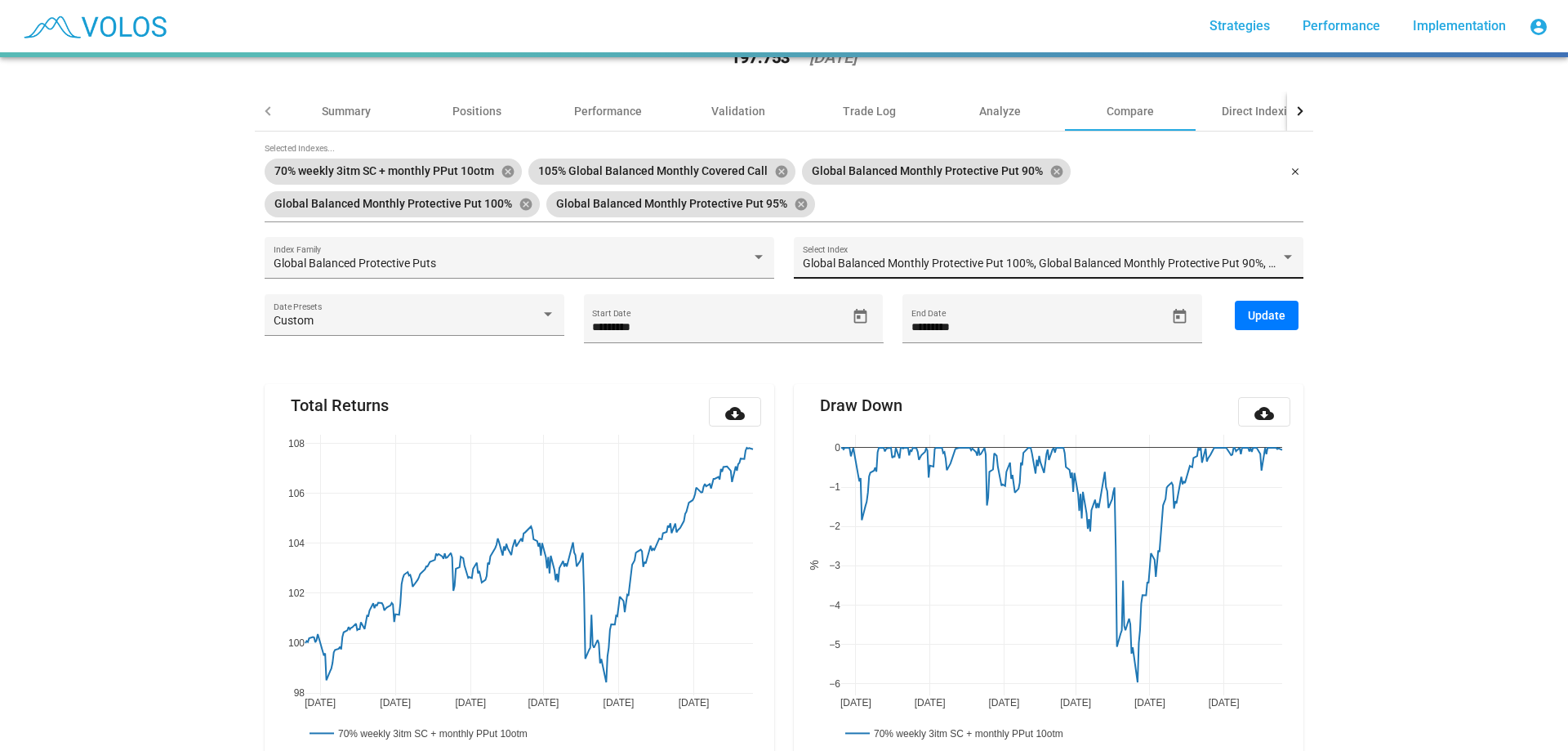
scroll to position [54, 0]
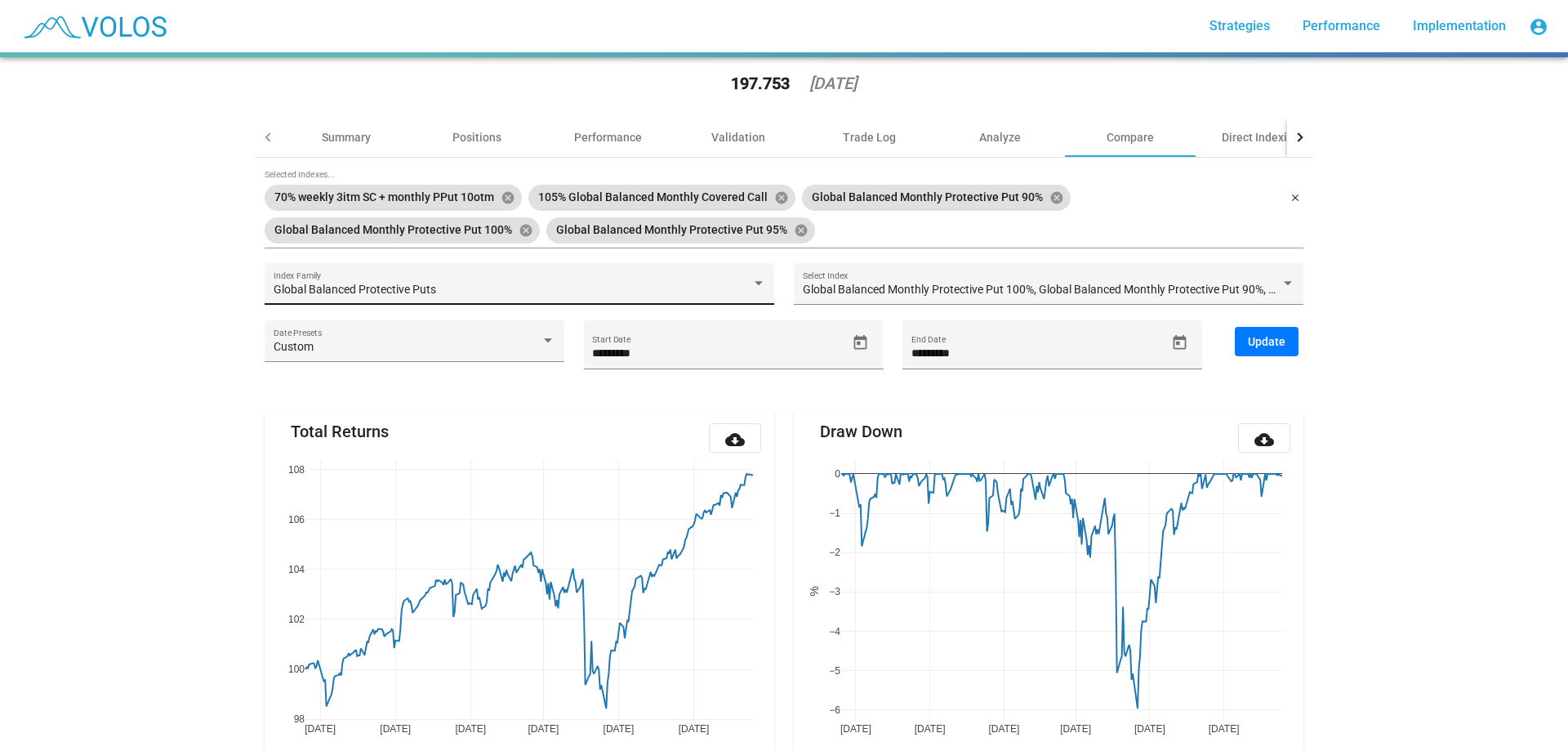
click at [535, 289] on div "Global Balanced Protective Puts" at bounding box center [512, 290] width 478 height 13
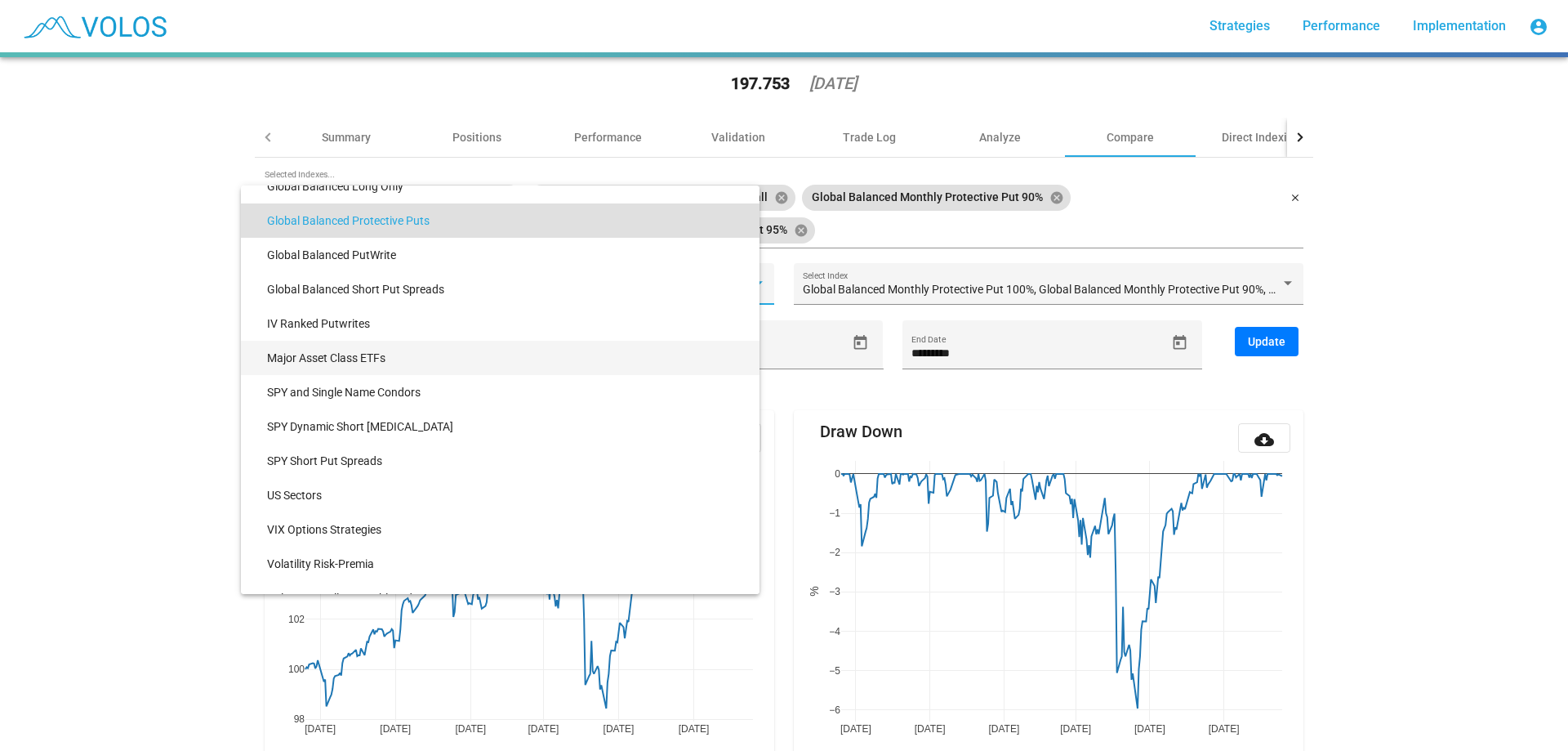
scroll to position [1925, 0]
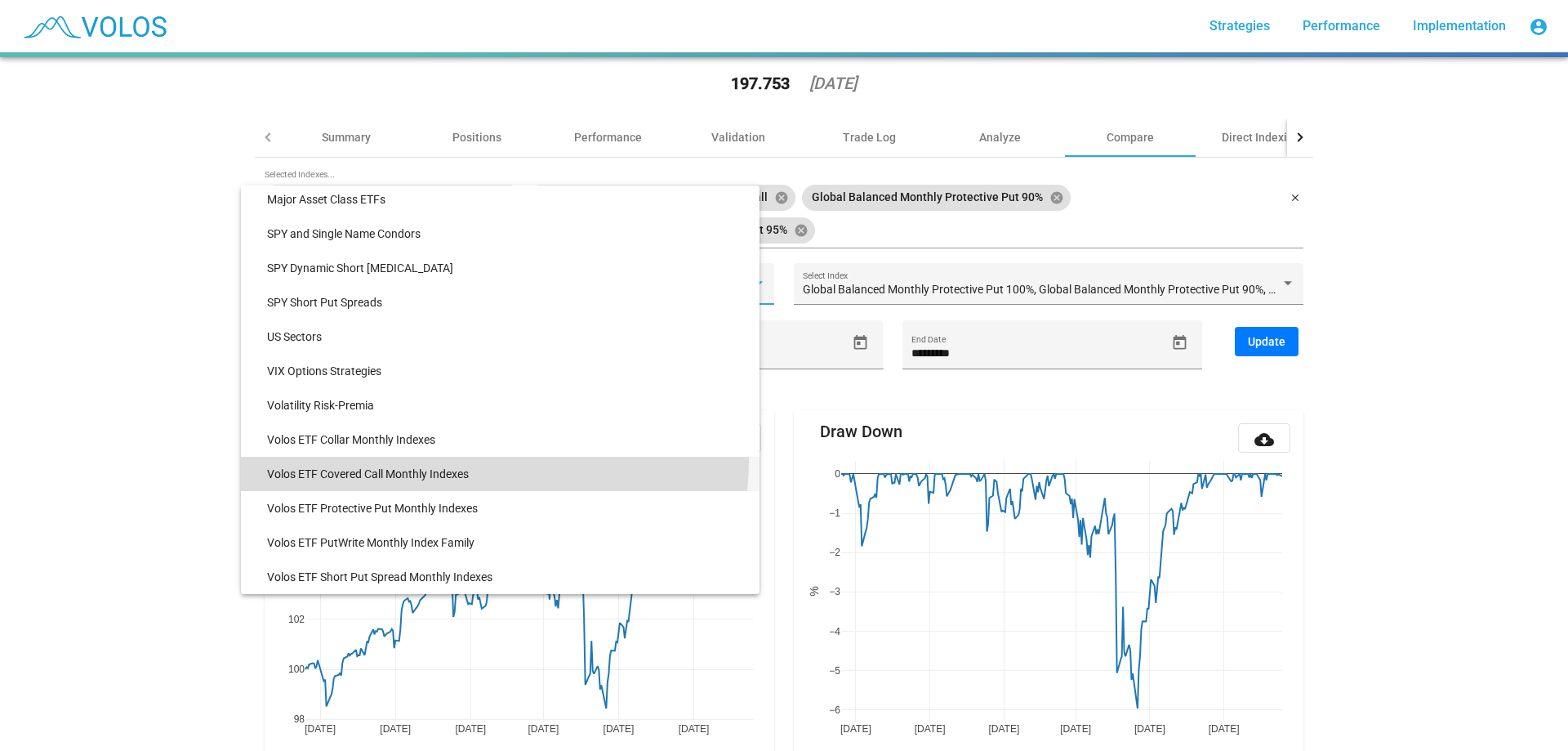
click at [488, 461] on span "Volos ETF Covered Call Monthly Indexes" at bounding box center [506, 473] width 480 height 34
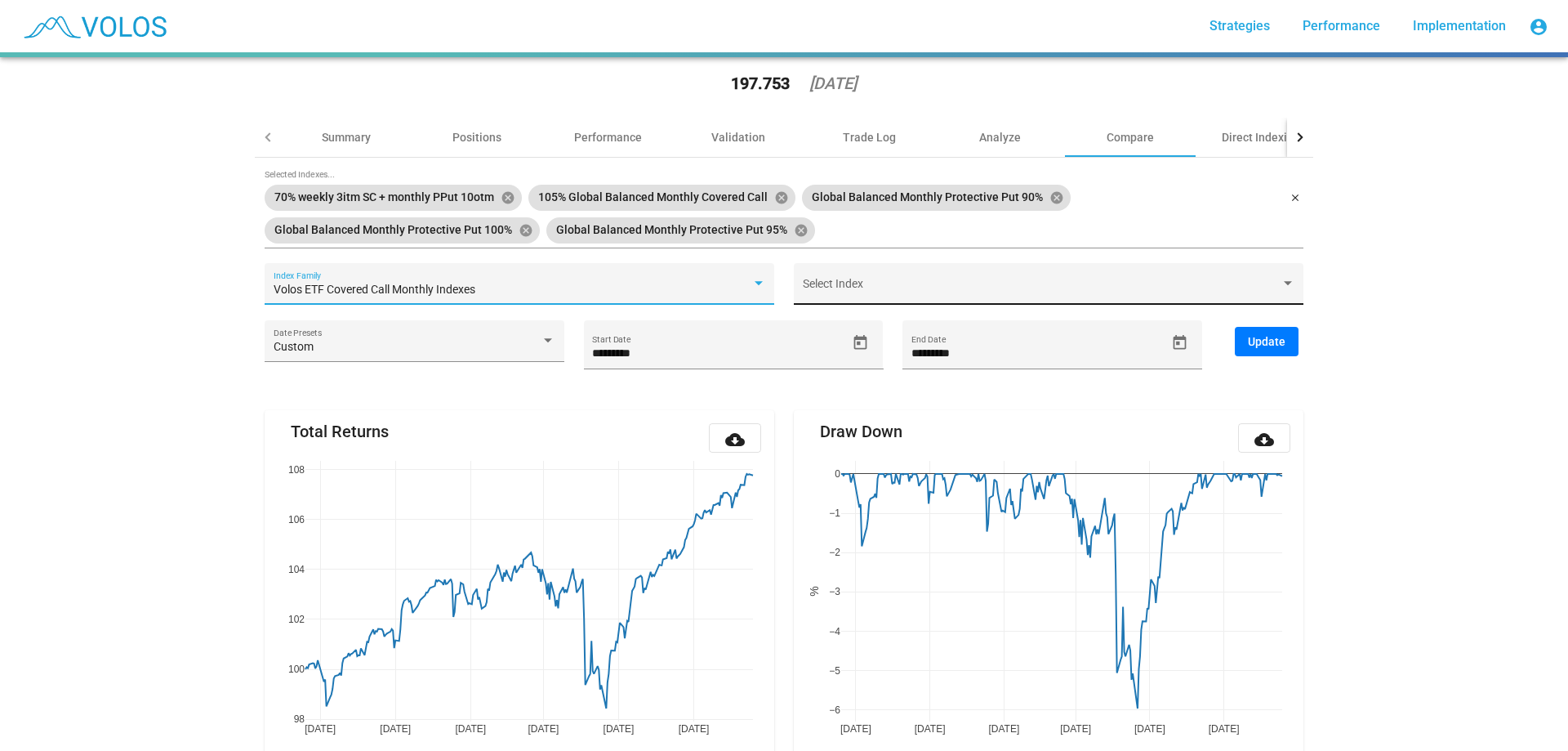
click at [1012, 284] on span at bounding box center [1041, 290] width 478 height 13
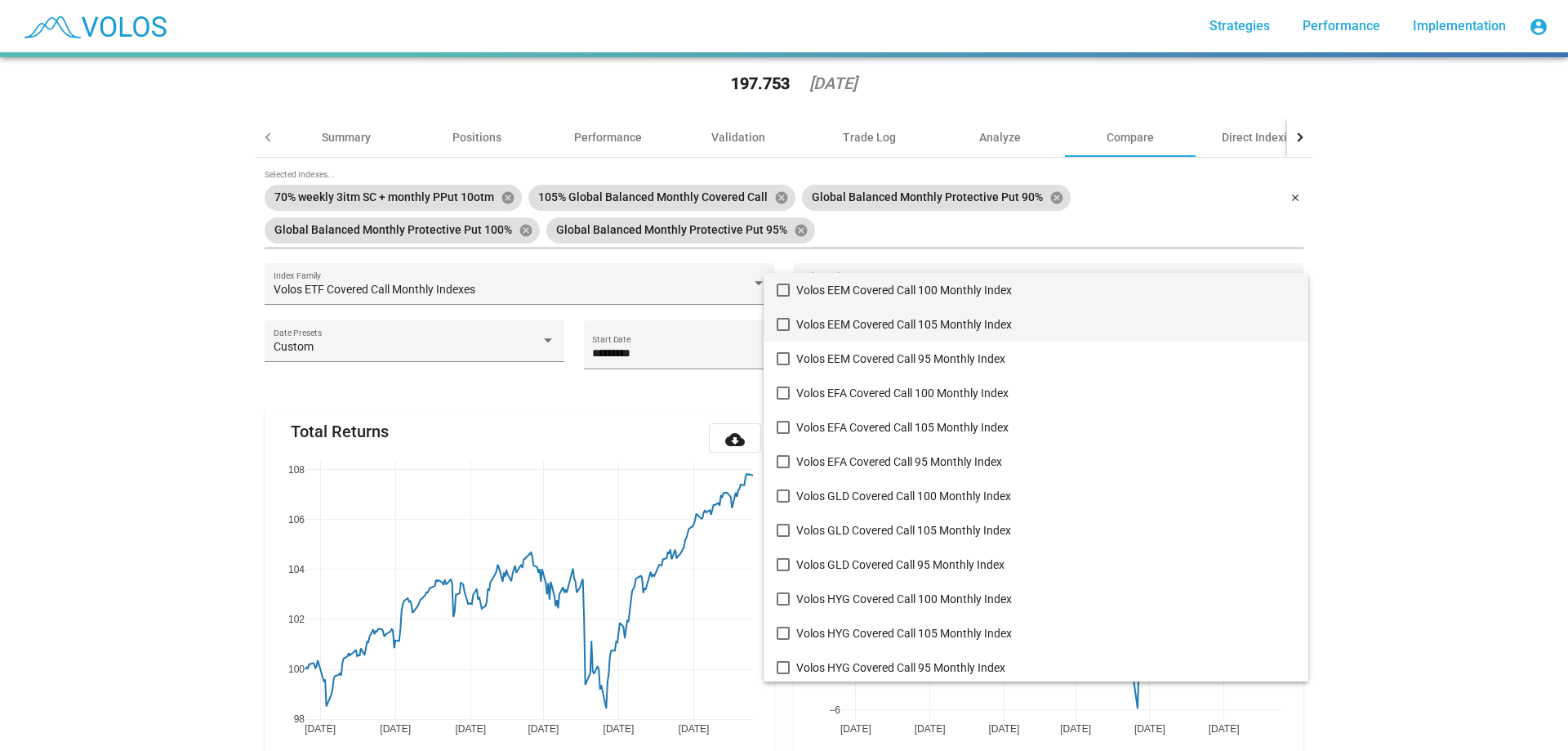
click at [998, 308] on span "Volos EEM Covered Call 105 Monthly Index" at bounding box center [1045, 324] width 499 height 34
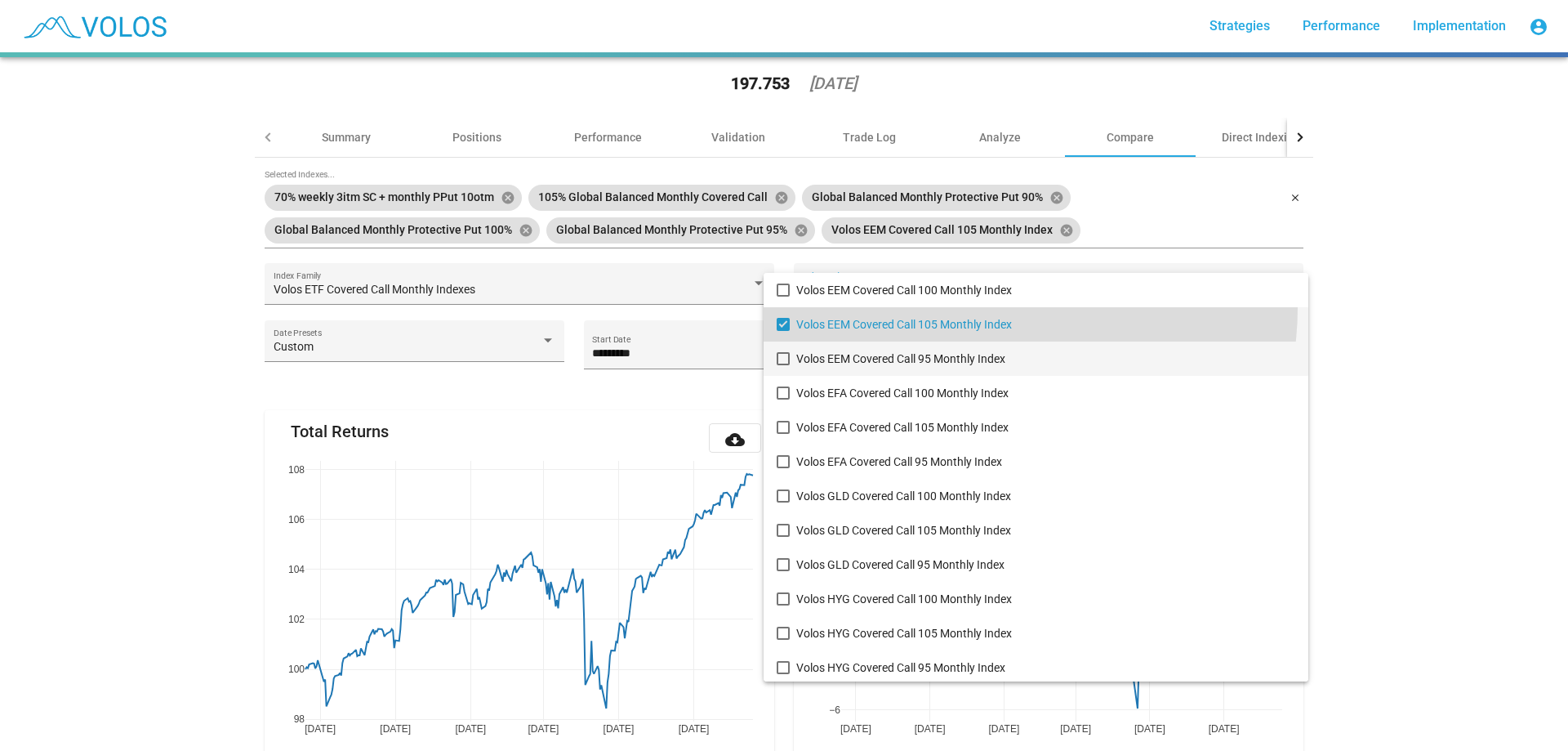
click at [1004, 346] on span "Volos EEM Covered Call 95 Monthly Index" at bounding box center [1045, 359] width 499 height 34
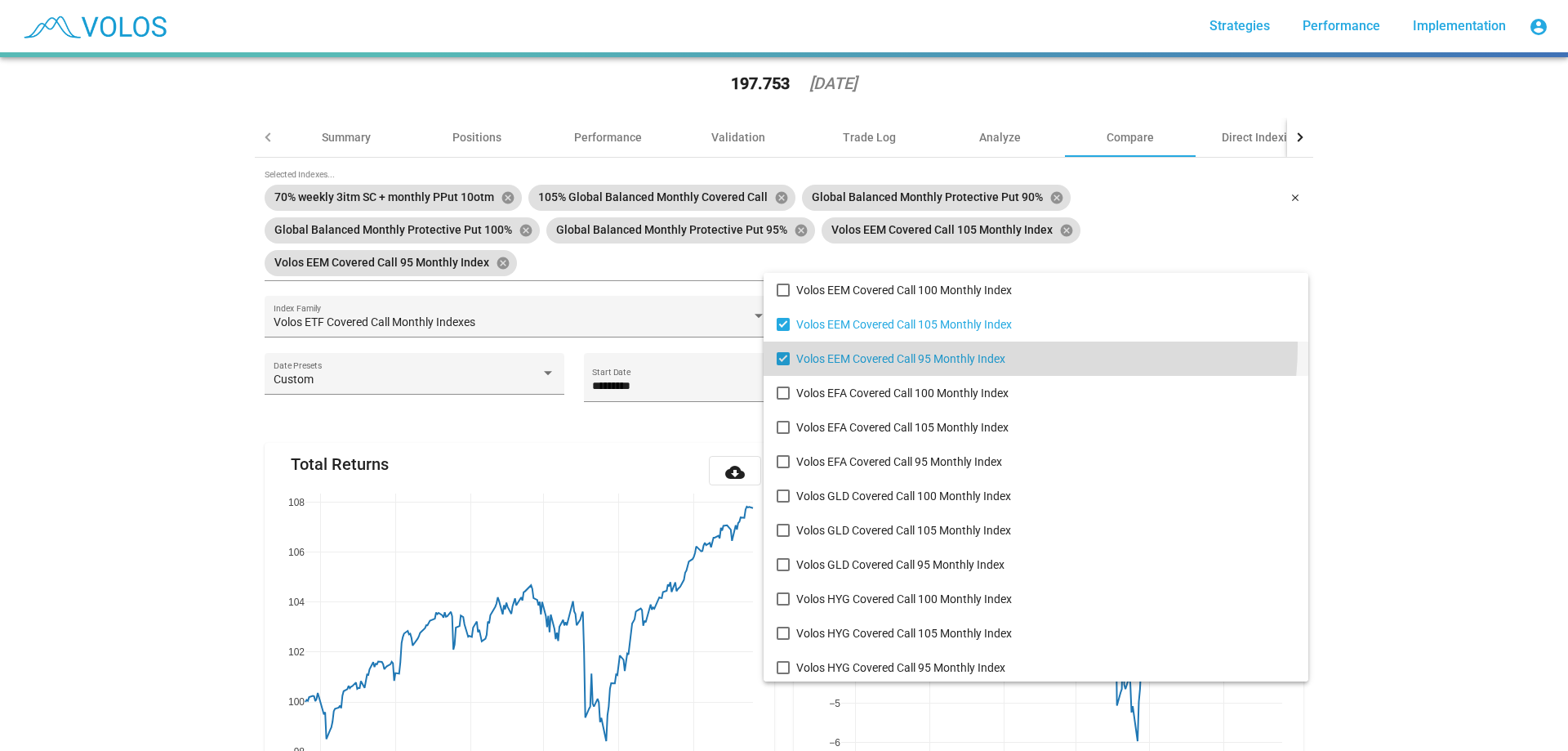
click at [1567, 356] on div at bounding box center [784, 376] width 1568 height 751
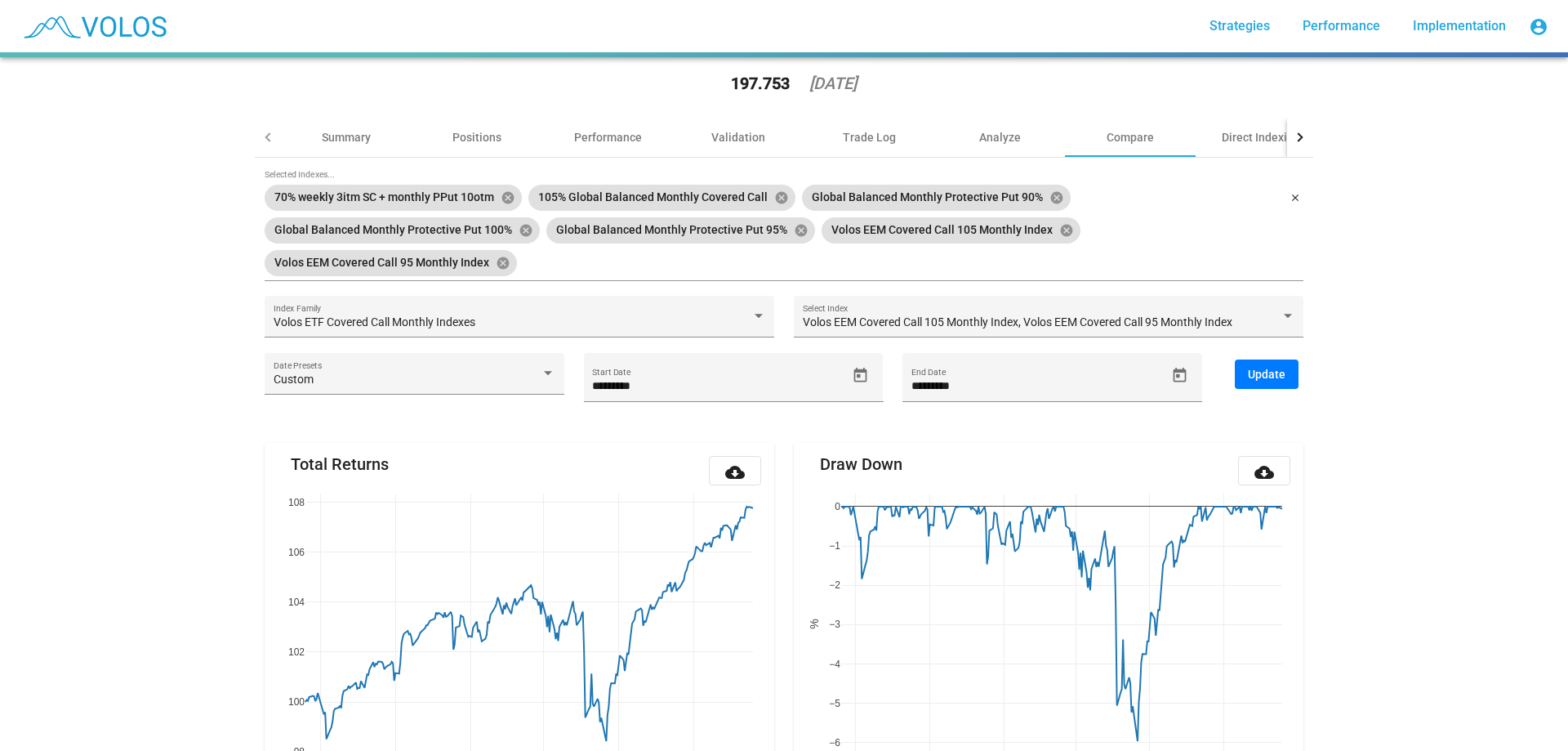
click at [1292, 384] on div "Update" at bounding box center [1269, 388] width 89 height 58
click at [1282, 382] on button "Update" at bounding box center [1266, 375] width 64 height 30
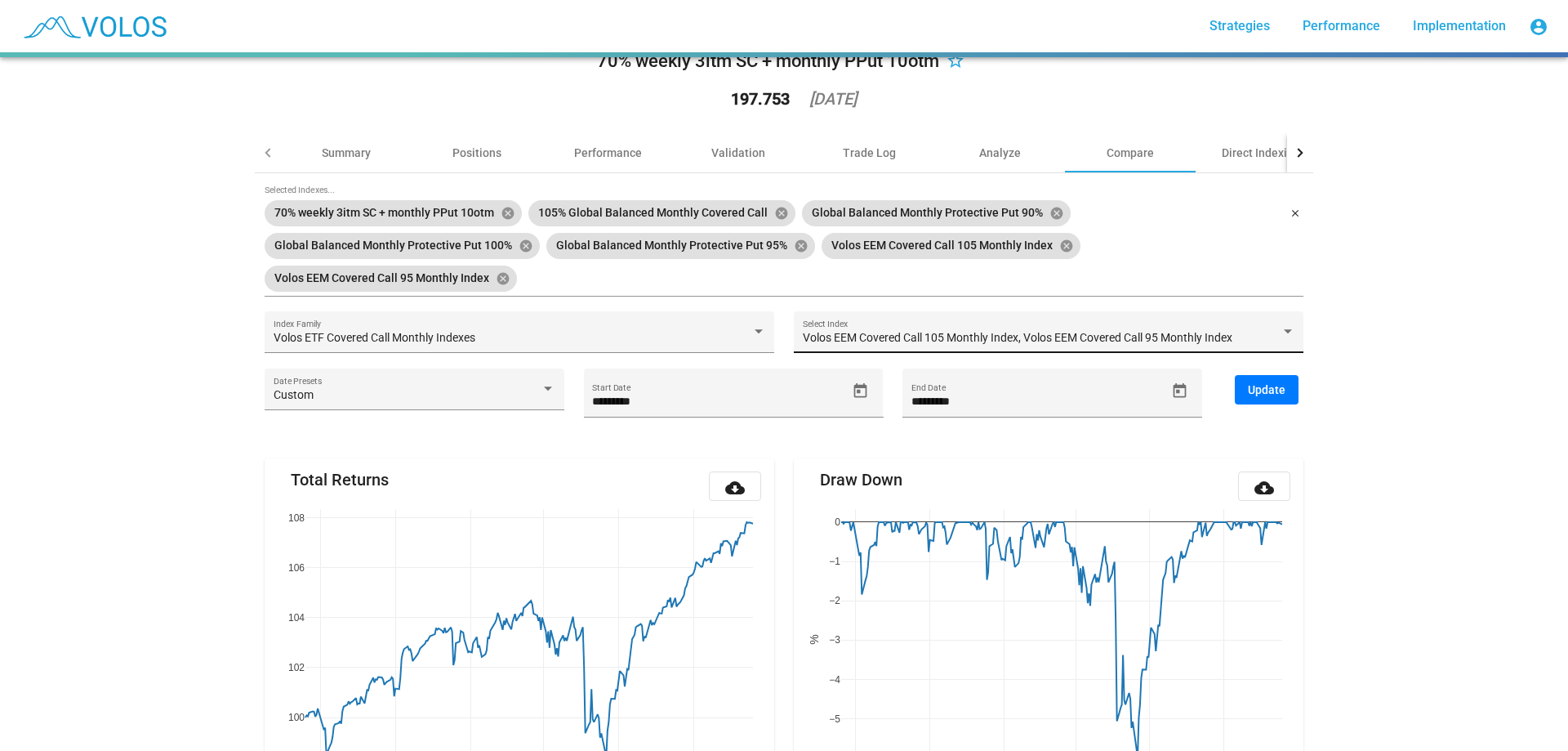
scroll to position [0, 0]
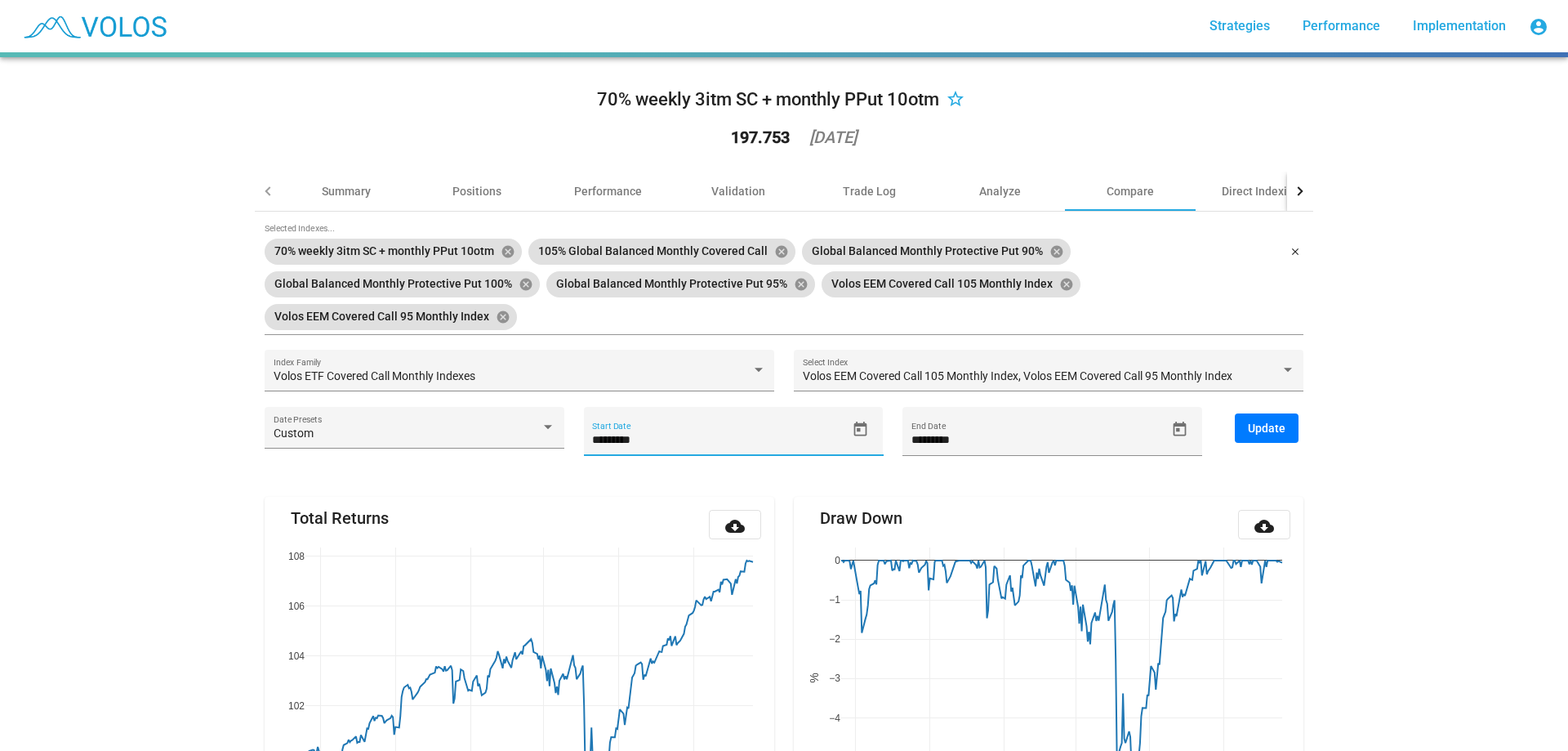
drag, startPoint x: 632, startPoint y: 446, endPoint x: 656, endPoint y: 446, distance: 24.0
click at [656, 446] on input "*********" at bounding box center [719, 440] width 254 height 13
type input "*********"
click at [1249, 427] on span "Update" at bounding box center [1267, 428] width 37 height 13
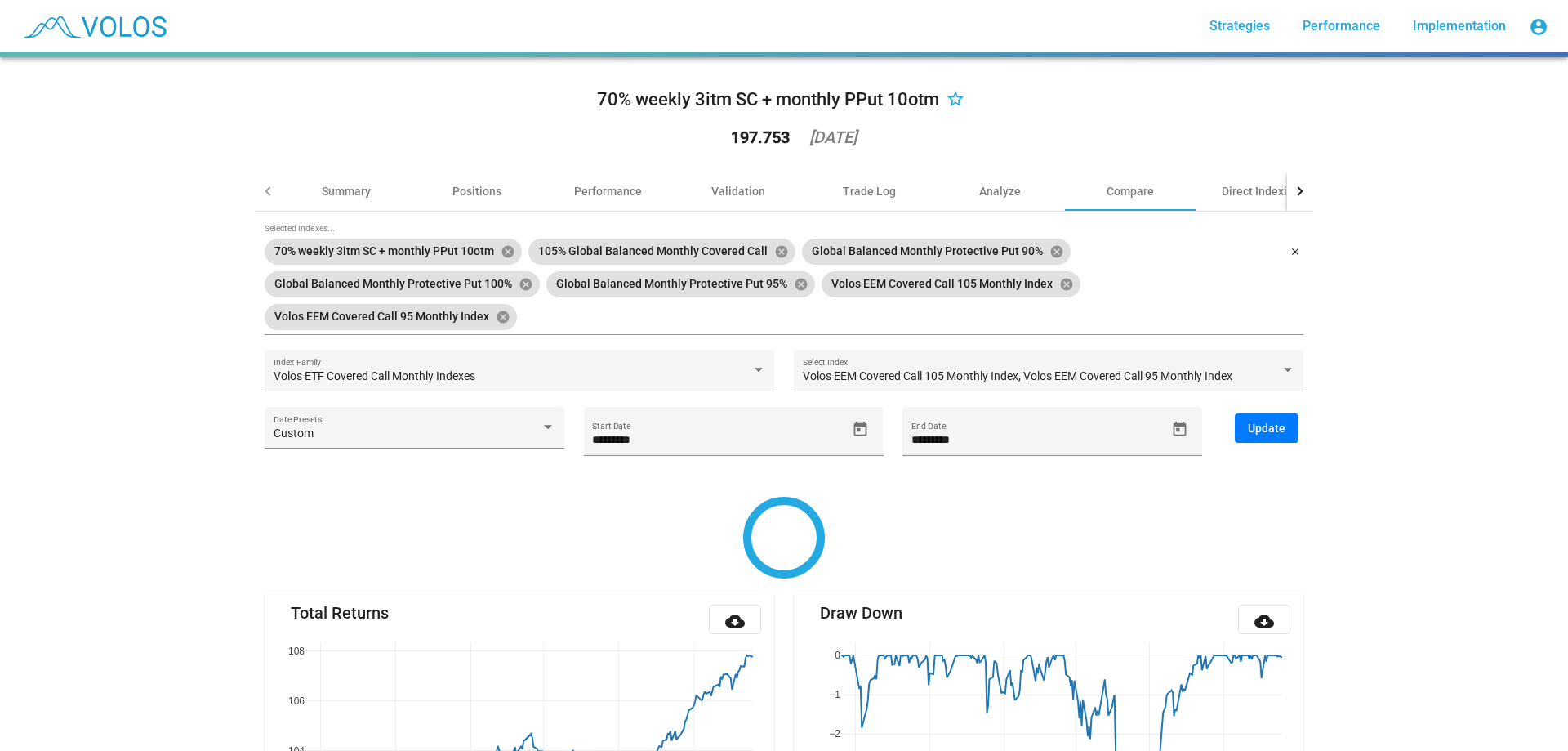
type input "**********"
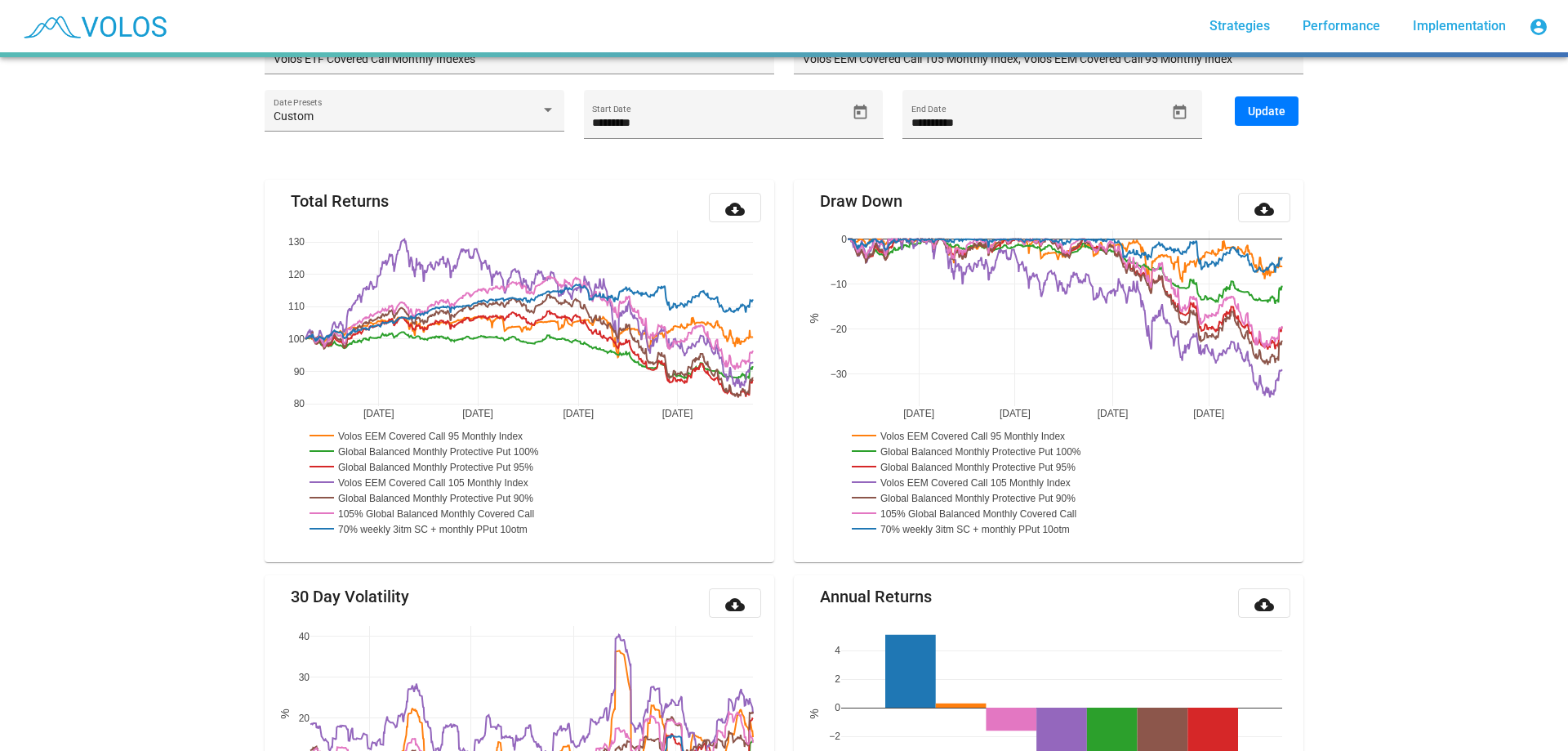
scroll to position [413, 0]
